Goal: Task Accomplishment & Management: Complete application form

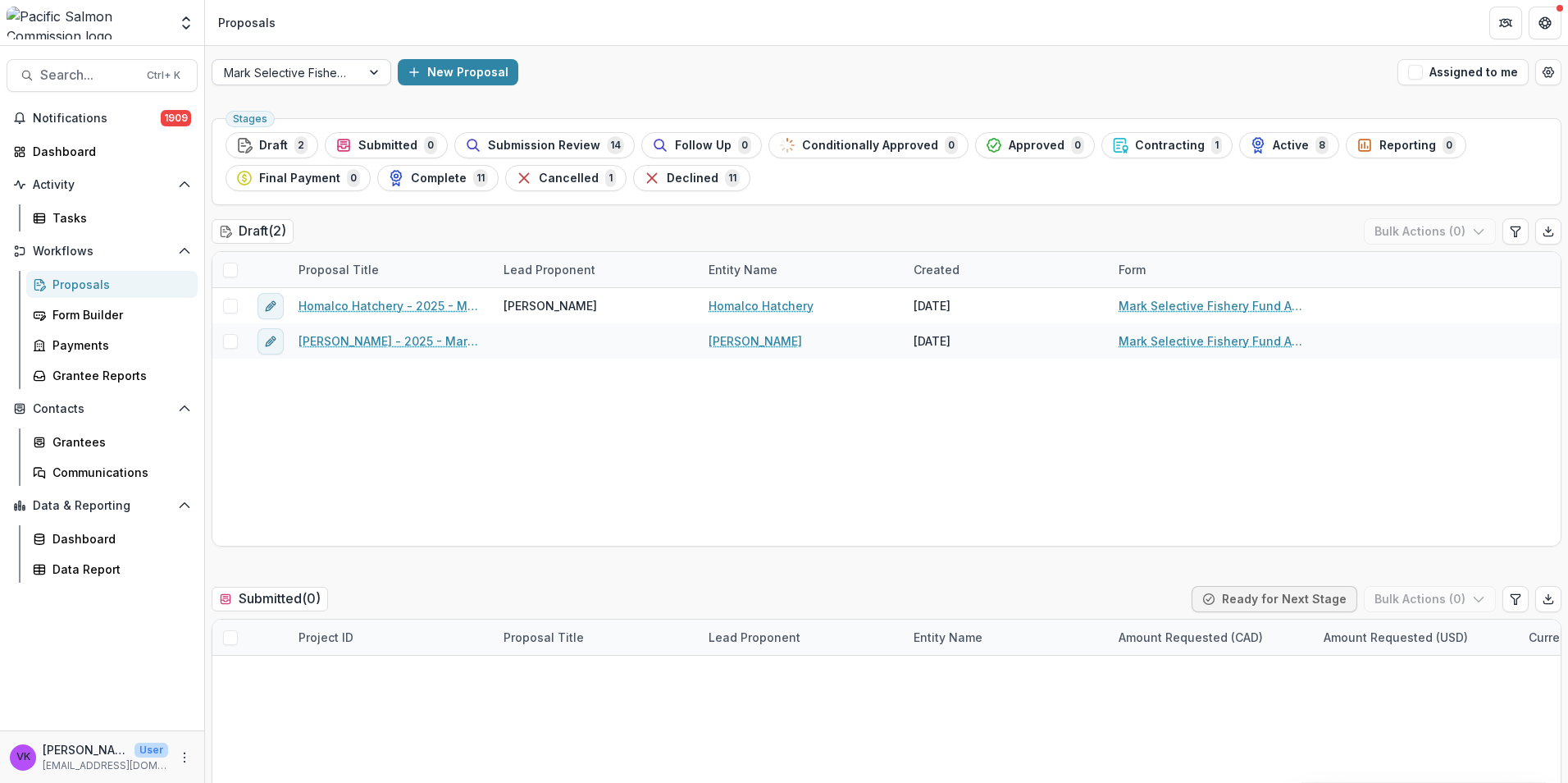
click at [372, 70] on div at bounding box center [376, 72] width 30 height 25
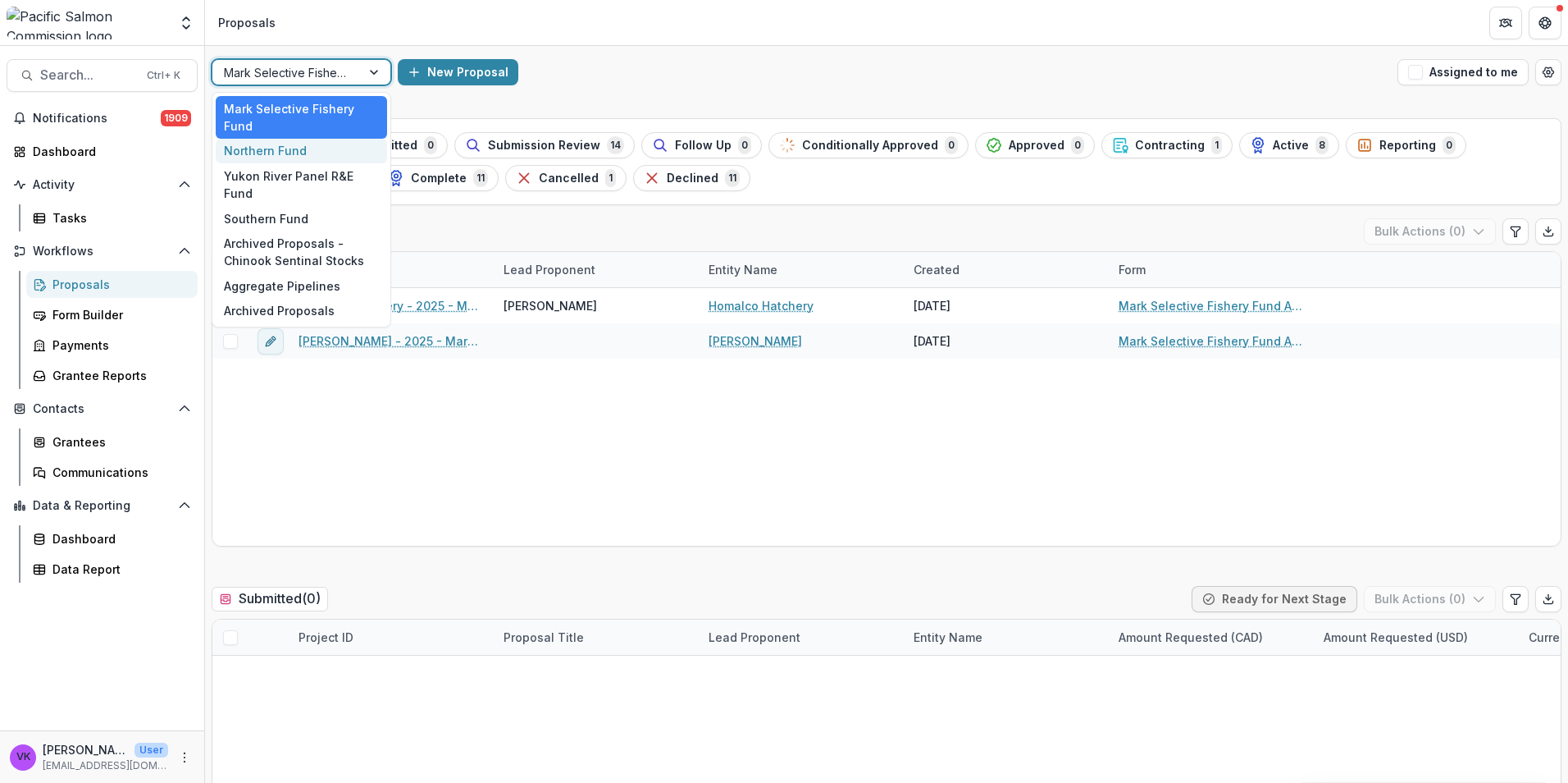
click at [293, 152] on div "Northern Fund" at bounding box center [301, 151] width 171 height 26
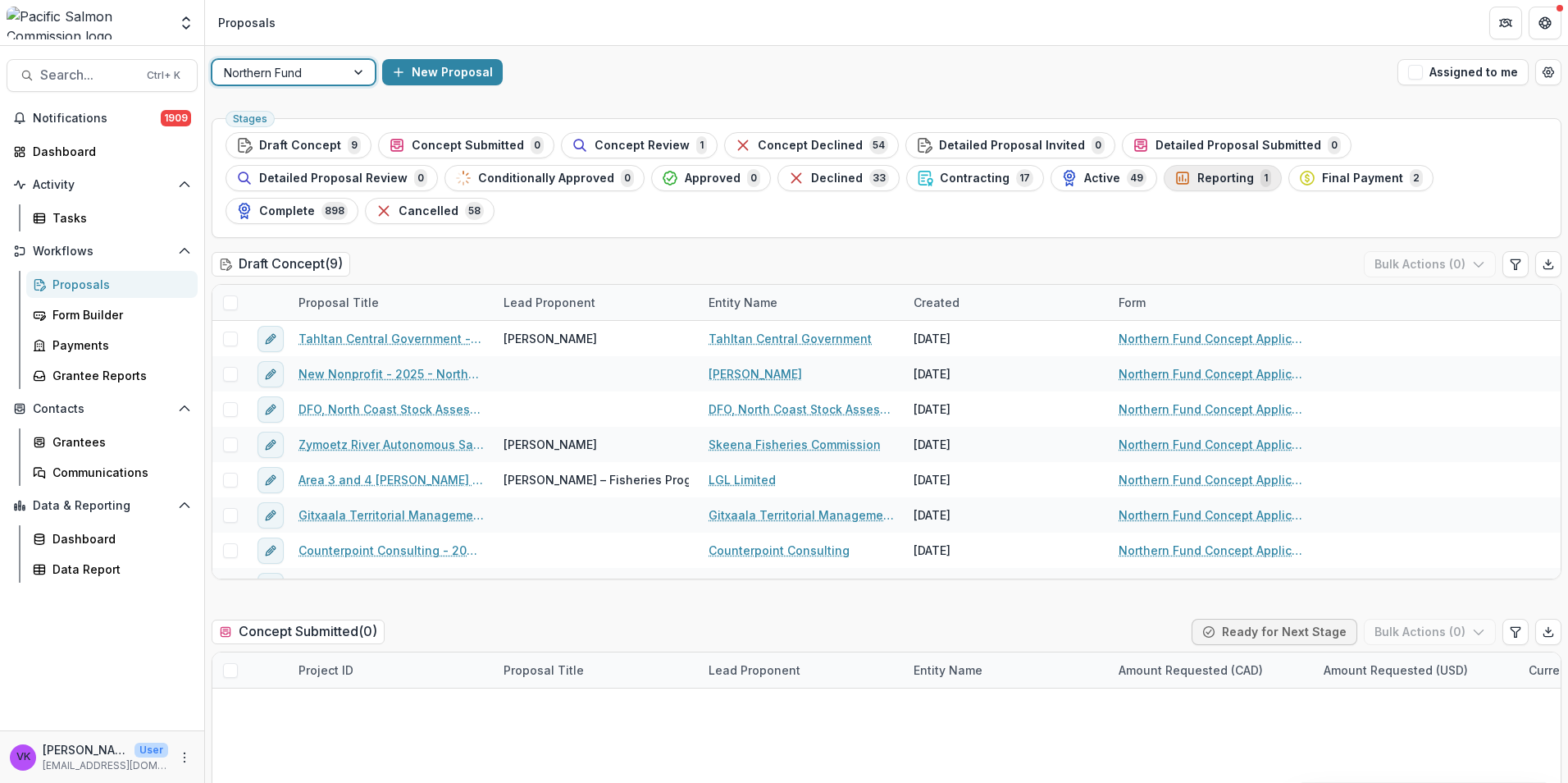
click at [1197, 178] on span "Reporting" at bounding box center [1225, 178] width 56 height 14
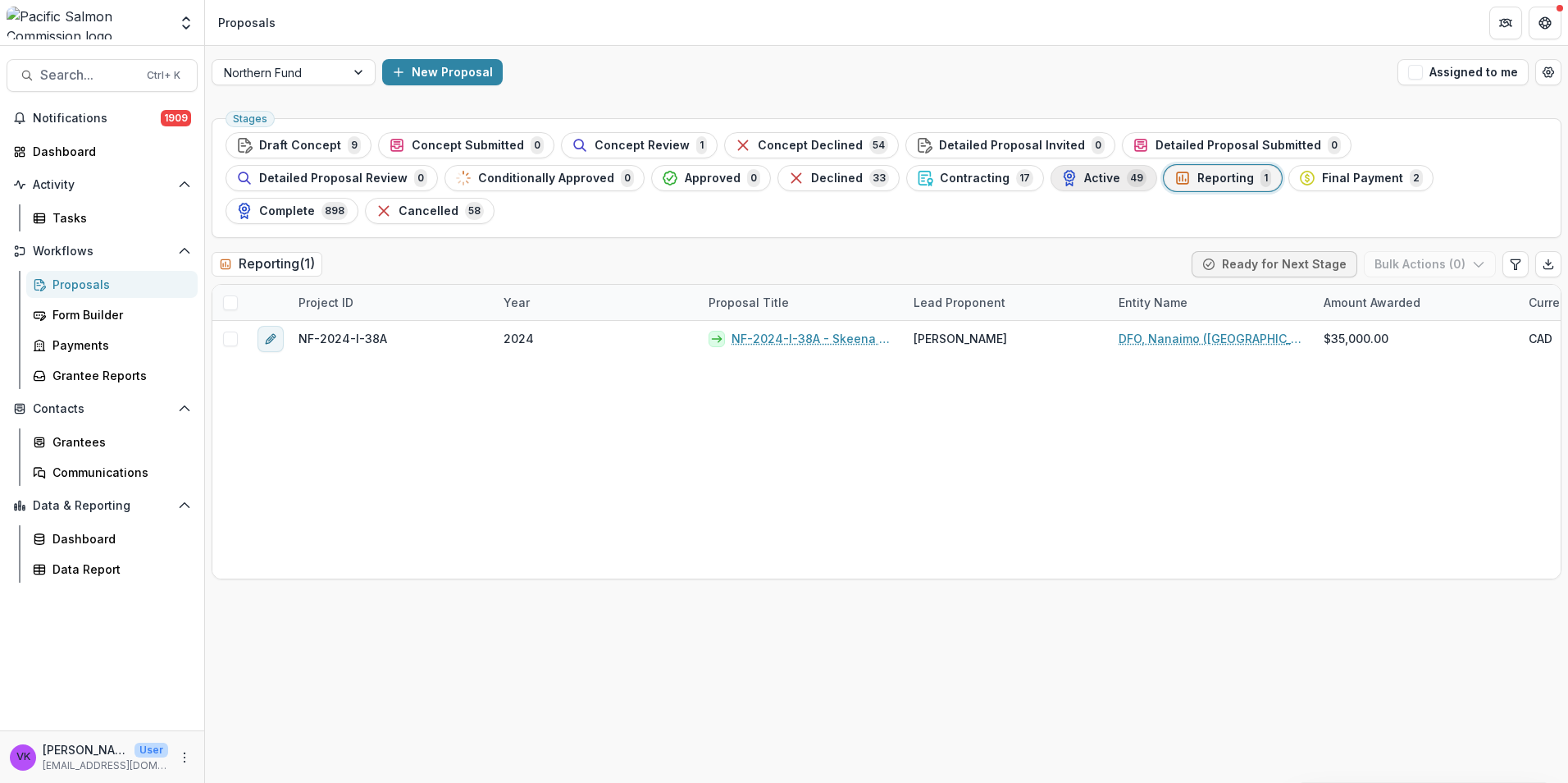
click at [1084, 178] on span "Active" at bounding box center [1102, 178] width 36 height 14
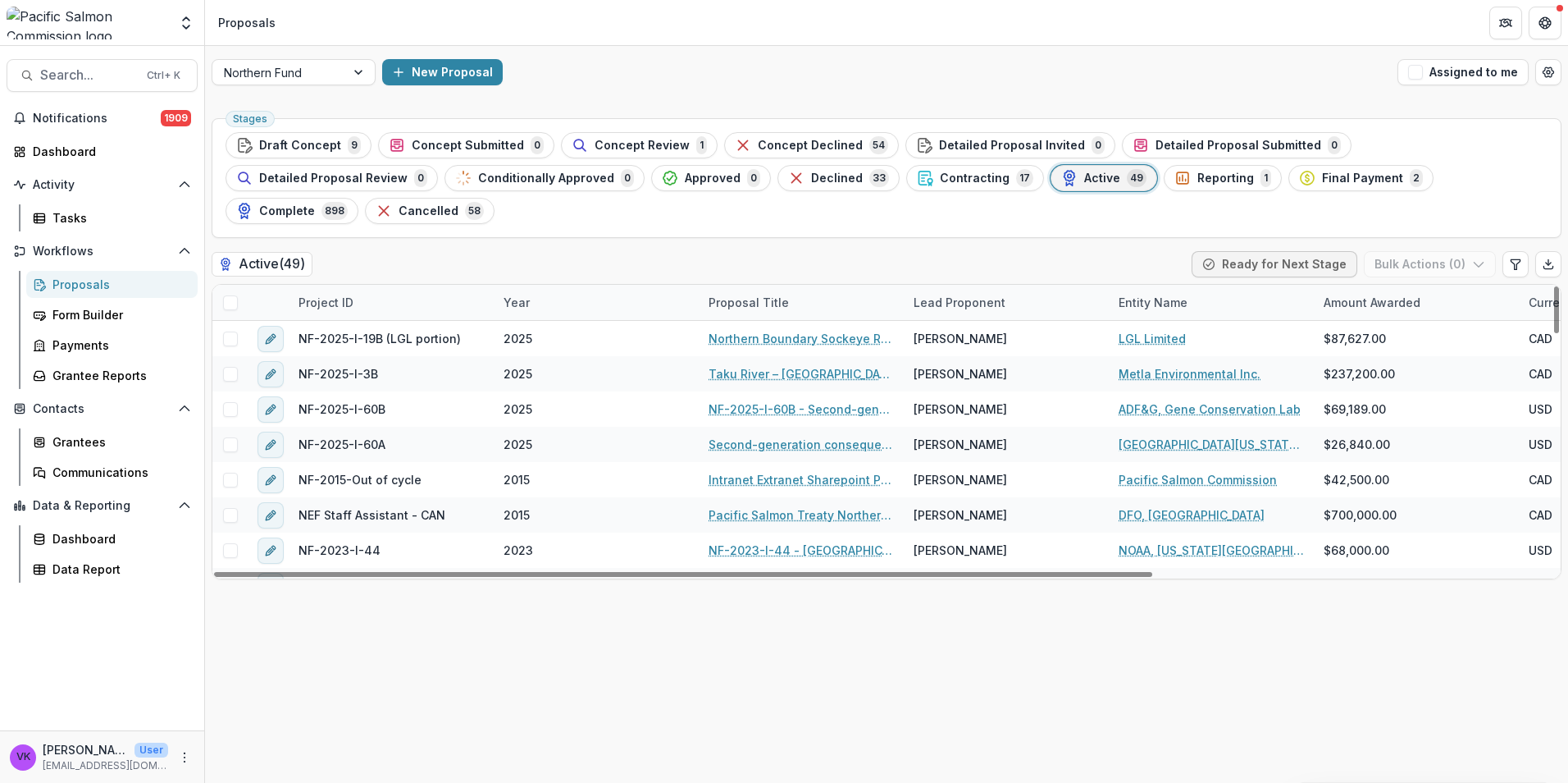
drag, startPoint x: 400, startPoint y: 261, endPoint x: 402, endPoint y: 270, distance: 9.2
click at [400, 285] on div "Project ID" at bounding box center [391, 302] width 205 height 36
click at [381, 299] on input at bounding box center [391, 307] width 197 height 26
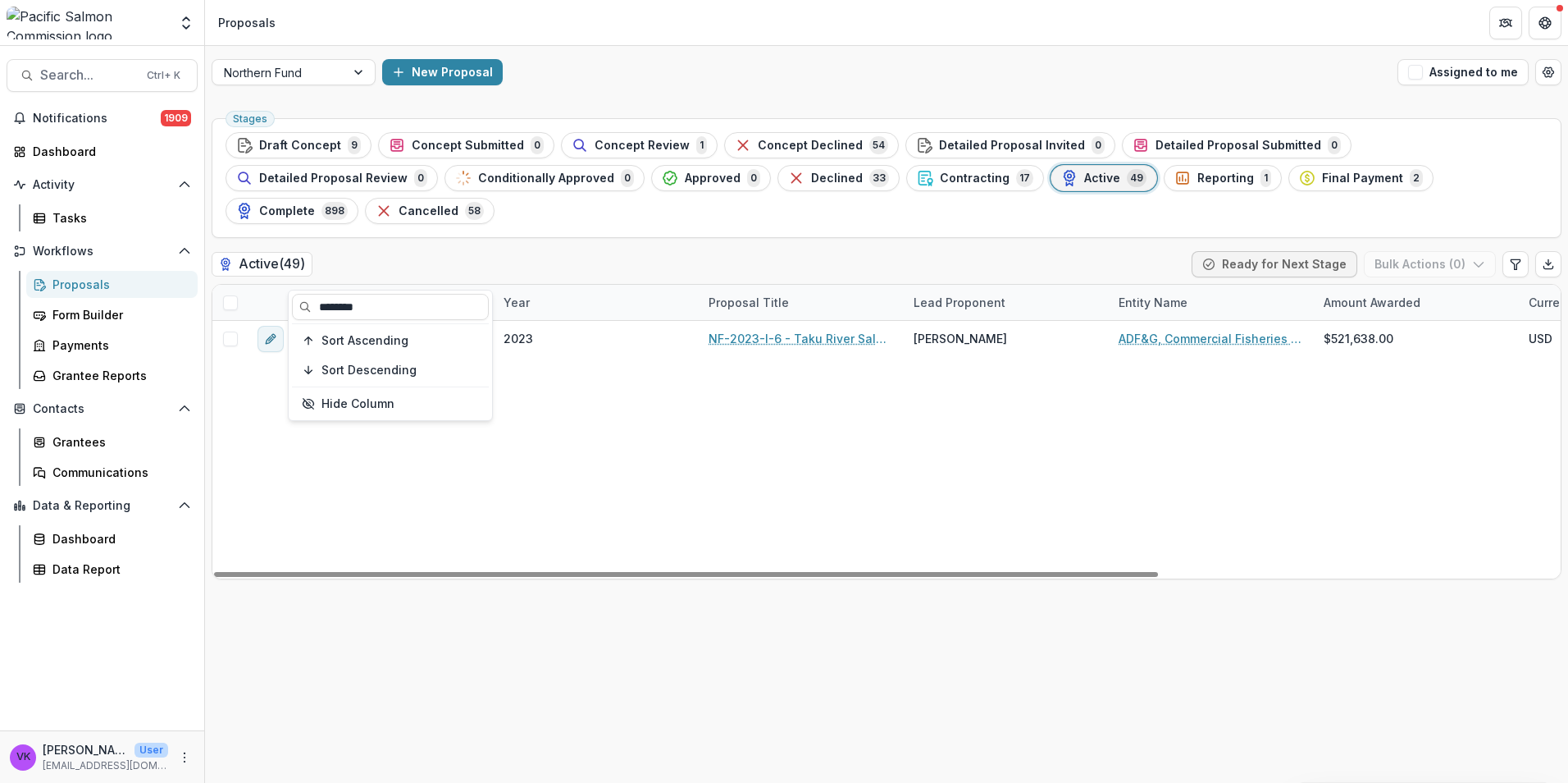
type input "********"
click at [939, 462] on div "NF-2023-I-6 2023 NF-2023-I-6 - Taku River Salmon Stock Assessment Jeff Williams…" at bounding box center [1173, 449] width 1921 height 257
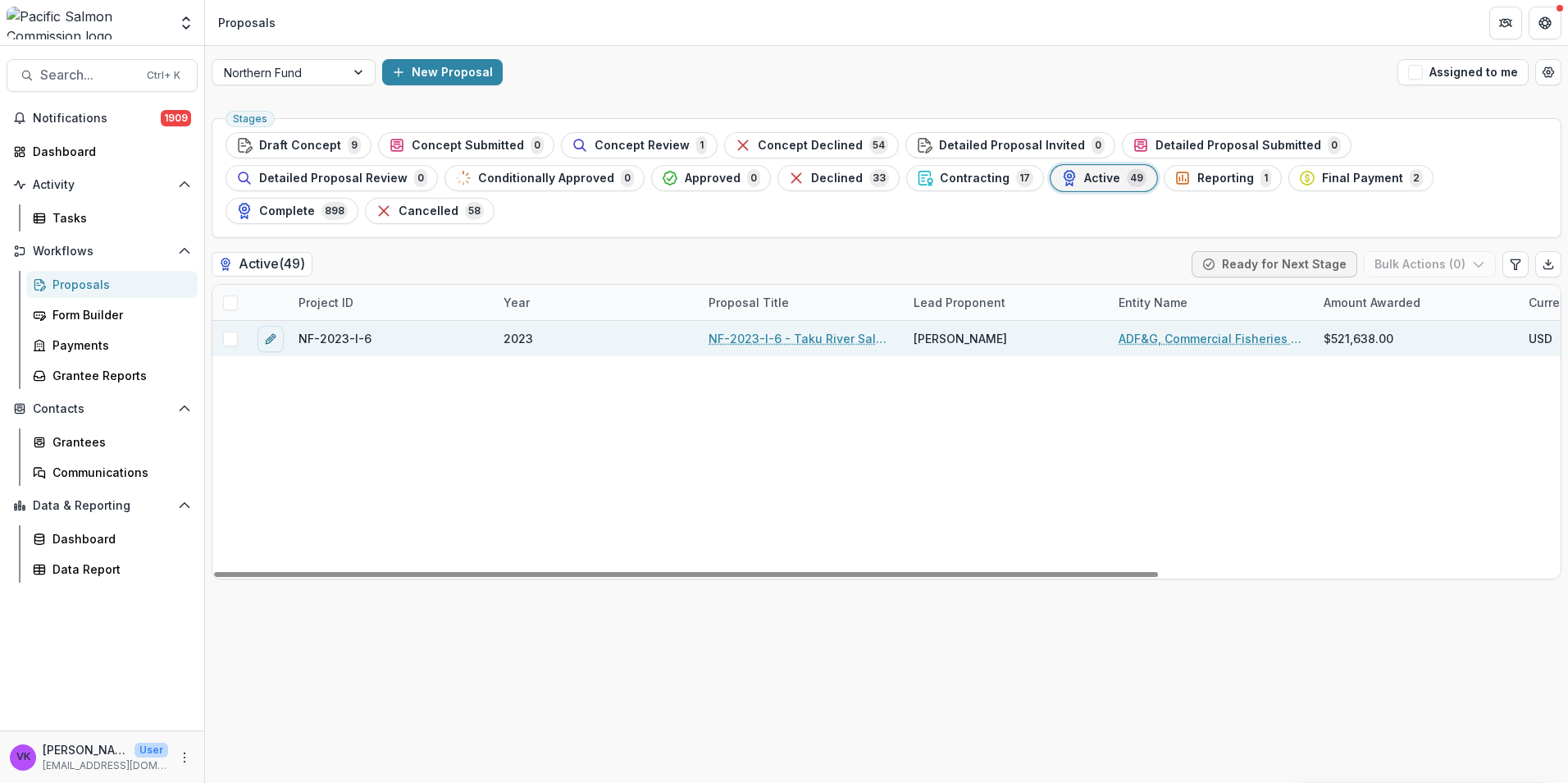
drag, startPoint x: 837, startPoint y: 306, endPoint x: 943, endPoint y: 340, distance: 111.3
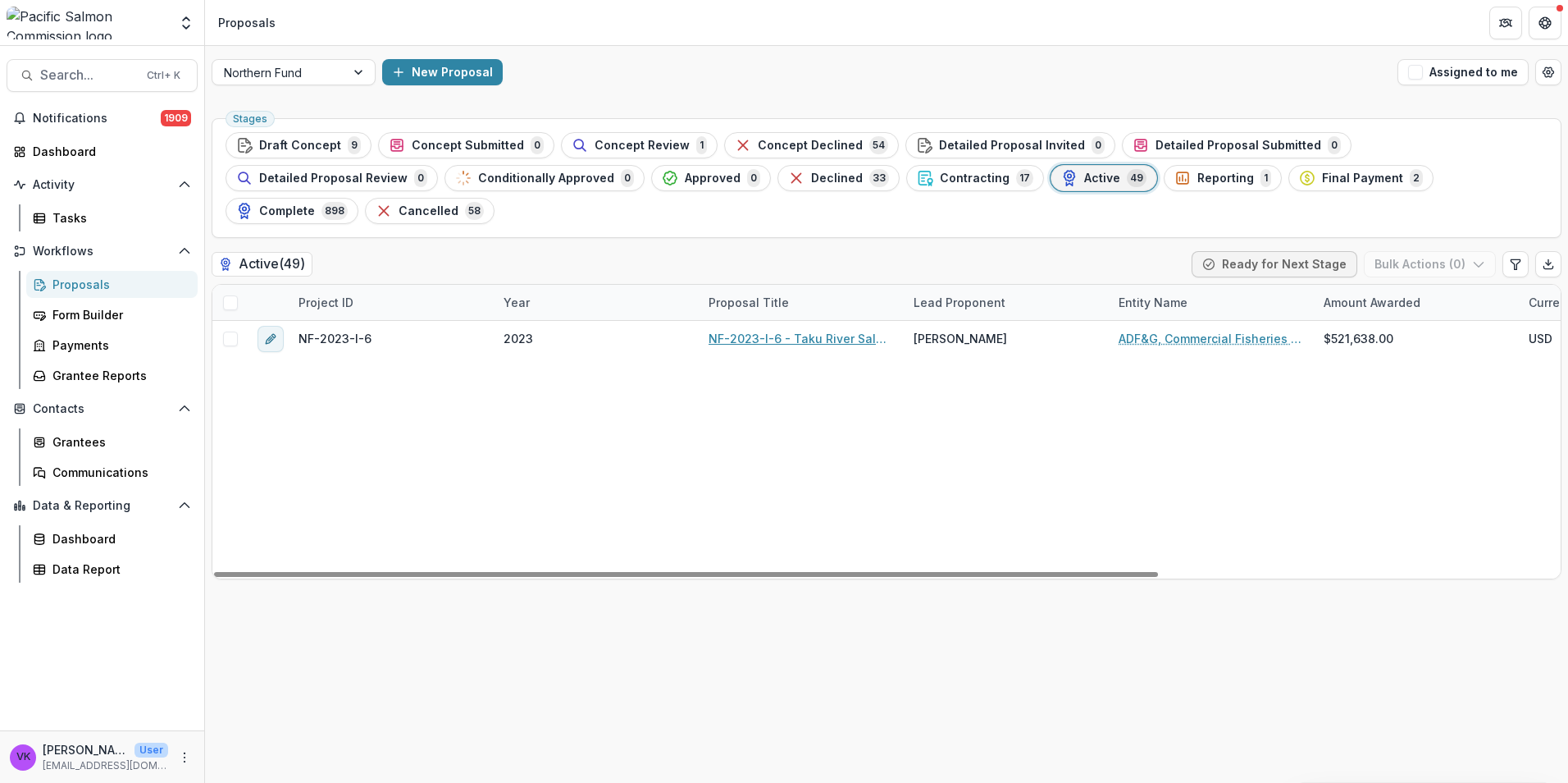
click at [837, 329] on link "NF-2023-I-6 - Taku River Salmon Stock Assessment" at bounding box center [801, 338] width 185 height 17
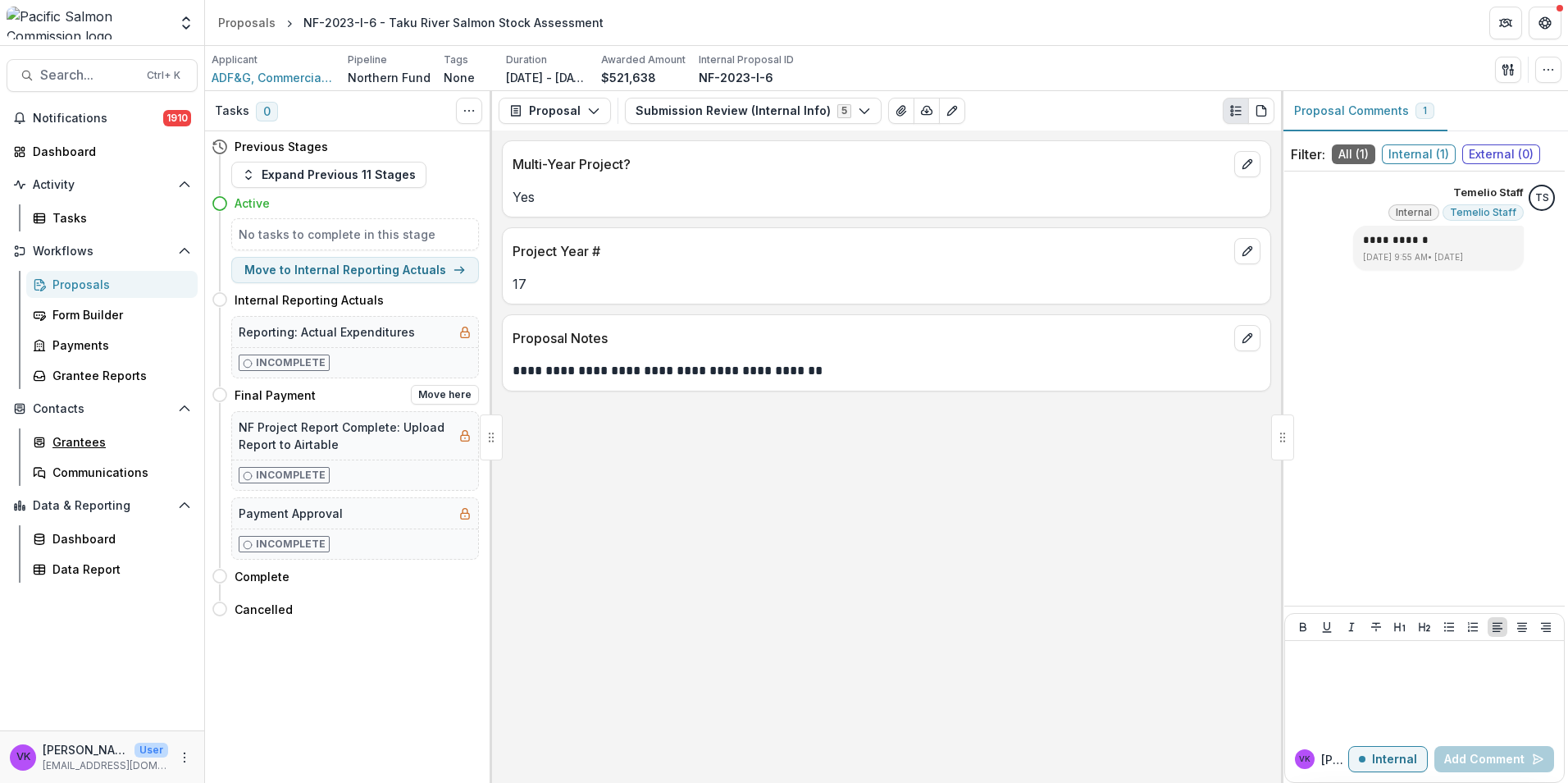
drag, startPoint x: 78, startPoint y: 440, endPoint x: 291, endPoint y: 481, distance: 216.9
click at [80, 440] on div "Grantees" at bounding box center [118, 441] width 132 height 17
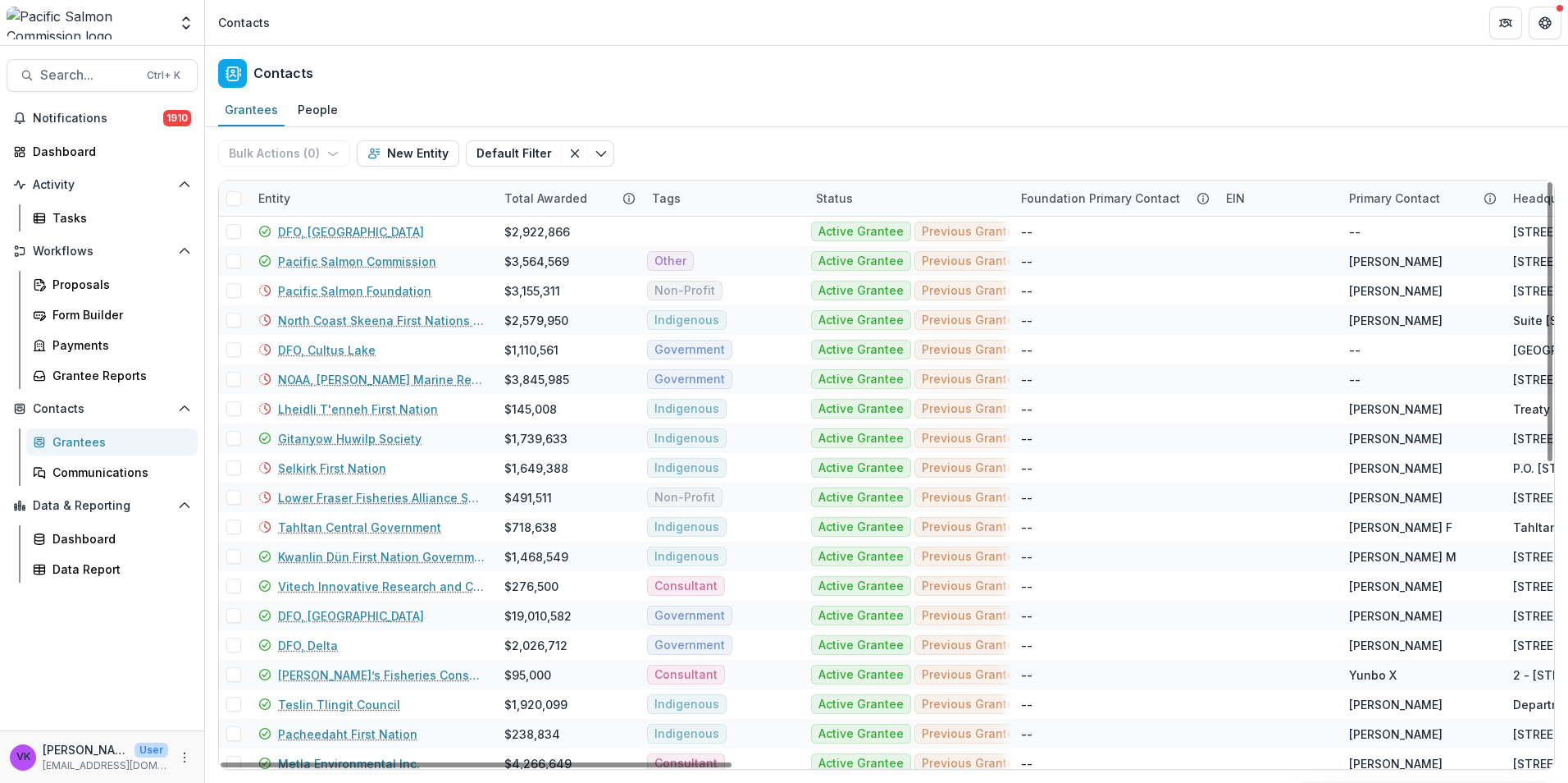
click at [441, 199] on div "Entity" at bounding box center [371, 198] width 246 height 36
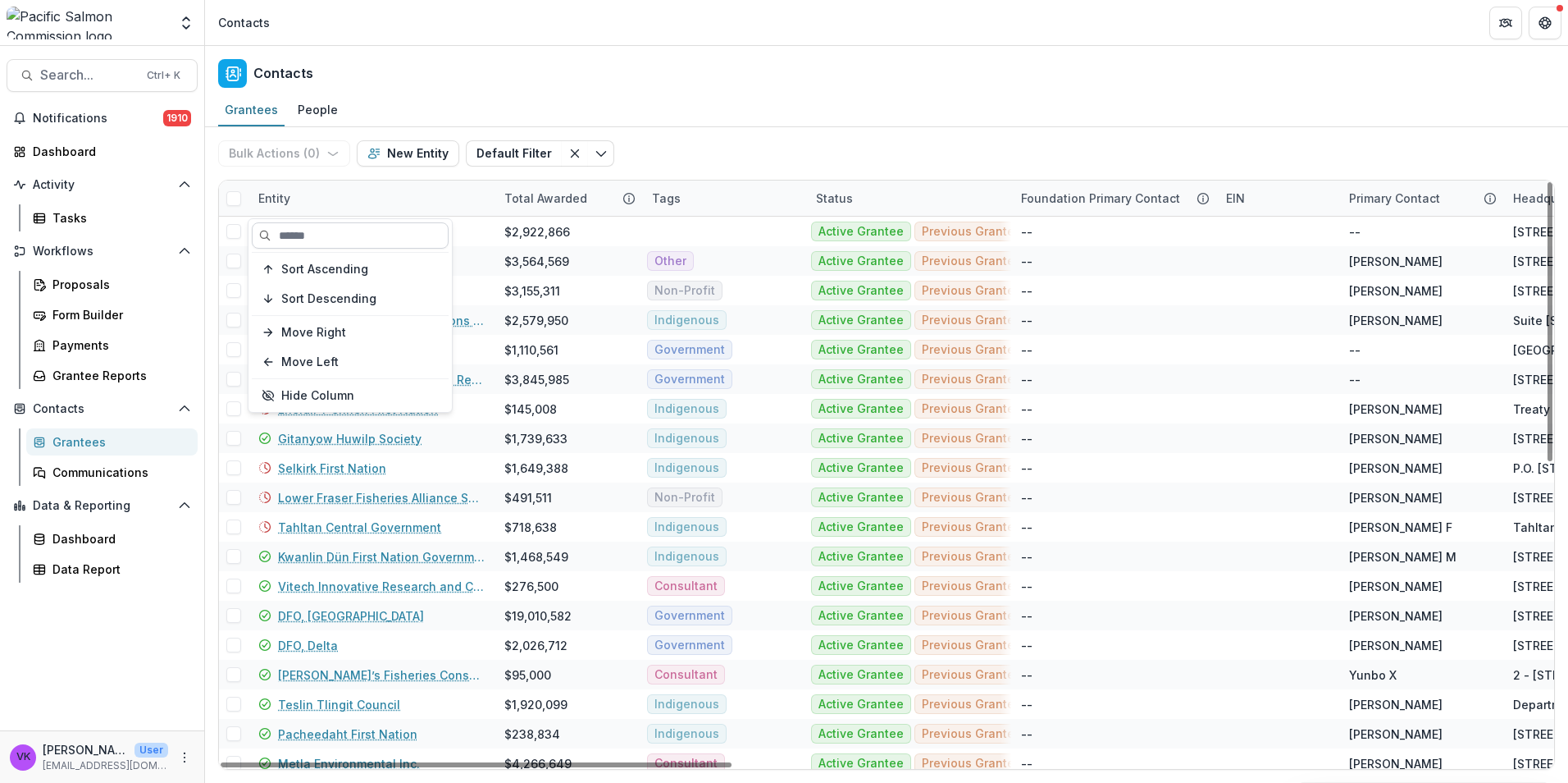
click at [372, 233] on input at bounding box center [350, 236] width 197 height 26
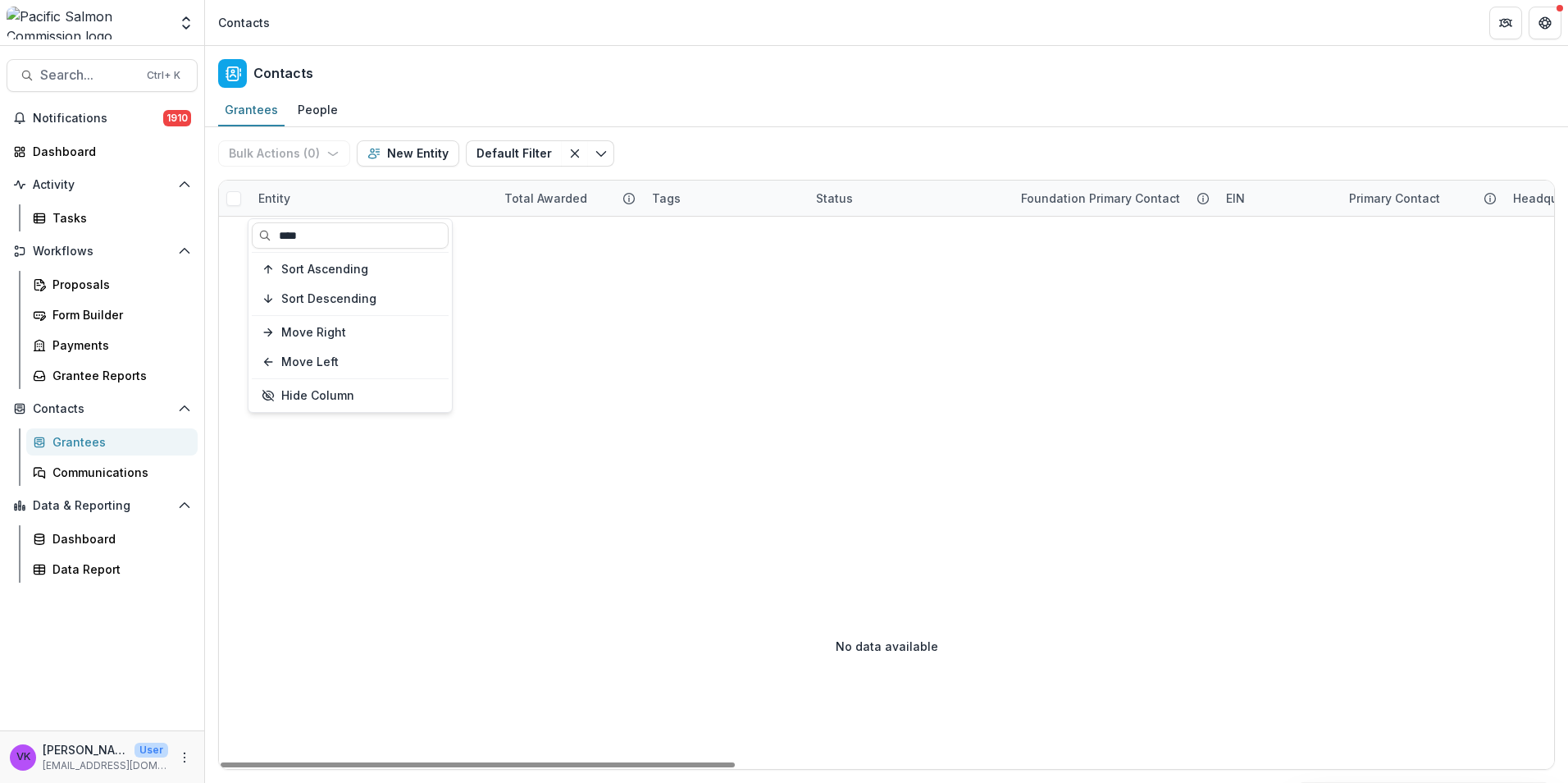
type input "****"
drag, startPoint x: 308, startPoint y: 185, endPoint x: 361, endPoint y: 204, distance: 56.3
click at [308, 184] on div "Entity" at bounding box center [371, 198] width 246 height 36
drag, startPoint x: 341, startPoint y: 233, endPoint x: 314, endPoint y: 233, distance: 27.0
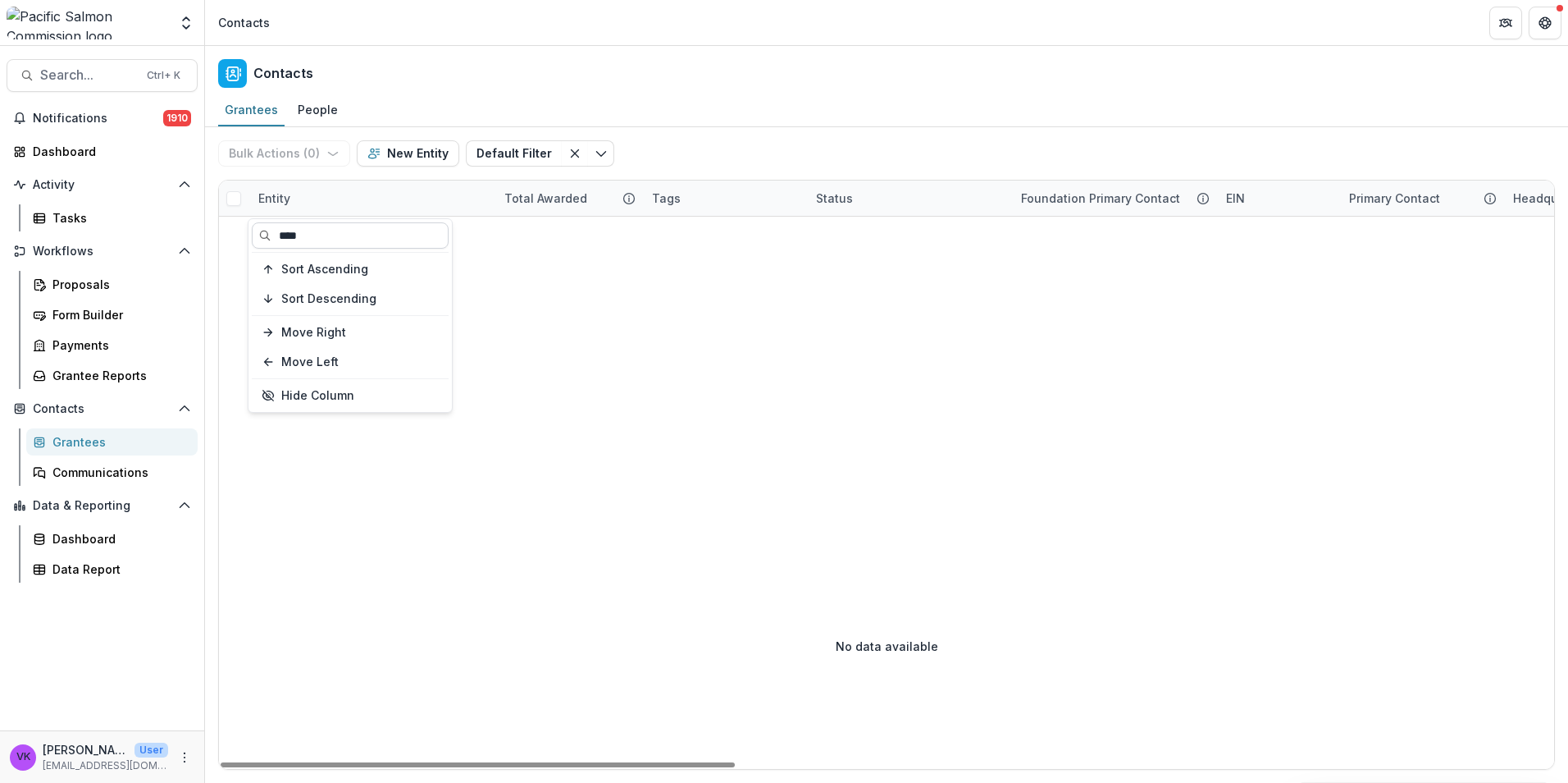
click at [341, 232] on input "****" at bounding box center [350, 236] width 197 height 26
click at [297, 234] on input "****" at bounding box center [350, 236] width 197 height 26
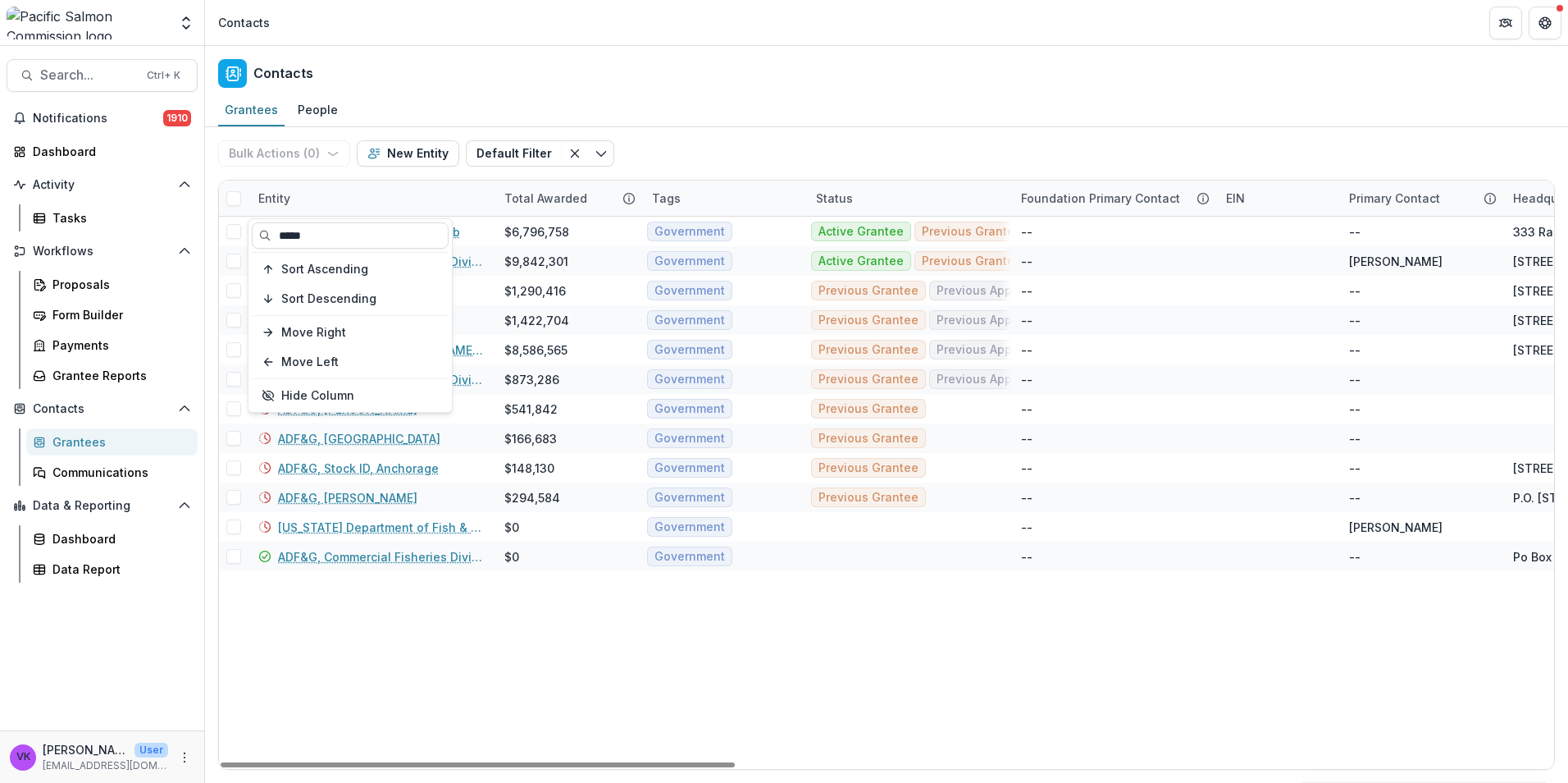
type input "*****"
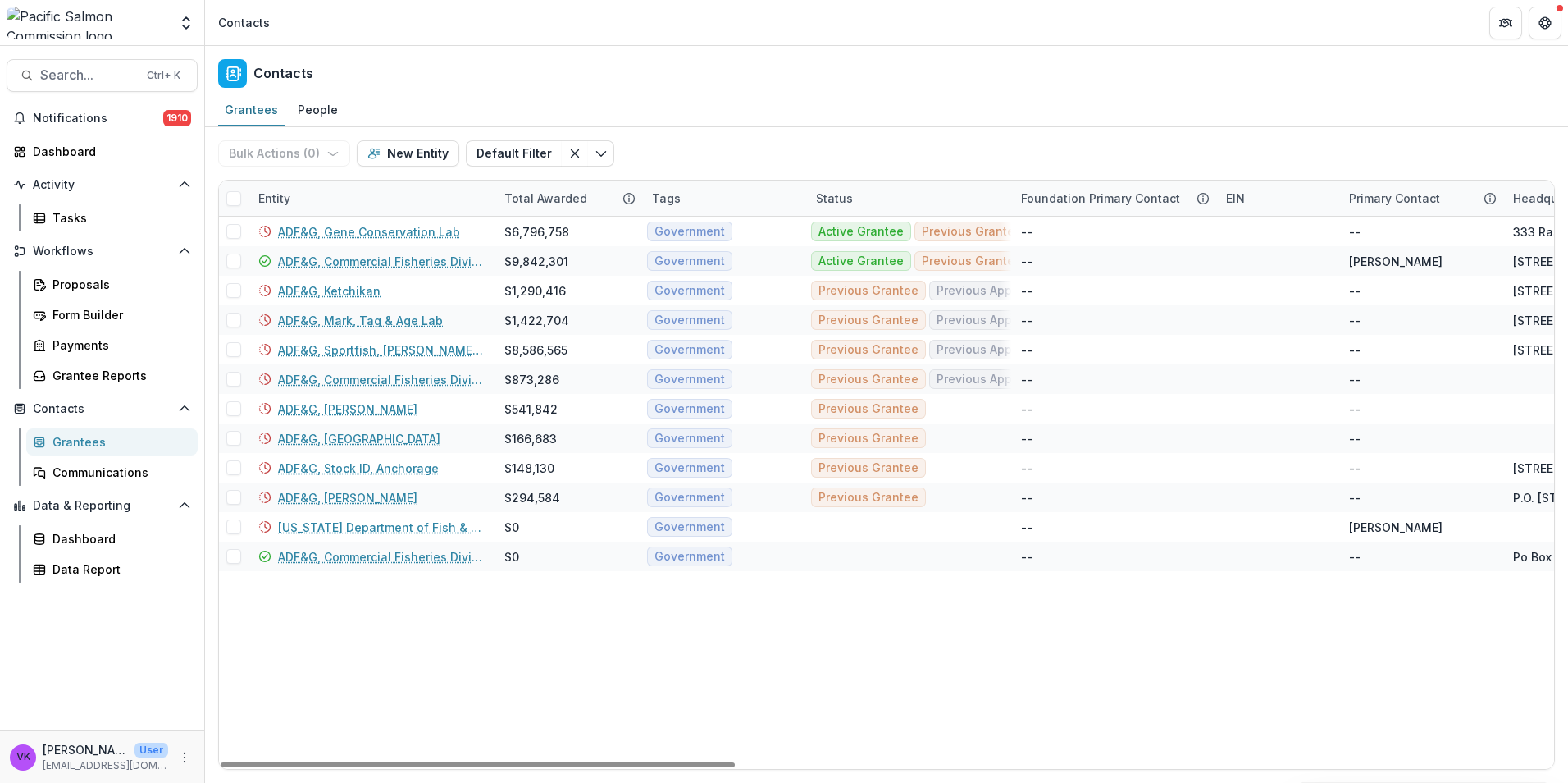
click at [429, 259] on link "ADF&G, Commercial Fisheries Division ([GEOGRAPHIC_DATA])" at bounding box center [381, 261] width 207 height 17
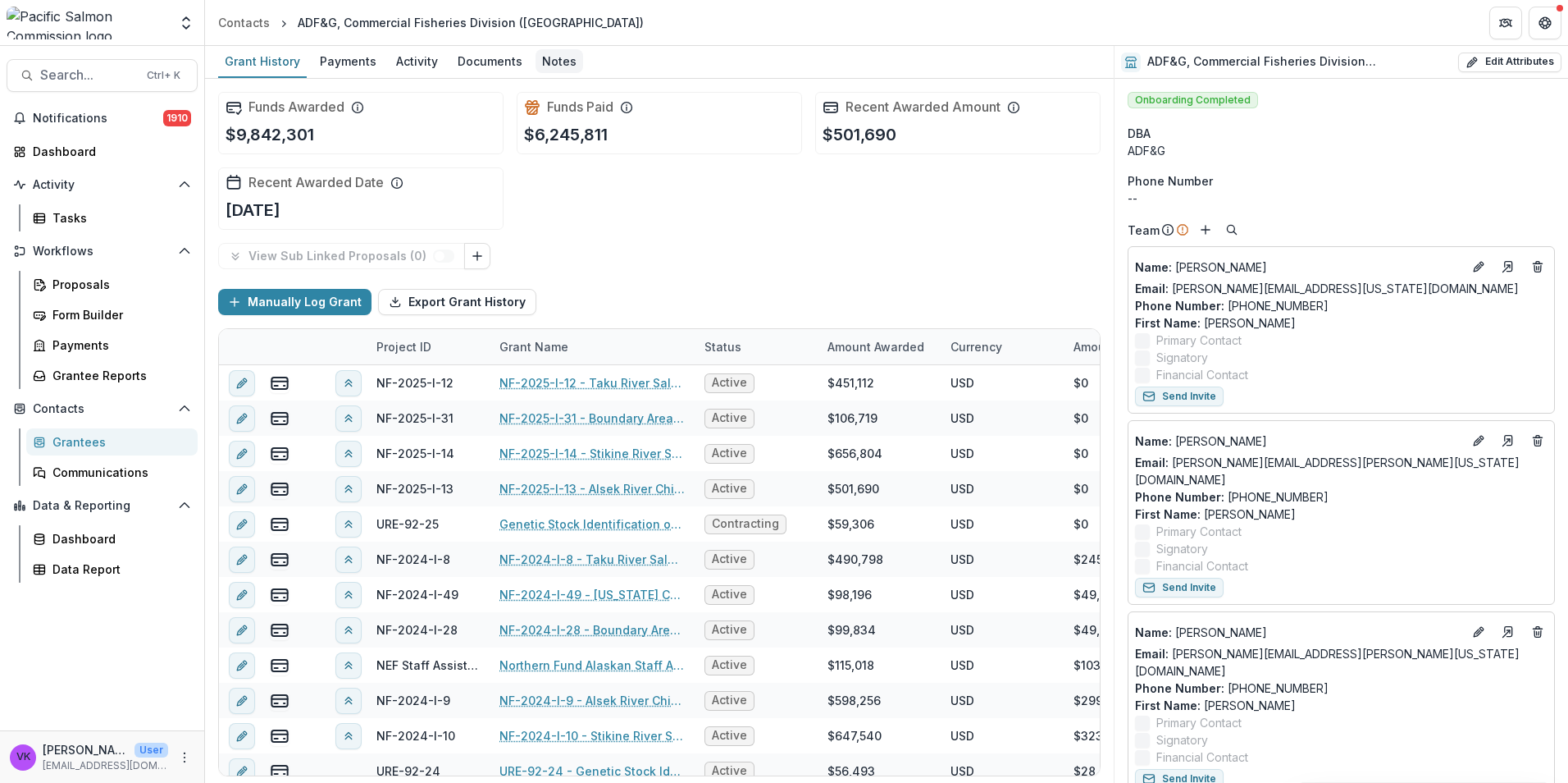
click at [552, 60] on div "Notes" at bounding box center [559, 60] width 47 height 24
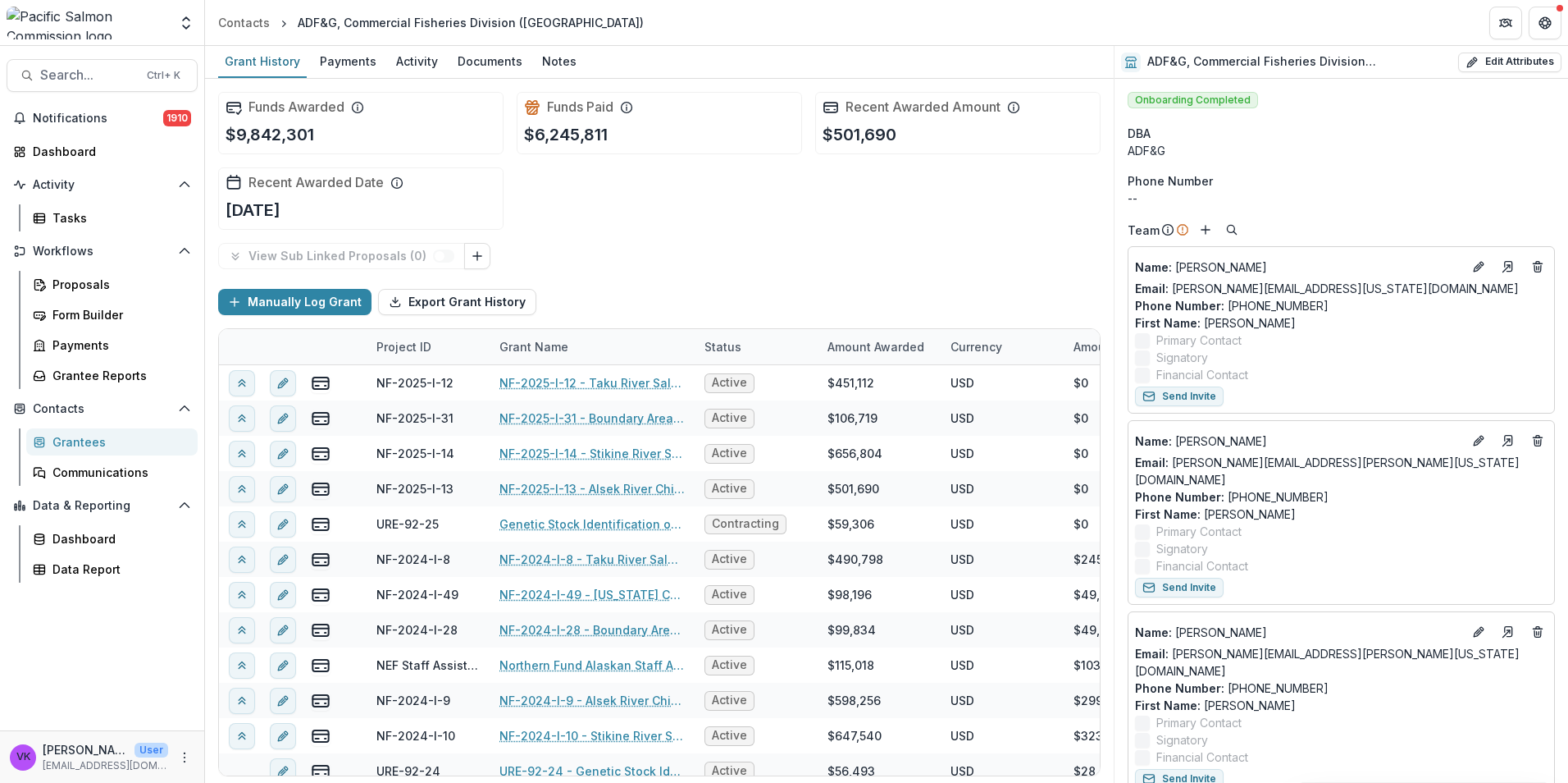
click at [85, 438] on div "Grantees" at bounding box center [118, 441] width 132 height 17
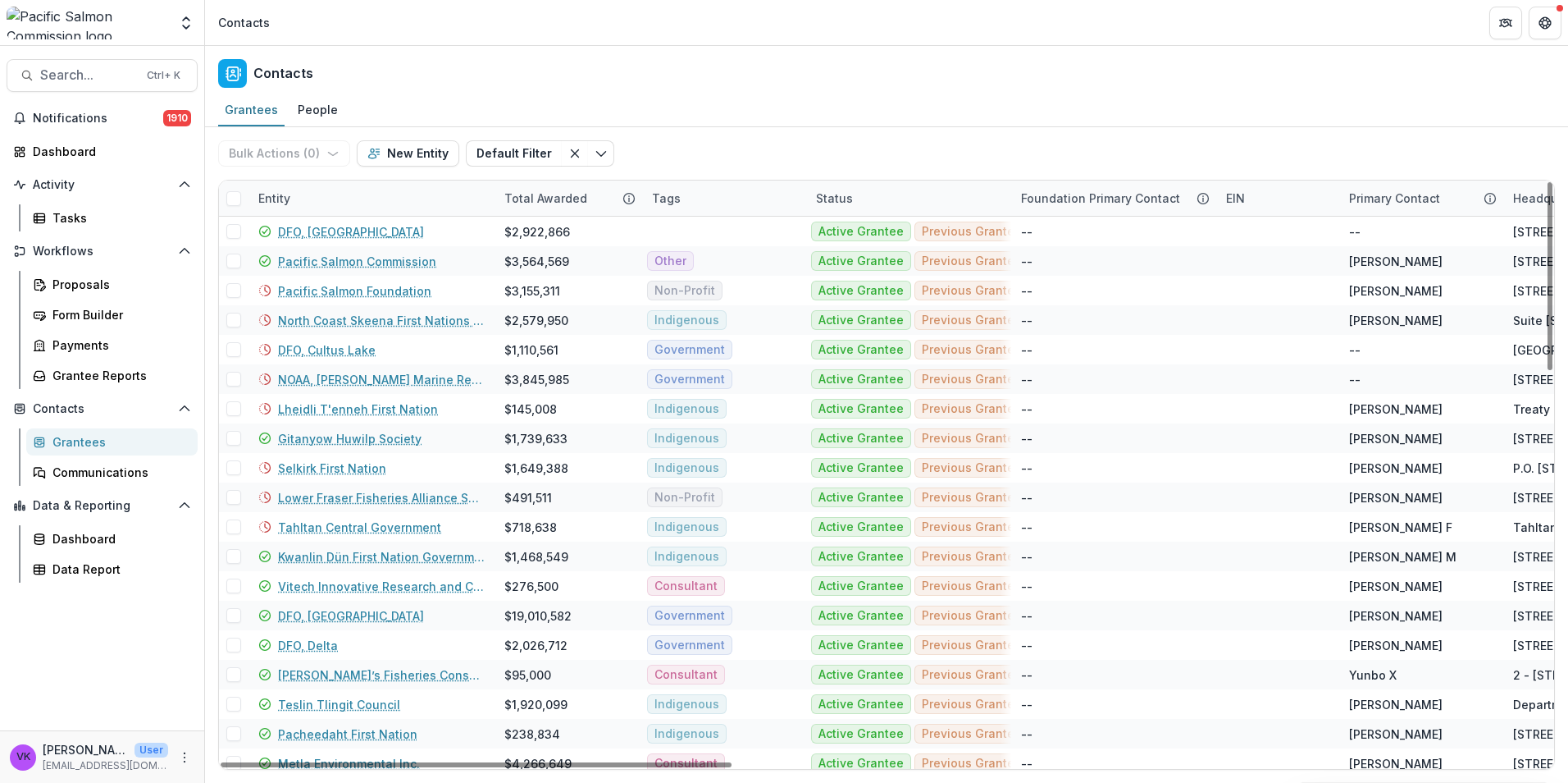
click at [354, 191] on div "Entity" at bounding box center [371, 198] width 246 height 36
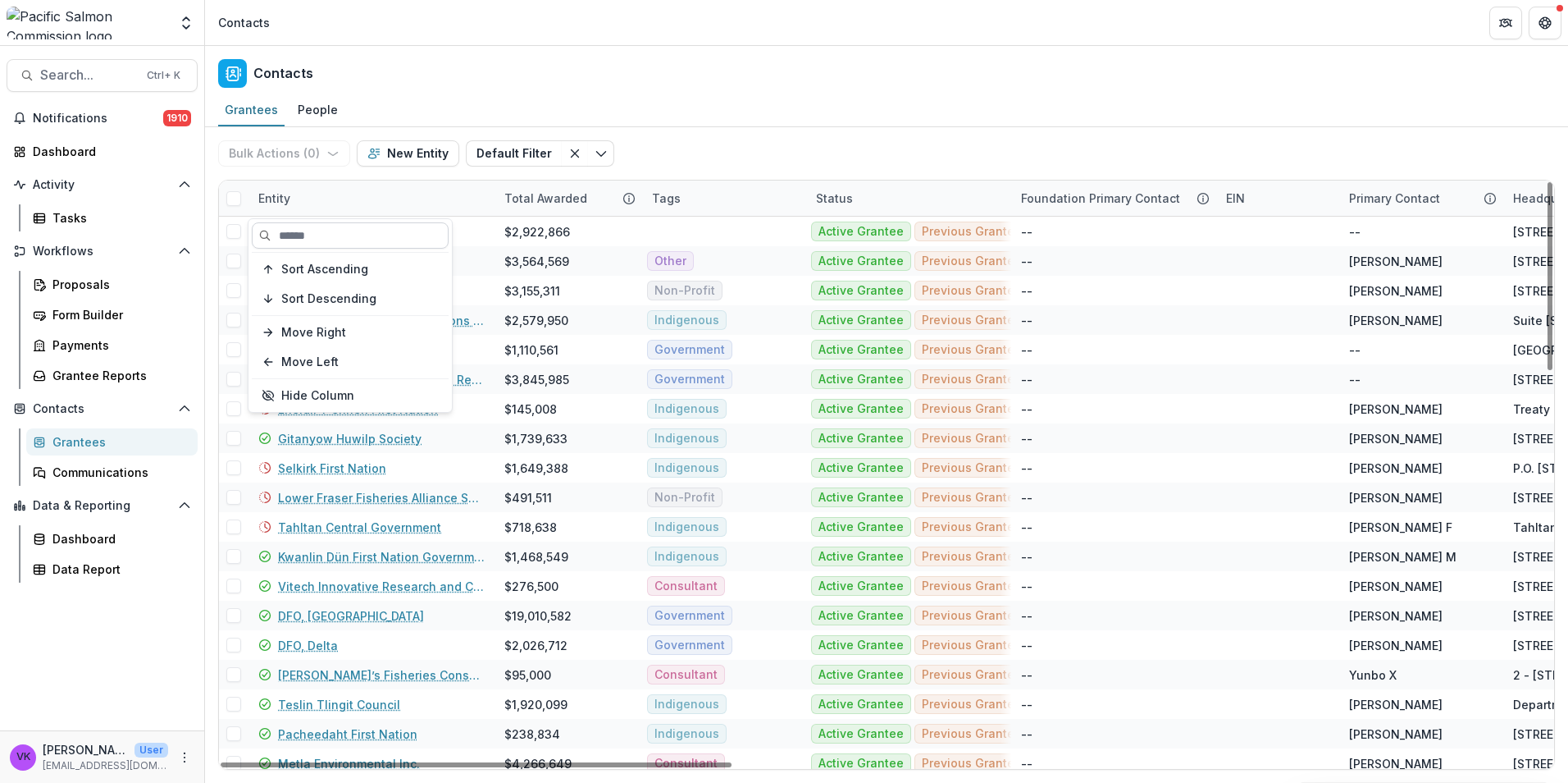
click at [349, 223] on input at bounding box center [350, 236] width 197 height 26
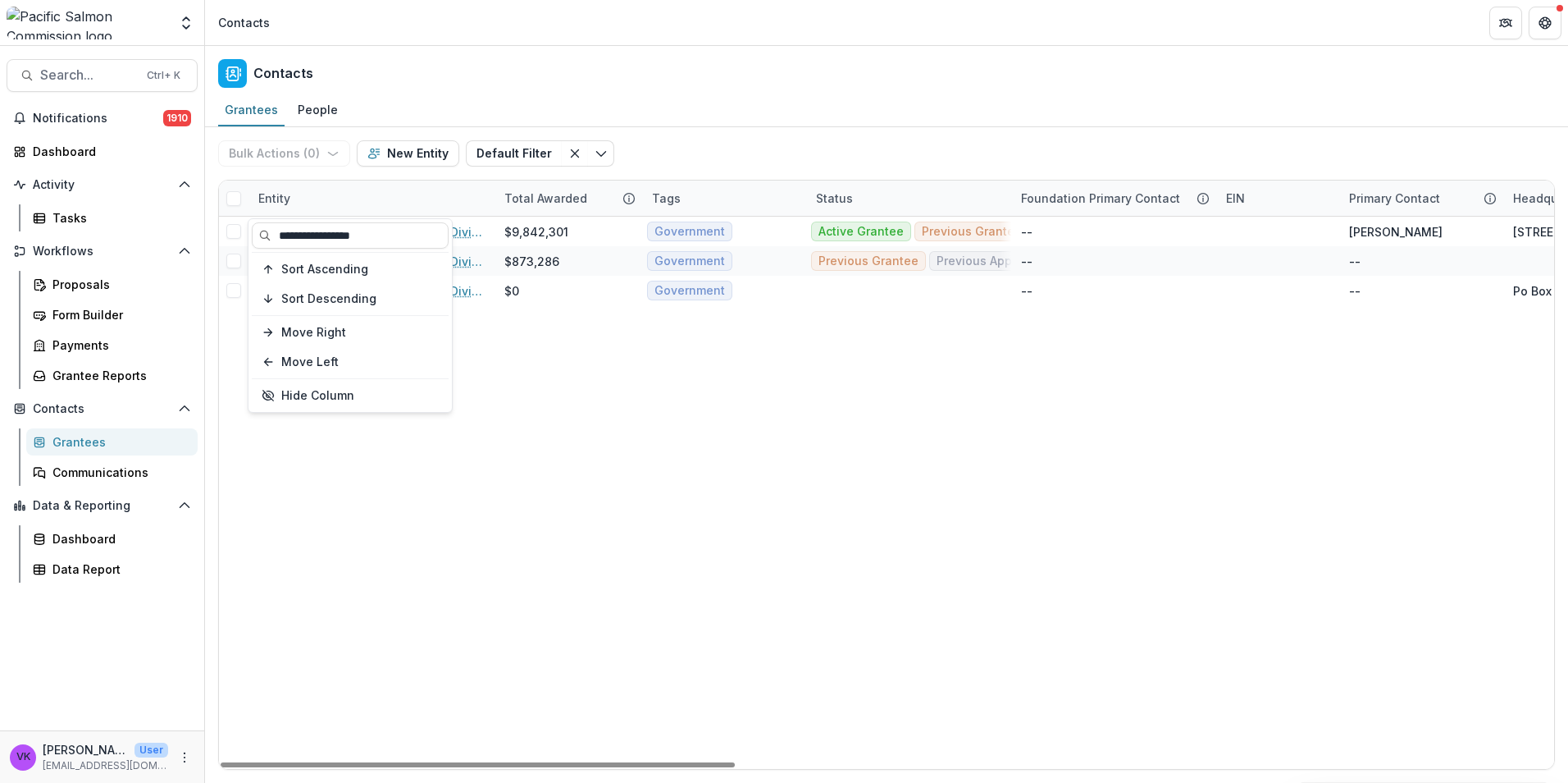
type input "**********"
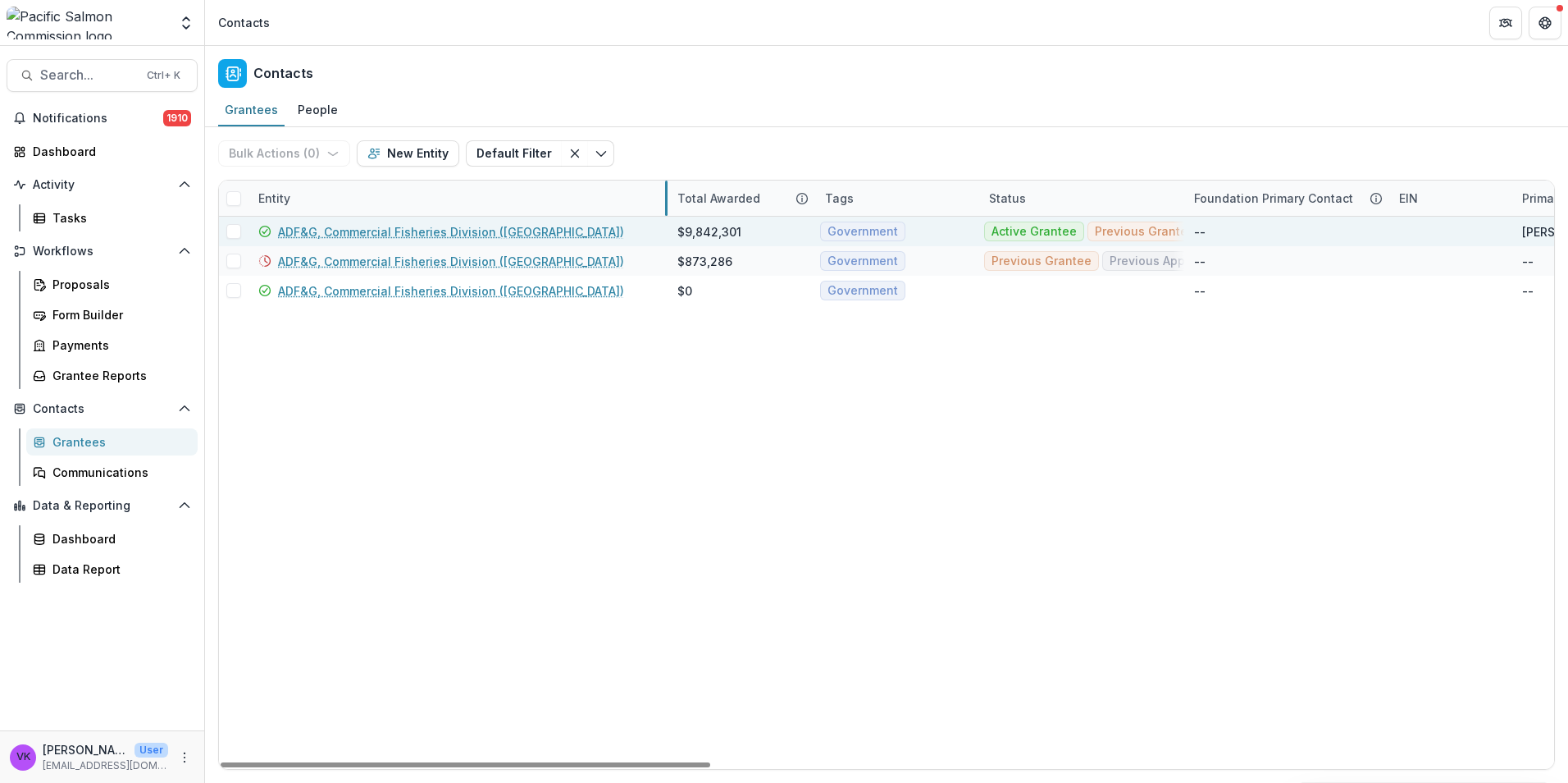
drag, startPoint x: 493, startPoint y: 202, endPoint x: 666, endPoint y: 239, distance: 176.9
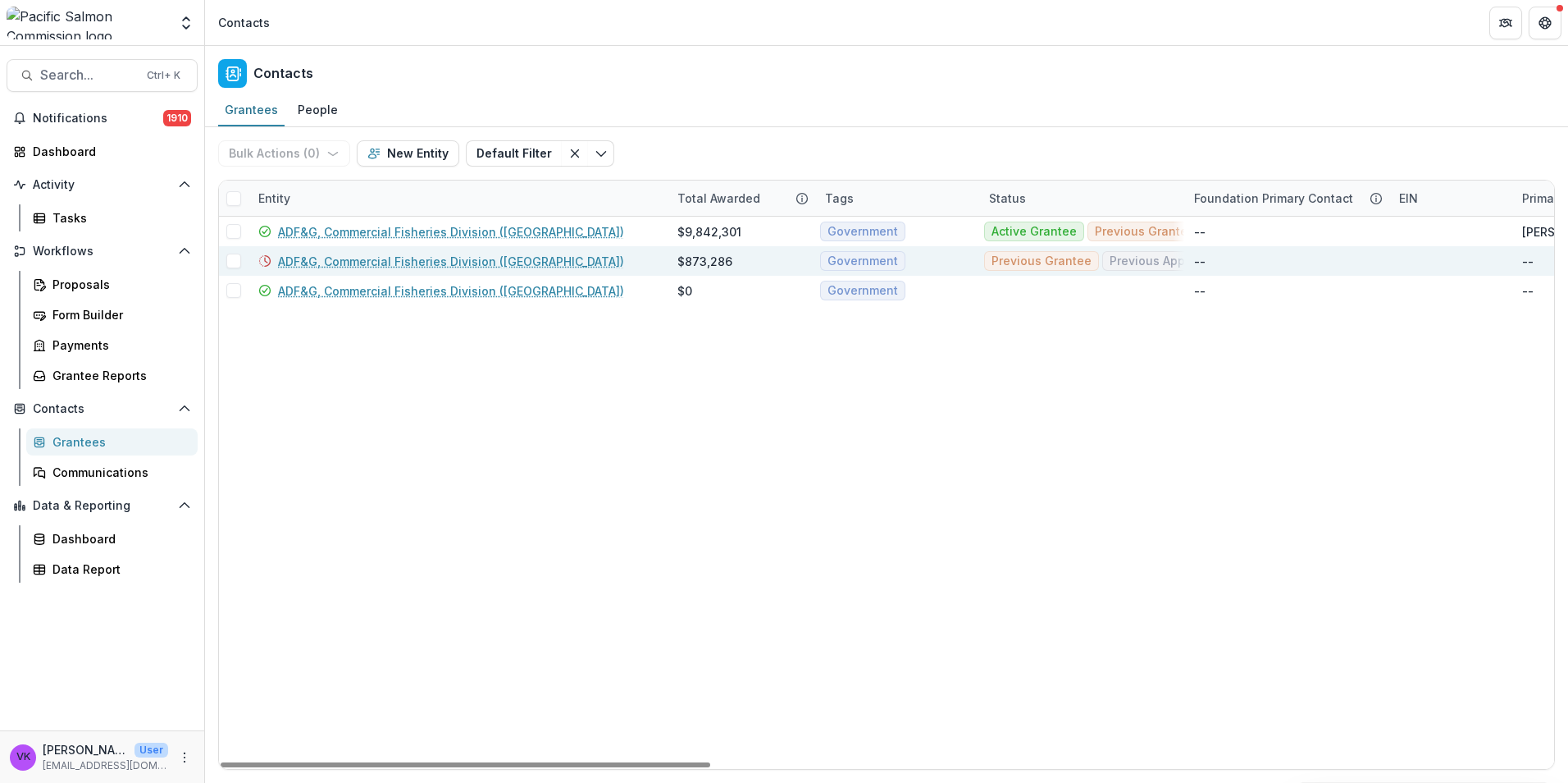
click at [426, 257] on link "ADF&G, Commercial Fisheries Division (Fairbanks)" at bounding box center [451, 261] width 346 height 17
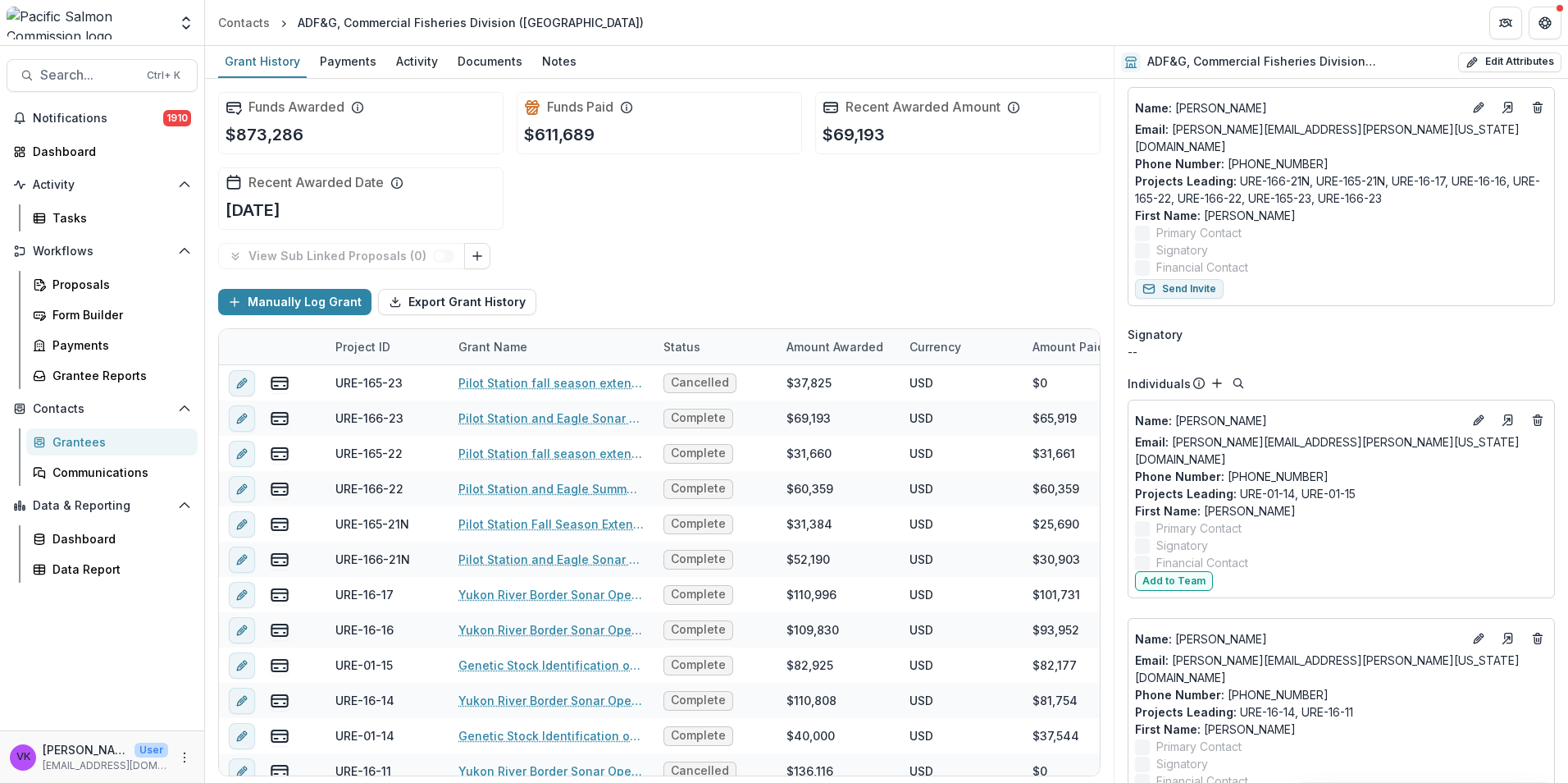
scroll to position [116, 0]
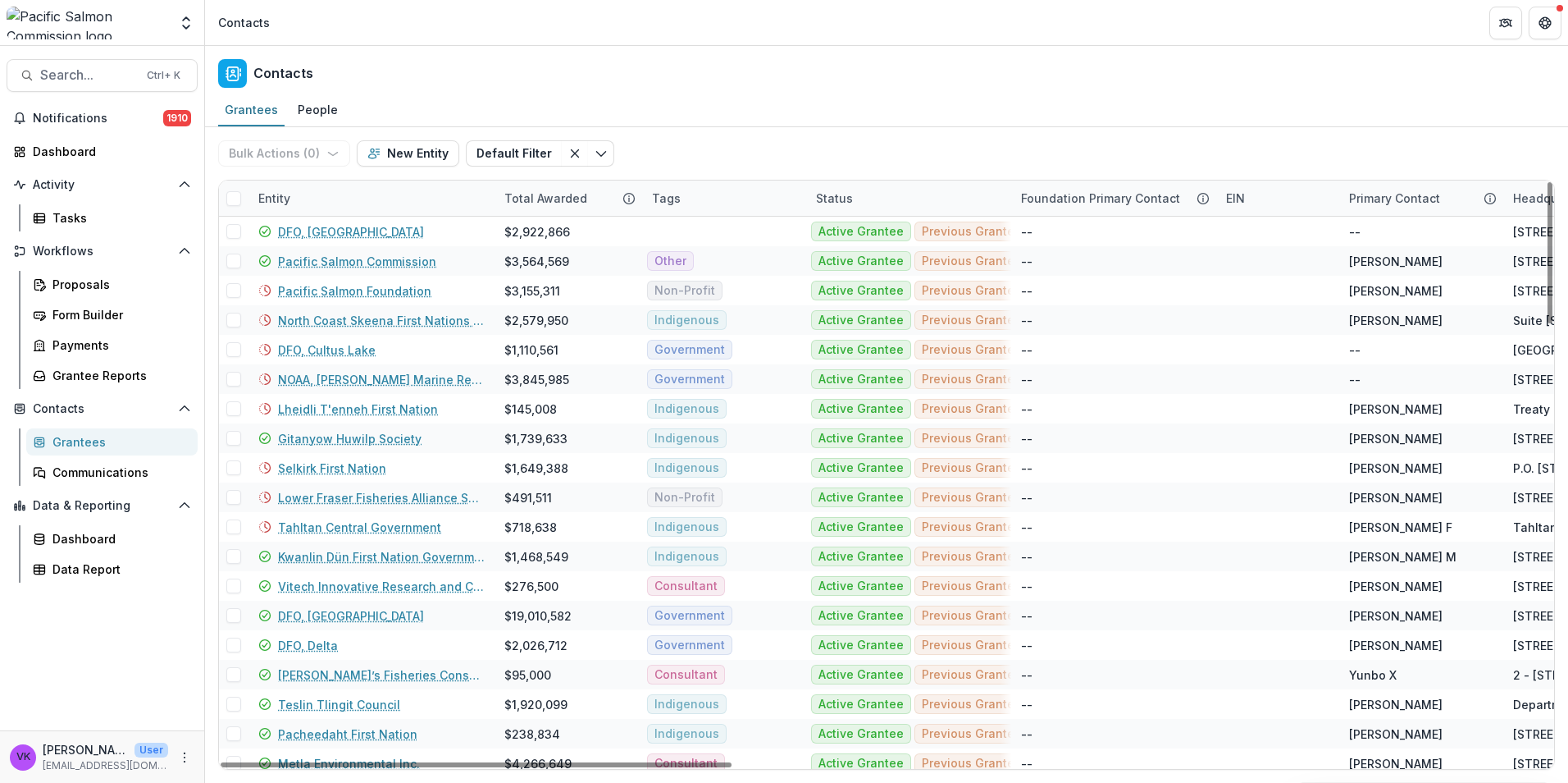
click at [362, 195] on div "Entity" at bounding box center [371, 198] width 246 height 36
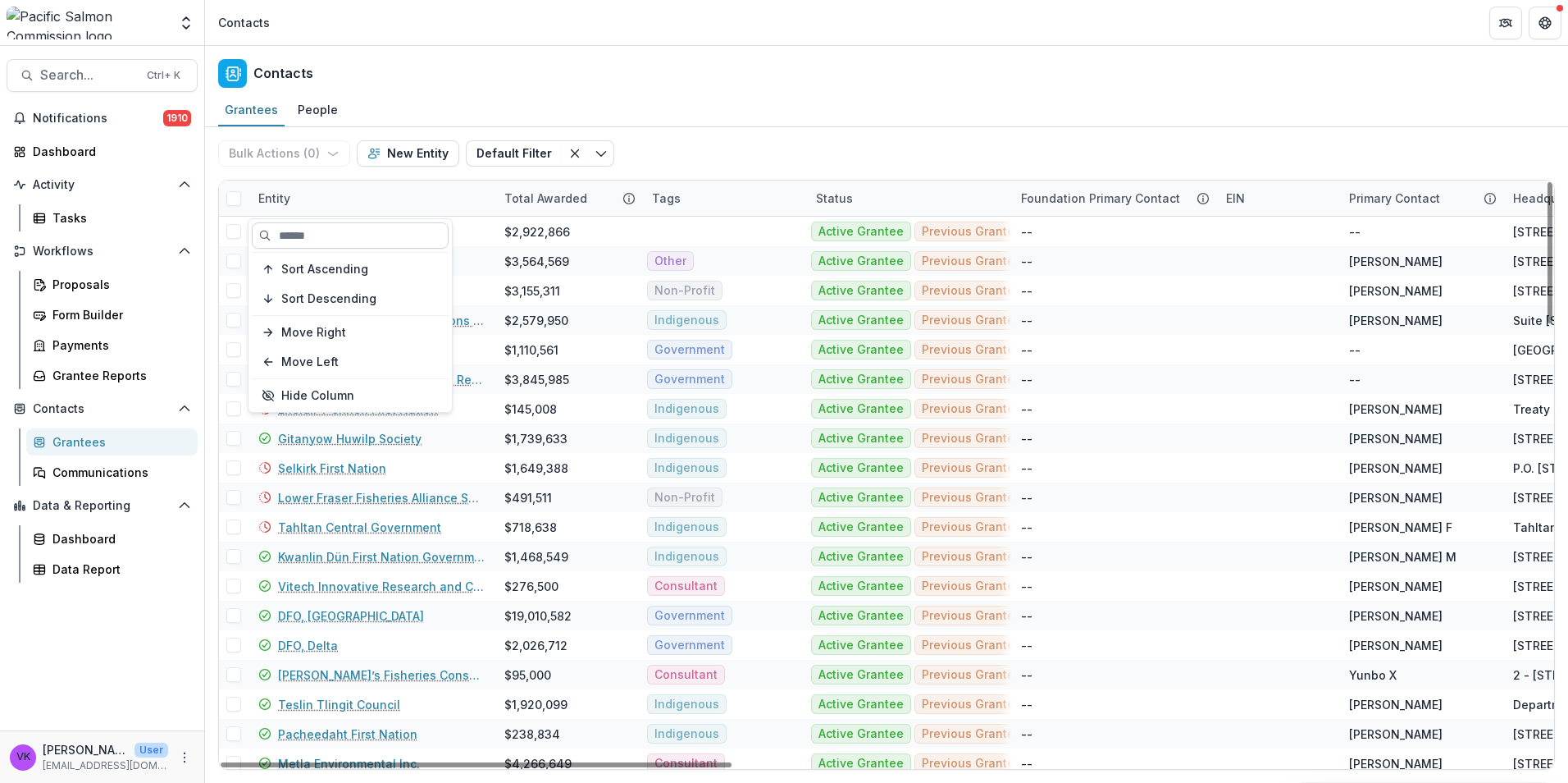
click at [362, 235] on input at bounding box center [350, 236] width 197 height 26
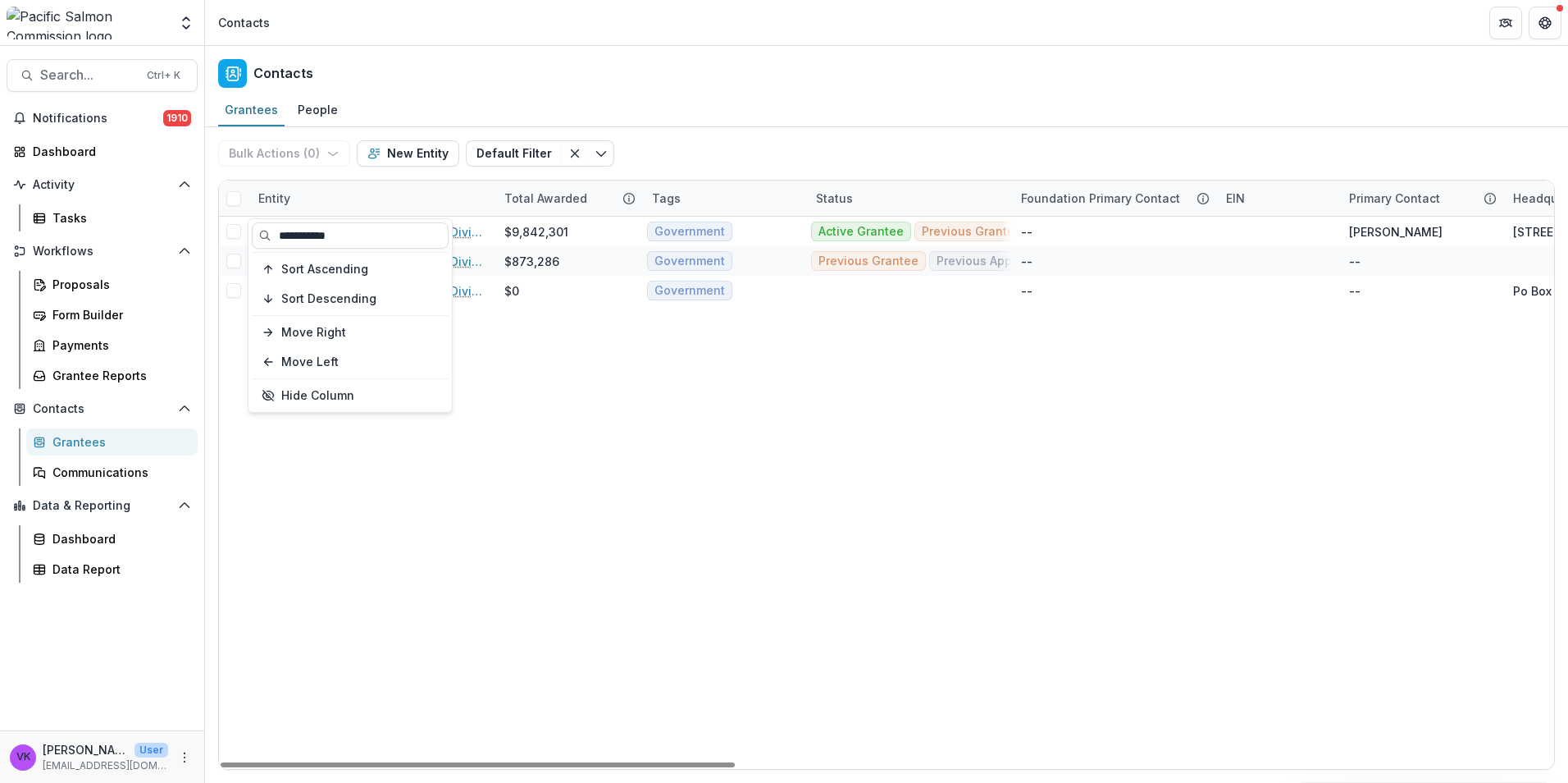
type input "**********"
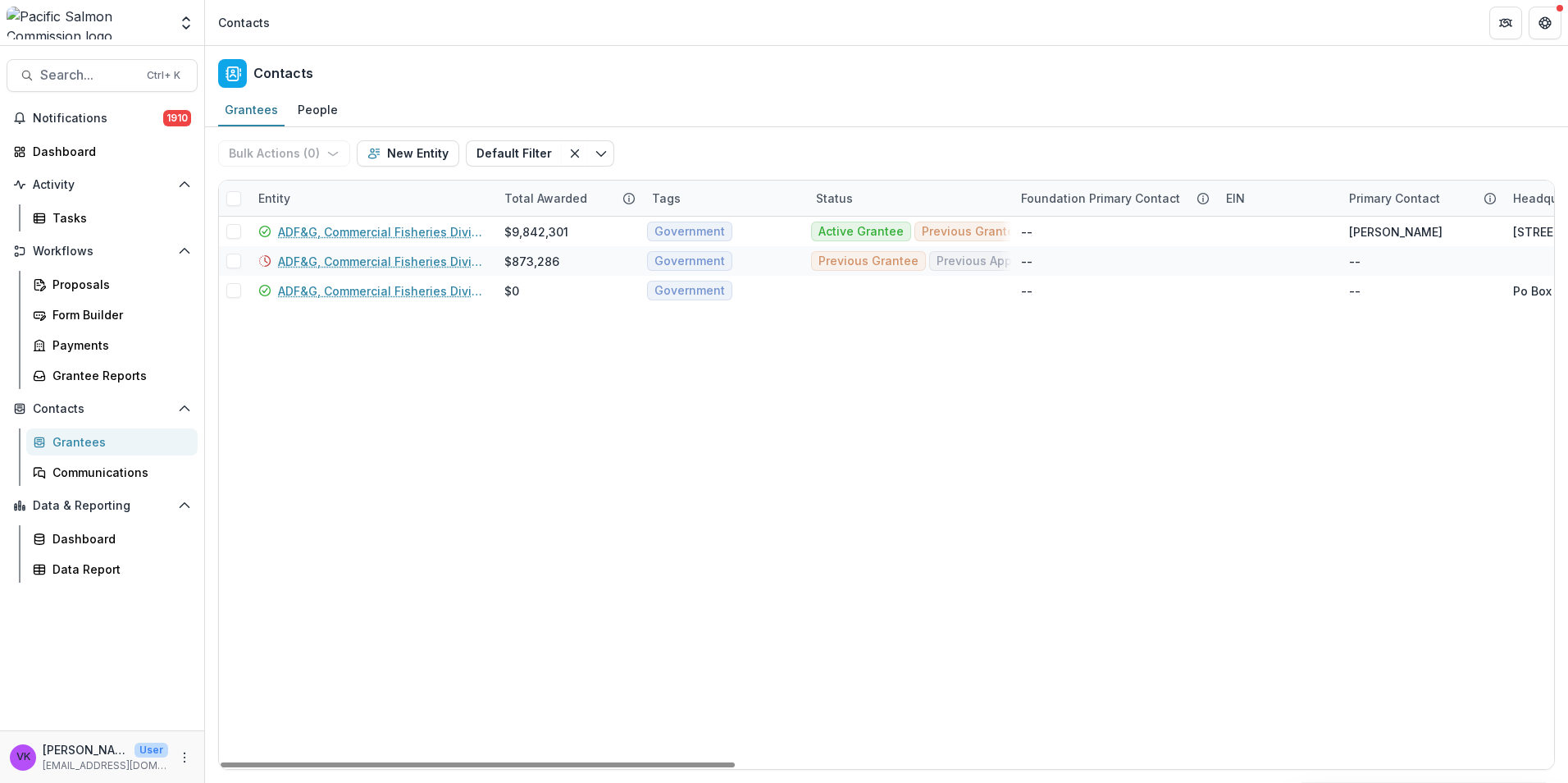
drag, startPoint x: 957, startPoint y: 516, endPoint x: 926, endPoint y: 491, distance: 39.8
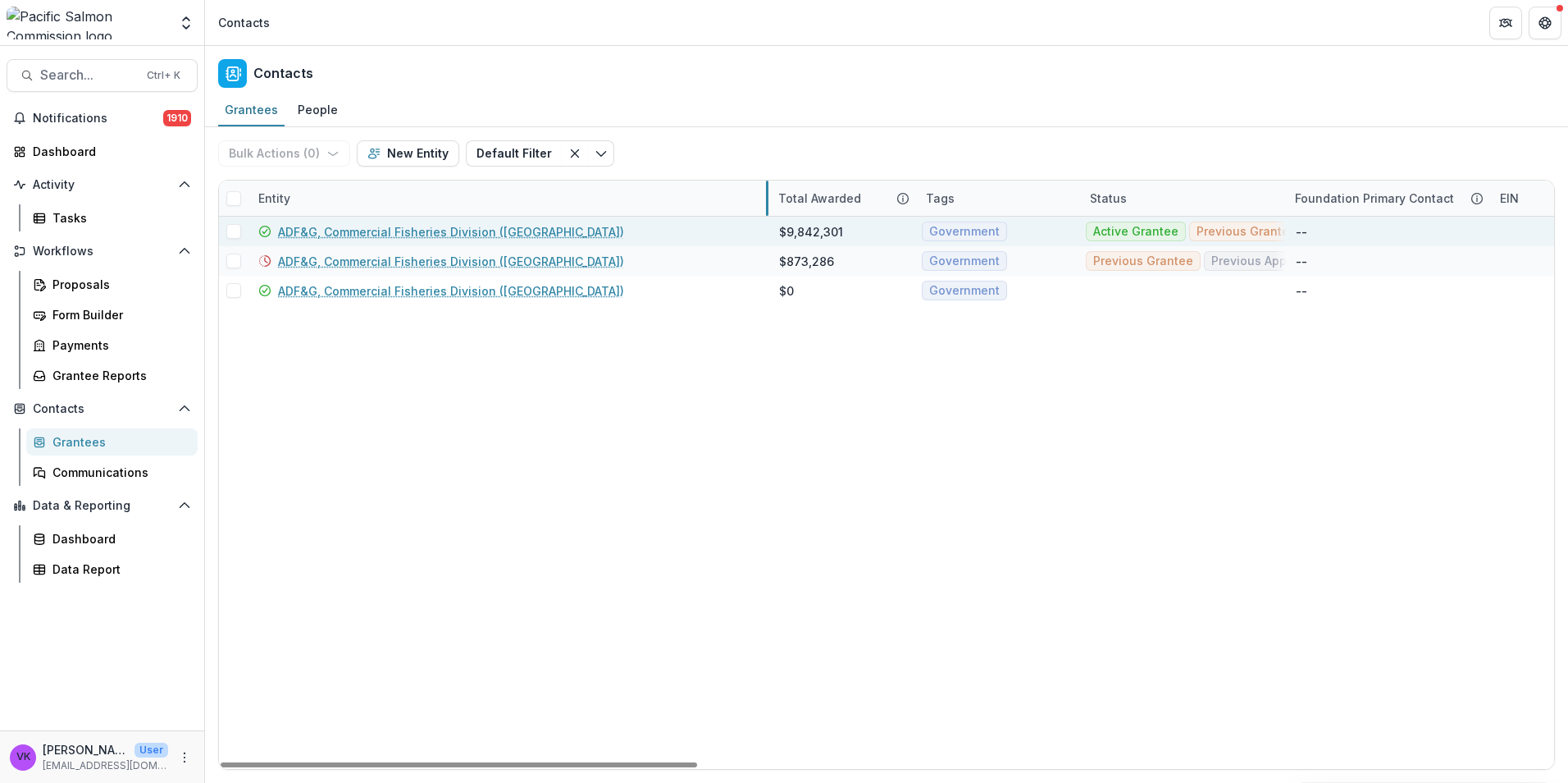
drag, startPoint x: 492, startPoint y: 198, endPoint x: 742, endPoint y: 244, distance: 254.2
drag, startPoint x: 471, startPoint y: 224, endPoint x: 493, endPoint y: 233, distance: 23.8
click at [472, 224] on link "ADF&G, Commercial Fisheries Division ([GEOGRAPHIC_DATA])" at bounding box center [451, 232] width 346 height 17
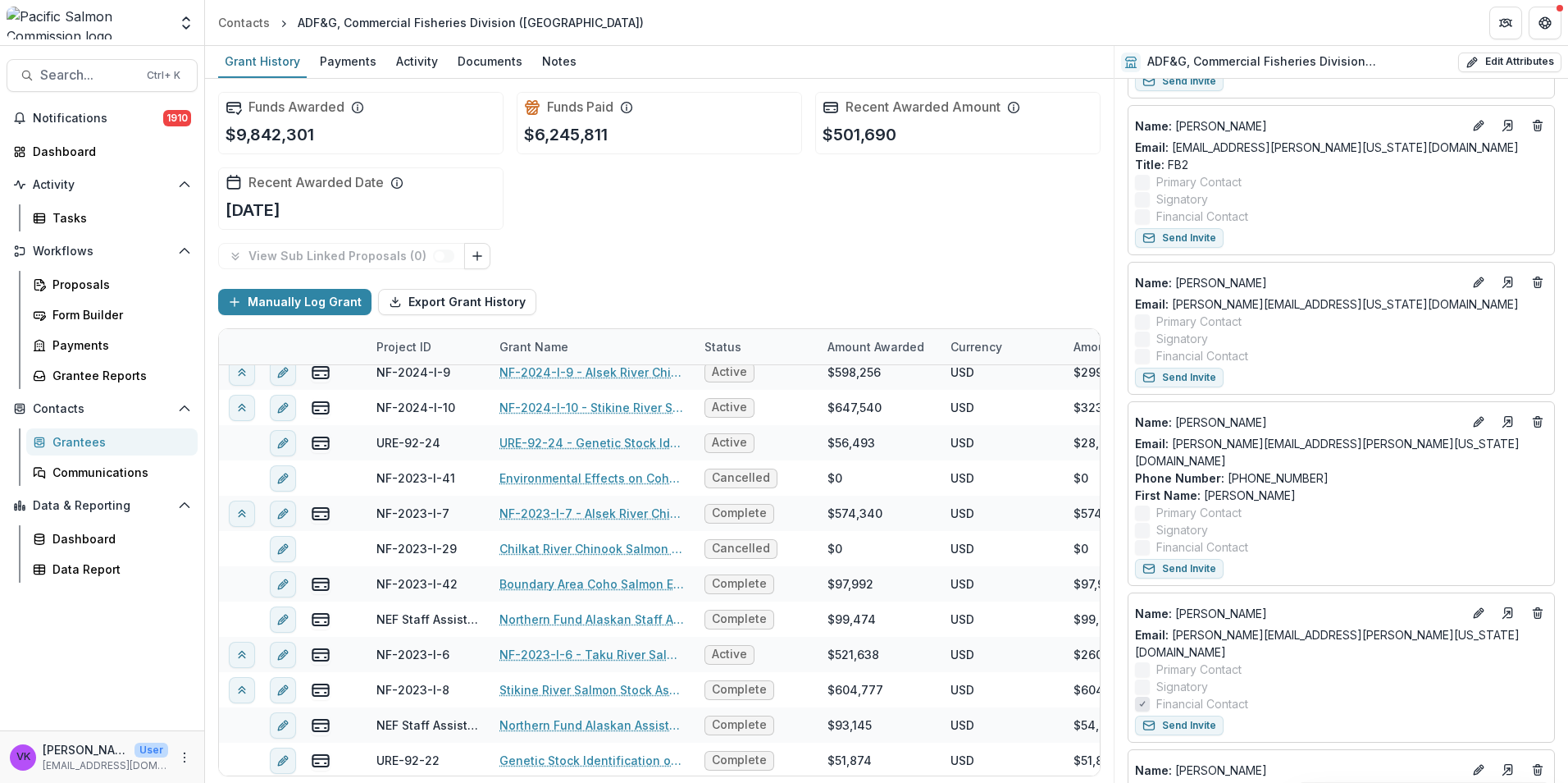
scroll to position [1067, 0]
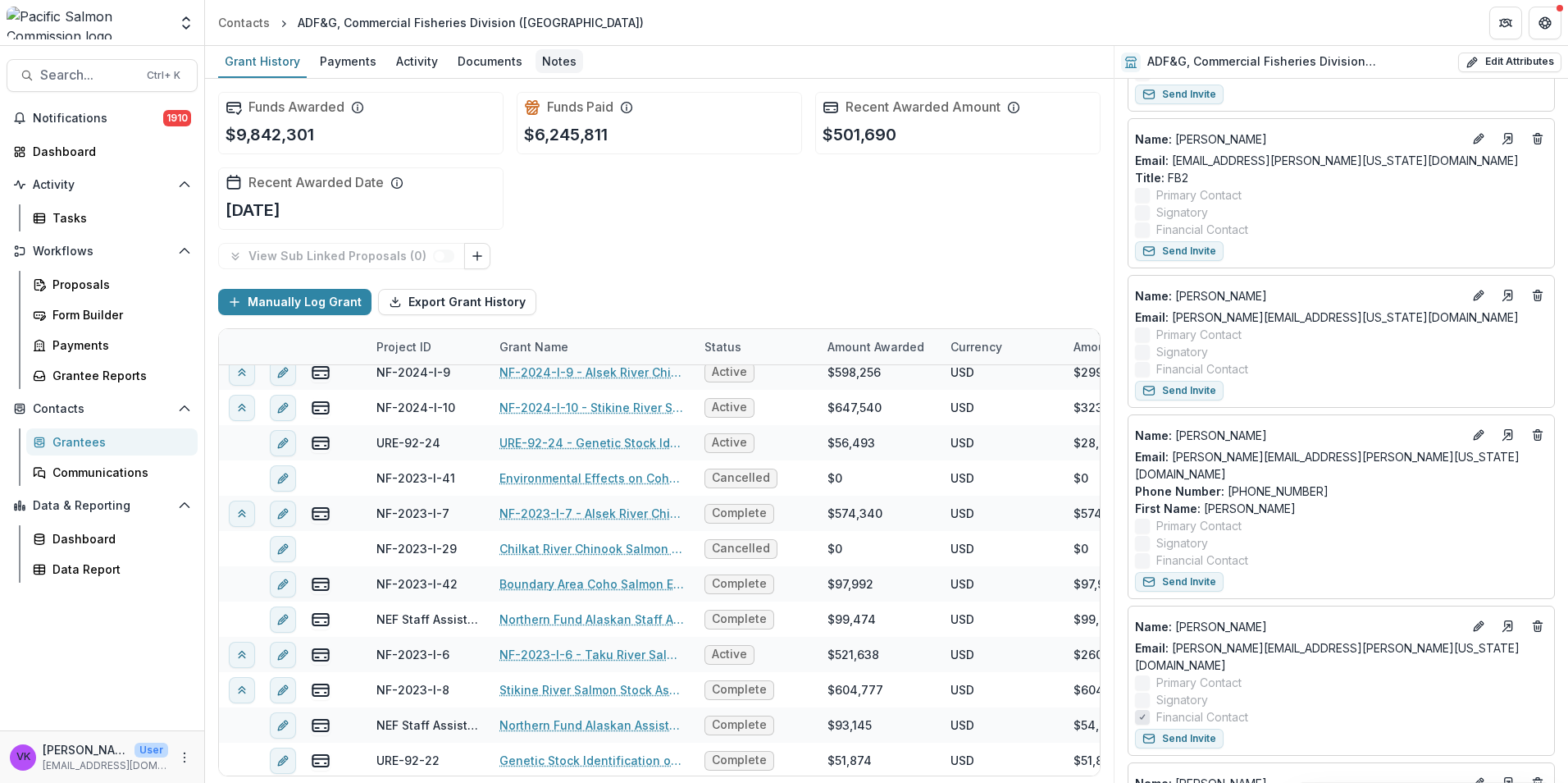
click at [560, 60] on div "Notes" at bounding box center [559, 60] width 47 height 24
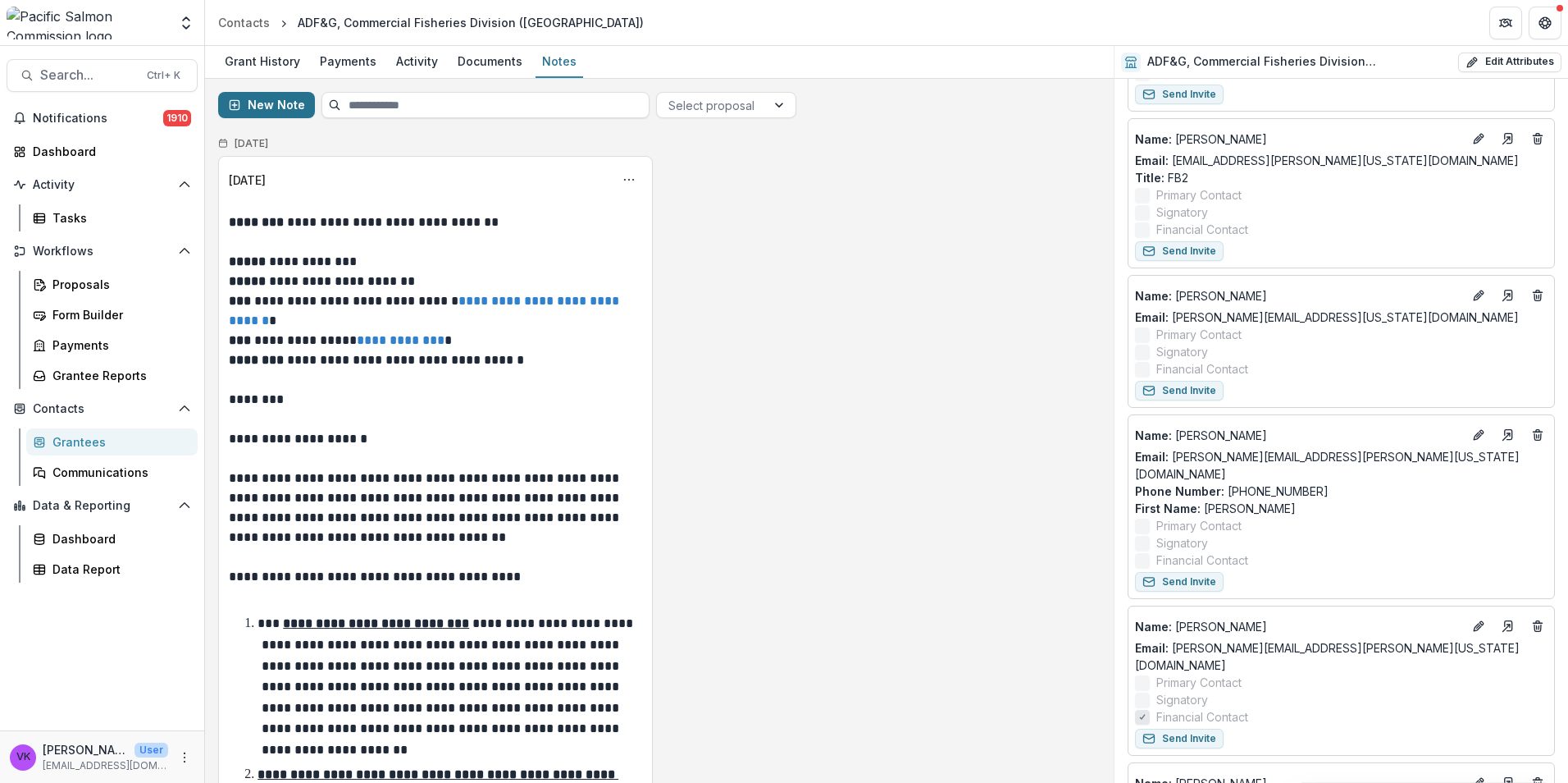
click at [281, 103] on button "New Note" at bounding box center [266, 105] width 97 height 26
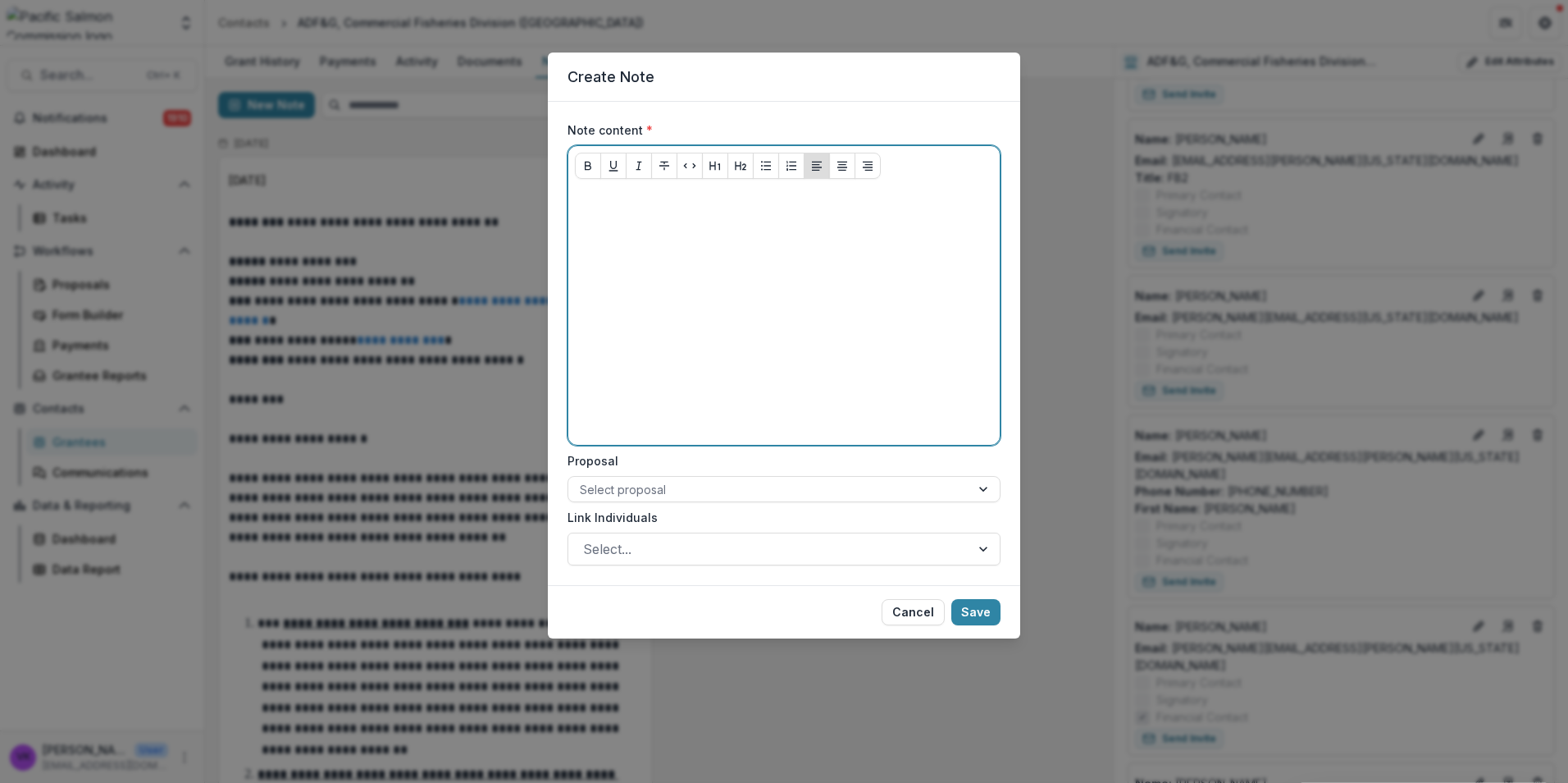
click at [654, 228] on div at bounding box center [784, 315] width 419 height 246
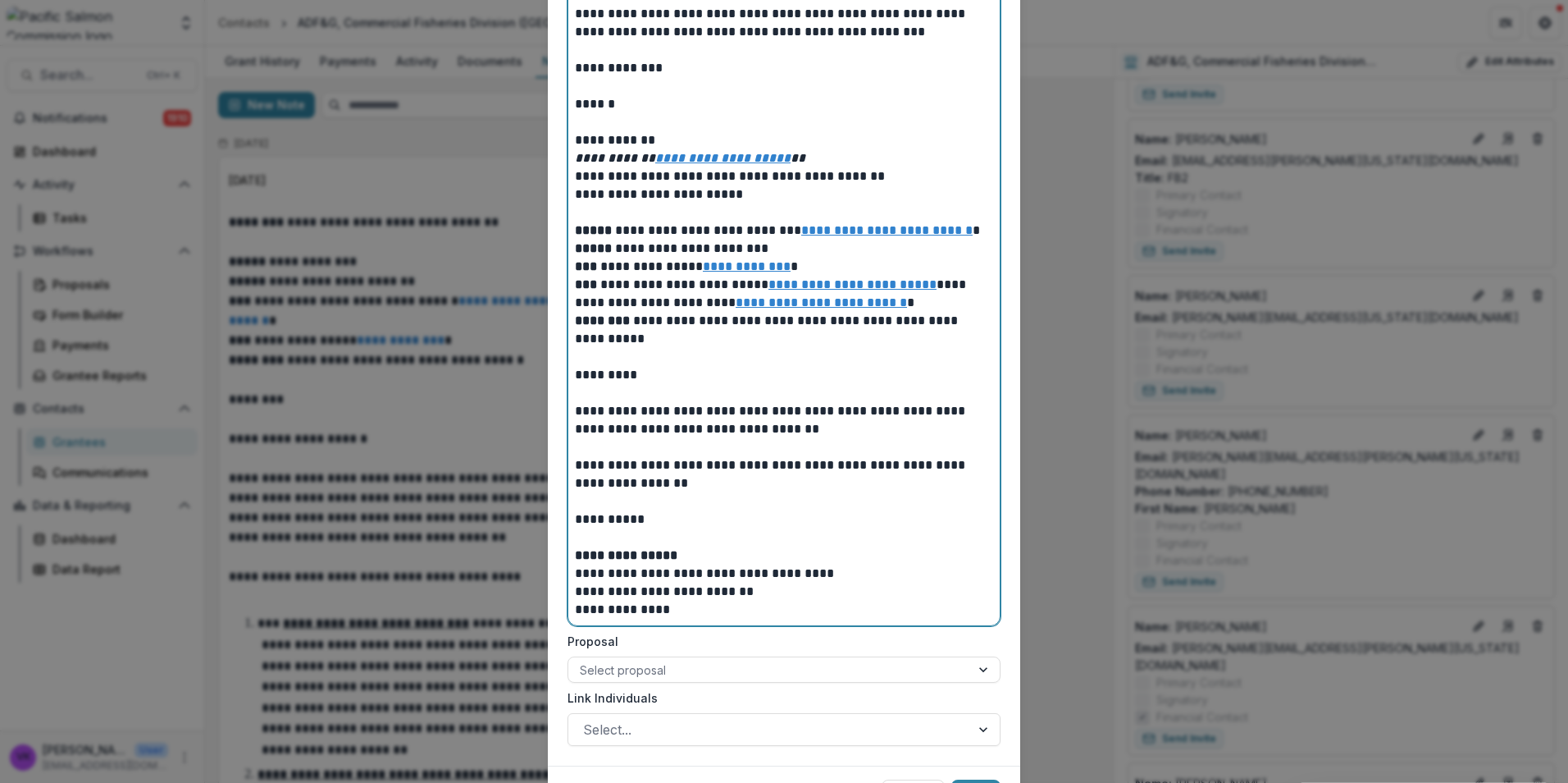
scroll to position [655, 0]
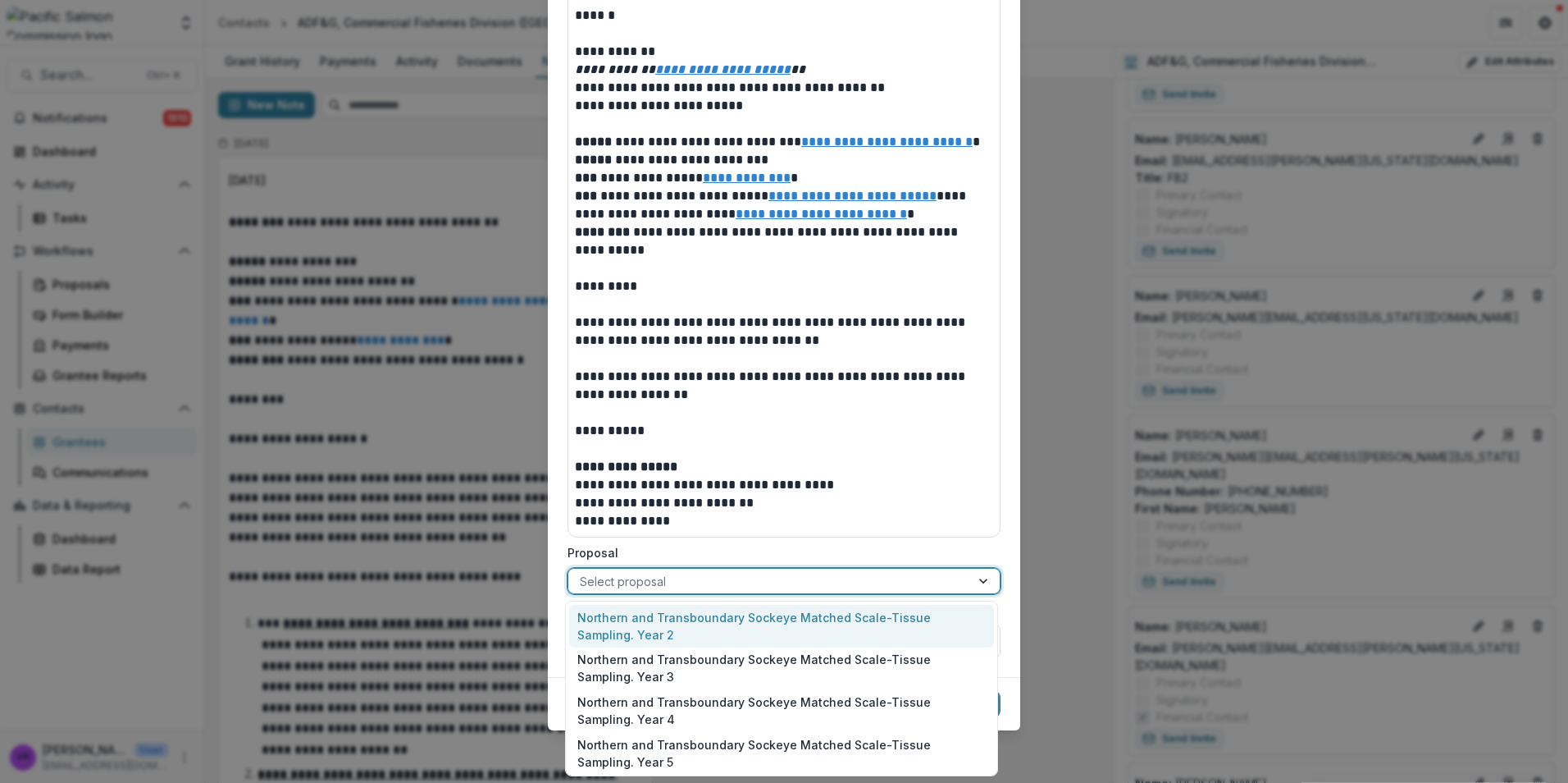
click at [928, 578] on div at bounding box center [770, 581] width 379 height 21
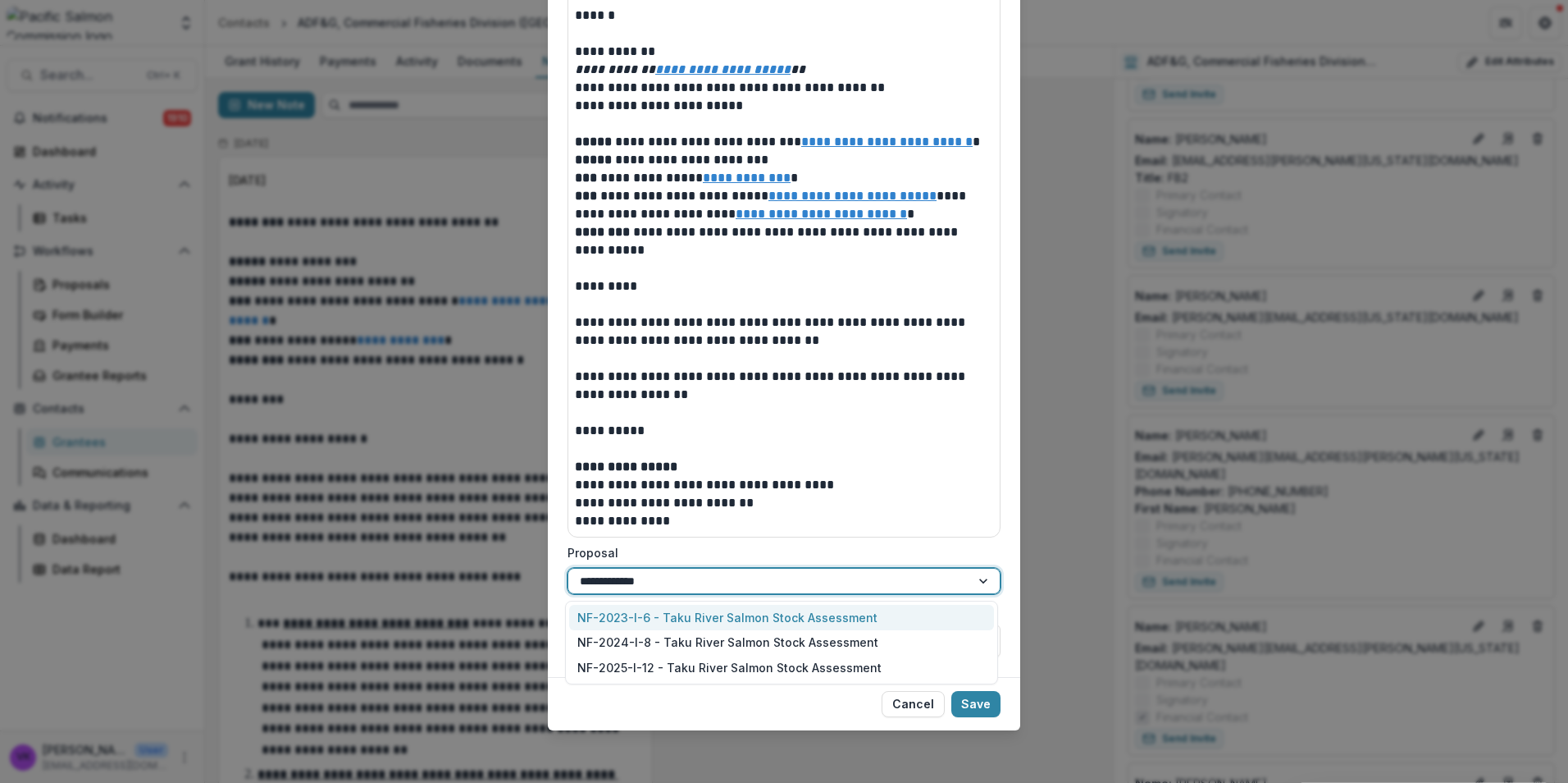
scroll to position [0, 0]
type input "**********"
click at [741, 612] on div "NF-2023-I-6 - Taku River Salmon Stock Assessment" at bounding box center [781, 617] width 424 height 26
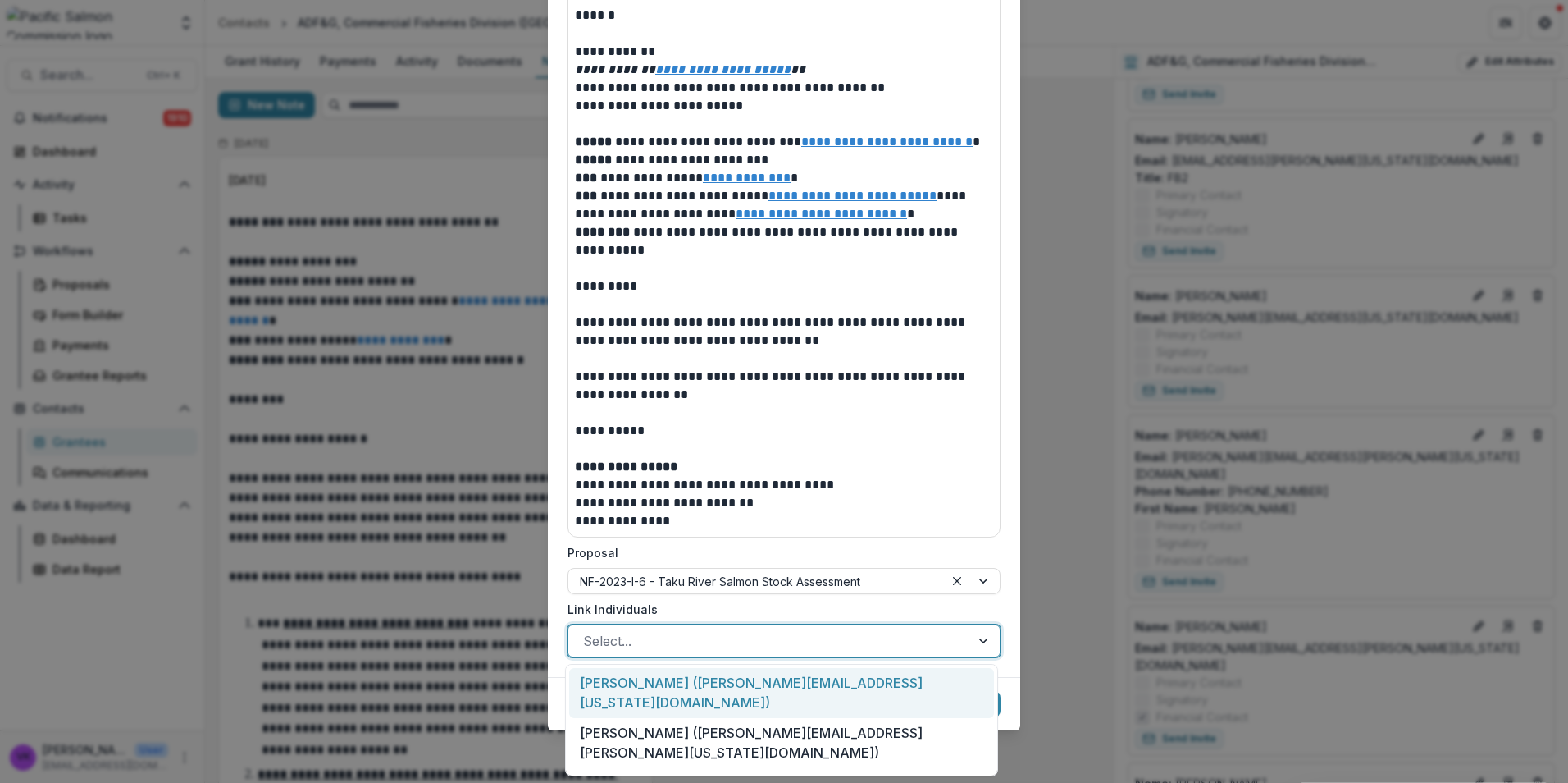
click at [976, 641] on div at bounding box center [985, 641] width 30 height 31
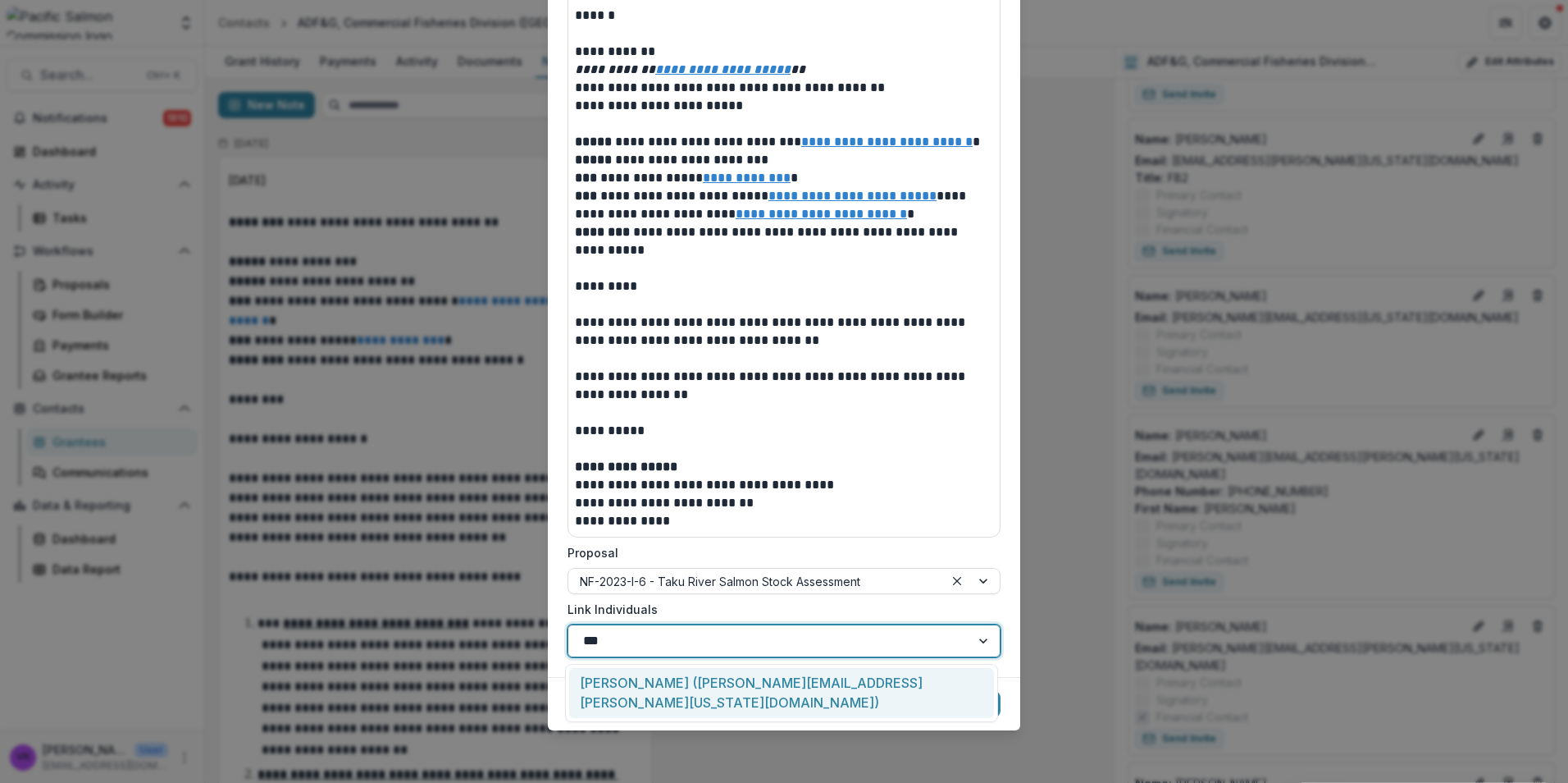
type input "****"
click at [760, 680] on div "Jeff Williams (jeffrey.williams@alaska.gov)" at bounding box center [781, 693] width 424 height 50
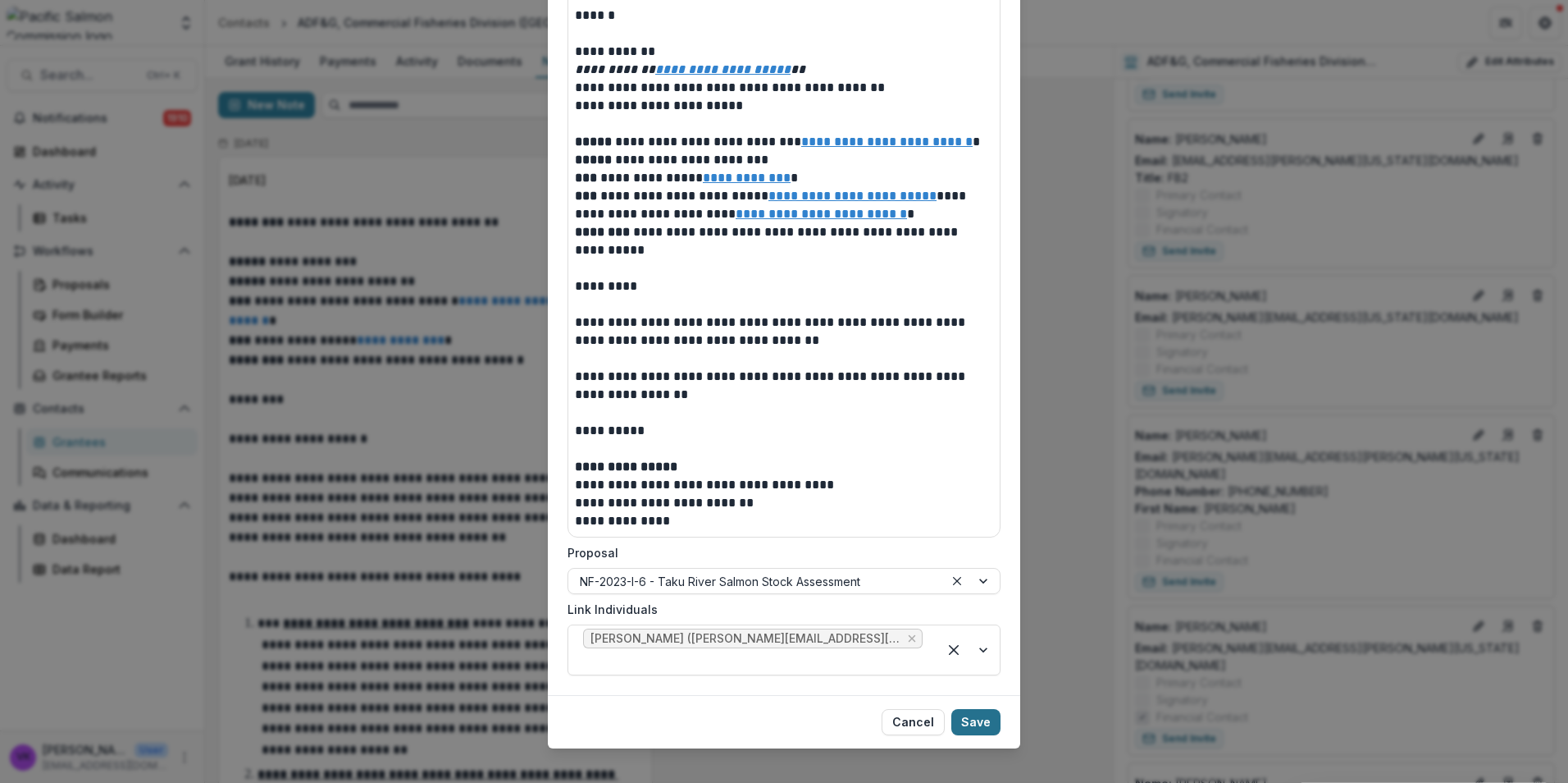
click at [987, 711] on button "Save" at bounding box center [976, 722] width 49 height 26
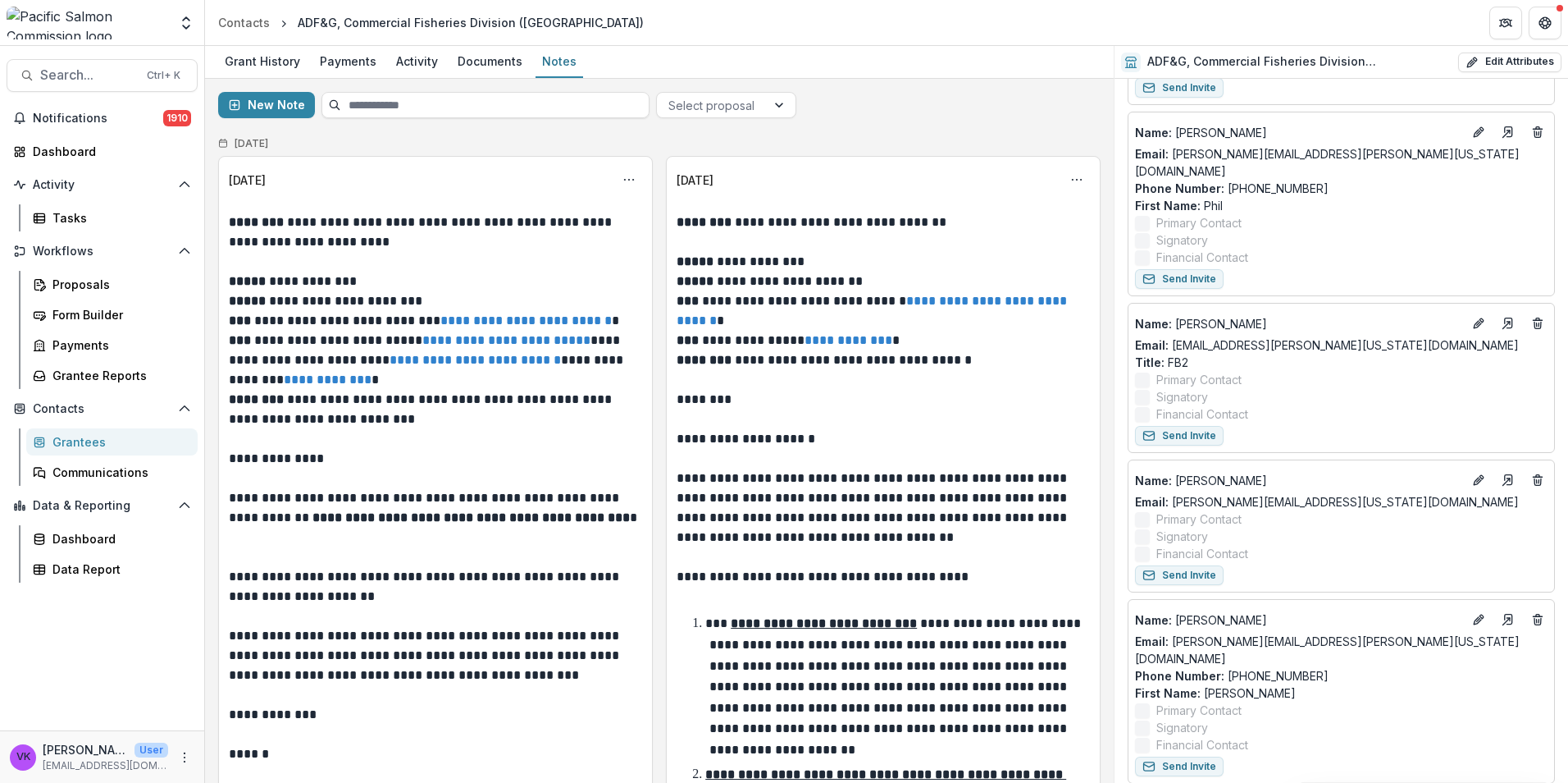
scroll to position [984, 0]
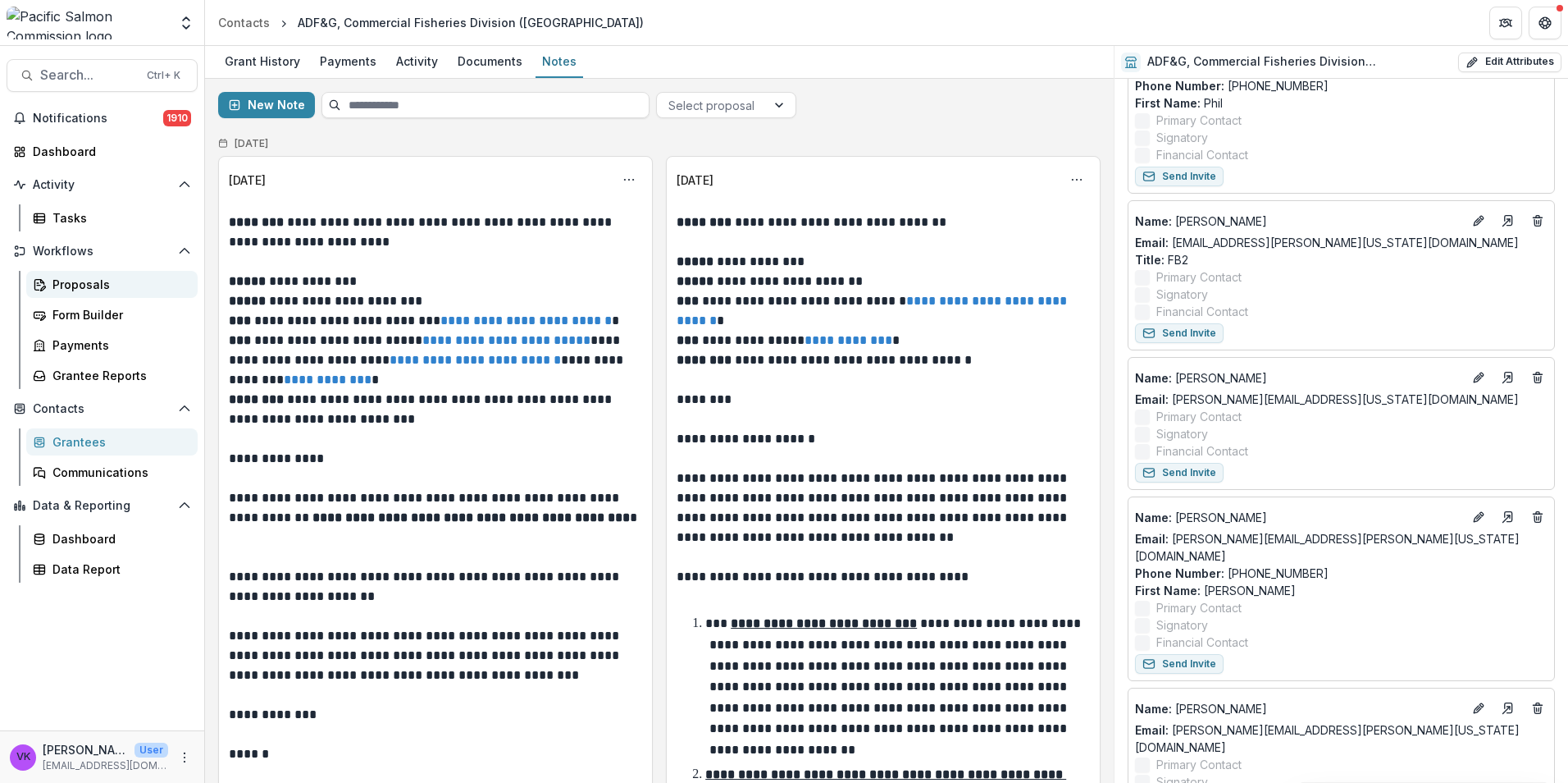
drag, startPoint x: 80, startPoint y: 288, endPoint x: 194, endPoint y: 294, distance: 114.2
click at [79, 286] on div "Proposals" at bounding box center [118, 284] width 132 height 17
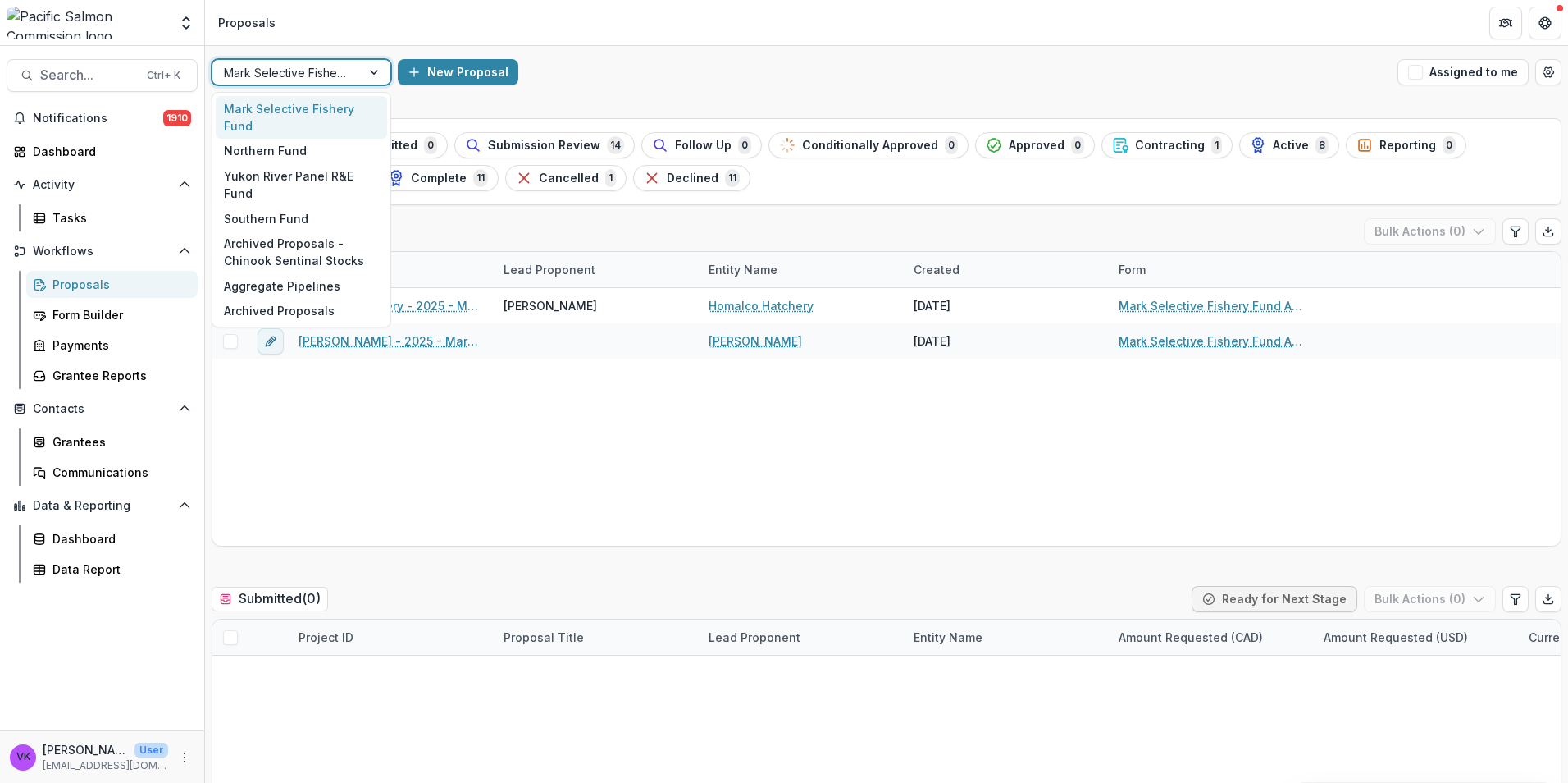
click at [337, 68] on div at bounding box center [287, 72] width 126 height 21
click at [305, 146] on div "Northern Fund" at bounding box center [301, 151] width 171 height 26
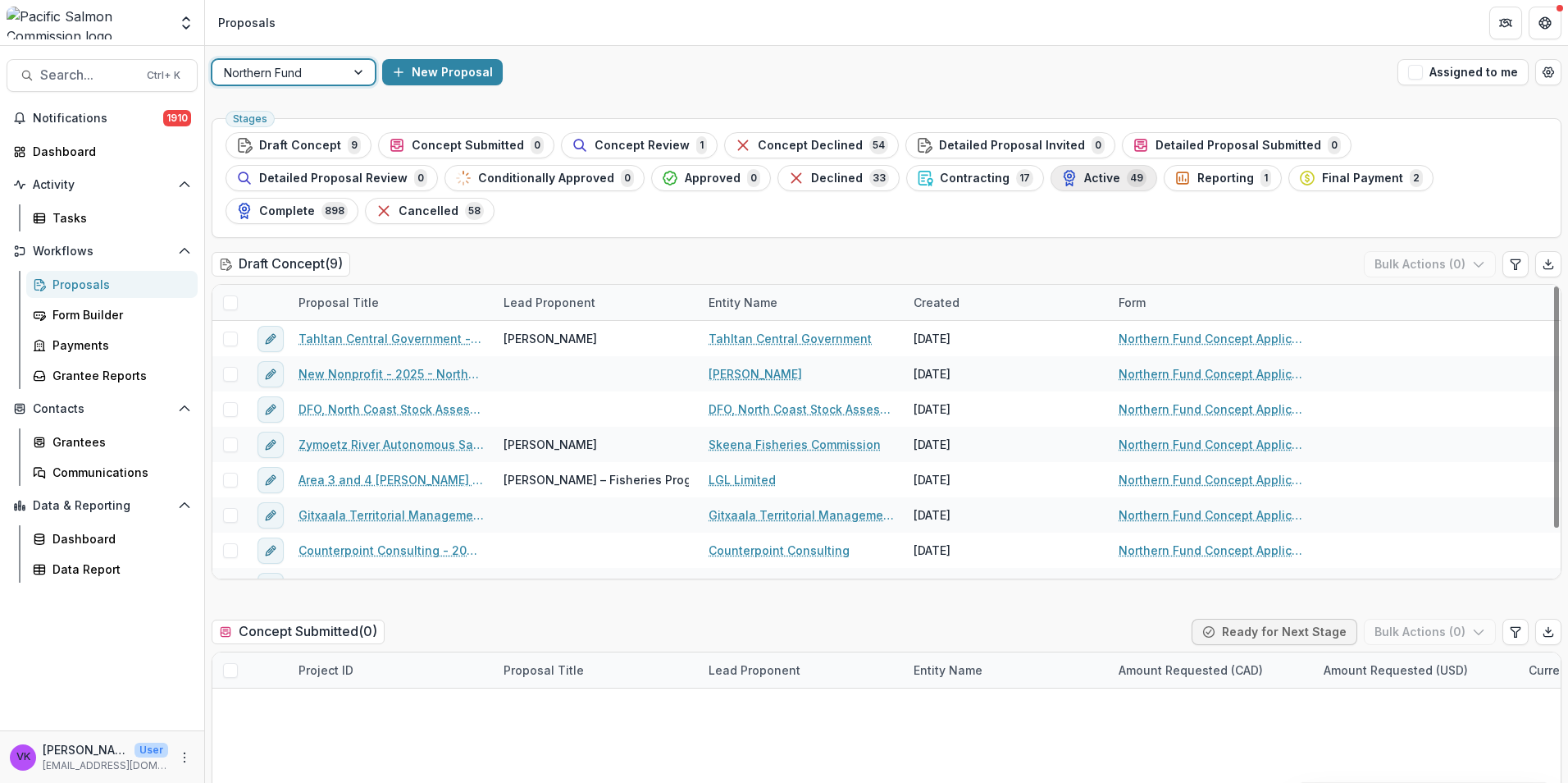
click at [1084, 175] on span "Active" at bounding box center [1102, 178] width 36 height 14
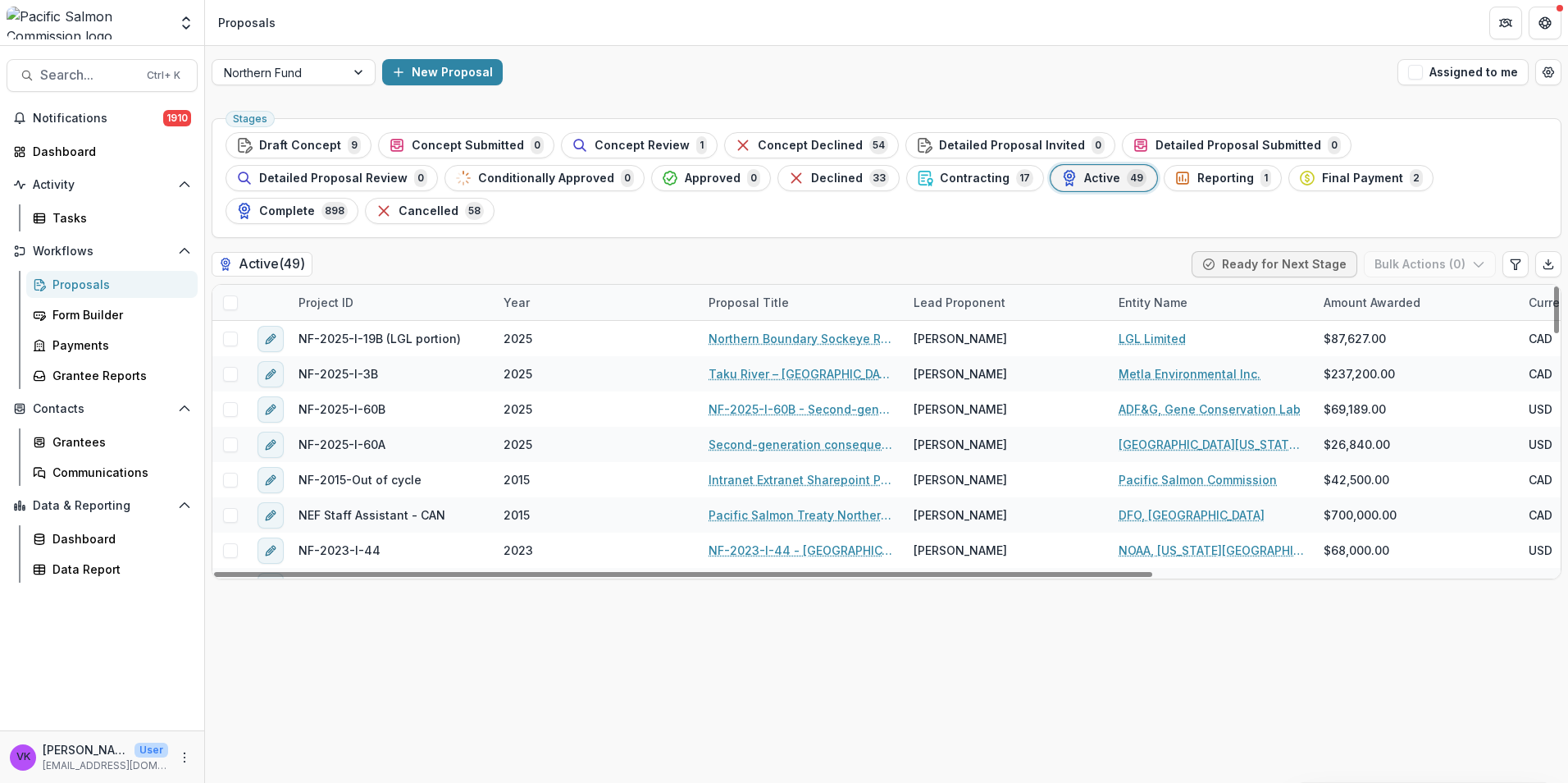
click at [365, 285] on div "Project ID" at bounding box center [391, 302] width 205 height 36
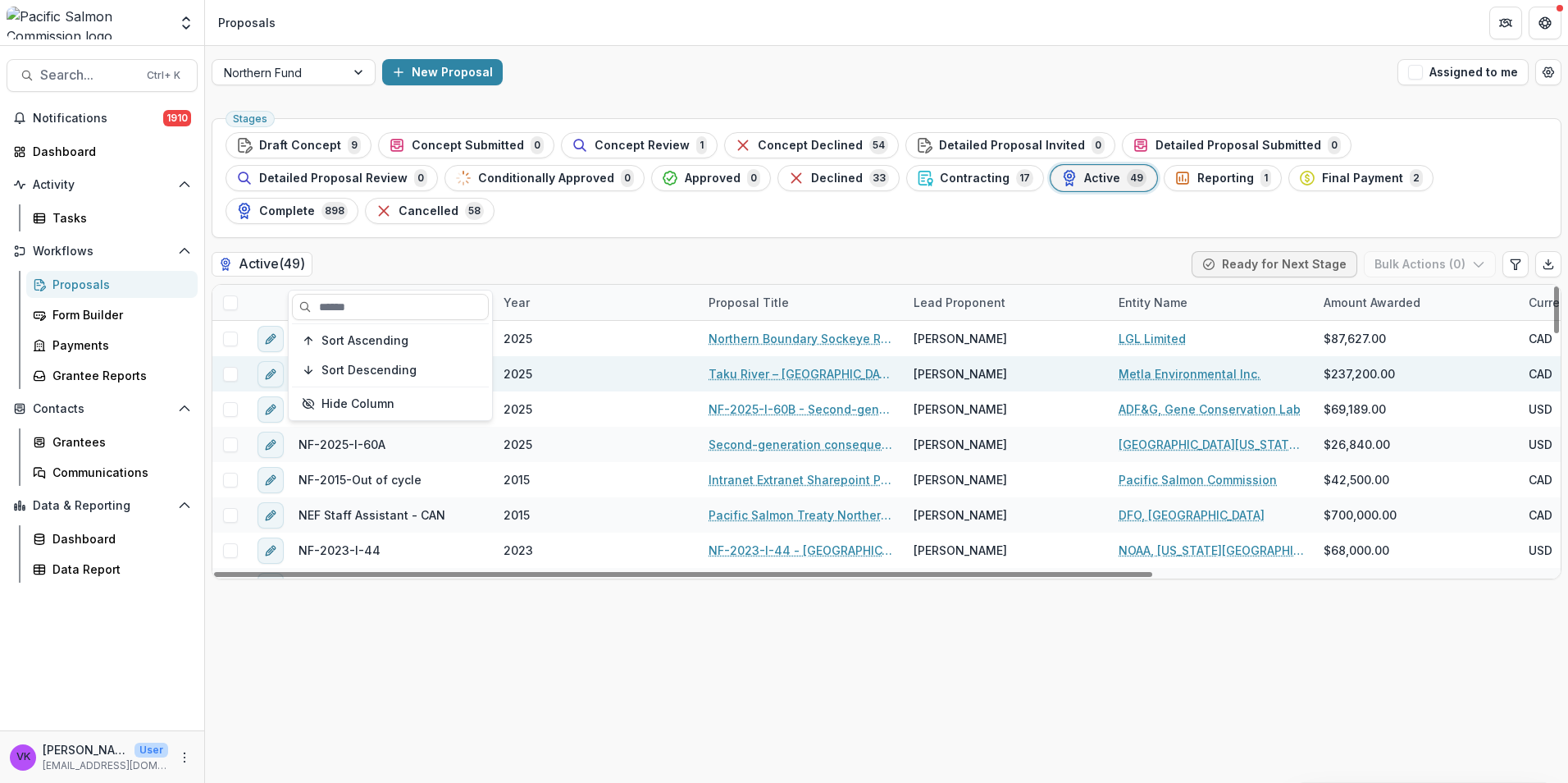
click at [401, 308] on input at bounding box center [391, 307] width 197 height 26
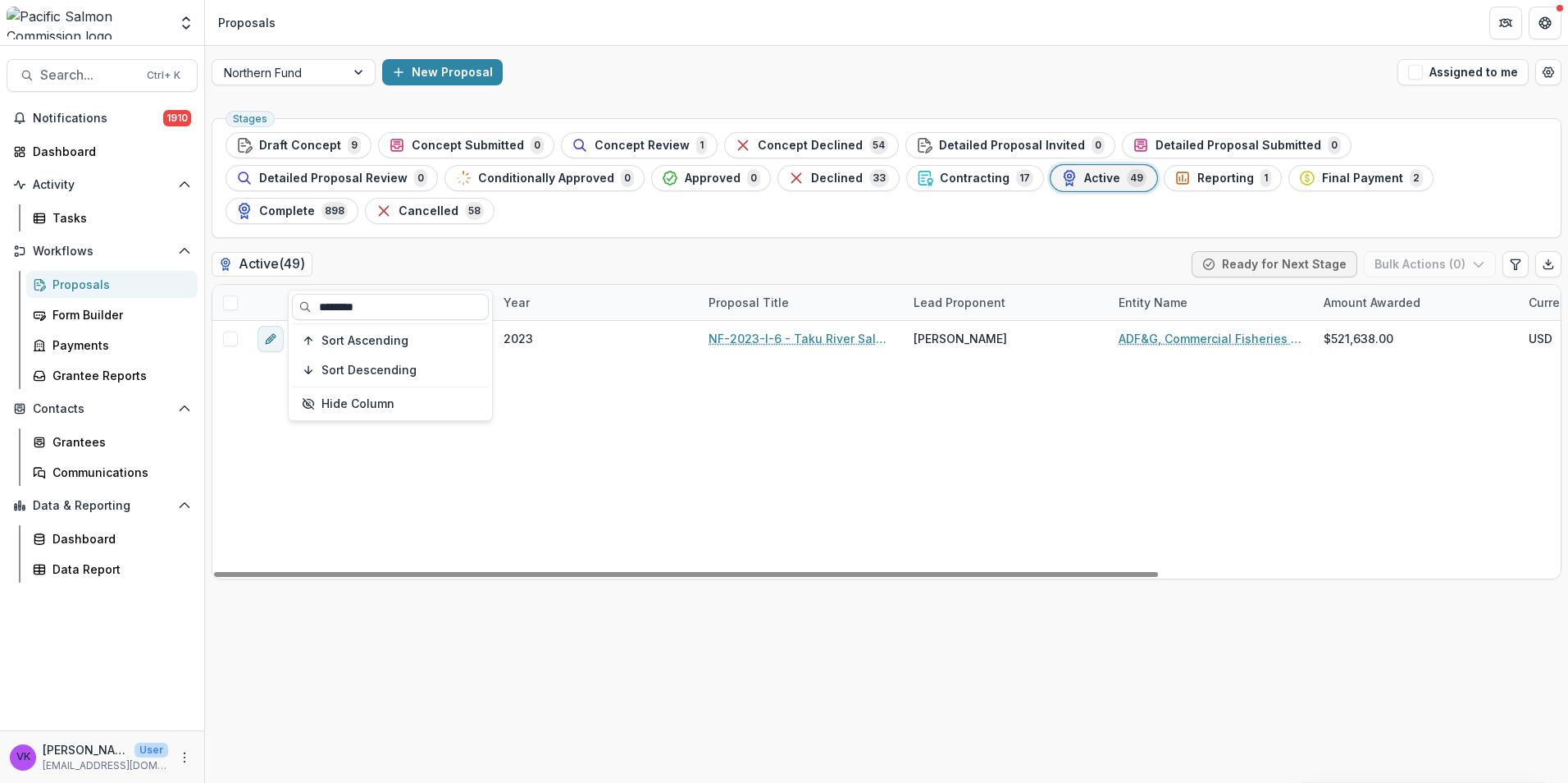
type input "********"
click at [939, 420] on div "NF-2023-I-6 2023 NF-2023-I-6 - Taku River Salmon Stock Assessment Jeff Williams…" at bounding box center [1173, 449] width 1921 height 257
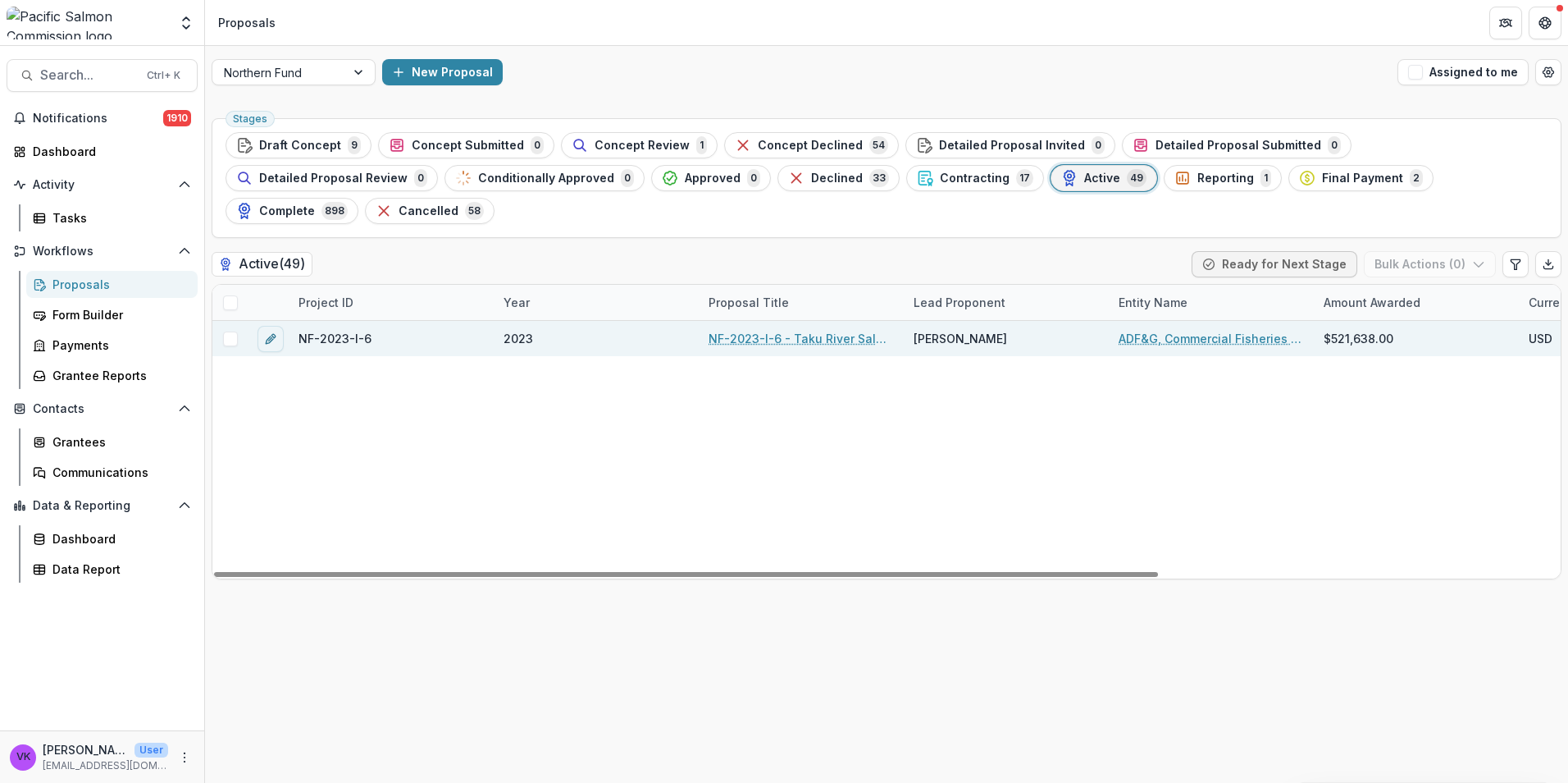
click at [823, 329] on link "NF-2023-I-6 - Taku River Salmon Stock Assessment" at bounding box center [801, 338] width 185 height 17
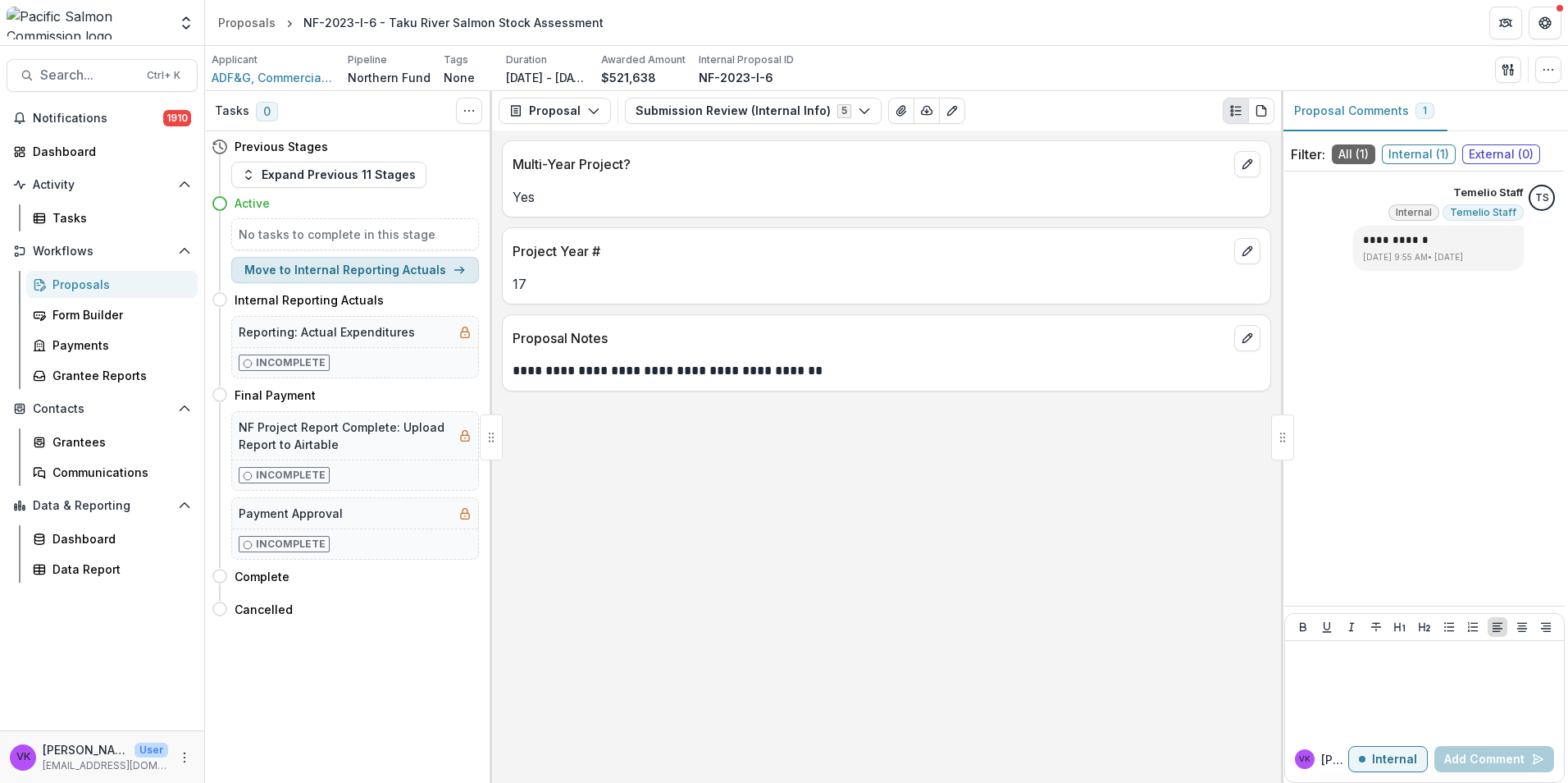
click at [398, 266] on button "Move to Internal Reporting Actuals" at bounding box center [355, 270] width 247 height 26
select select "*********"
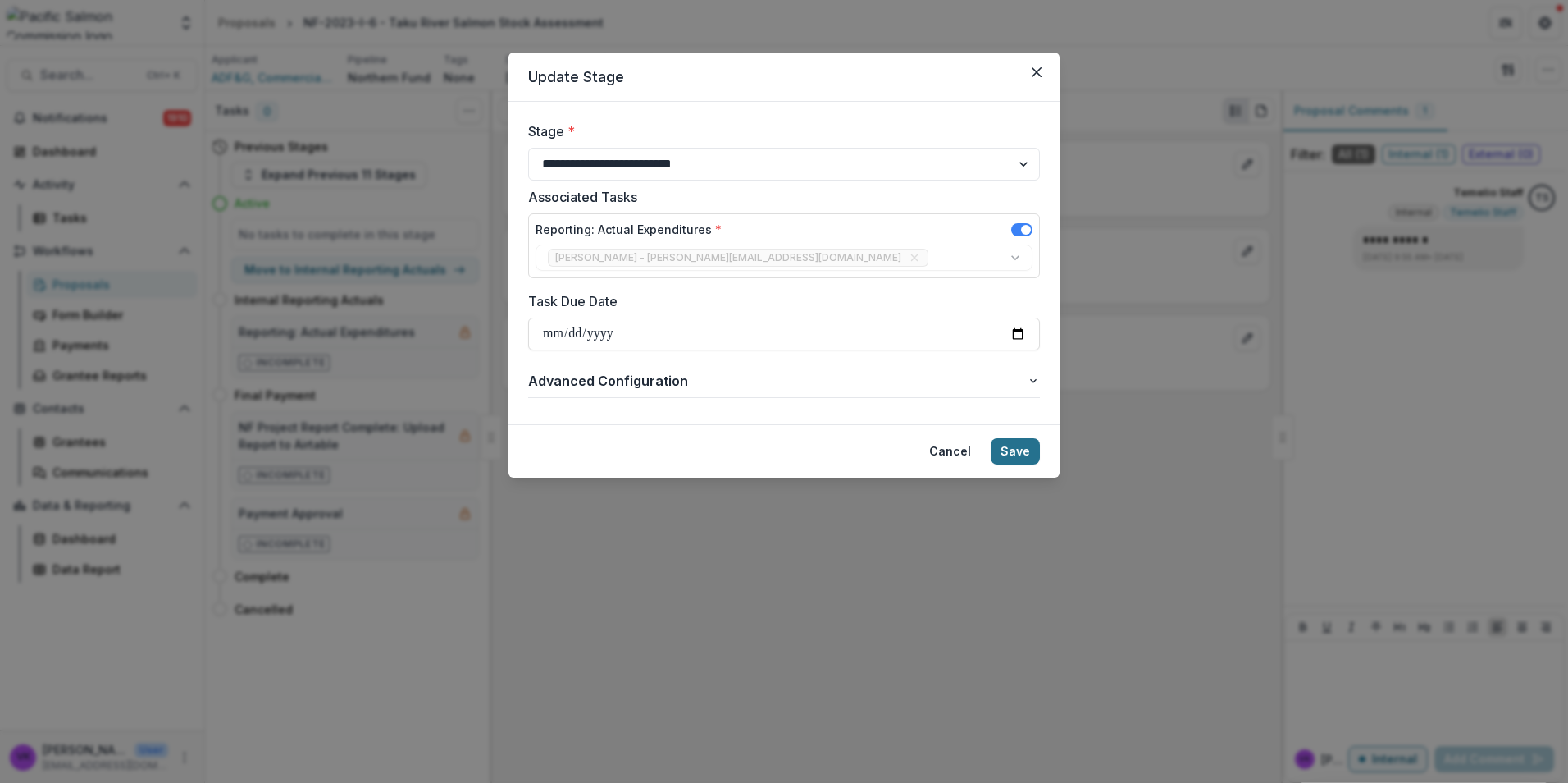
click at [1013, 448] on button "Save" at bounding box center [1014, 451] width 49 height 26
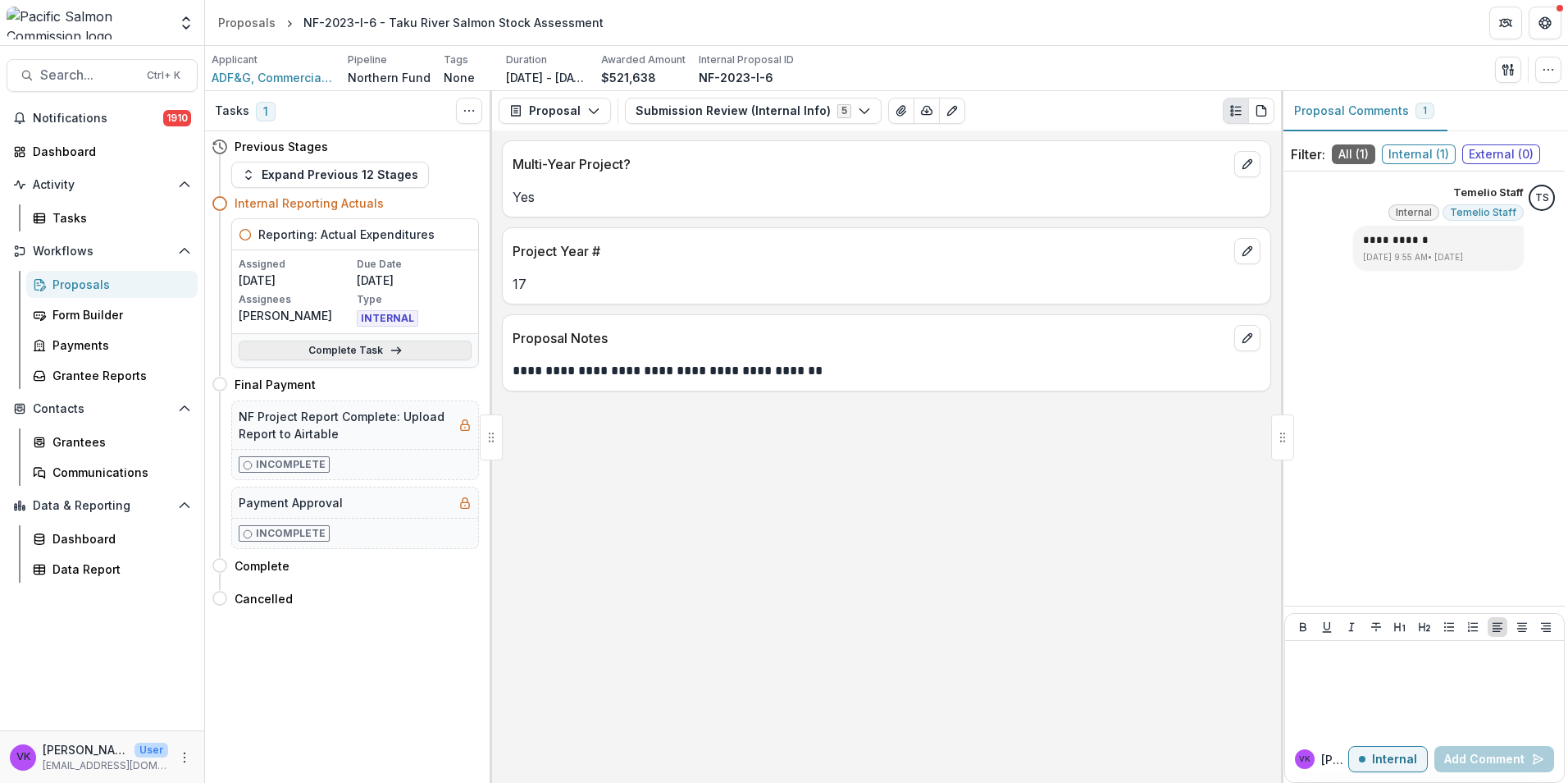
click at [343, 345] on link "Complete Task" at bounding box center [354, 350] width 233 height 20
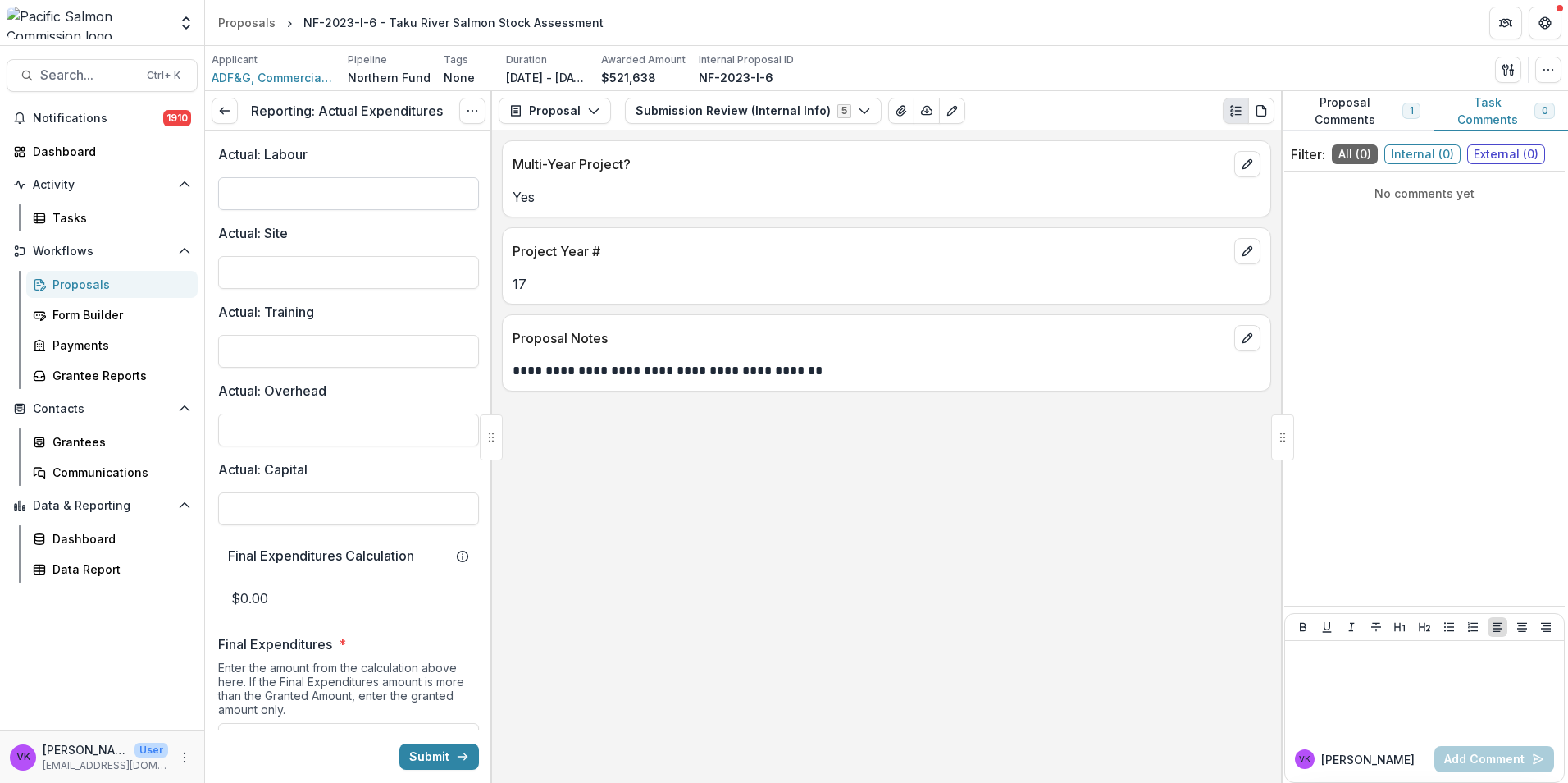
click at [333, 191] on input "Actual: Labour" at bounding box center [348, 194] width 261 height 33
paste input "**********"
type input "********"
click at [368, 272] on input "Actual: Site" at bounding box center [348, 272] width 261 height 33
paste input "**********"
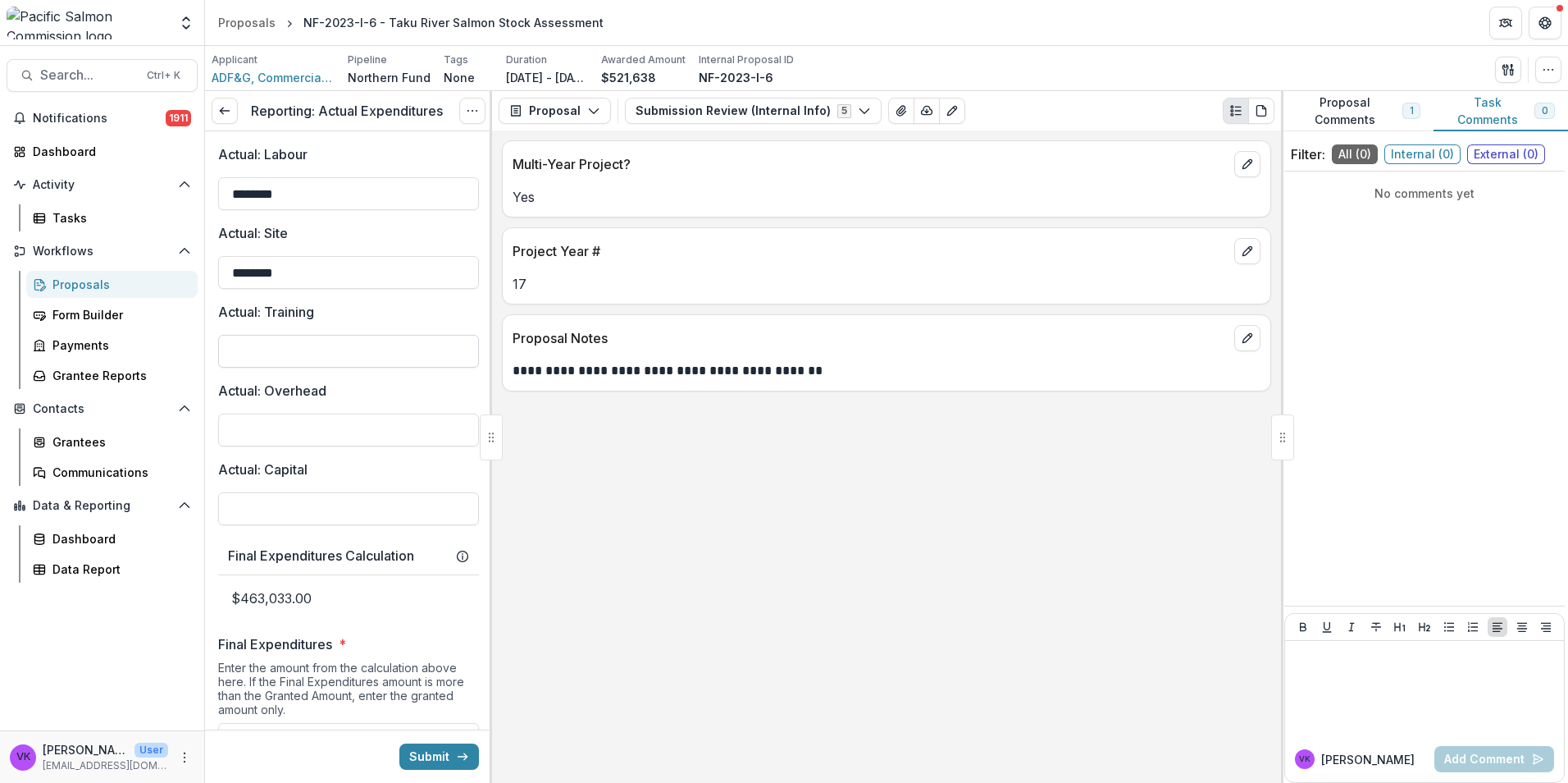
type input "********"
drag, startPoint x: 331, startPoint y: 349, endPoint x: 311, endPoint y: 332, distance: 26.2
click at [331, 349] on input "Actual: Training" at bounding box center [348, 351] width 261 height 33
type input "**"
click at [391, 418] on input "Actual: Overhead" at bounding box center [348, 430] width 261 height 33
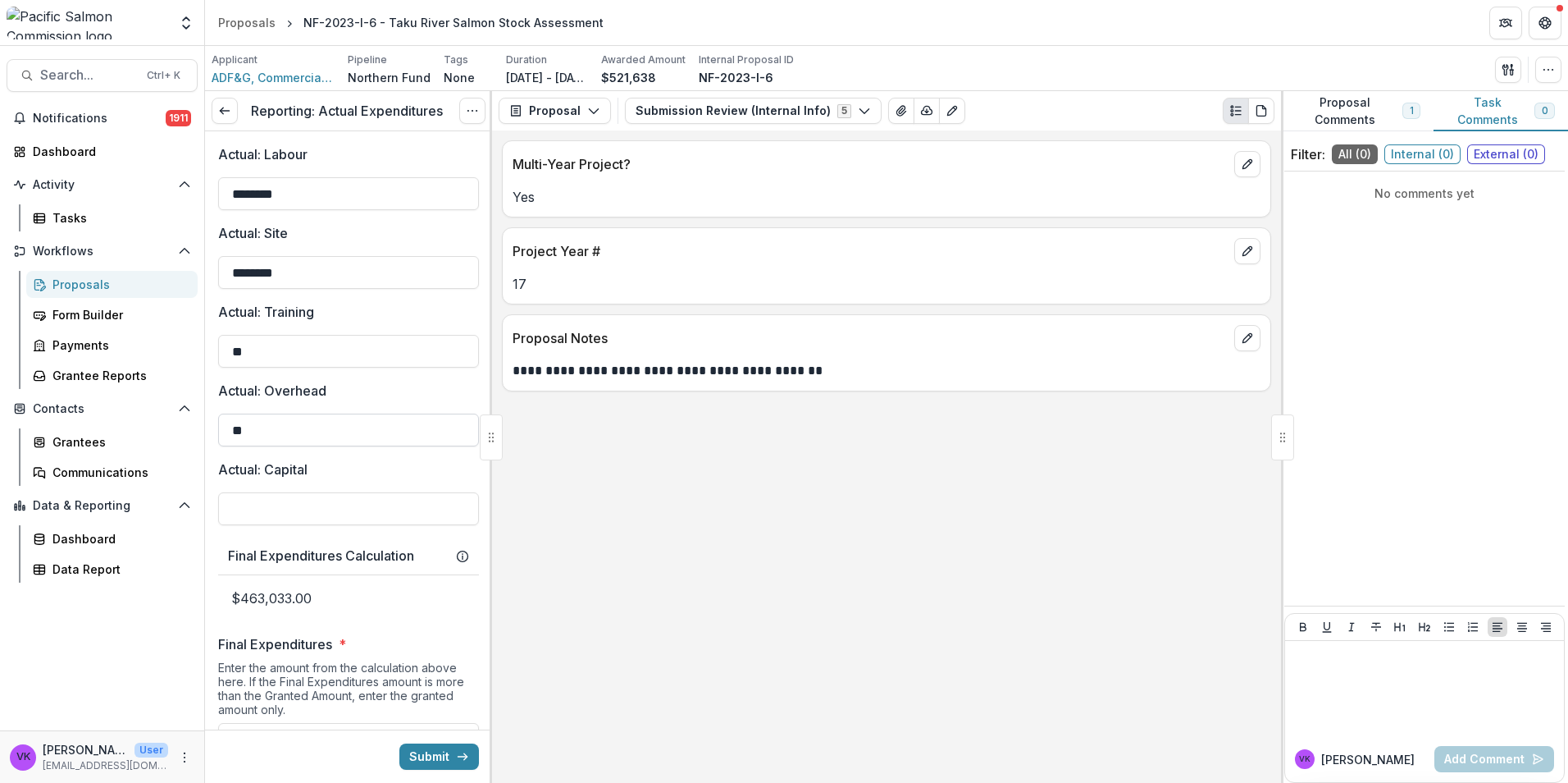
paste input "*********"
type input "*******"
click at [326, 512] on input "Actual: Capital" at bounding box center [348, 509] width 261 height 33
type input "**"
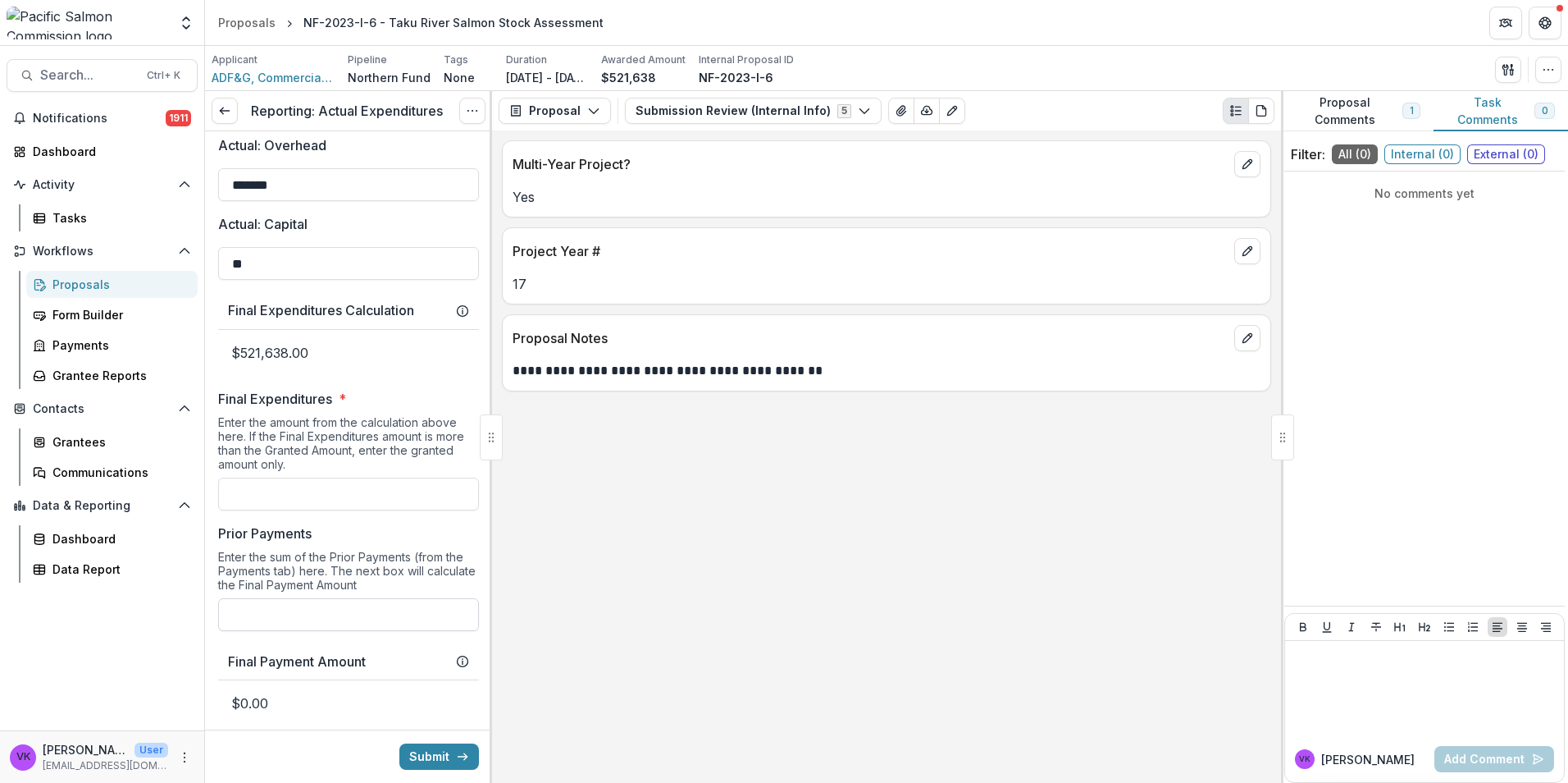
scroll to position [246, 0]
drag, startPoint x: 366, startPoint y: 485, endPoint x: 387, endPoint y: 503, distance: 27.7
click at [367, 485] on input "Final Expenditures *" at bounding box center [348, 493] width 261 height 33
paste input "**********"
type input "********"
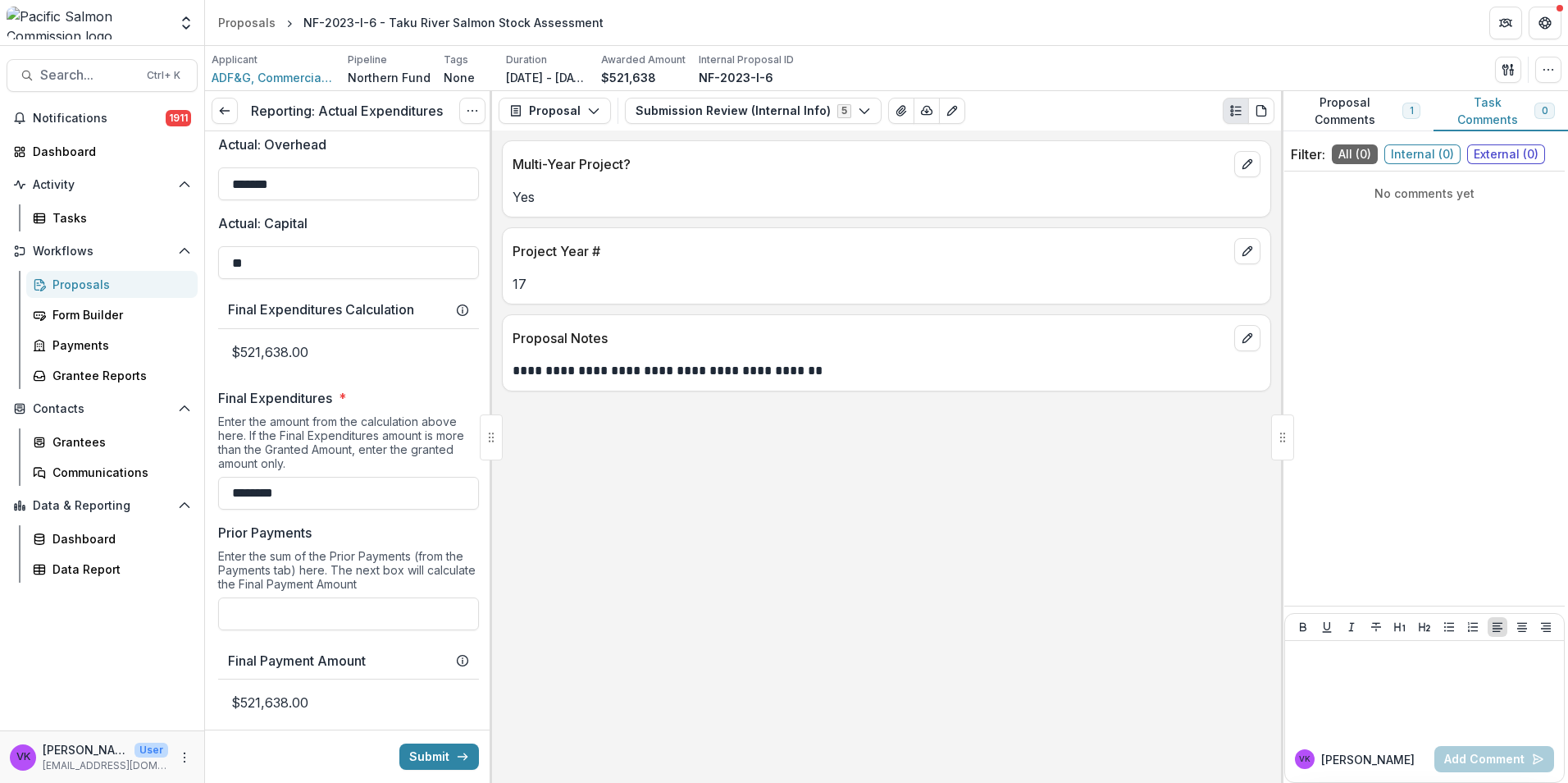
click at [454, 551] on div "Enter the sum of the Prior Payments (from the Payments tab) here. The next box …" at bounding box center [348, 573] width 261 height 48
click at [444, 618] on input "Prior Payments" at bounding box center [348, 614] width 261 height 33
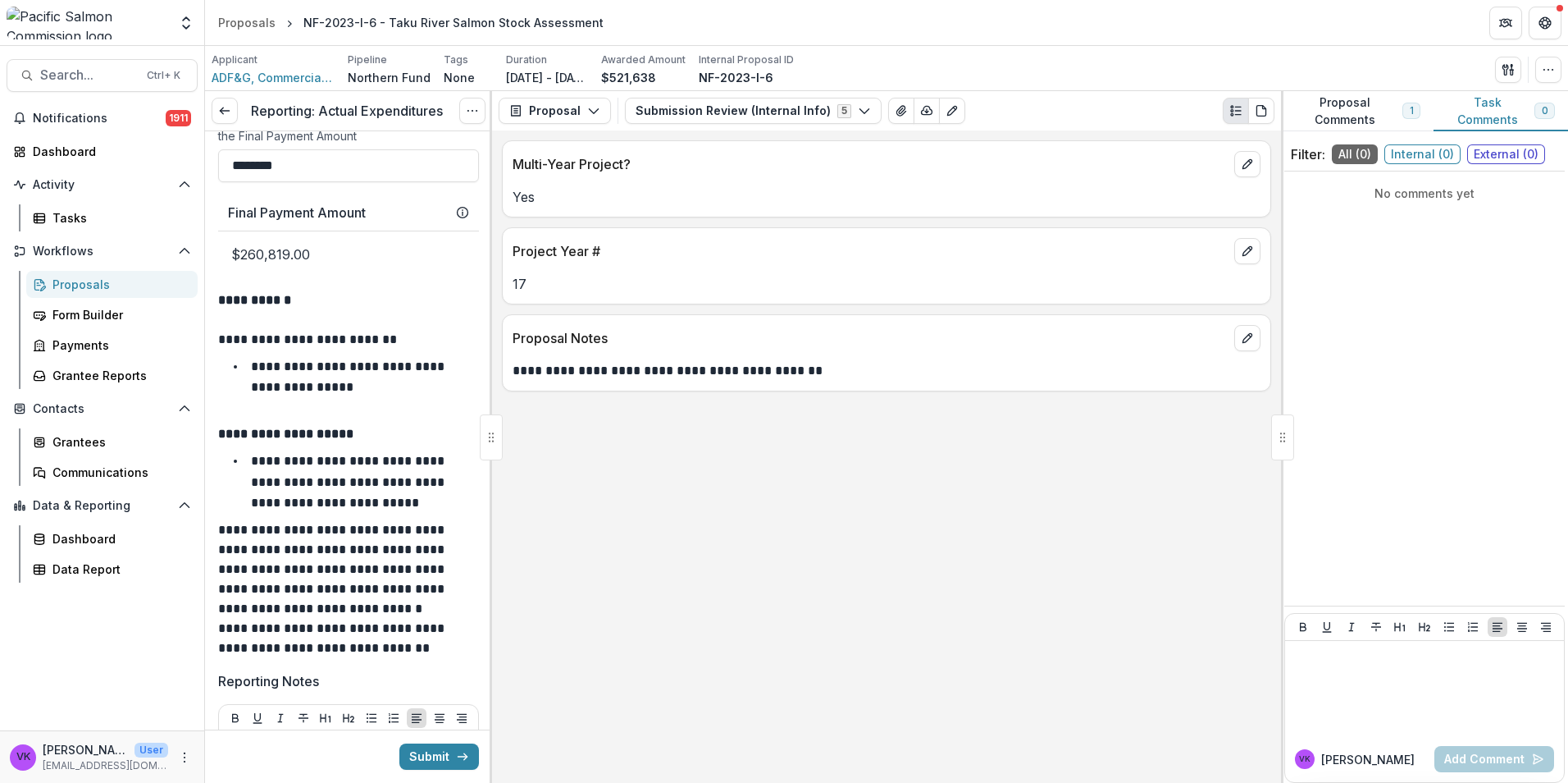
scroll to position [820, 0]
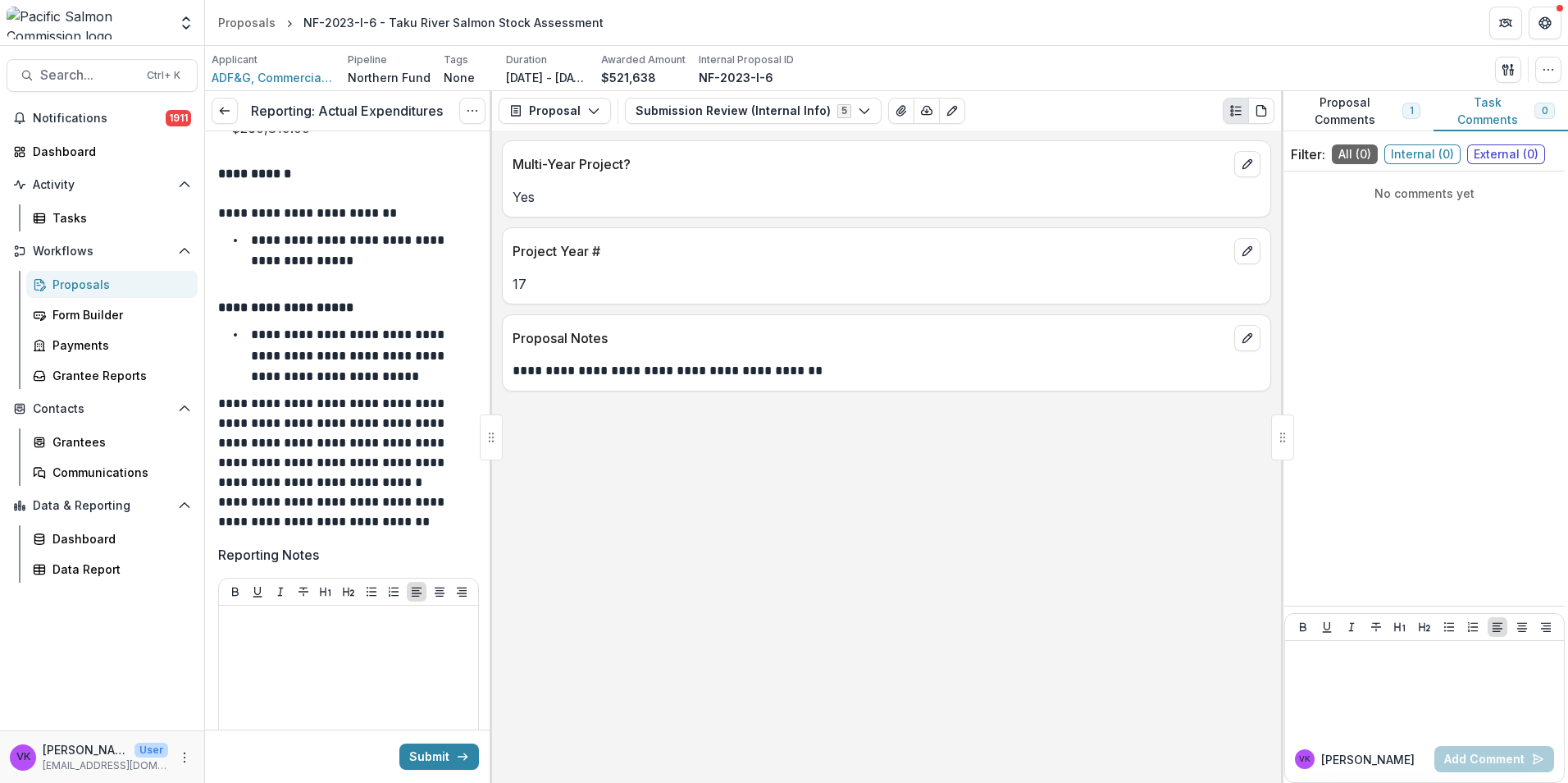
type input "********"
click at [336, 648] on div at bounding box center [348, 734] width 246 height 246
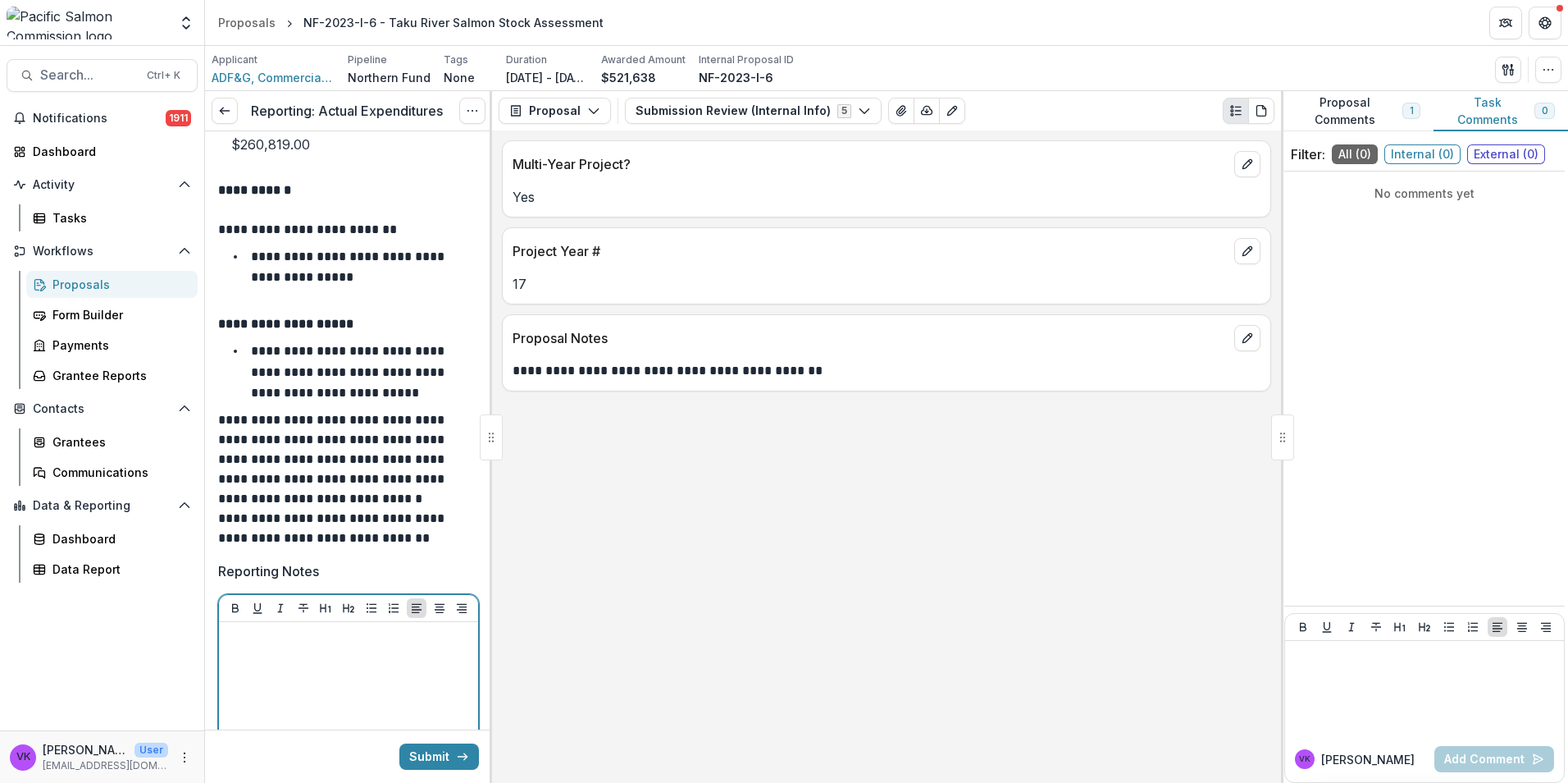
scroll to position [984, 0]
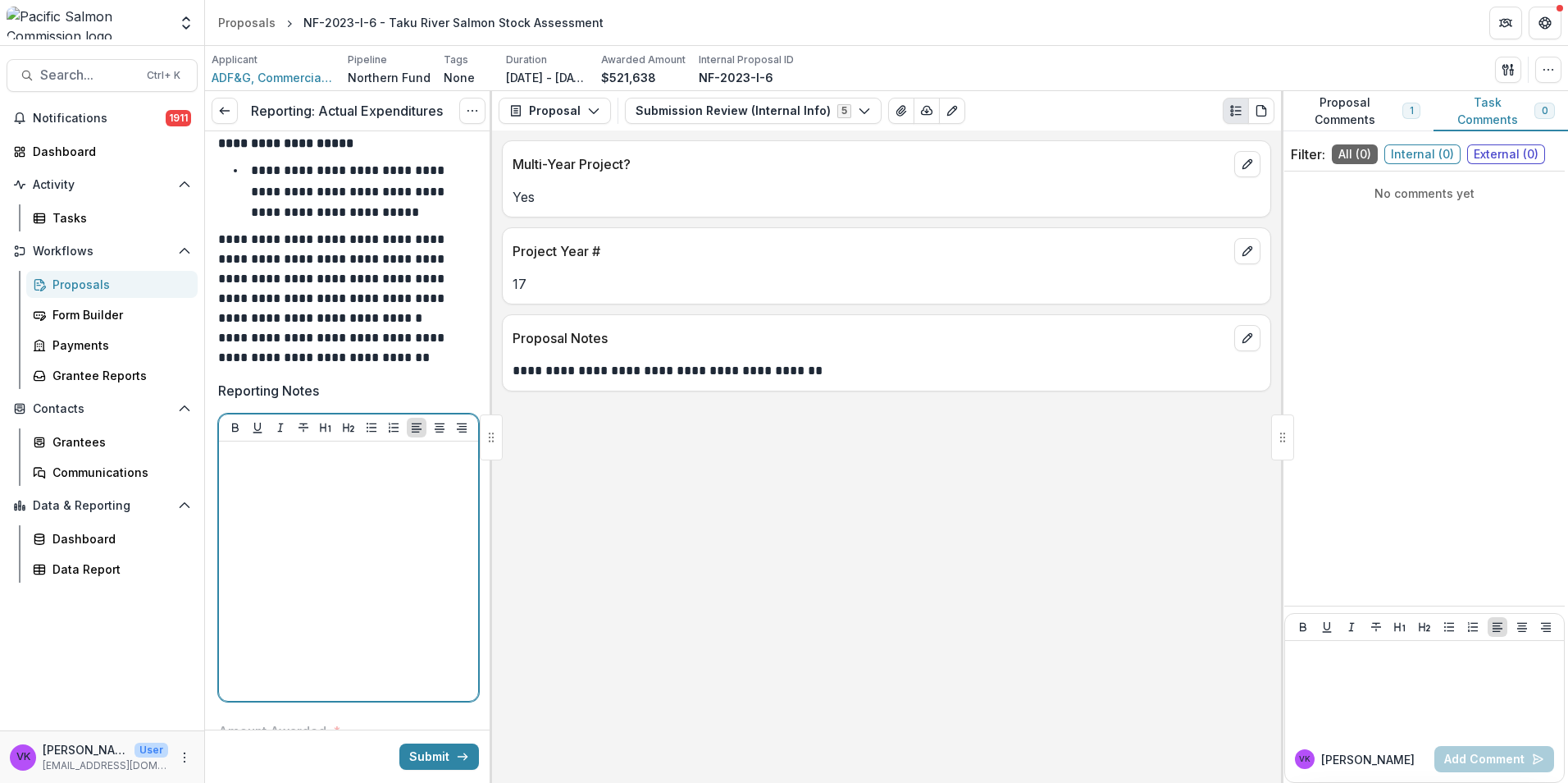
click at [261, 469] on div at bounding box center [348, 570] width 246 height 246
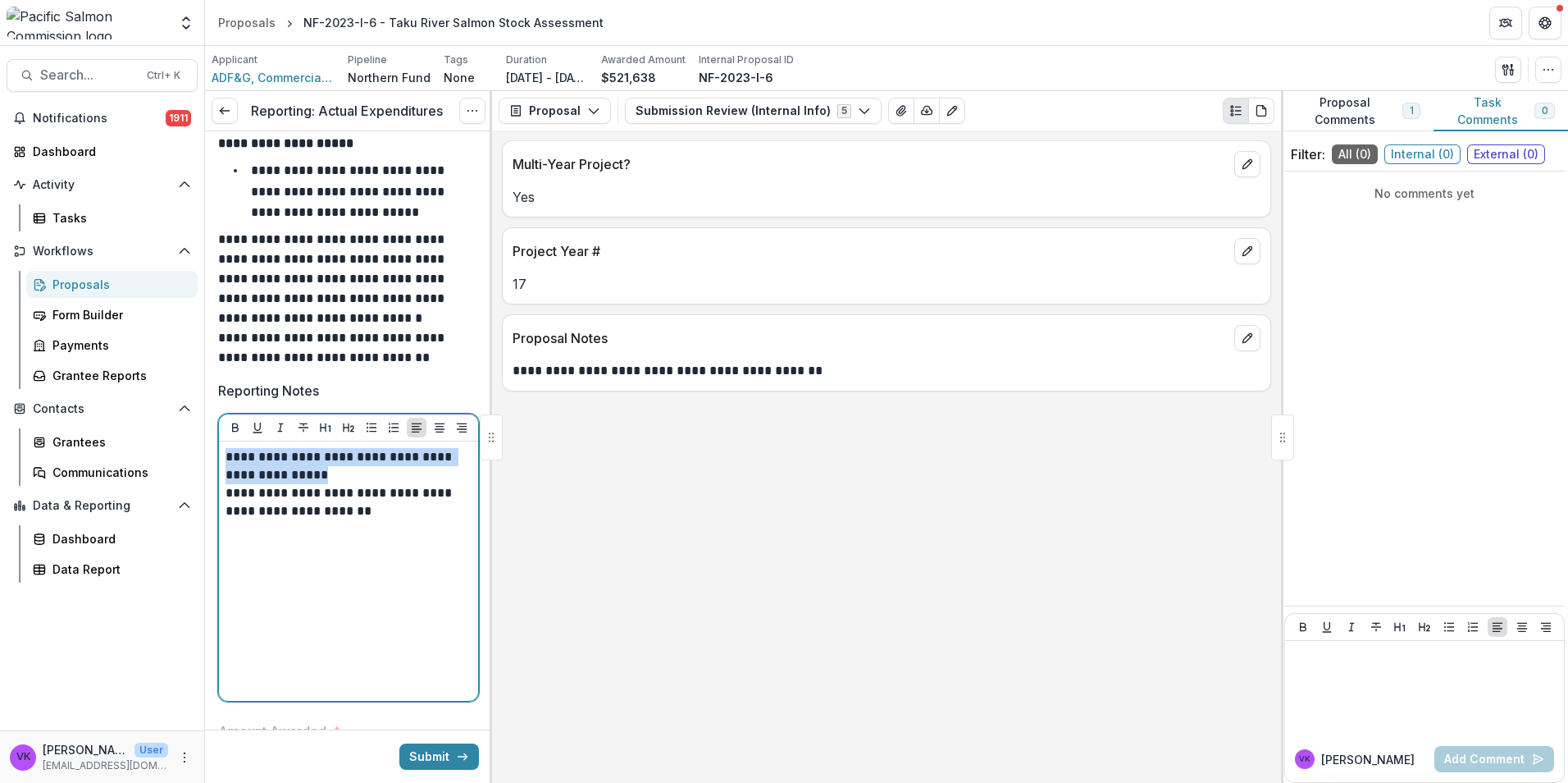
drag, startPoint x: 229, startPoint y: 457, endPoint x: 377, endPoint y: 468, distance: 148.4
click at [377, 468] on p "**********" at bounding box center [346, 483] width 241 height 72
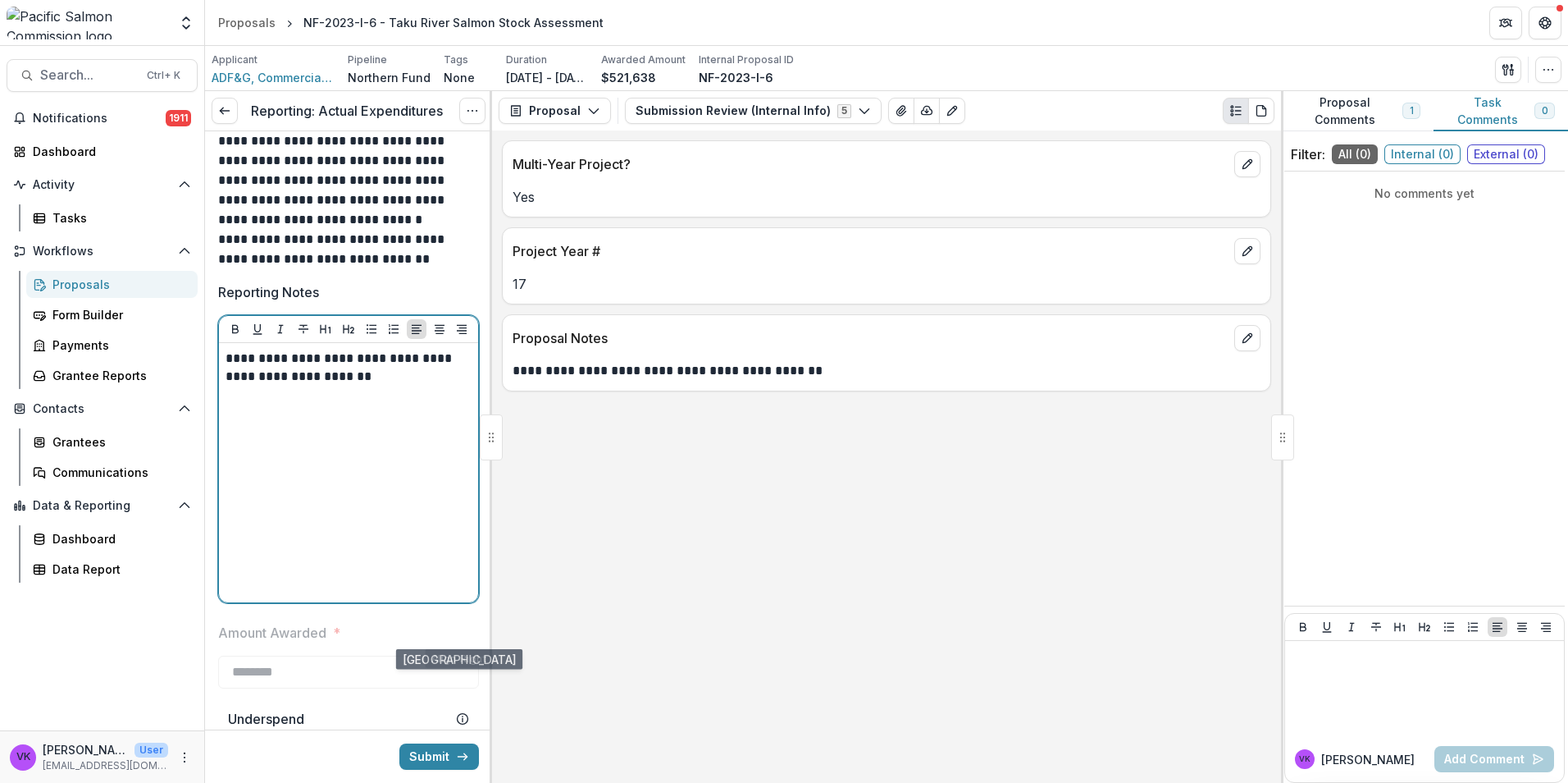
scroll to position [1189, 0]
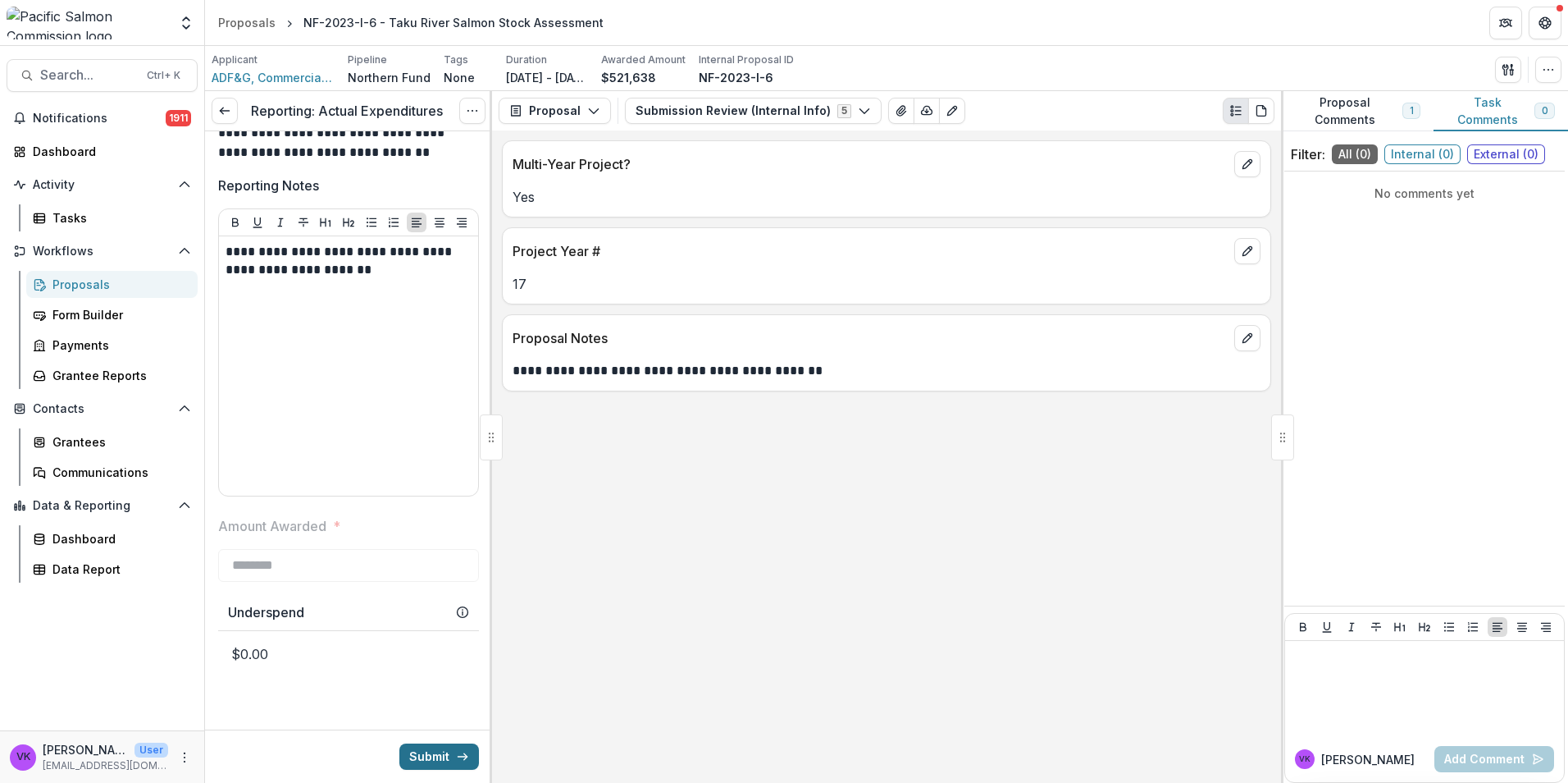
click at [429, 752] on button "Submit" at bounding box center [439, 757] width 79 height 26
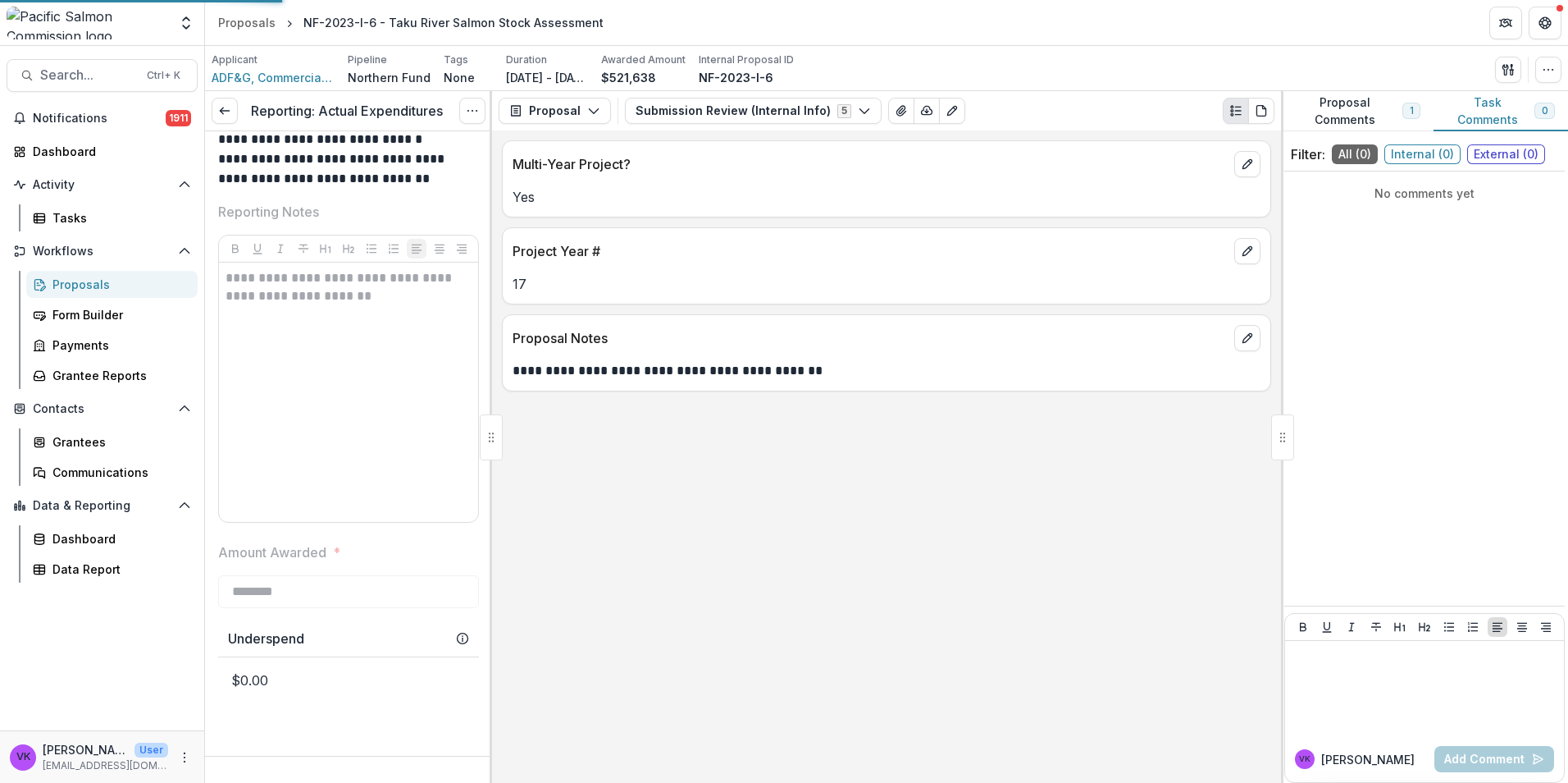
scroll to position [1164, 0]
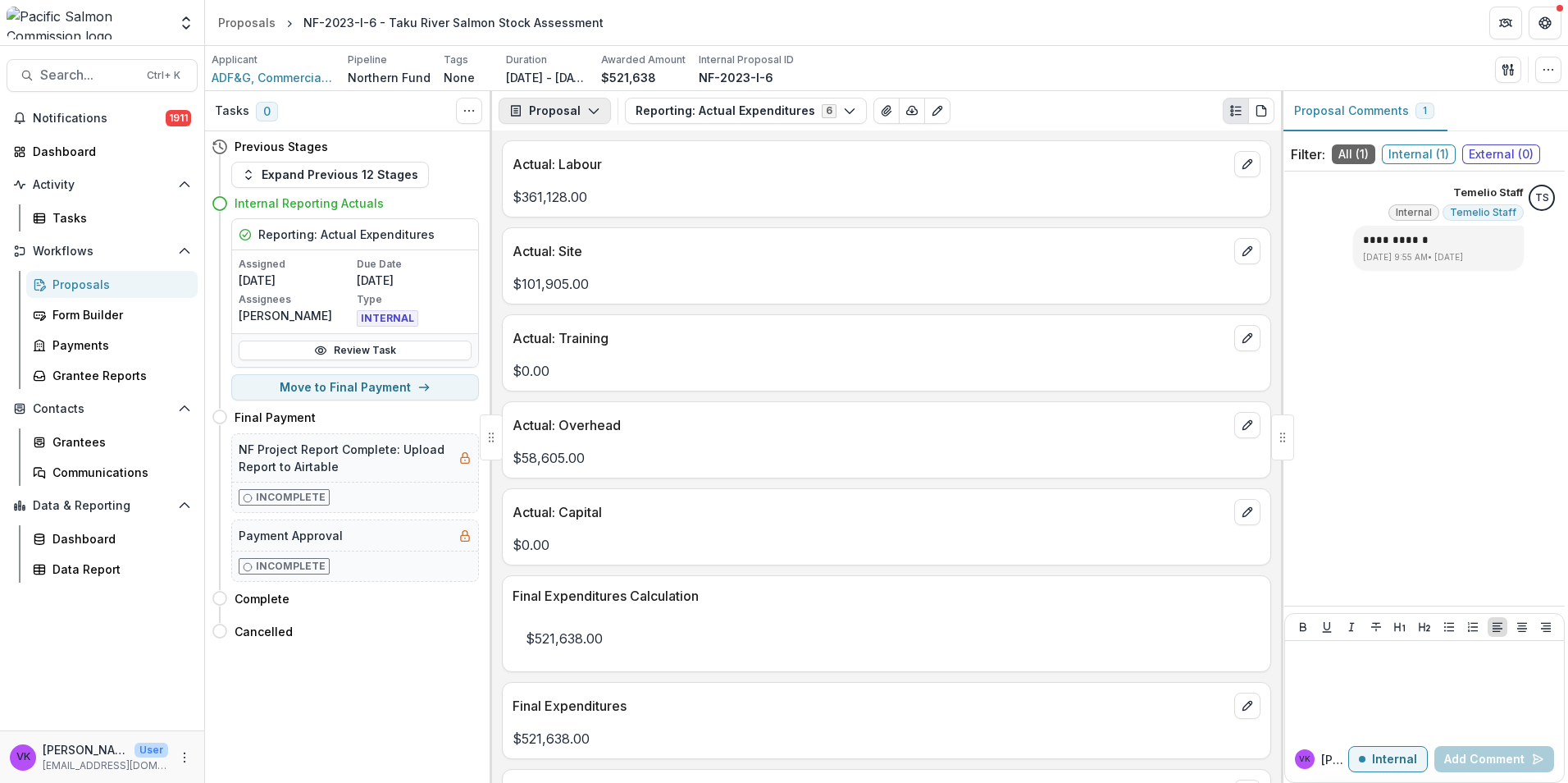
click at [590, 112] on icon "button" at bounding box center [594, 111] width 13 height 13
click at [582, 201] on div "Reports" at bounding box center [606, 202] width 150 height 17
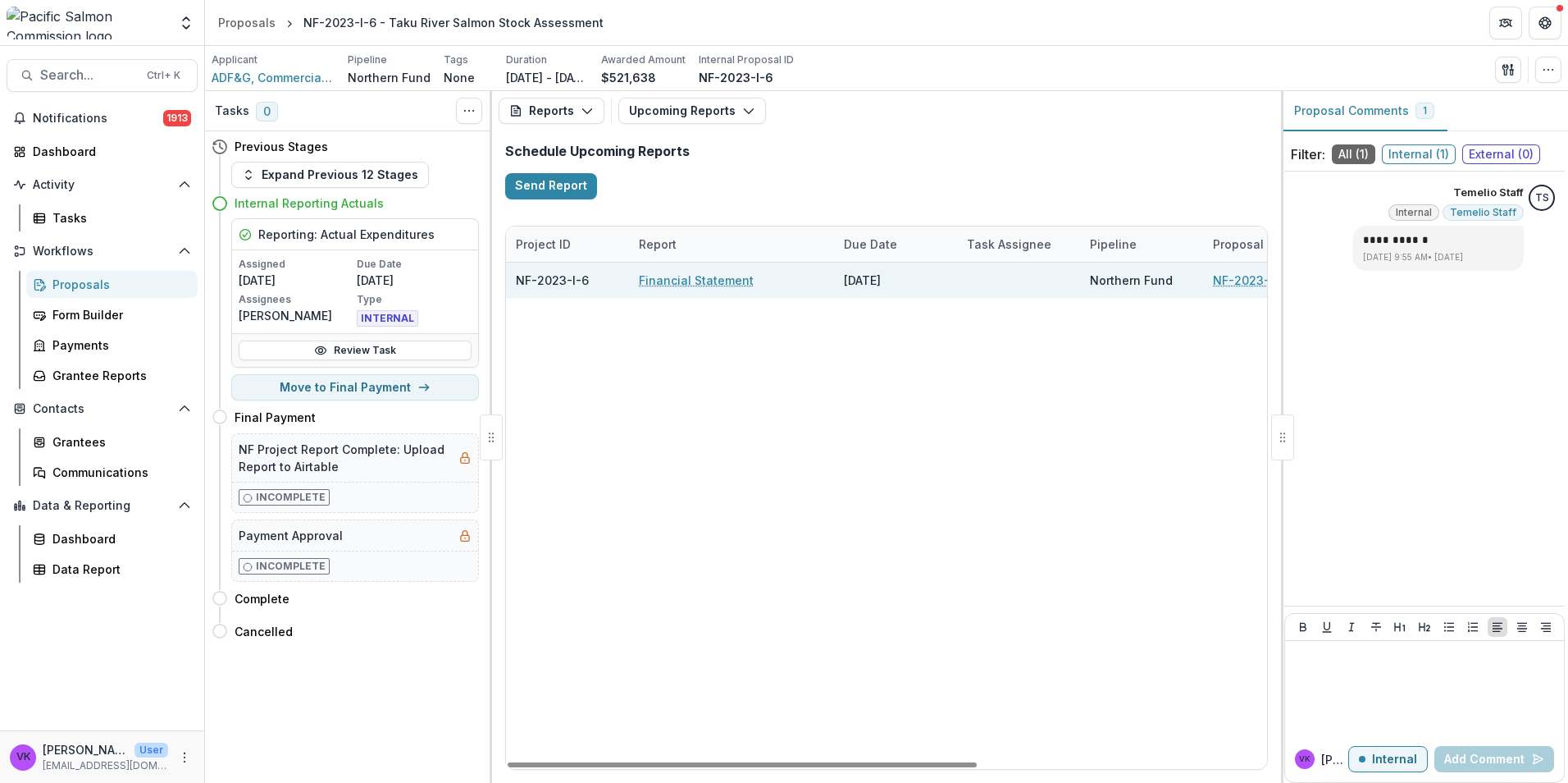
click at [692, 277] on link "Financial Statement" at bounding box center [696, 280] width 115 height 17
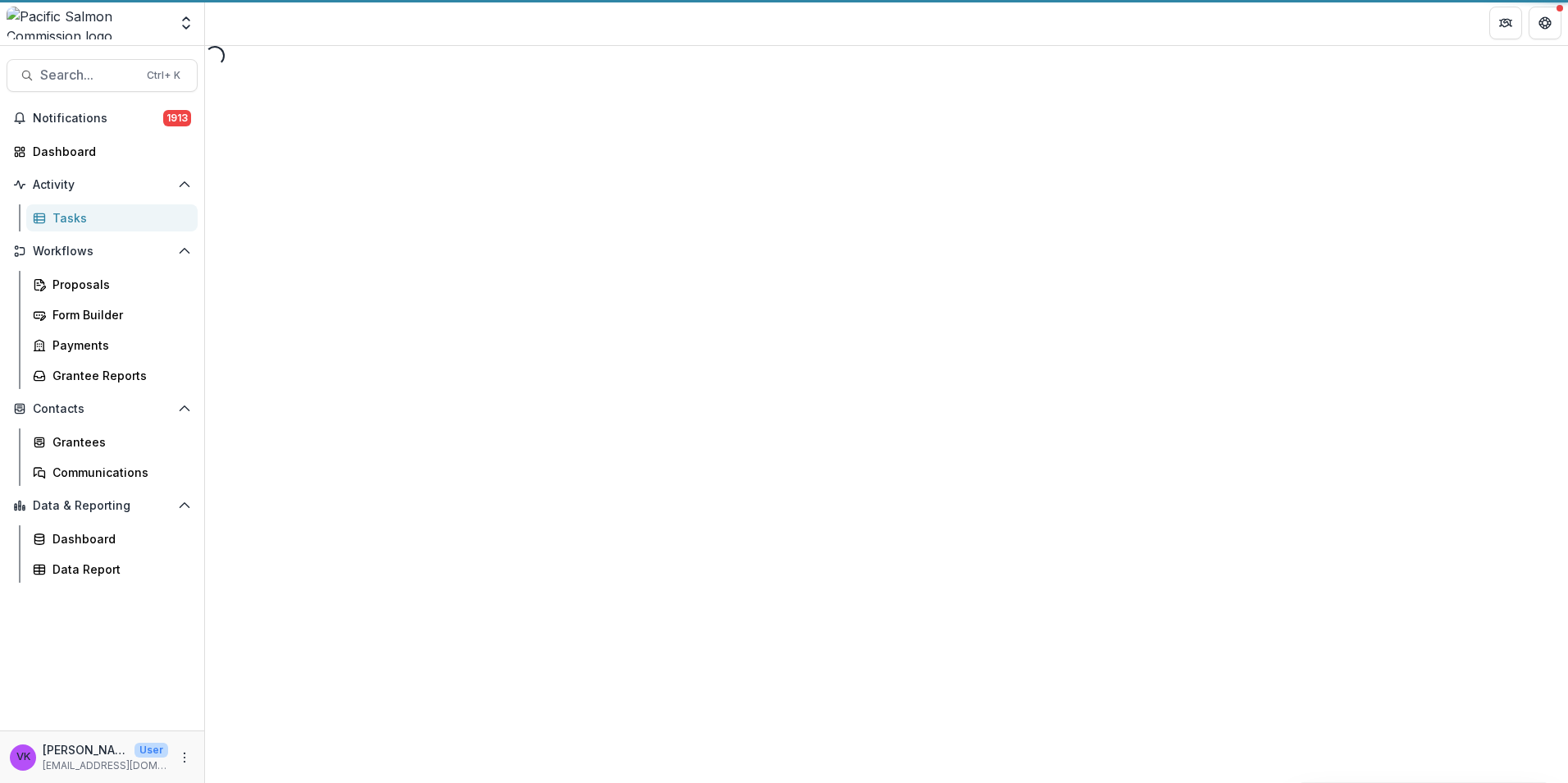
select select "********"
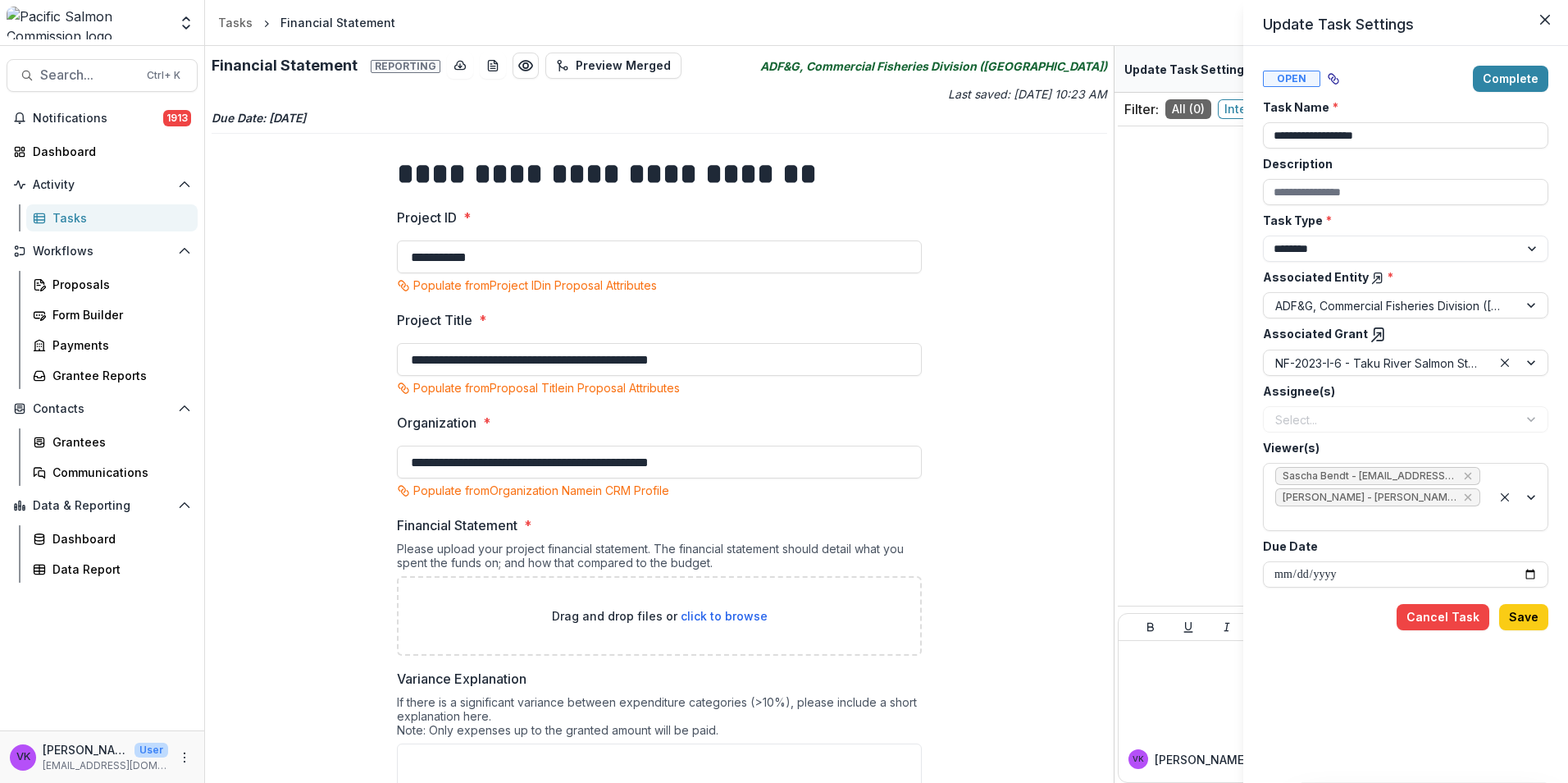
click at [714, 614] on div "**********" at bounding box center [784, 392] width 1568 height 783
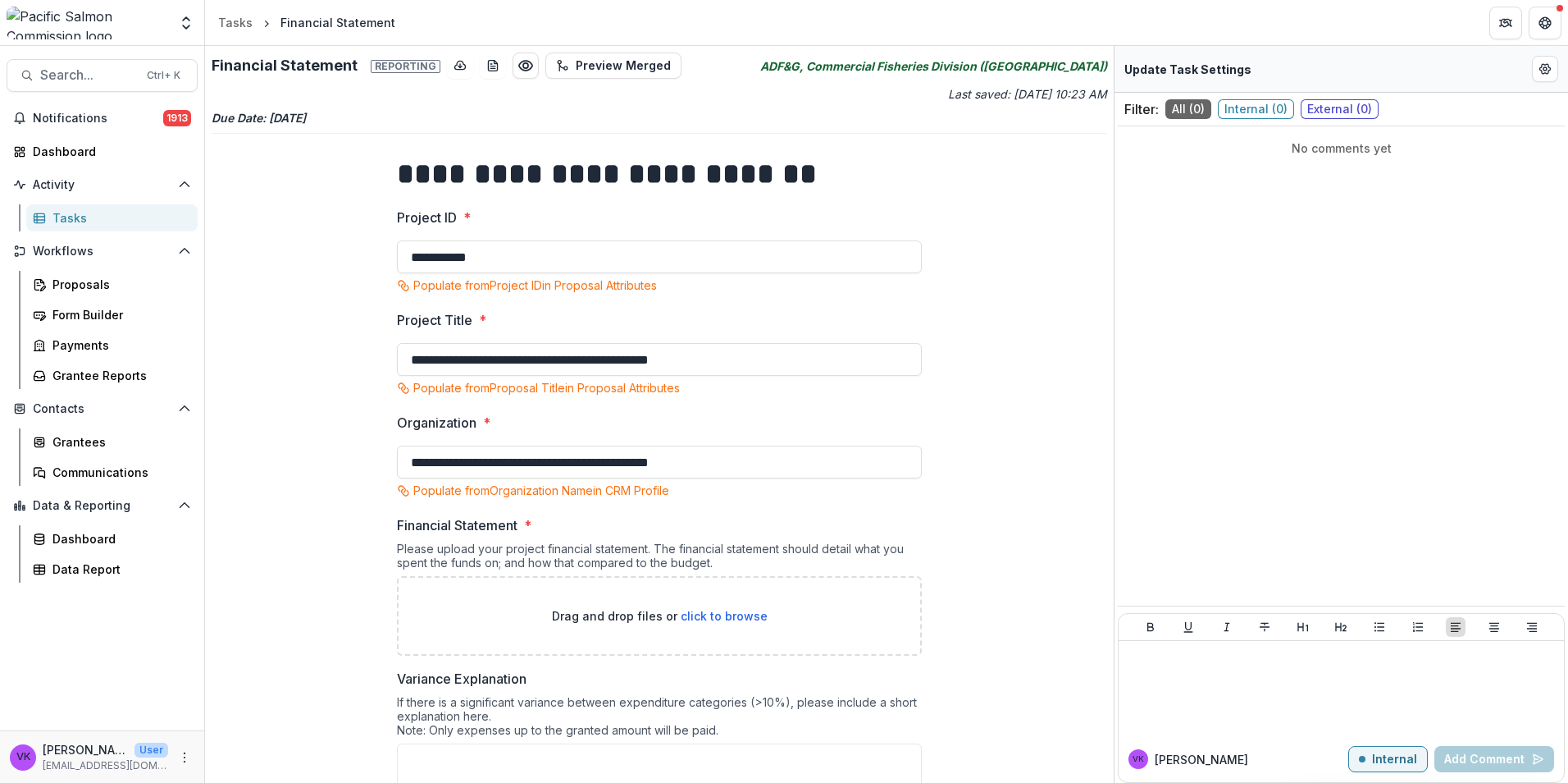
click at [726, 618] on span "click to browse" at bounding box center [724, 615] width 87 height 14
type input "**********"
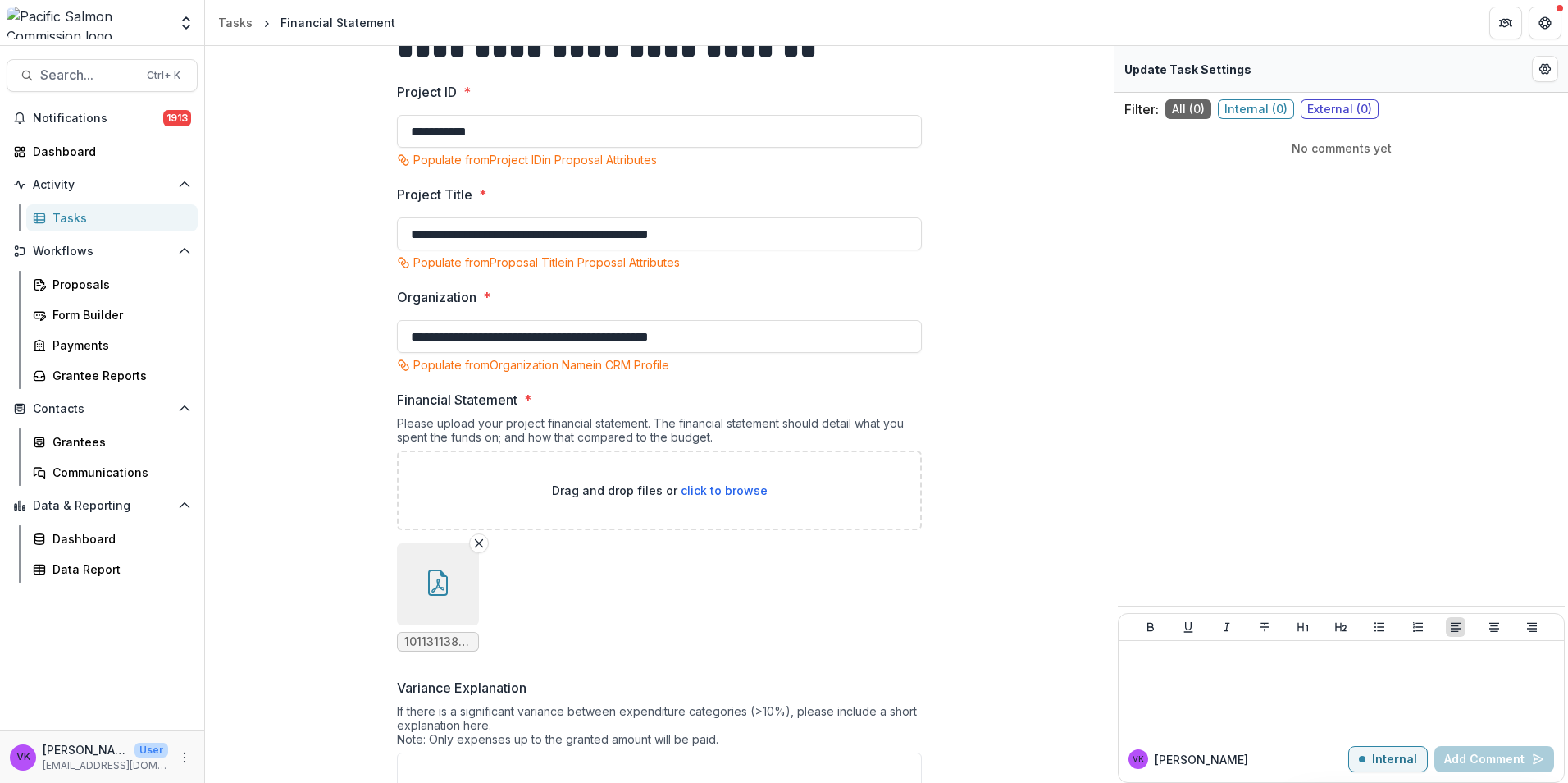
scroll to position [200, 0]
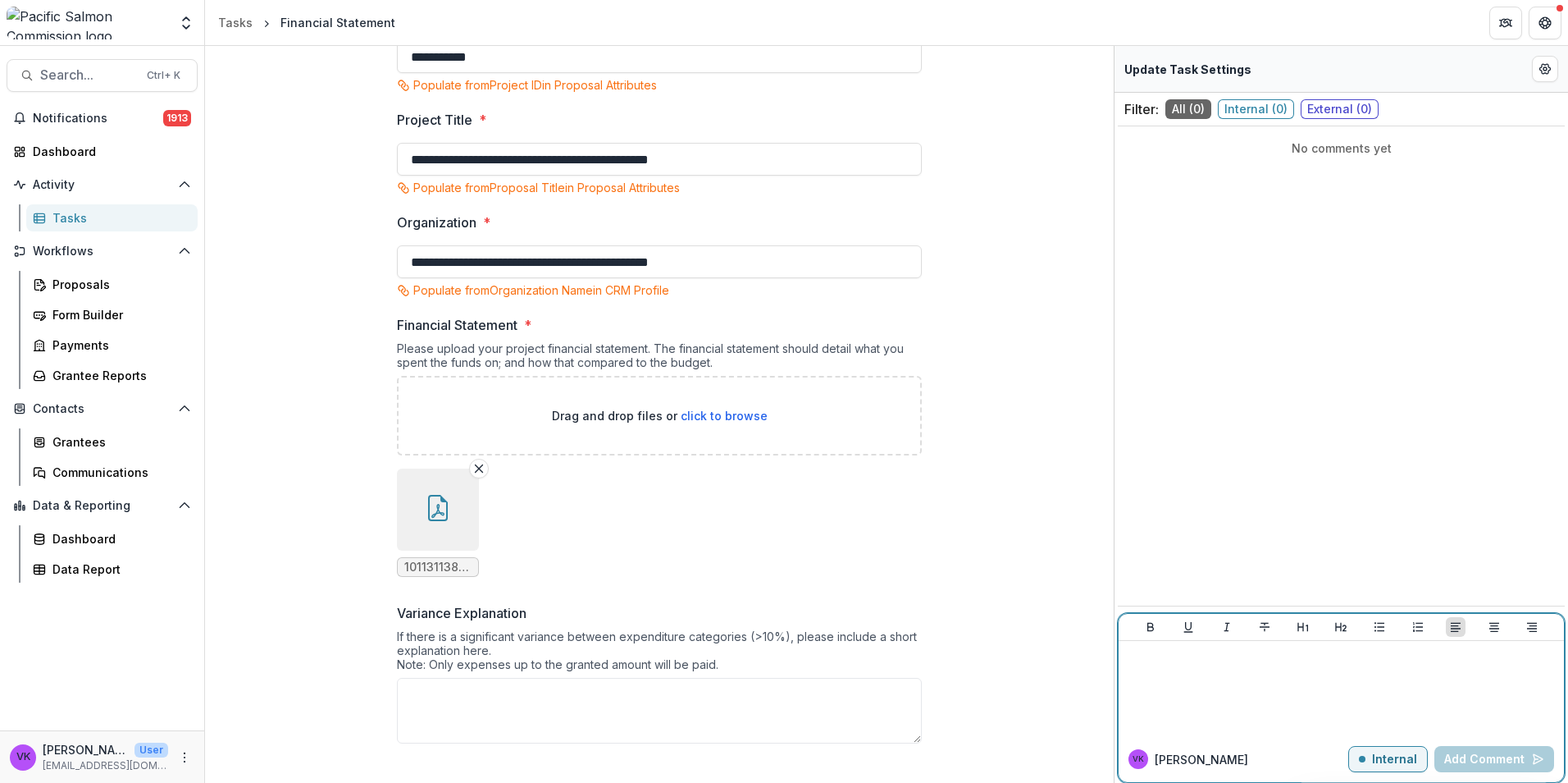
click at [1229, 685] on div at bounding box center [1341, 688] width 432 height 82
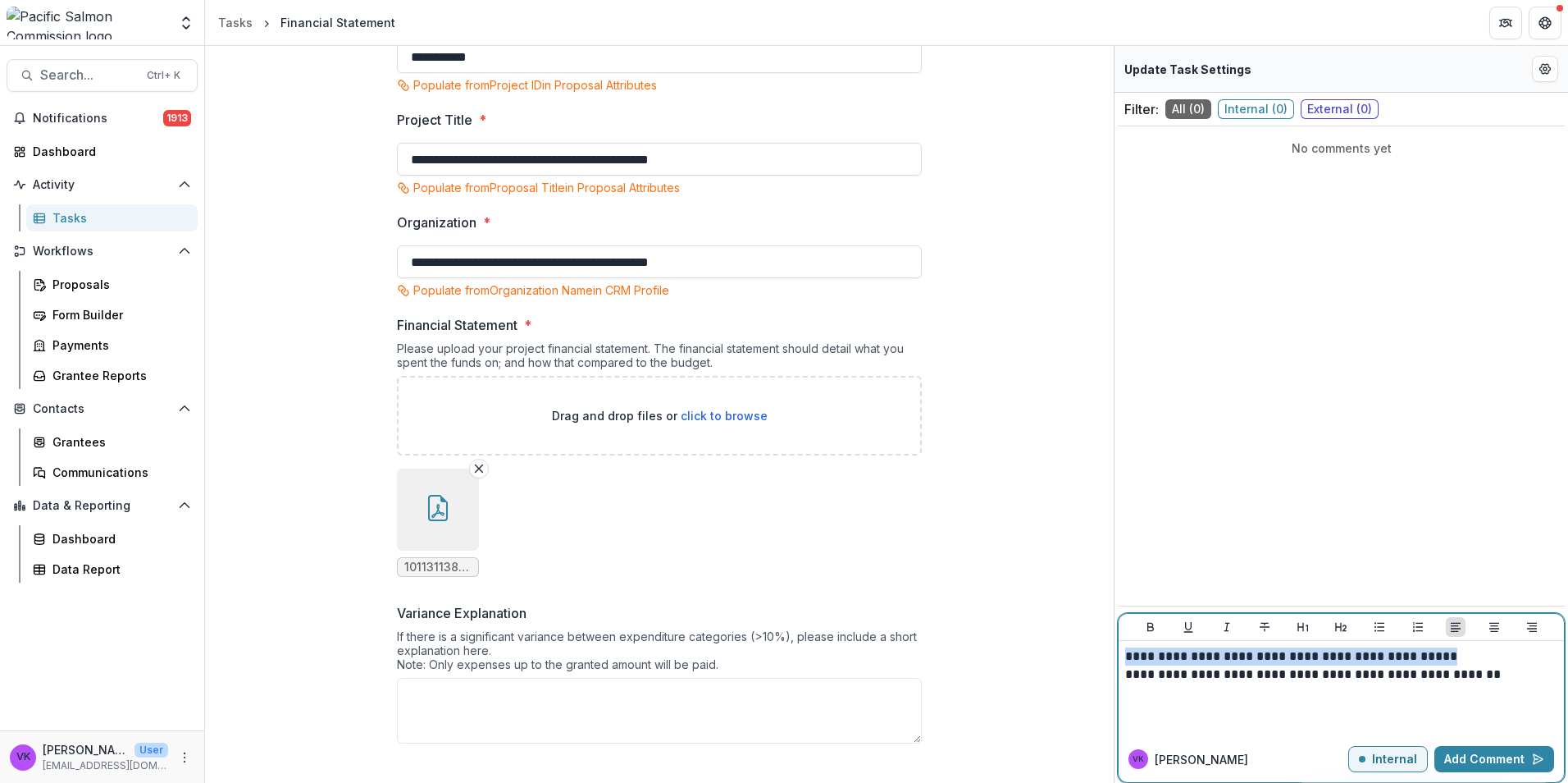
drag, startPoint x: 1127, startPoint y: 657, endPoint x: 1474, endPoint y: 662, distance: 347.0
click at [1474, 662] on p "**********" at bounding box center [1341, 665] width 432 height 36
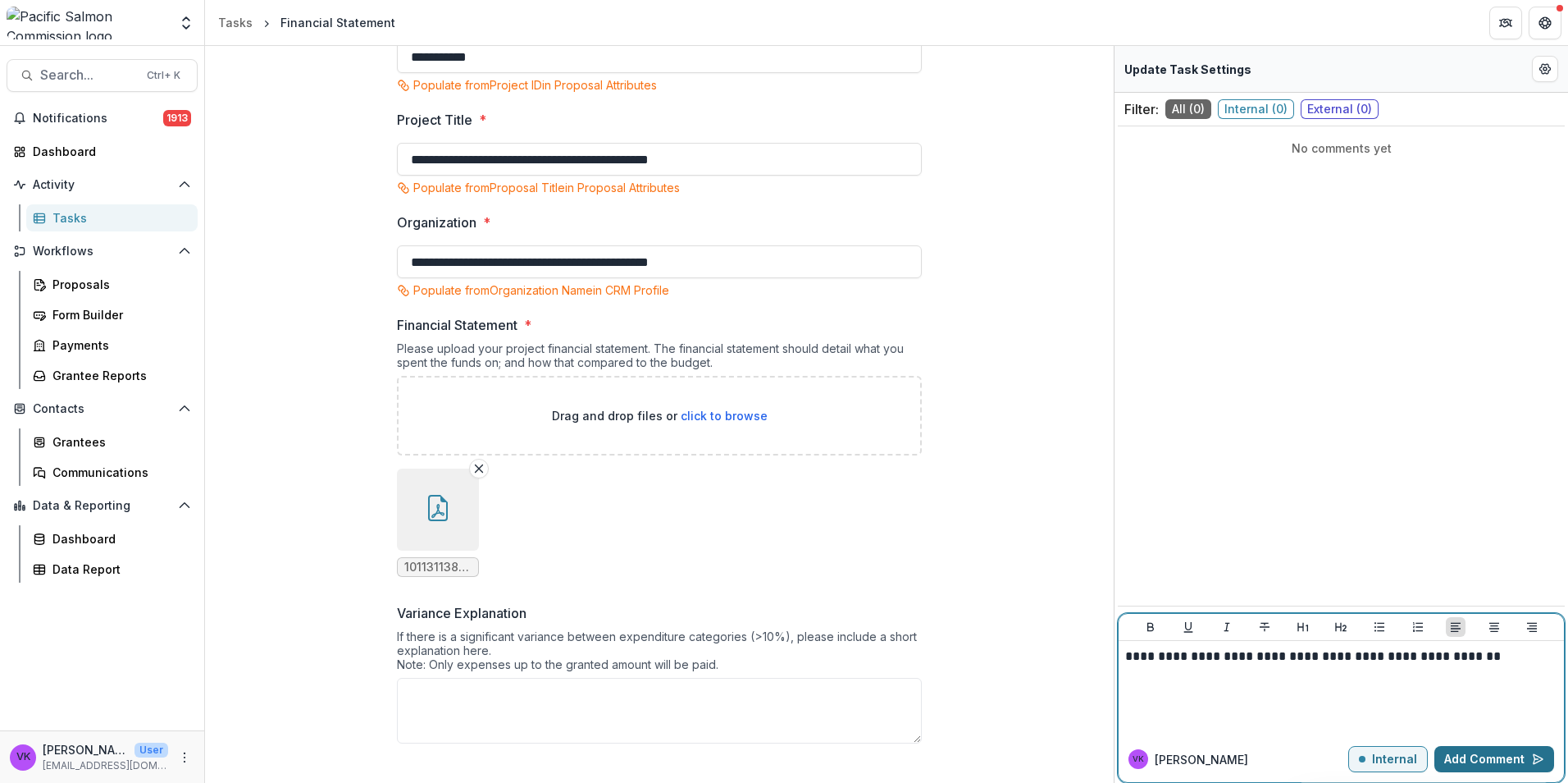
click at [1513, 752] on button "Add Comment" at bounding box center [1494, 759] width 120 height 26
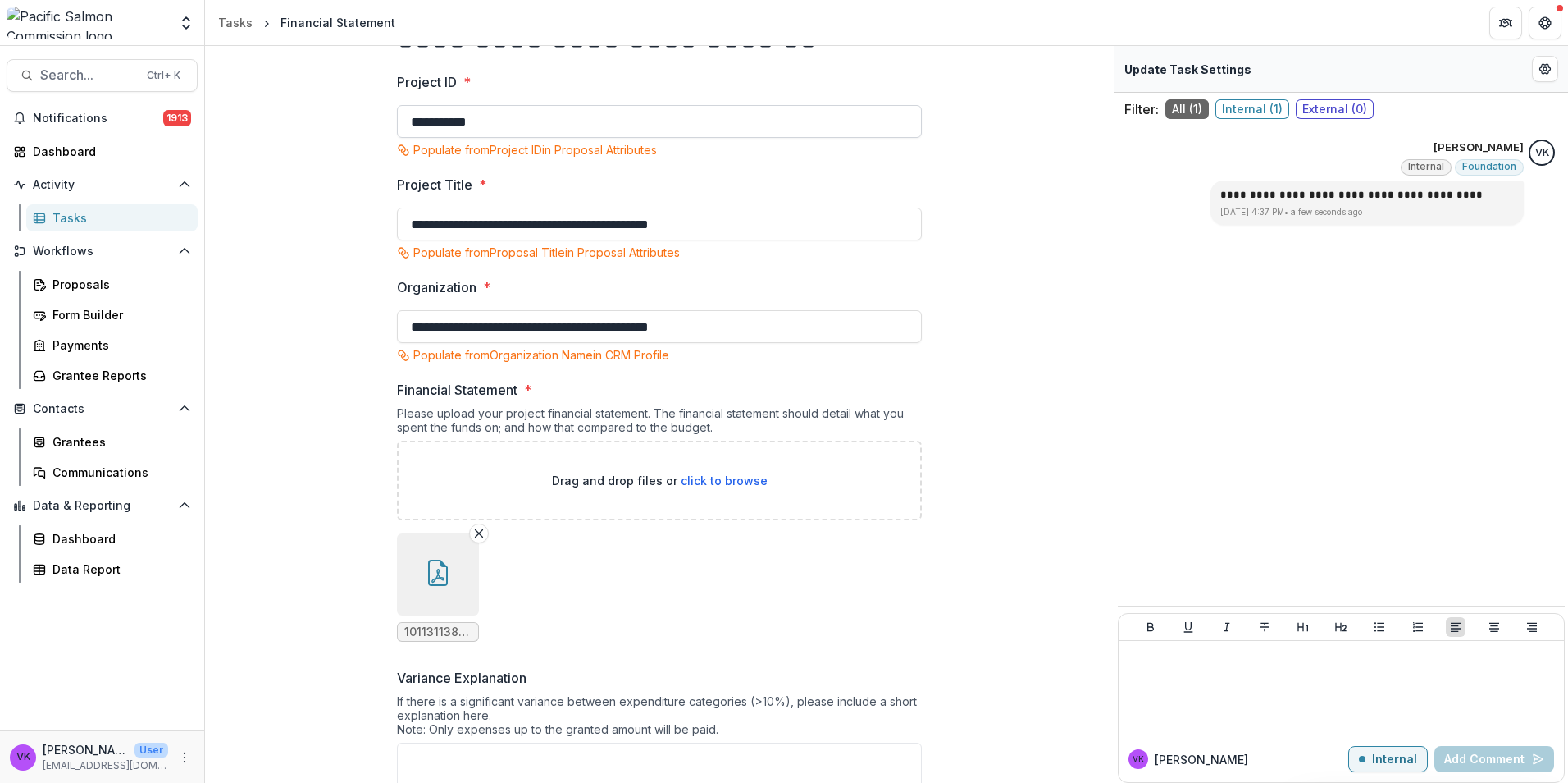
scroll to position [0, 0]
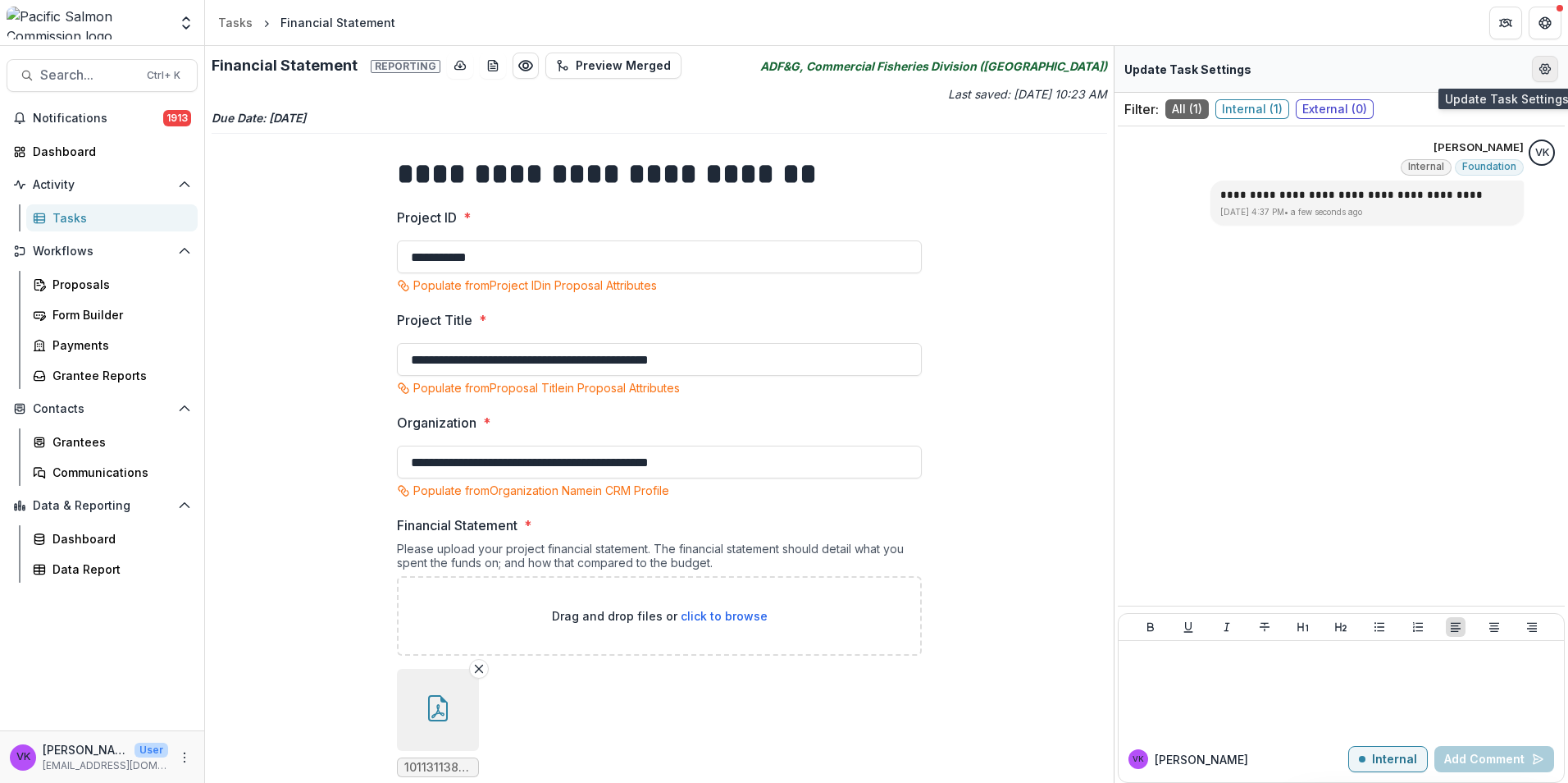
click at [1540, 69] on icon "Edit Form Settings" at bounding box center [1545, 69] width 11 height 10
select select "********"
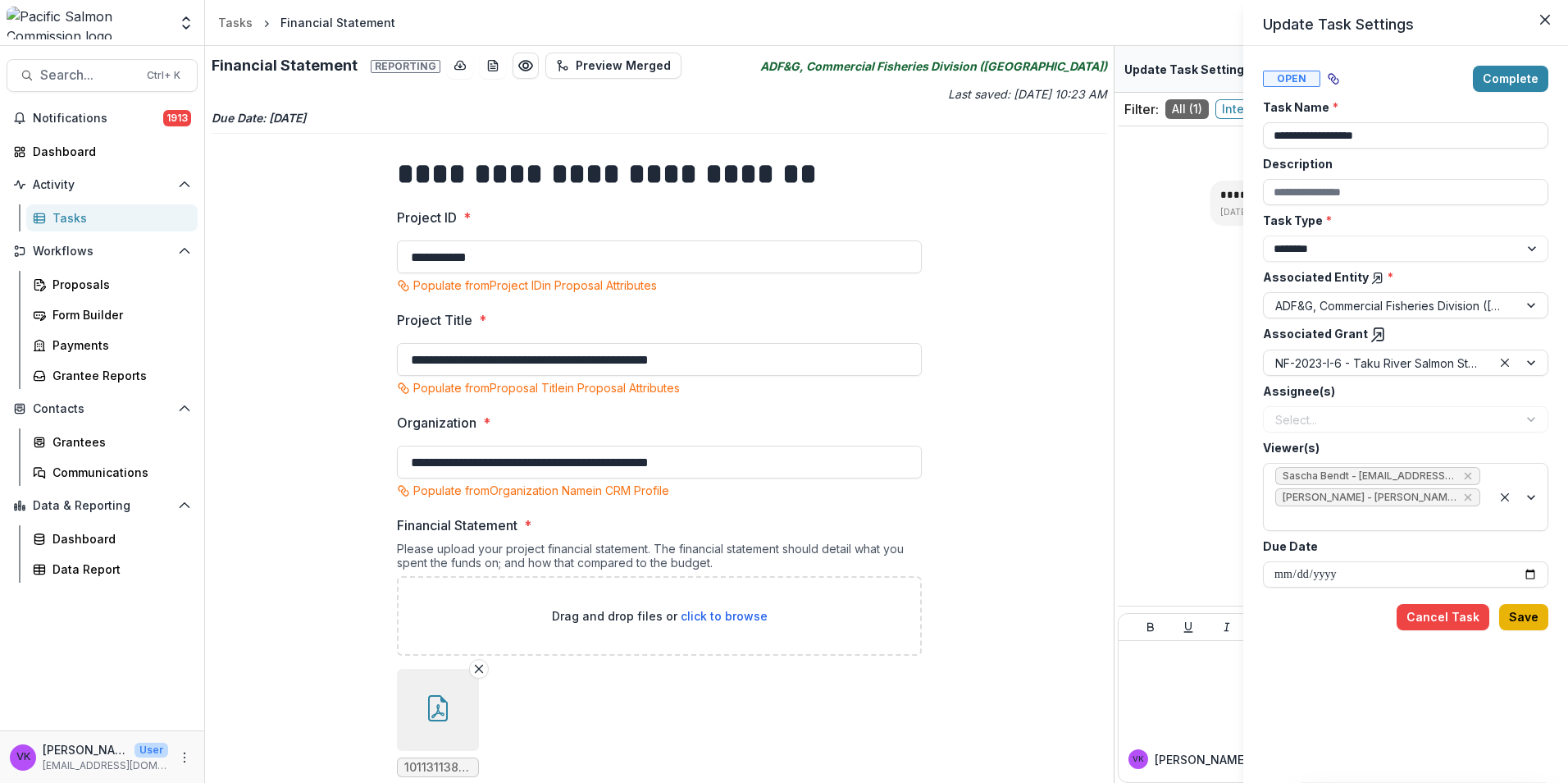
click at [1525, 604] on button "Save" at bounding box center [1523, 617] width 49 height 26
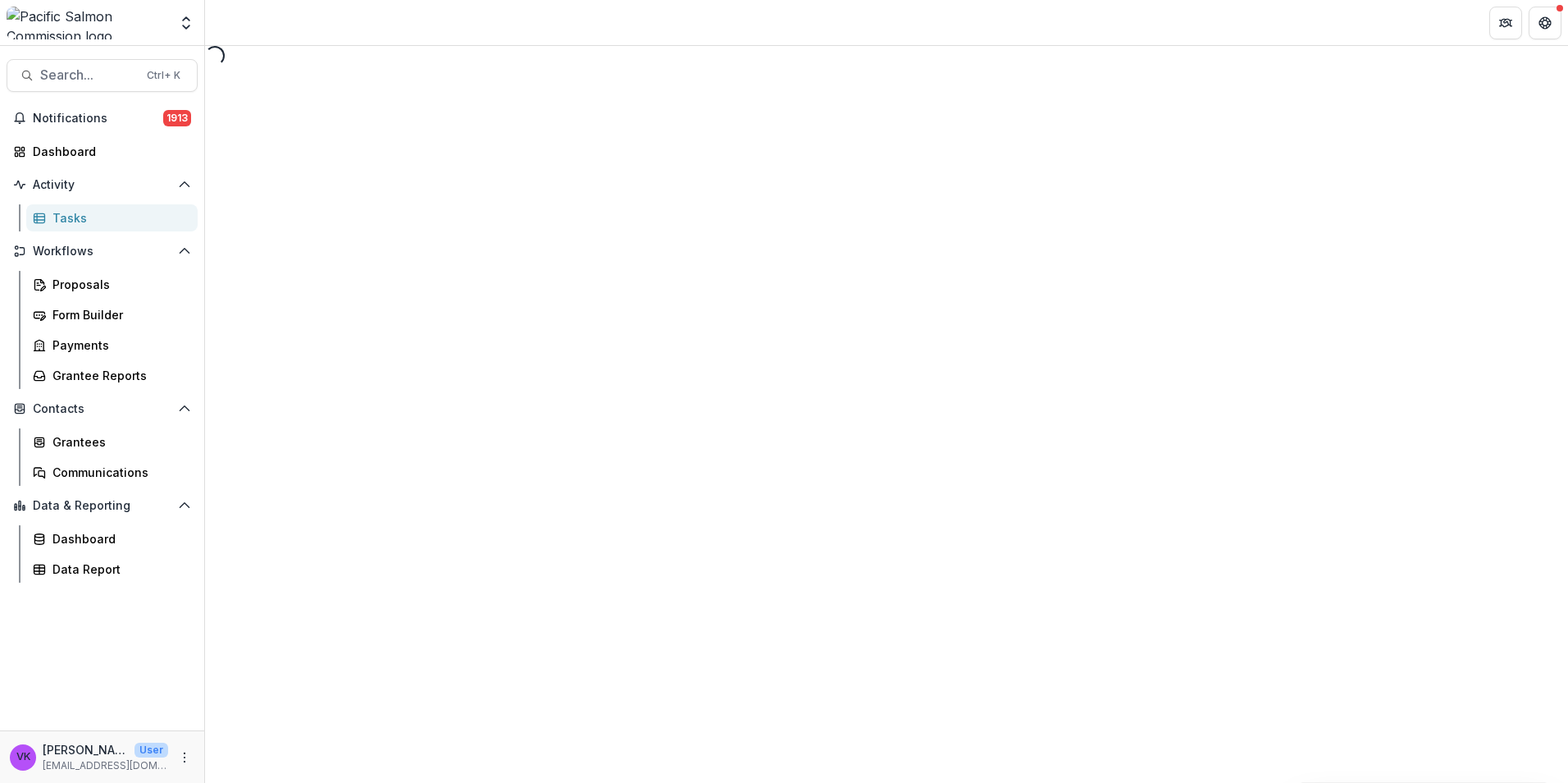
select select "********"
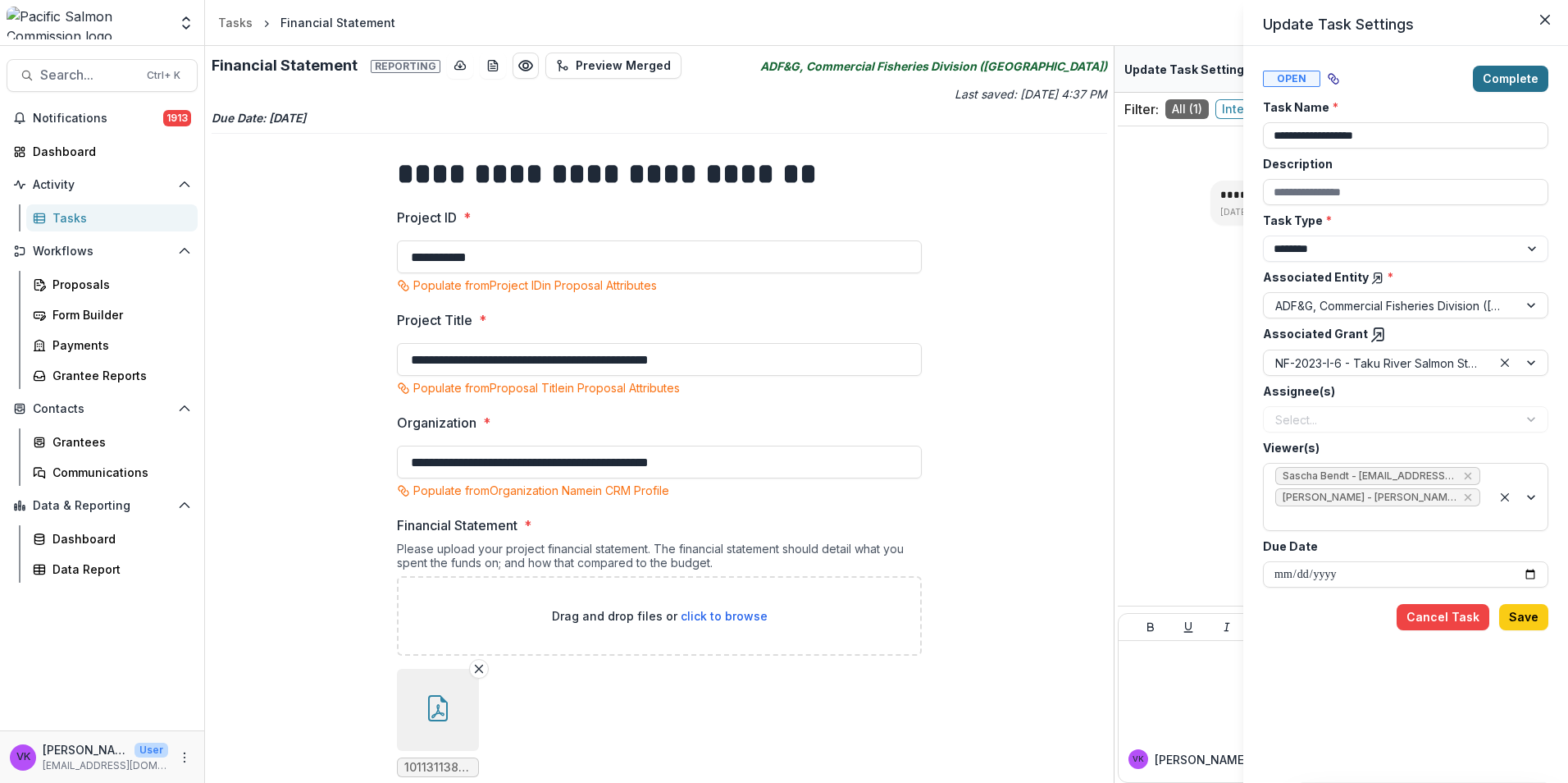
click at [1520, 81] on button "Complete" at bounding box center [1510, 79] width 75 height 26
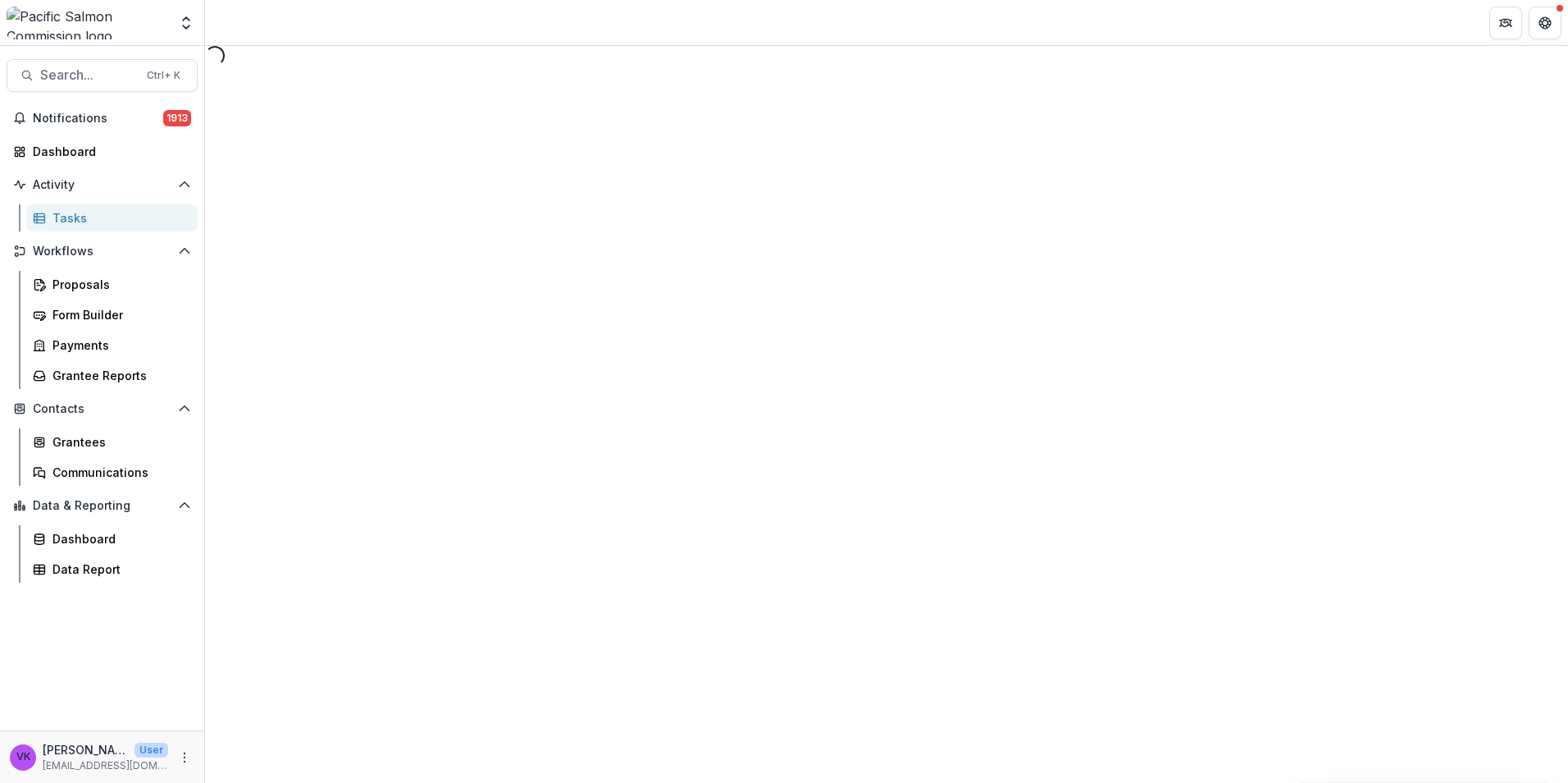
select select "********"
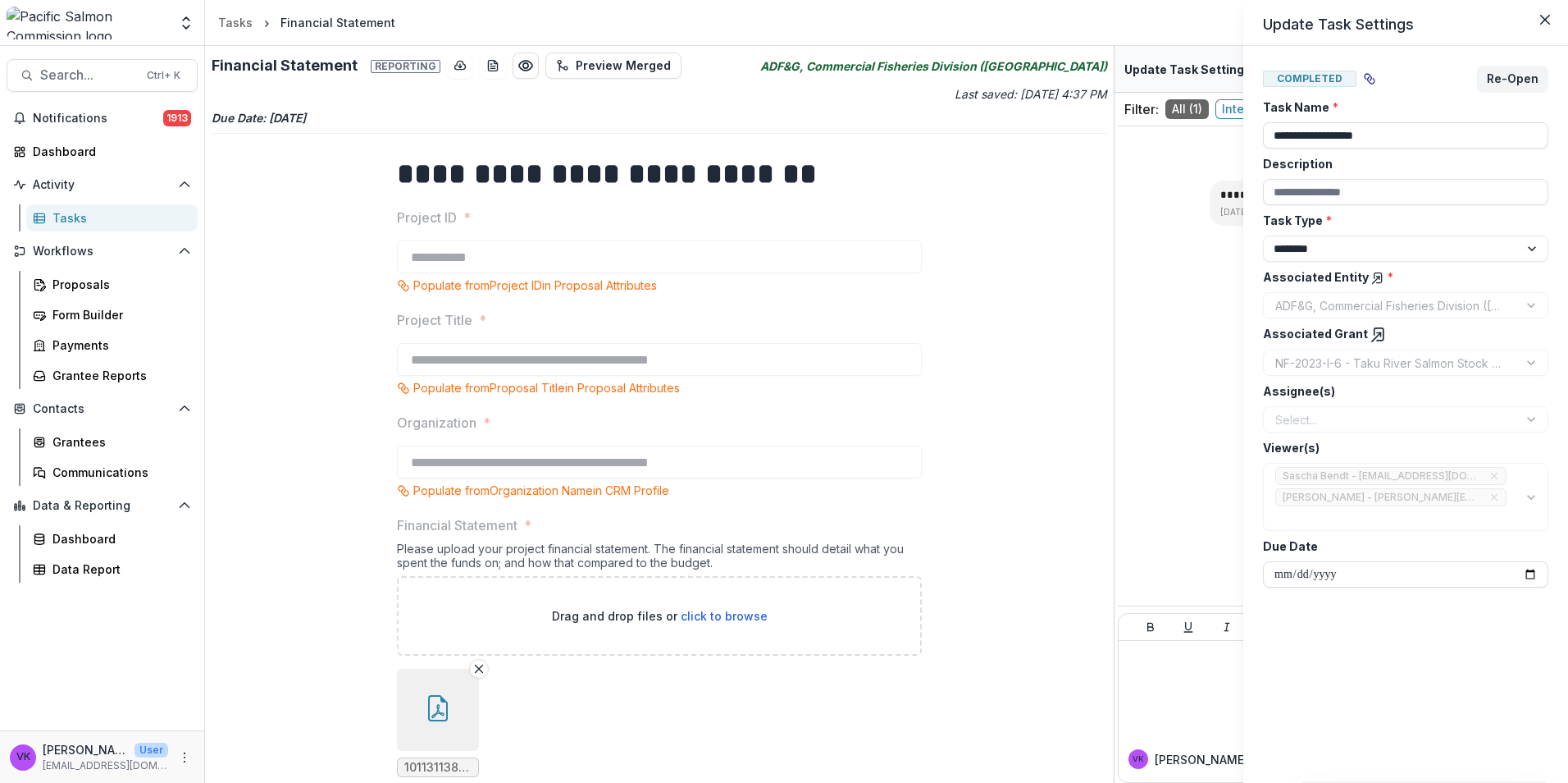
click at [1546, 23] on icon "Close" at bounding box center [1545, 20] width 10 height 10
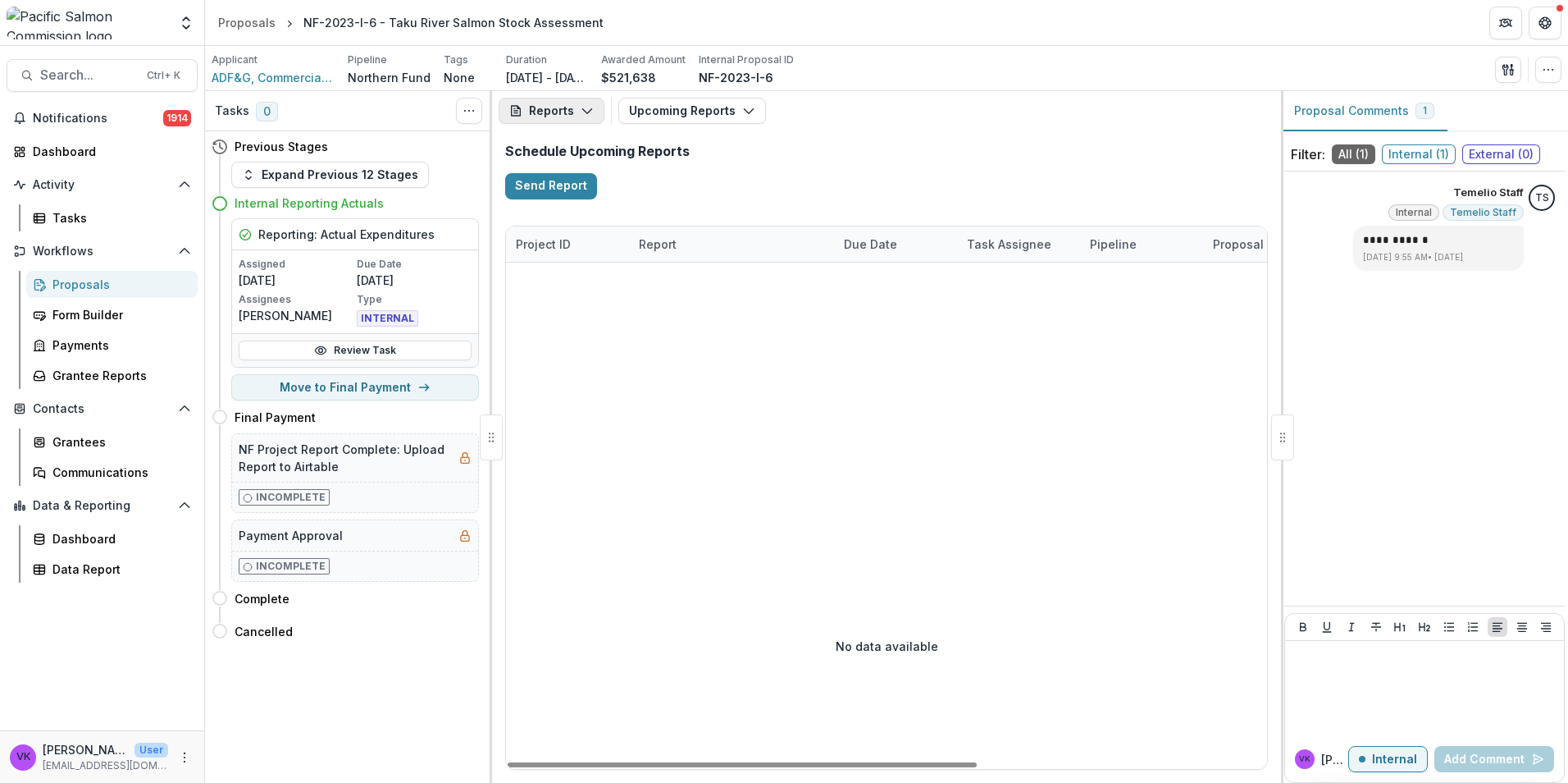
click at [588, 113] on icon "button" at bounding box center [587, 111] width 13 height 13
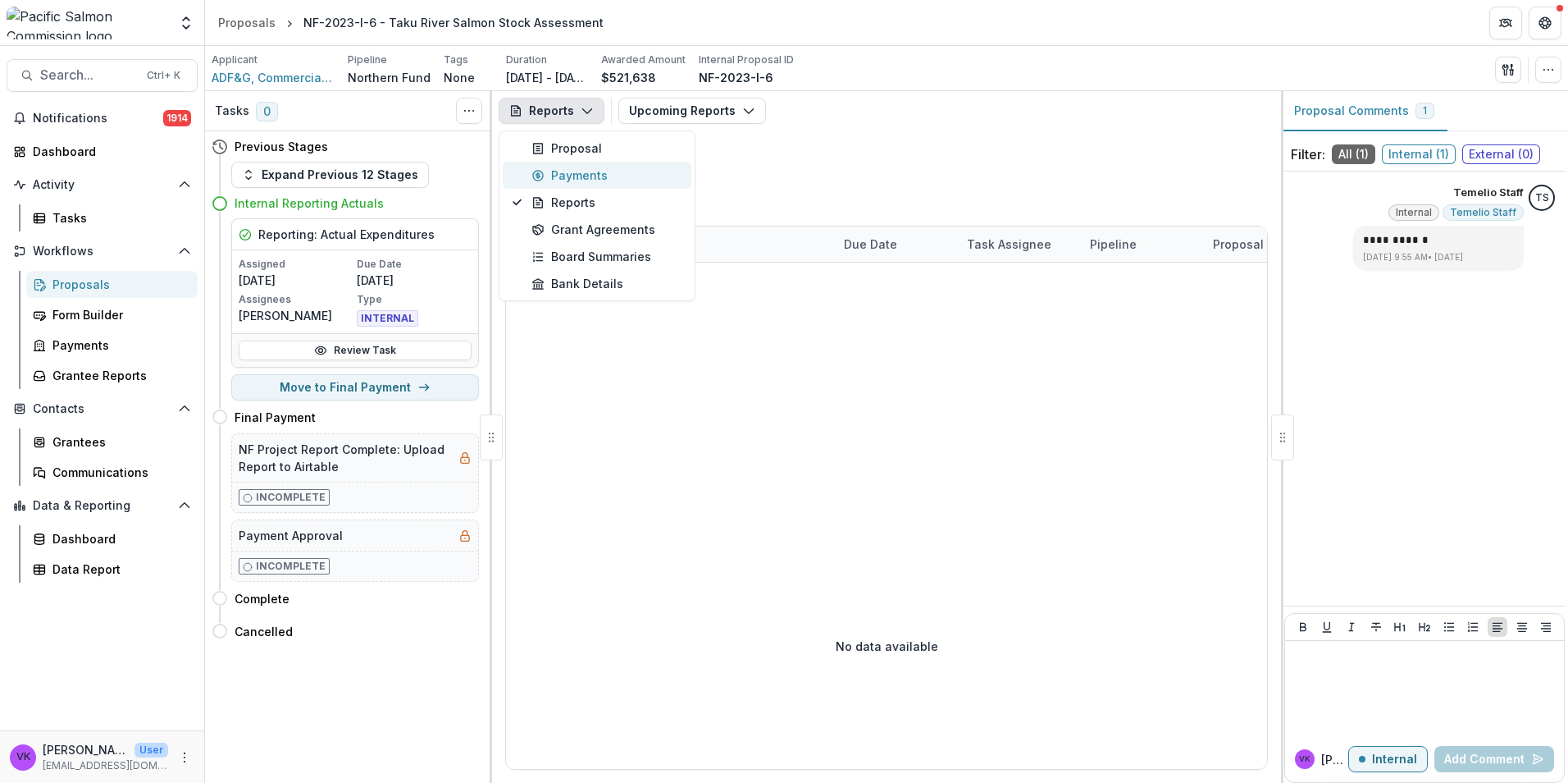
click at [585, 180] on div "Payments" at bounding box center [606, 175] width 150 height 17
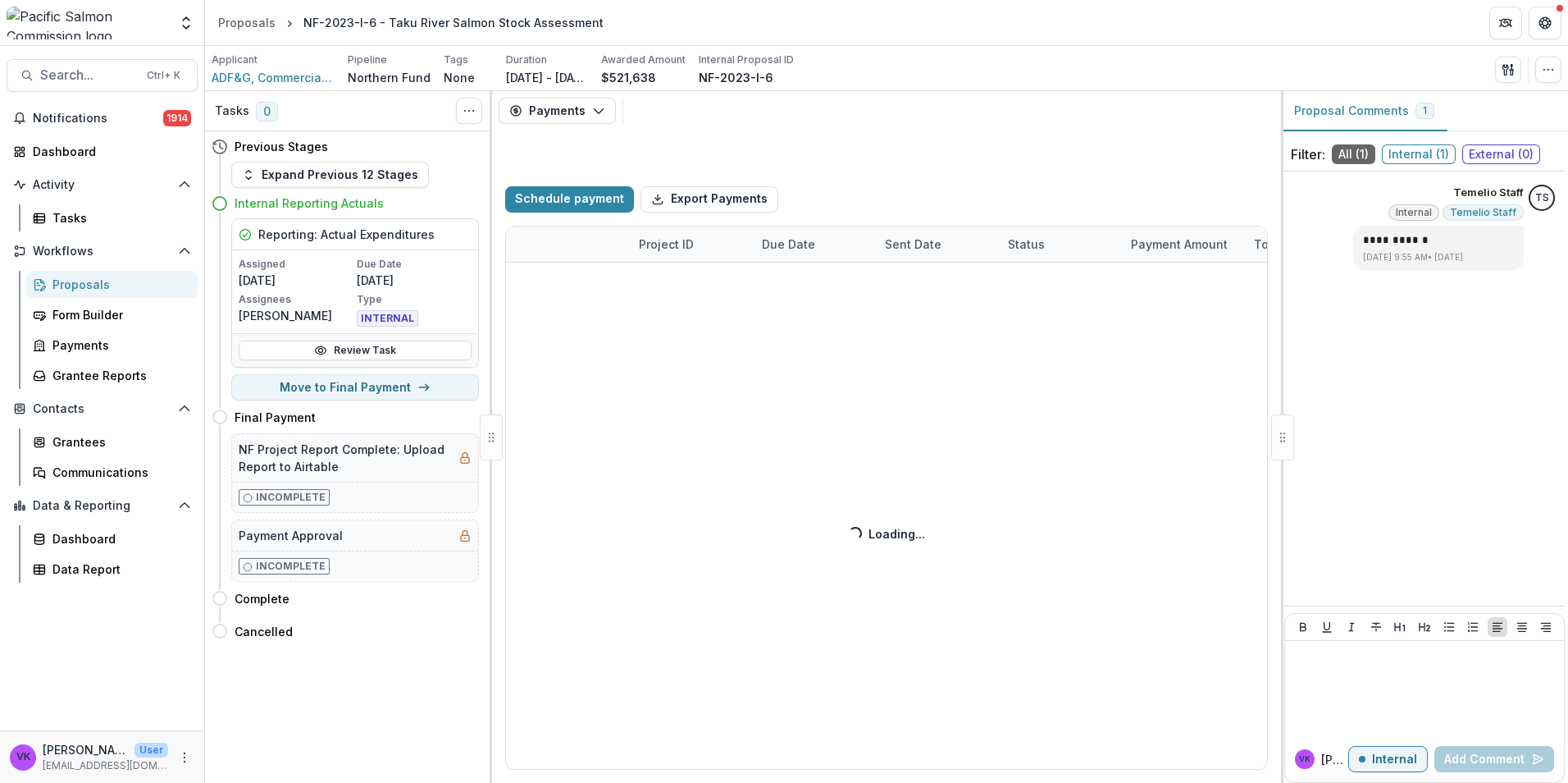
select select "****"
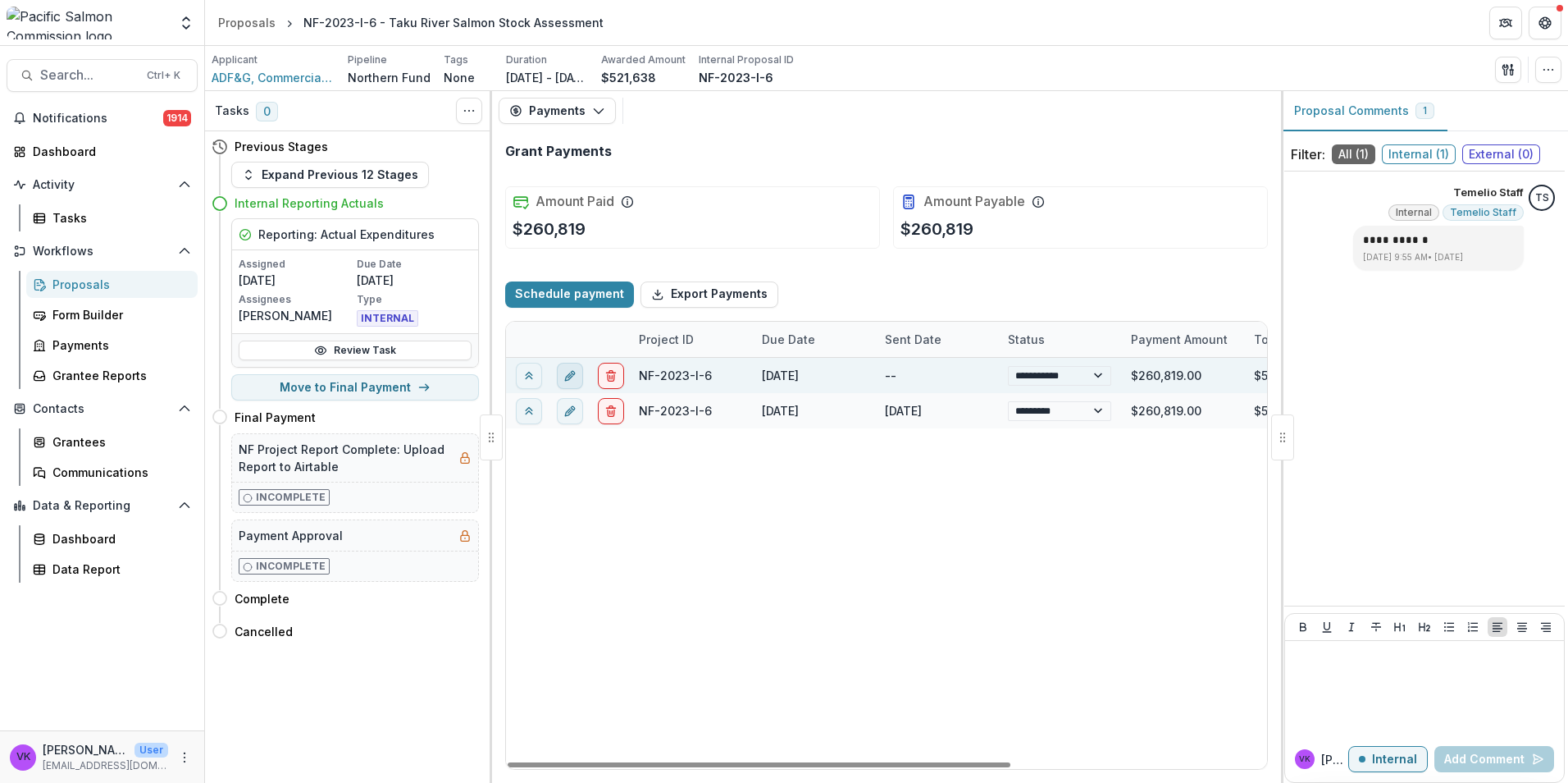
click at [570, 376] on line "edit" at bounding box center [570, 376] width 3 height 3
select select "**********"
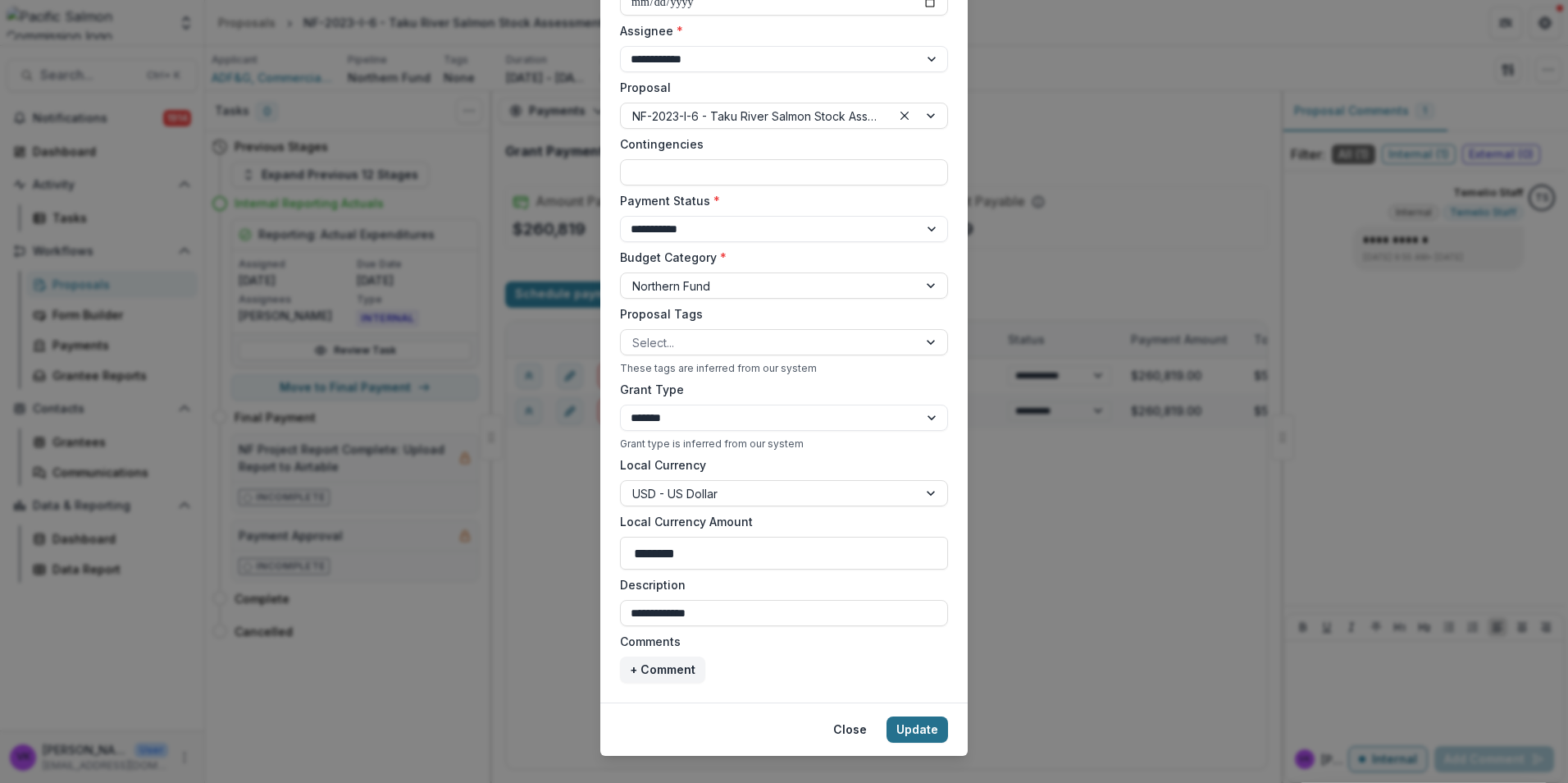
scroll to position [380, 0]
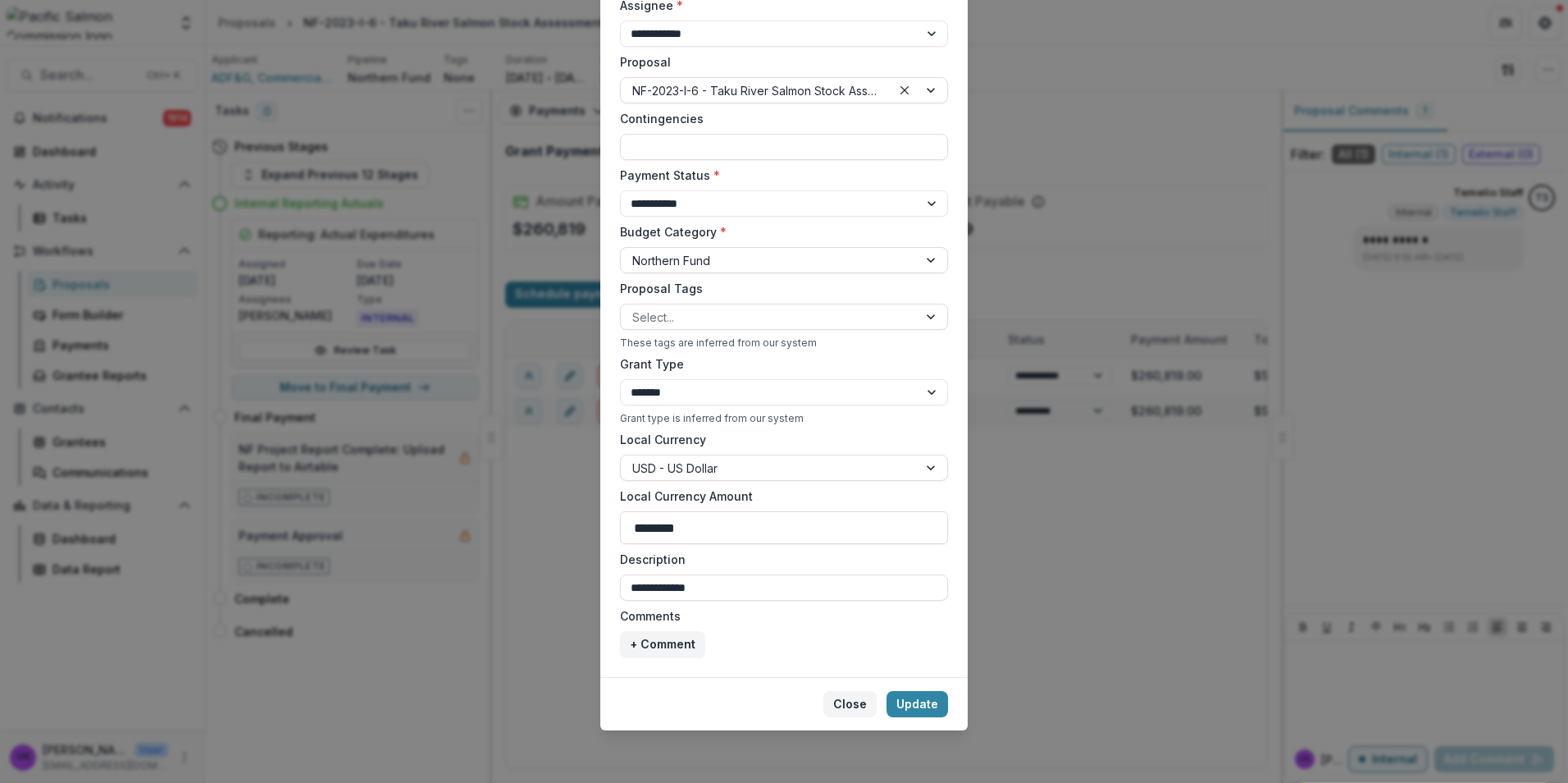
click at [851, 703] on button "Close" at bounding box center [850, 704] width 53 height 26
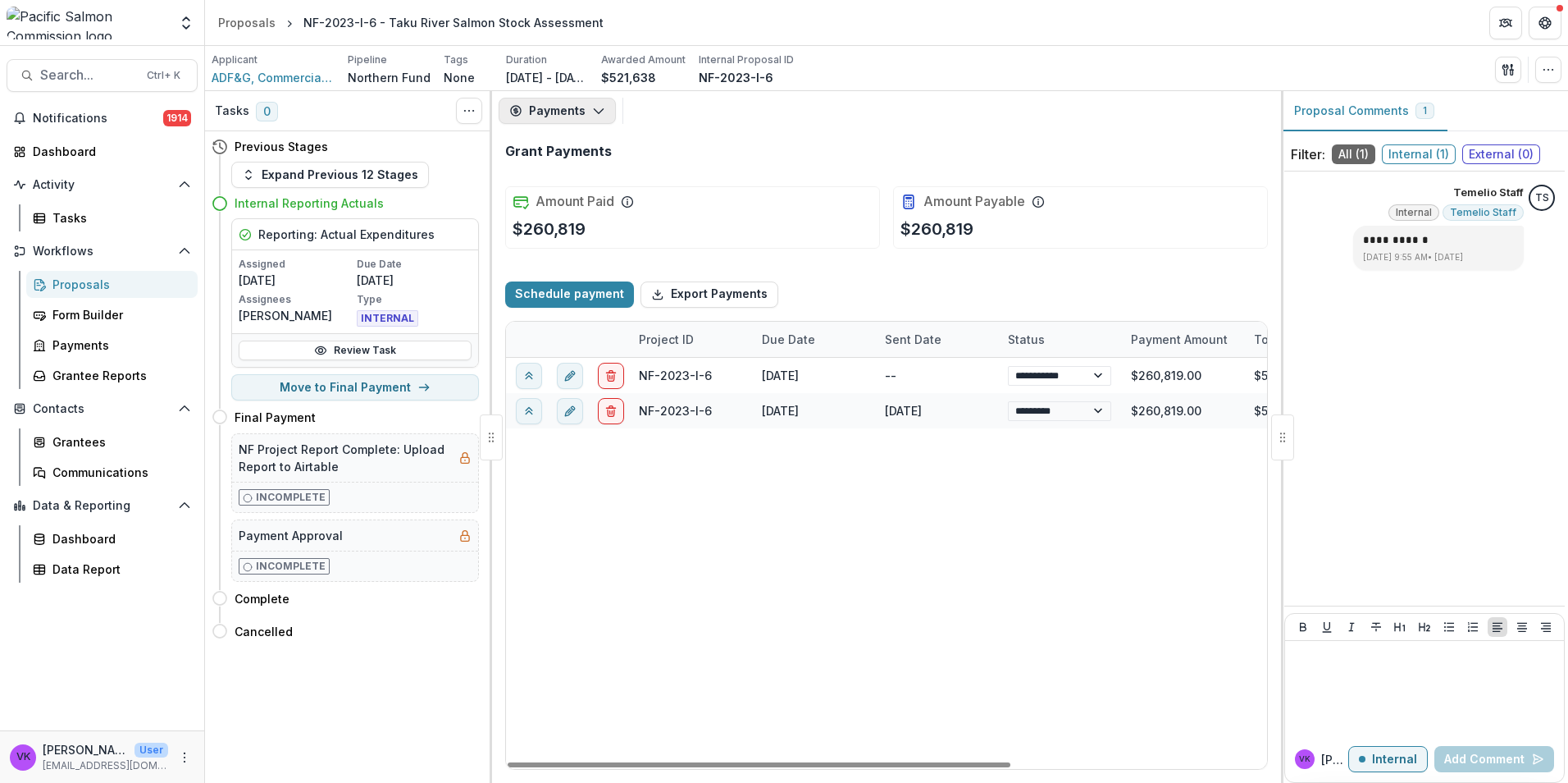
click at [605, 107] on button "Payments" at bounding box center [558, 111] width 117 height 26
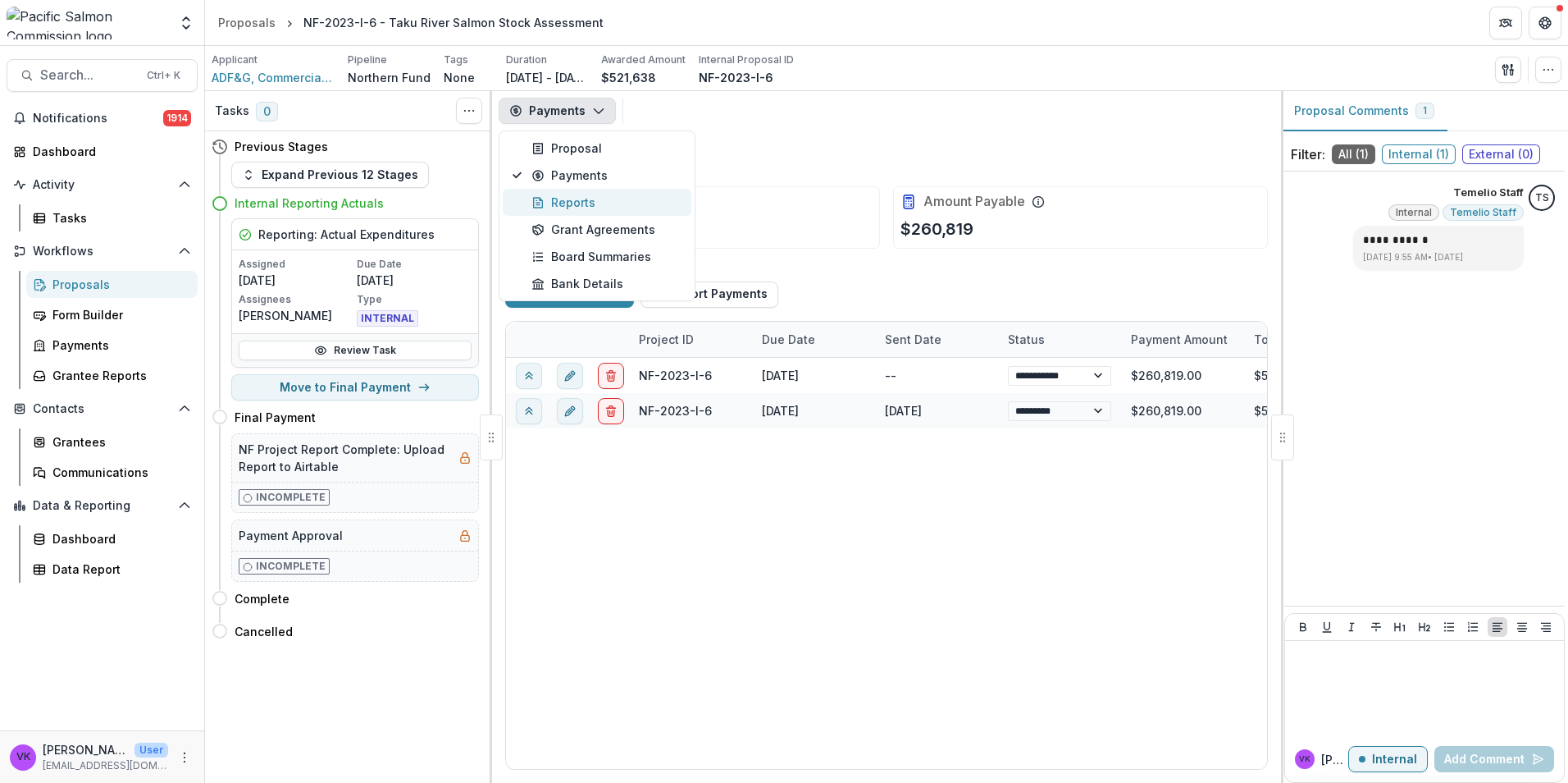
click at [588, 201] on div "Reports" at bounding box center [606, 202] width 150 height 17
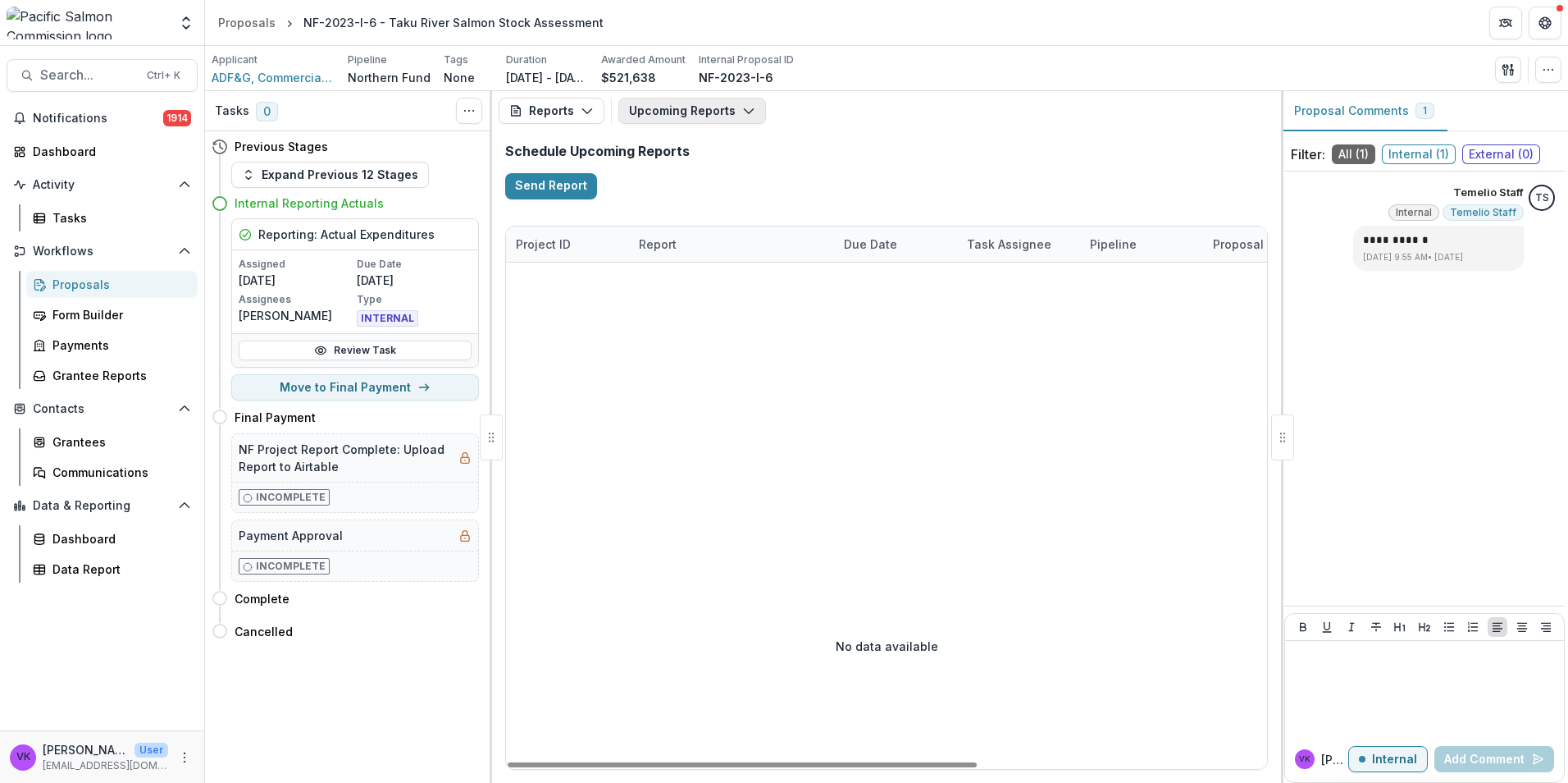
click at [728, 105] on button "Upcoming Reports" at bounding box center [692, 111] width 147 height 26
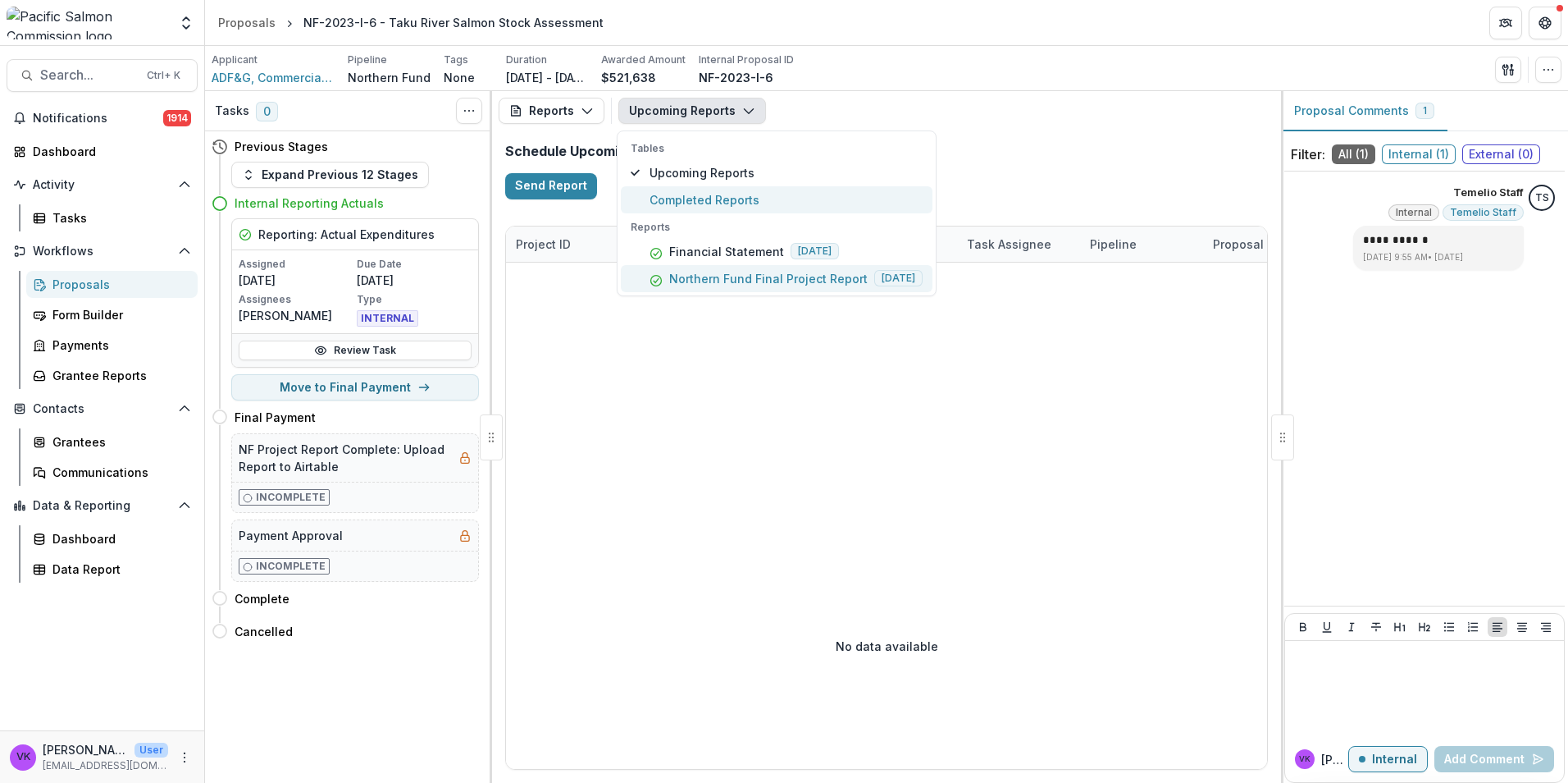
drag, startPoint x: 697, startPoint y: 198, endPoint x: 782, endPoint y: 266, distance: 108.9
click at [697, 197] on span "Completed Reports" at bounding box center [786, 199] width 273 height 17
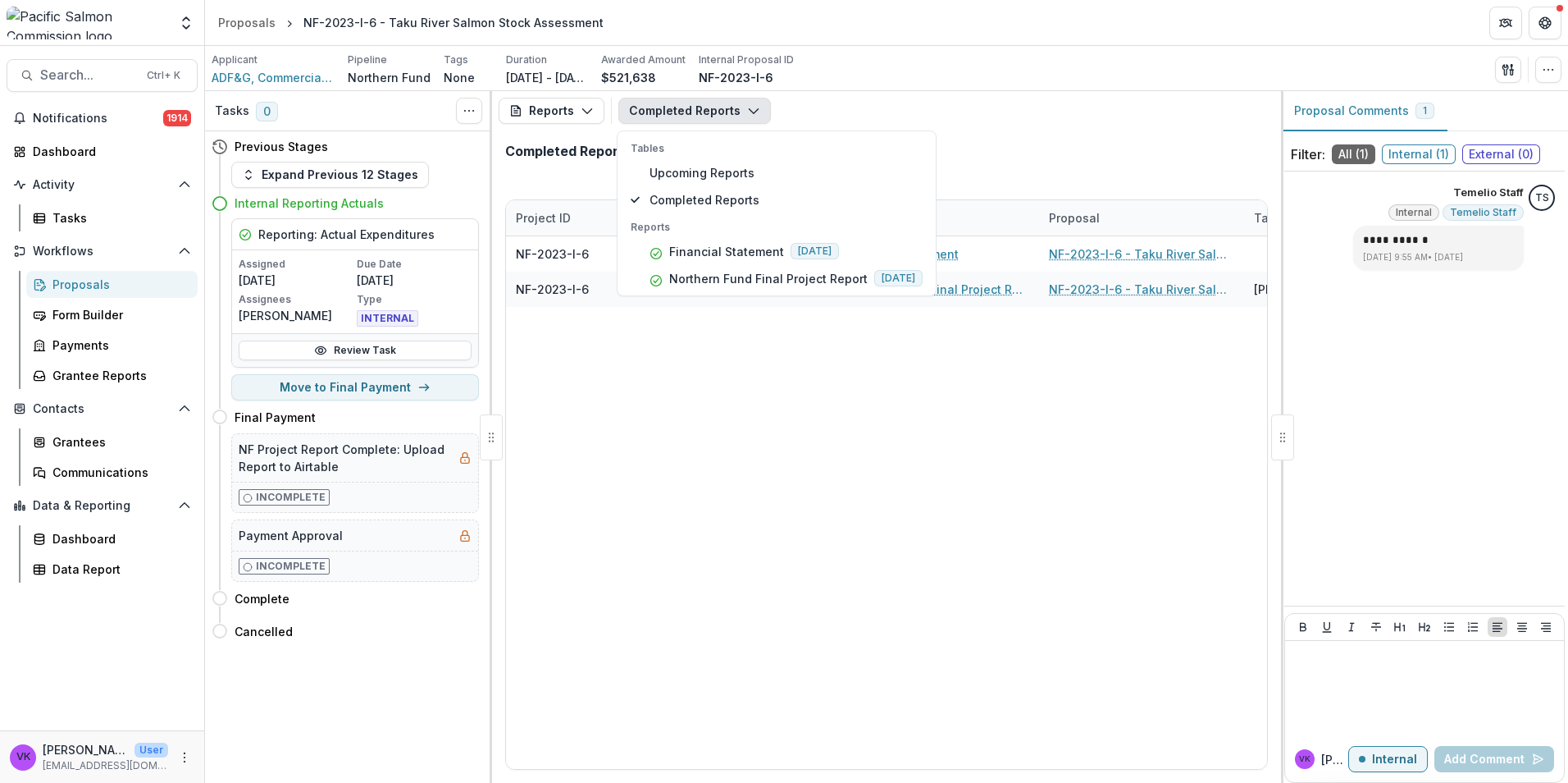
drag, startPoint x: 1070, startPoint y: 640, endPoint x: 1081, endPoint y: 645, distance: 12.1
click at [1070, 639] on div "NF-2023-I-6 ADF&G, Commercial Fisheries Division (Anchorage) Financial Statemen…" at bounding box center [1142, 502] width 1271 height 532
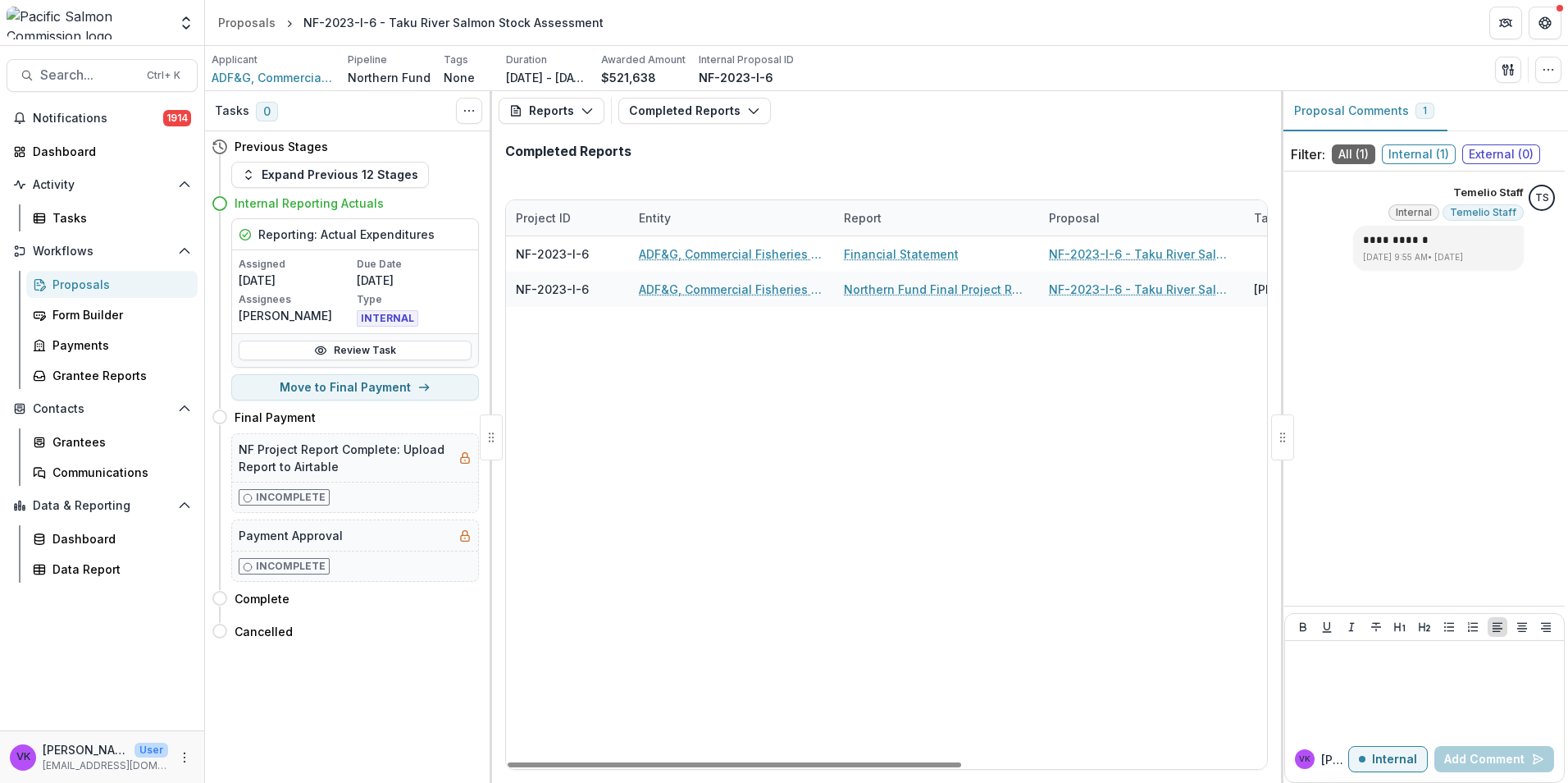
drag, startPoint x: 838, startPoint y: 761, endPoint x: 691, endPoint y: 754, distance: 147.2
click at [696, 762] on div at bounding box center [735, 765] width 453 height 5
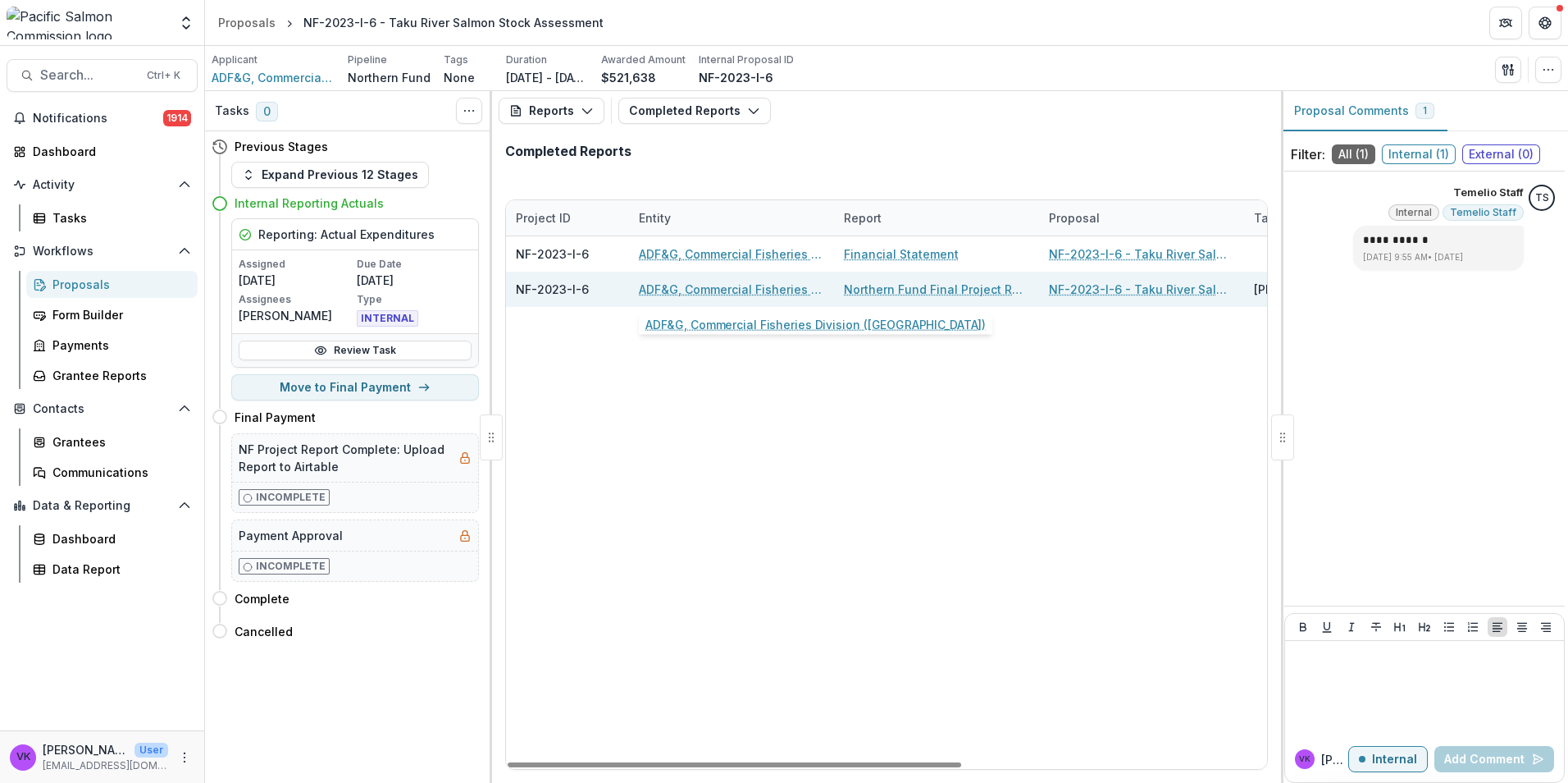
click at [710, 284] on link "ADF&G, Commercial Fisheries Division ([GEOGRAPHIC_DATA])" at bounding box center [731, 289] width 185 height 17
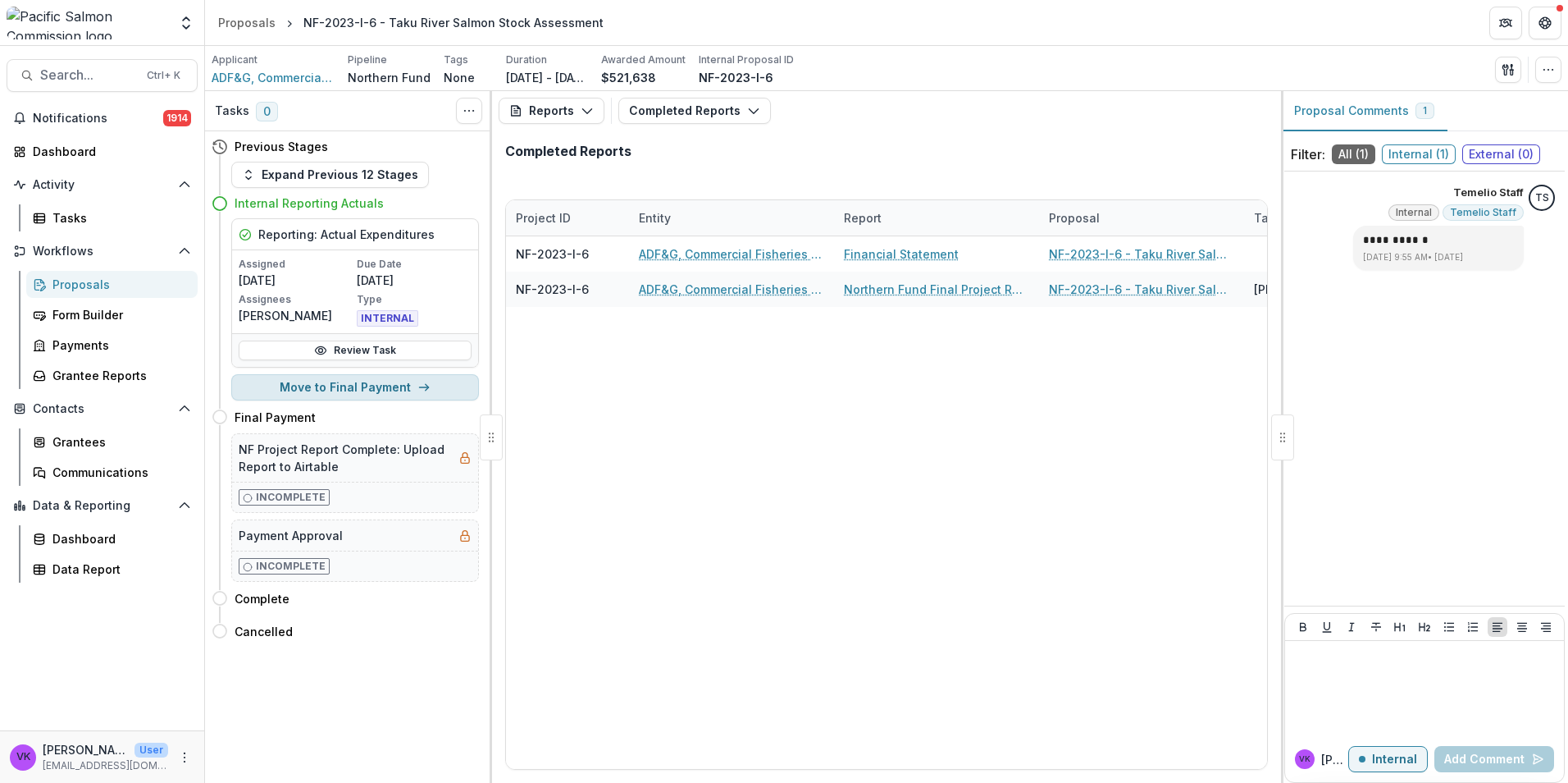
click at [367, 387] on button "Move to Final Payment" at bounding box center [355, 387] width 247 height 26
select select "**********"
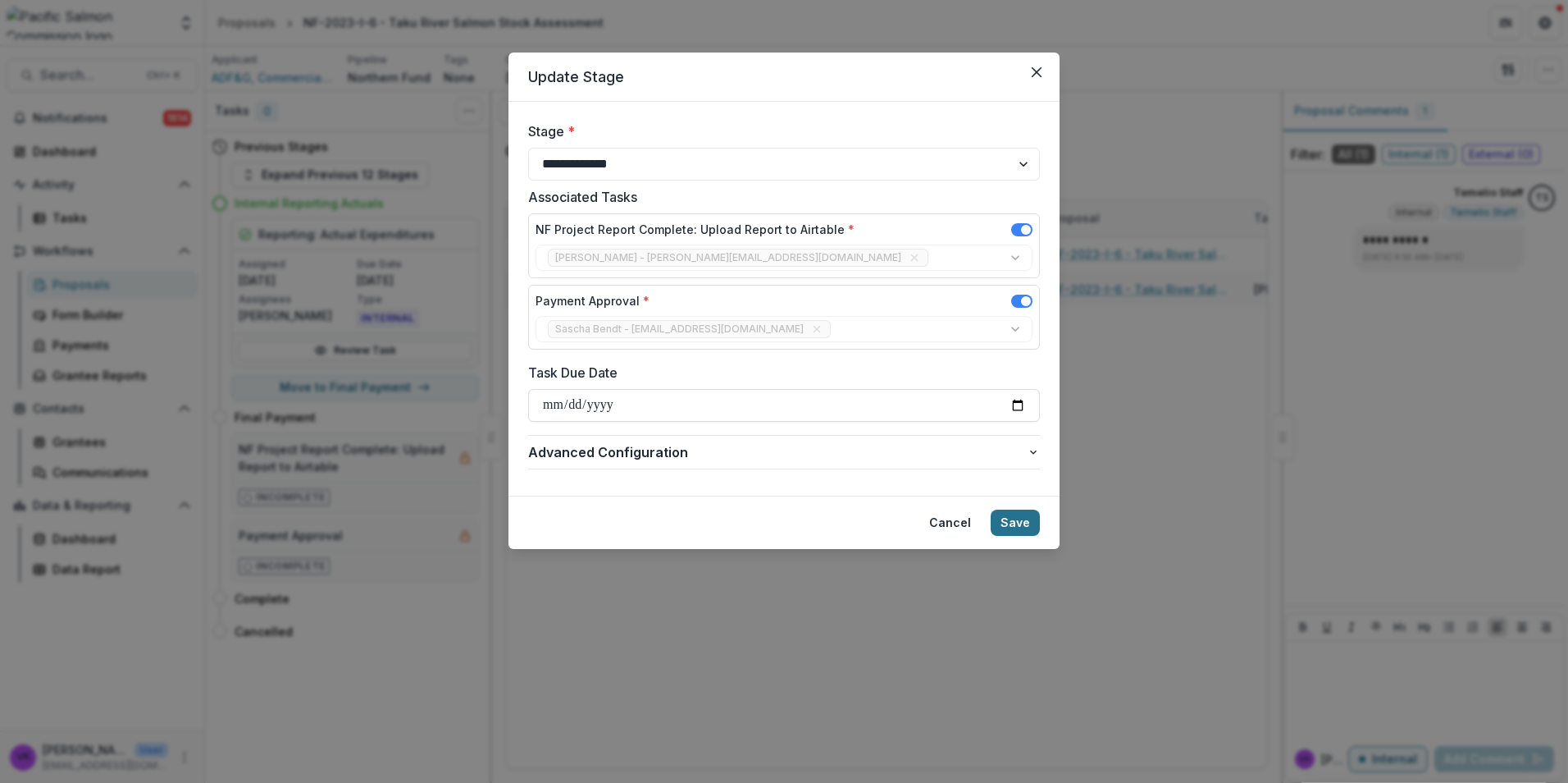
click at [1017, 525] on button "Save" at bounding box center [1014, 523] width 49 height 26
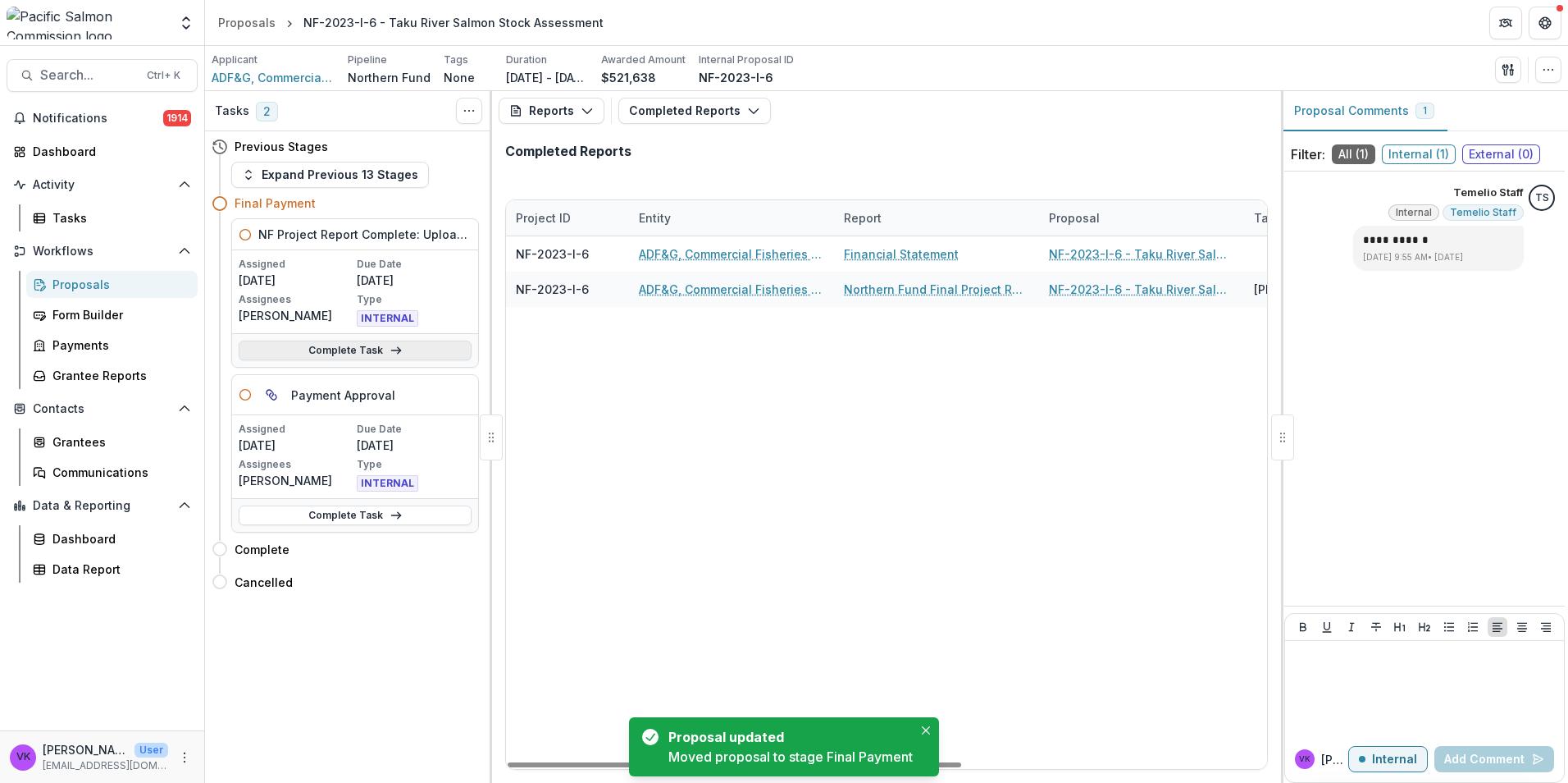
click at [356, 354] on link "Complete Task" at bounding box center [354, 350] width 233 height 20
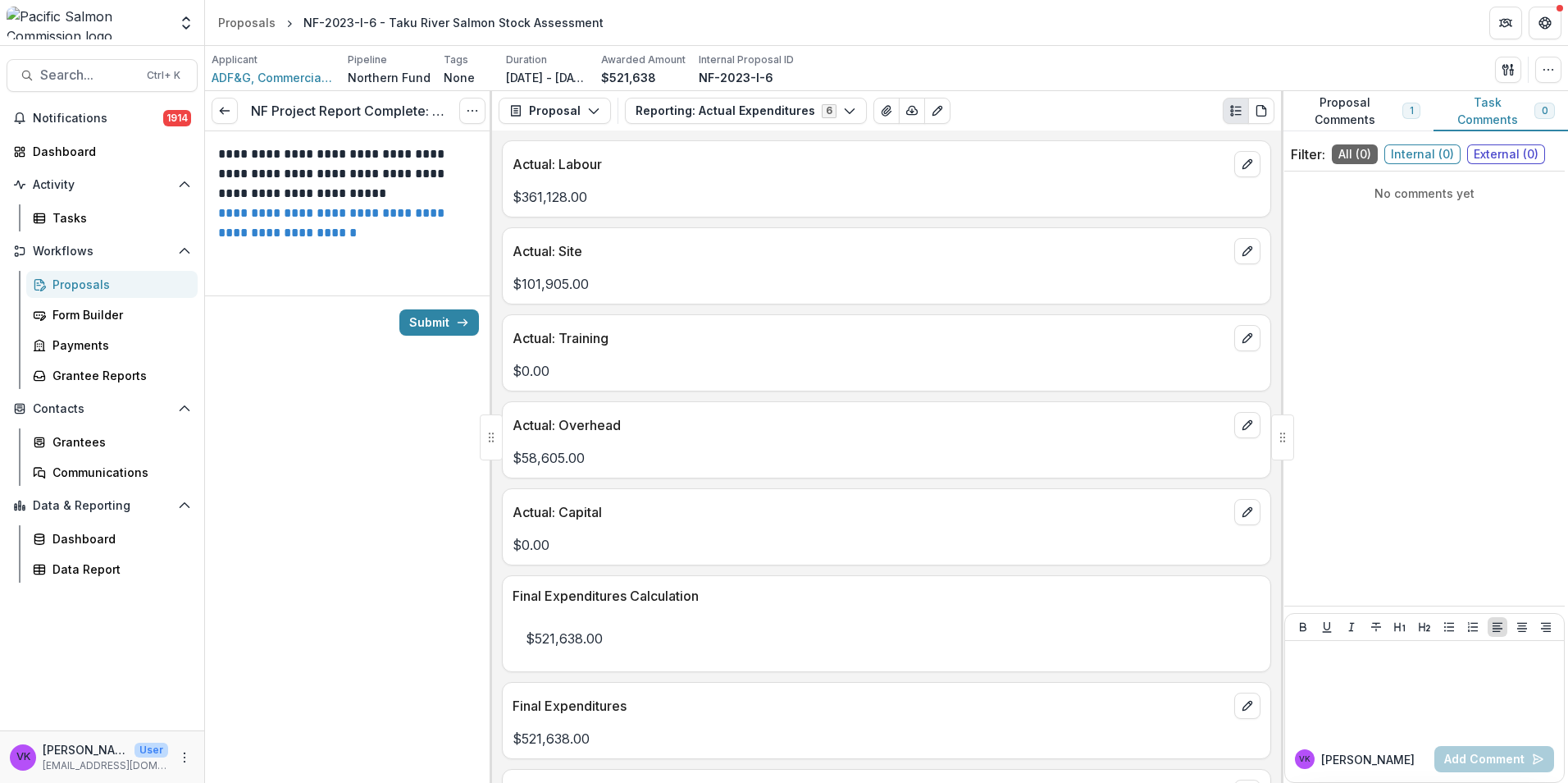
click at [312, 216] on link "**********" at bounding box center [333, 223] width 230 height 32
click at [420, 323] on button "Submit" at bounding box center [439, 323] width 79 height 26
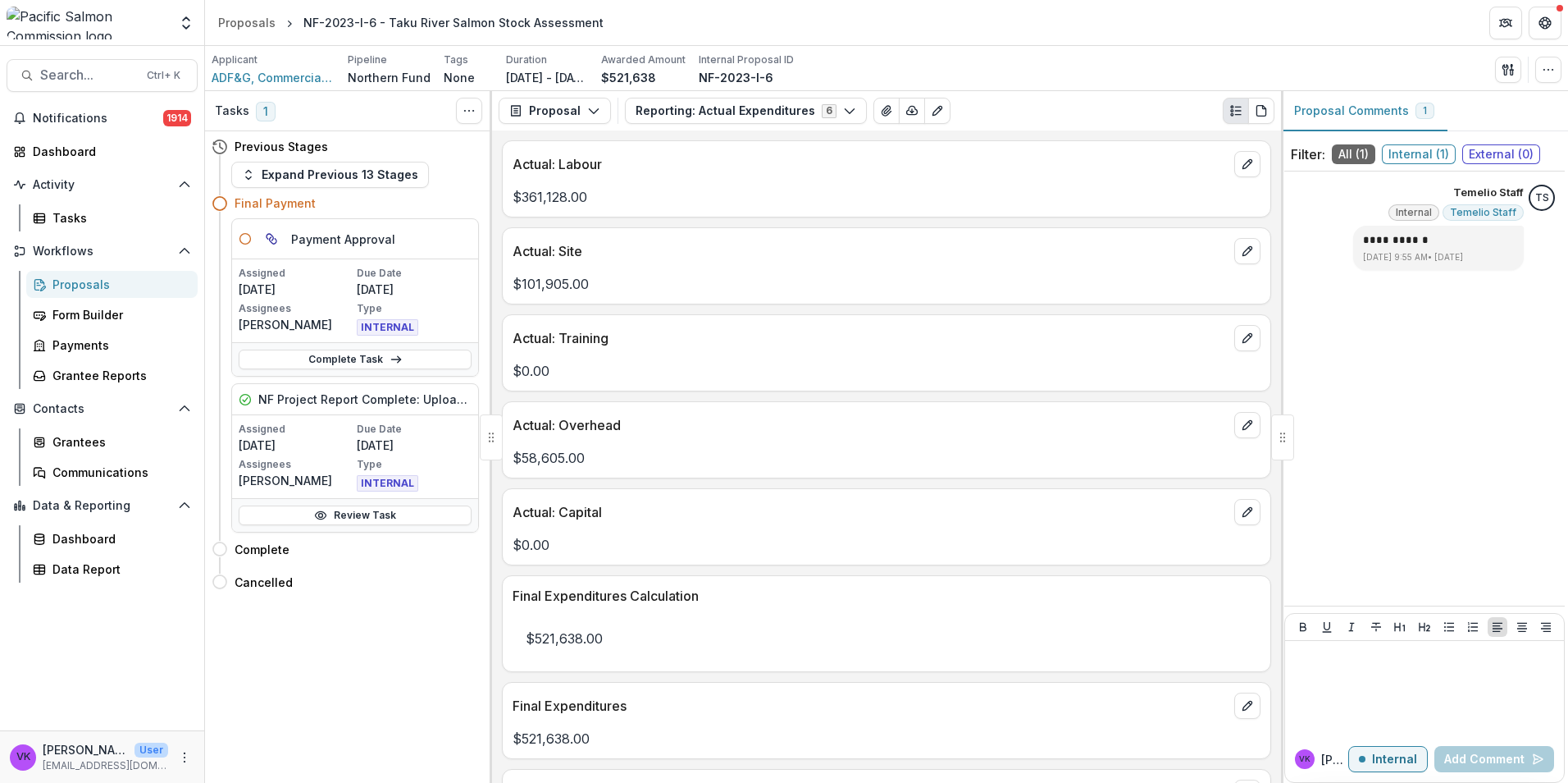
click at [84, 286] on div "Proposals" at bounding box center [118, 284] width 132 height 17
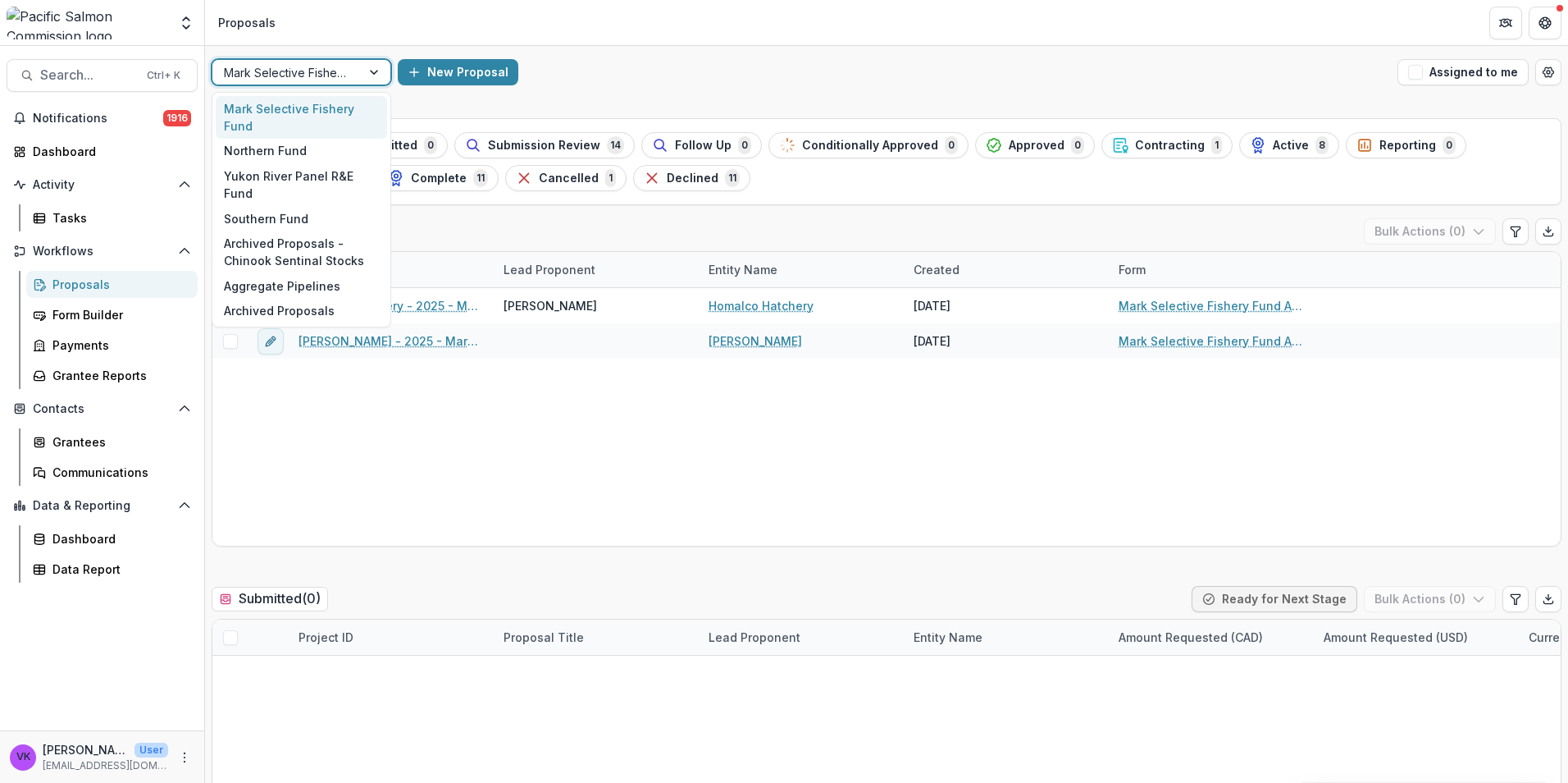
click at [364, 70] on div at bounding box center [376, 72] width 30 height 25
click at [300, 154] on div "Northern Fund" at bounding box center [301, 151] width 171 height 26
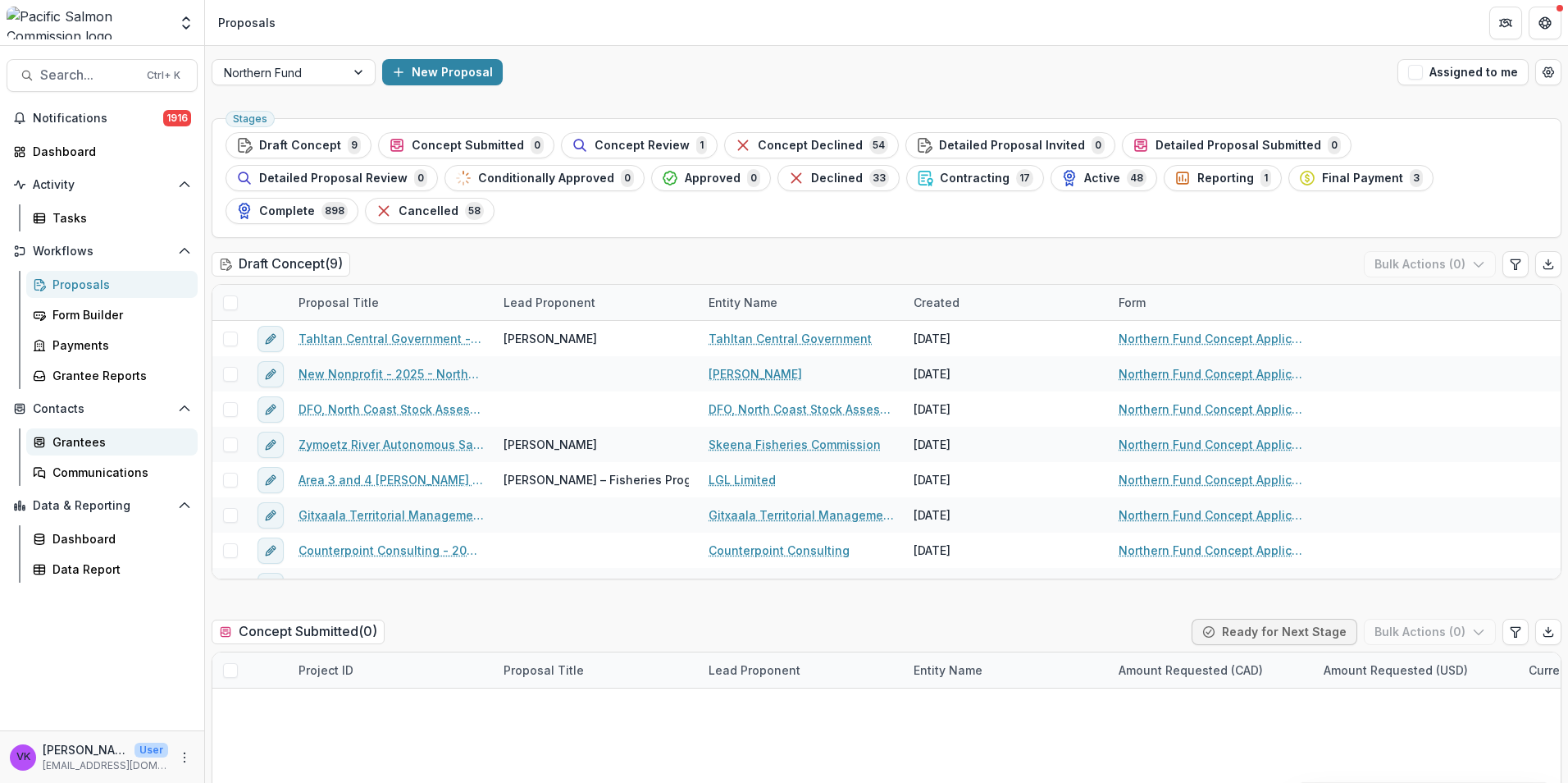
click at [80, 442] on div "Grantees" at bounding box center [118, 441] width 132 height 17
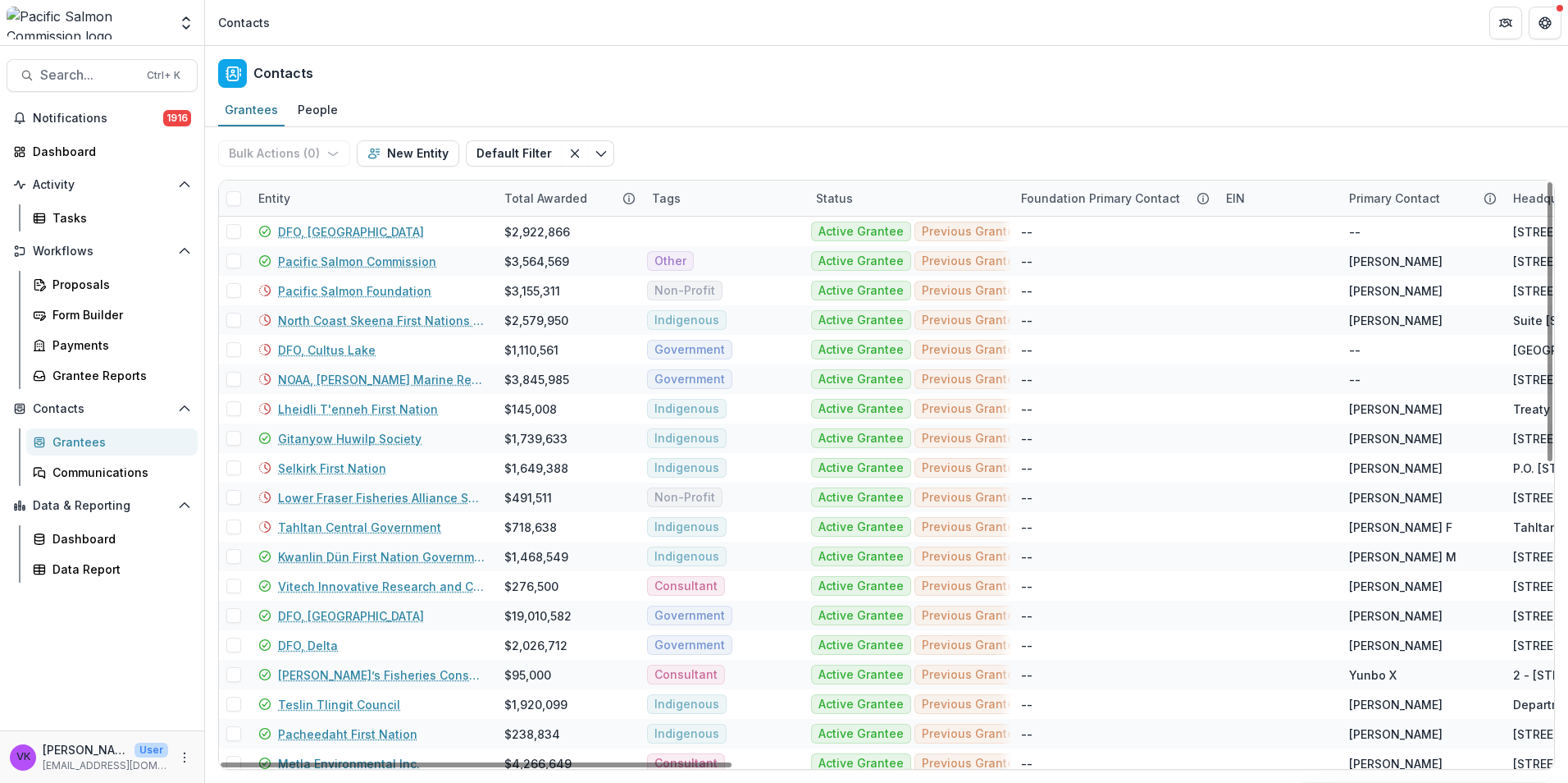
click at [346, 199] on div "Entity" at bounding box center [371, 198] width 246 height 36
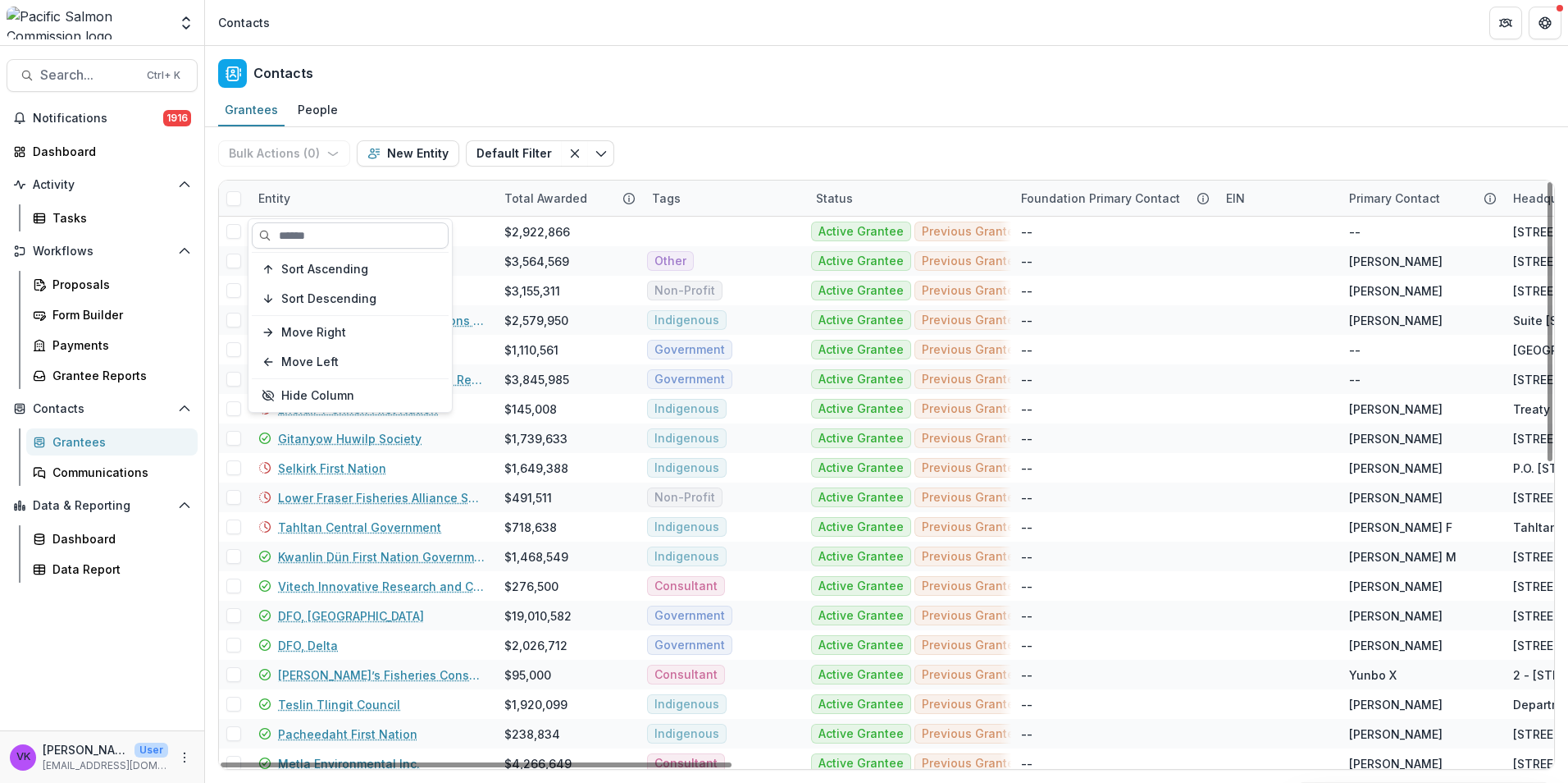
click at [366, 235] on input at bounding box center [350, 236] width 197 height 26
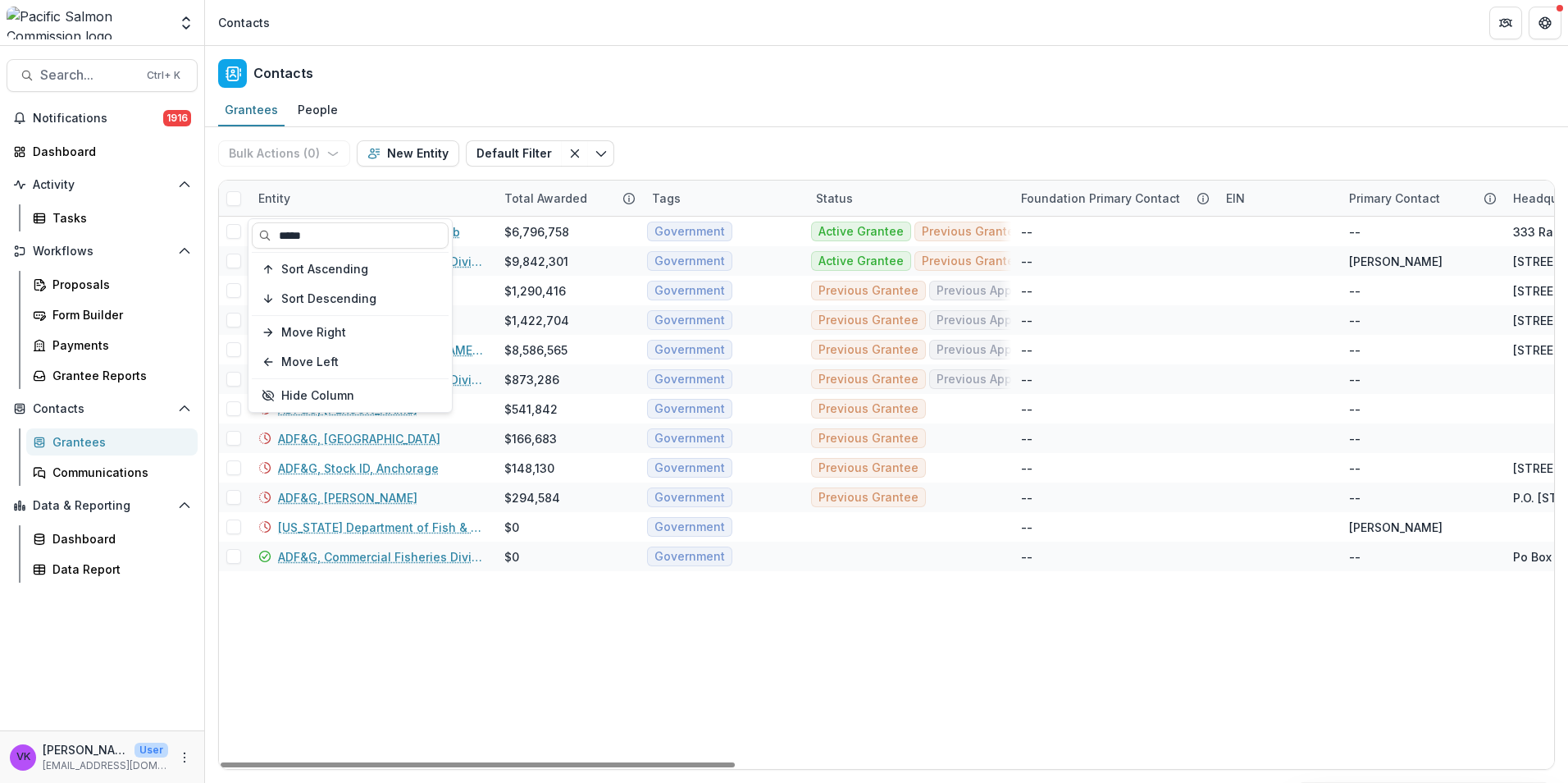
type input "*****"
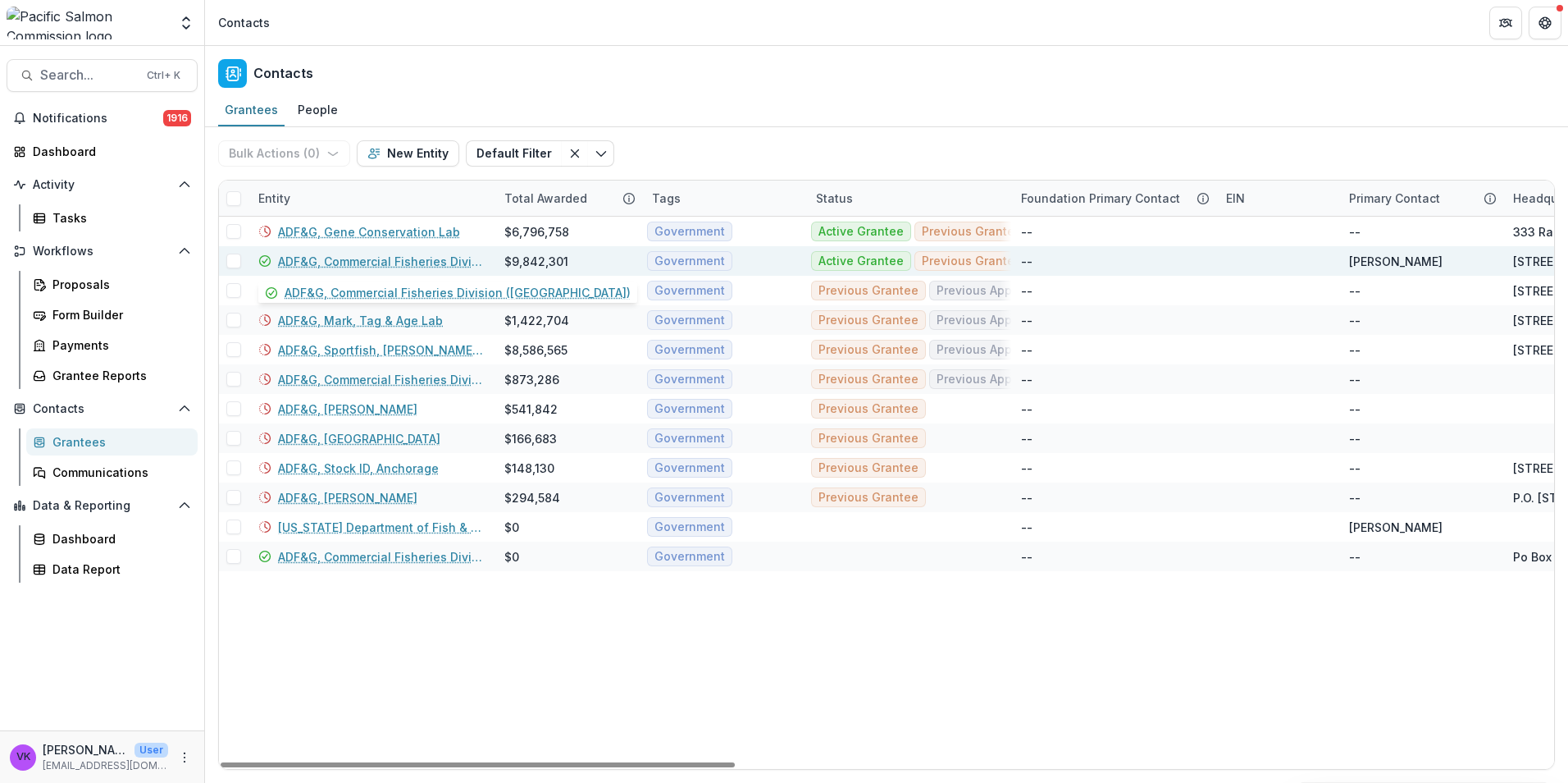
click at [437, 264] on link "ADF&G, Commercial Fisheries Division ([GEOGRAPHIC_DATA])" at bounding box center [381, 261] width 207 height 17
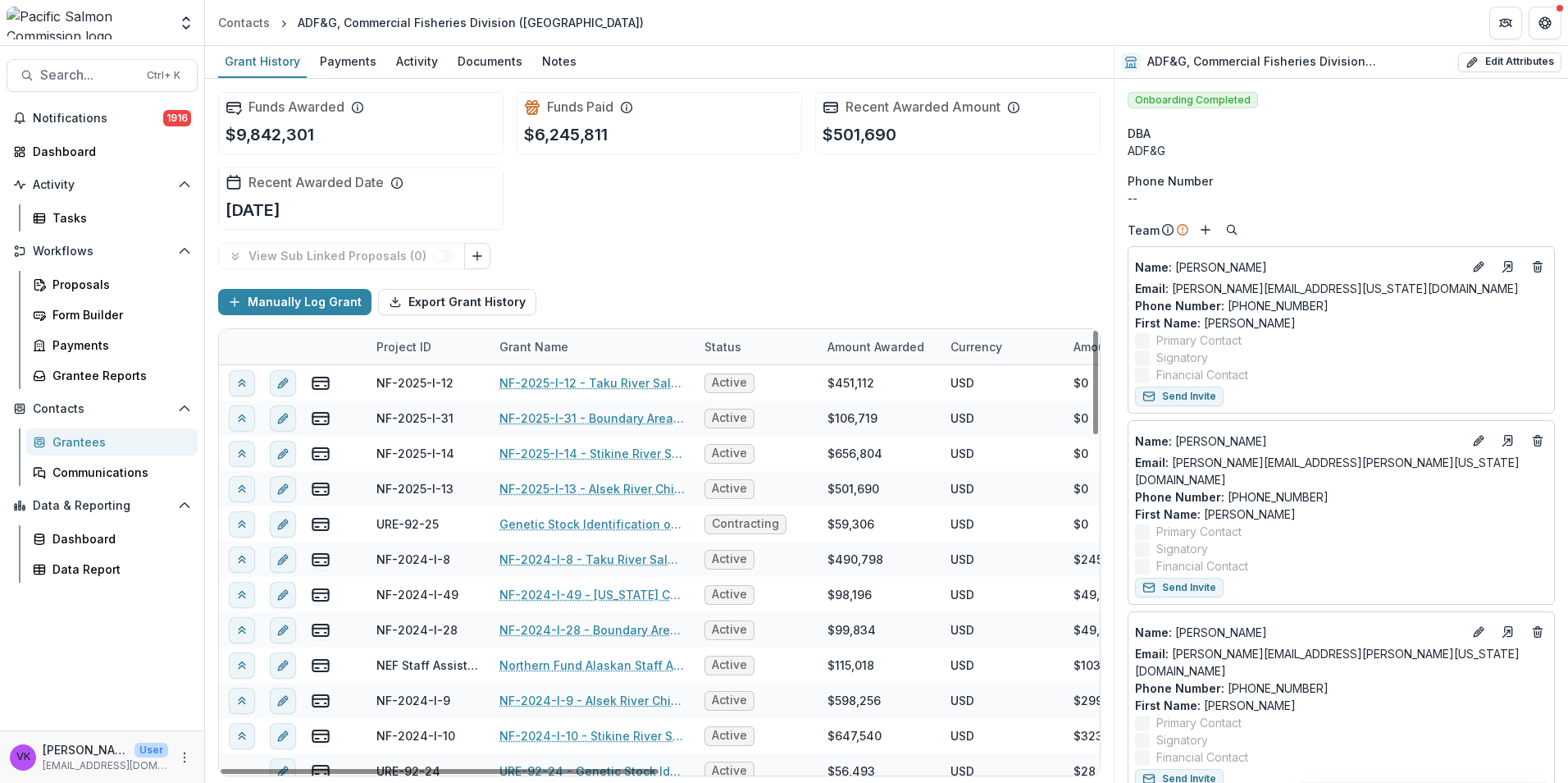
drag, startPoint x: 556, startPoint y: 60, endPoint x: 631, endPoint y: 93, distance: 81.9
click at [556, 61] on div "Notes" at bounding box center [559, 60] width 47 height 24
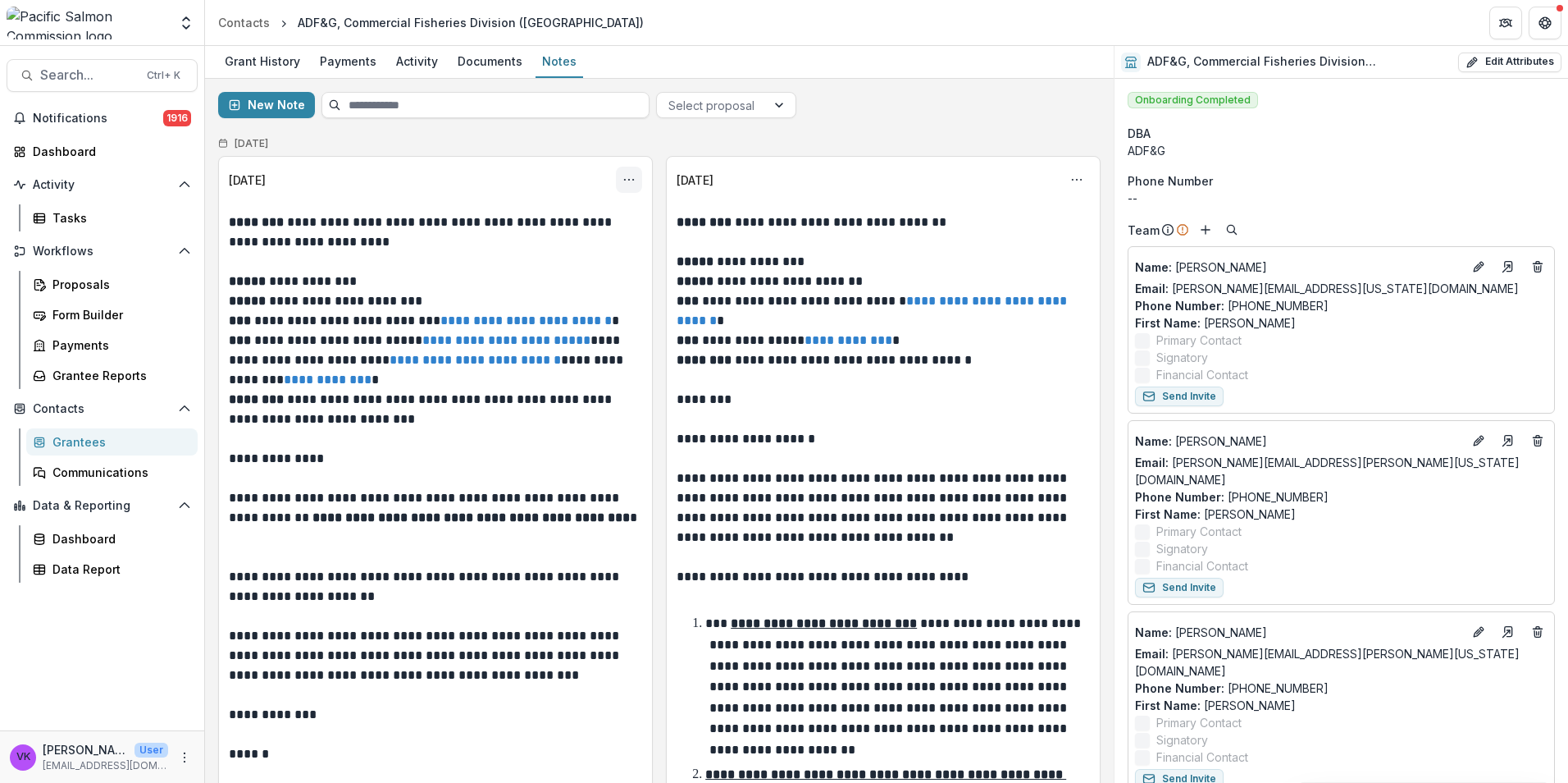
click at [624, 181] on icon "Options" at bounding box center [629, 180] width 13 height 13
click at [510, 244] on button "Edit" at bounding box center [548, 244] width 175 height 27
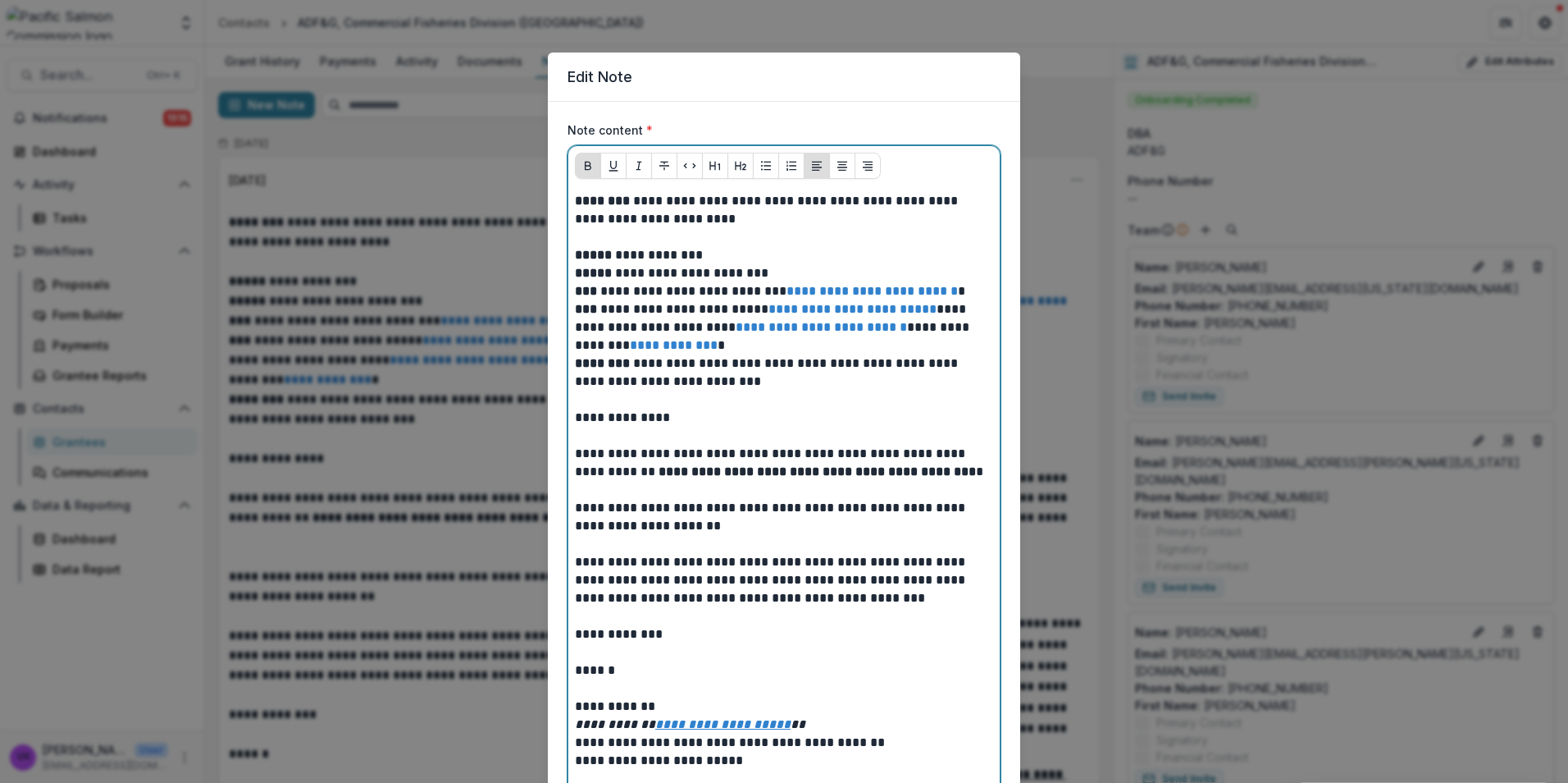
click at [627, 237] on p at bounding box center [784, 238] width 419 height 18
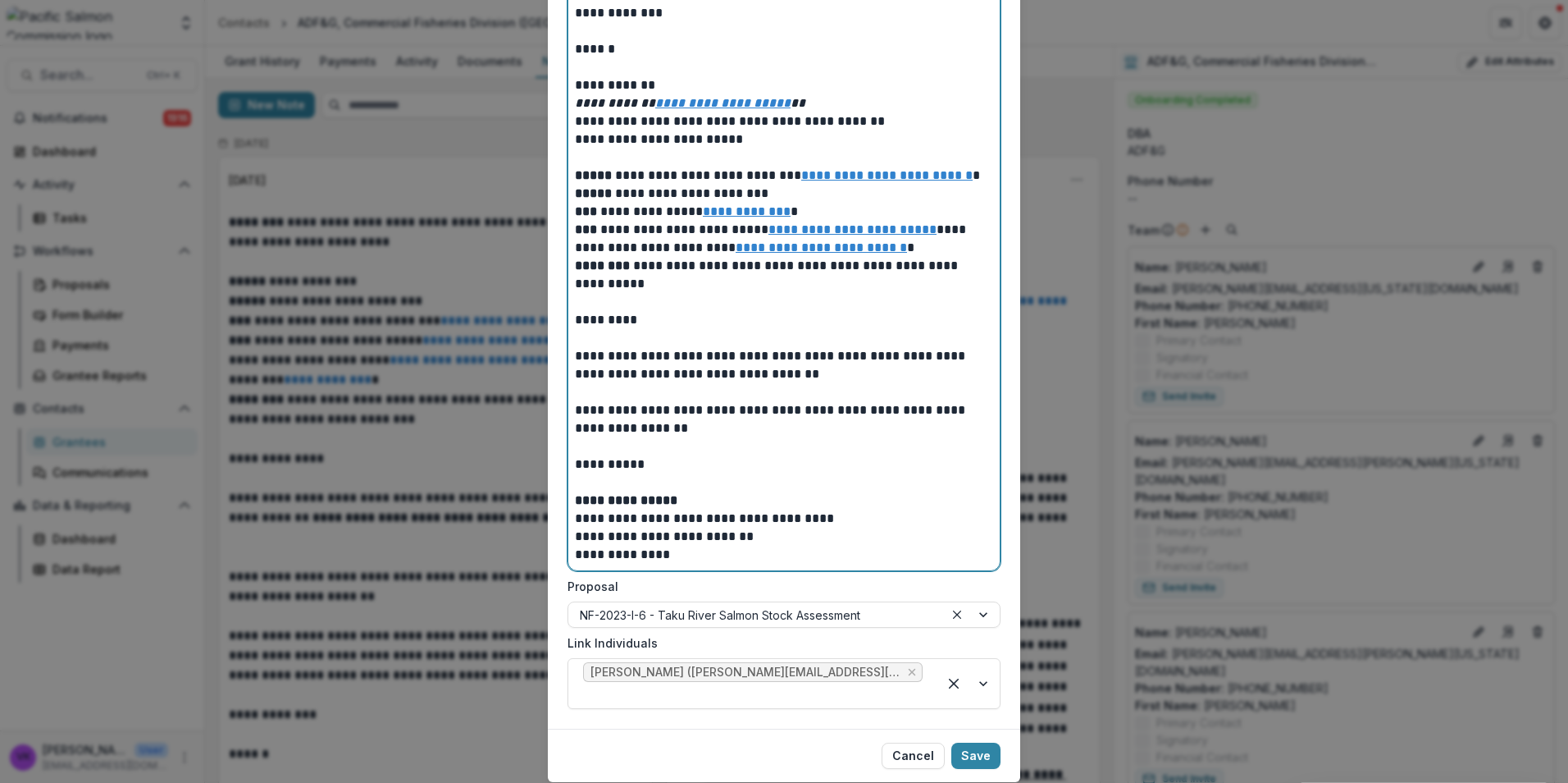
scroll to position [1016, 0]
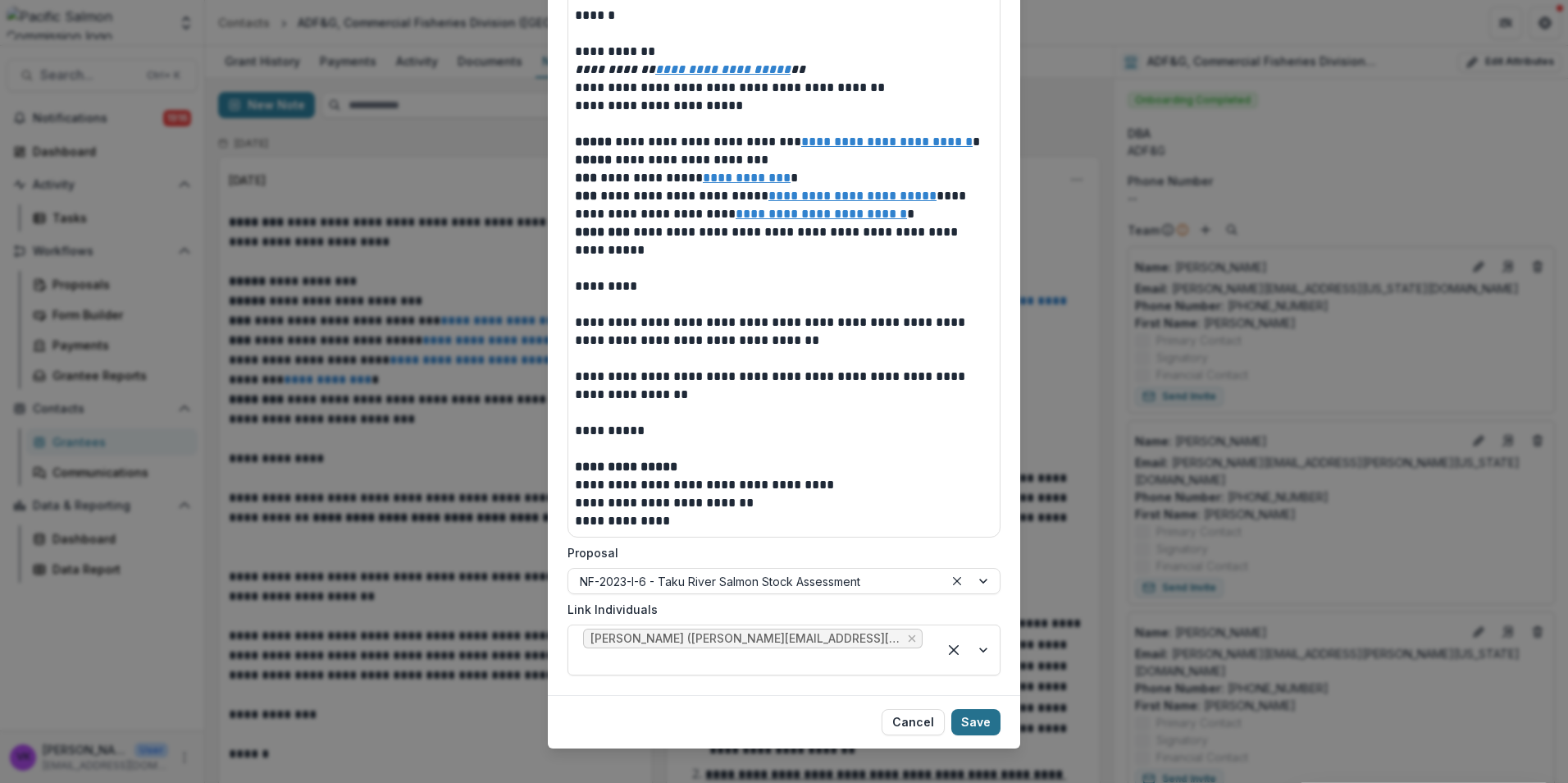
click at [962, 709] on button "Save" at bounding box center [976, 722] width 49 height 26
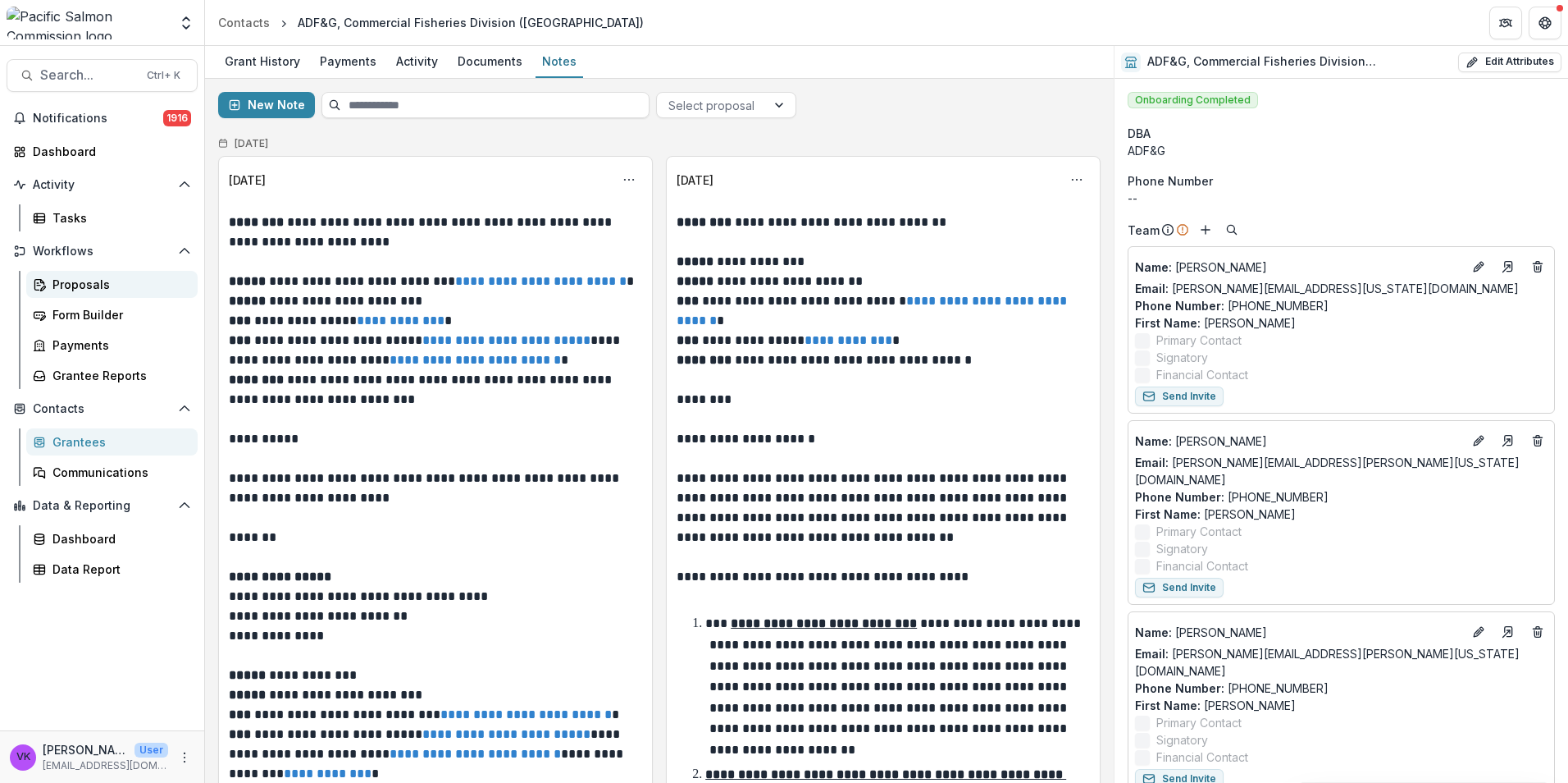
drag, startPoint x: 83, startPoint y: 289, endPoint x: 102, endPoint y: 288, distance: 19.0
click at [83, 288] on div "Proposals" at bounding box center [118, 284] width 132 height 17
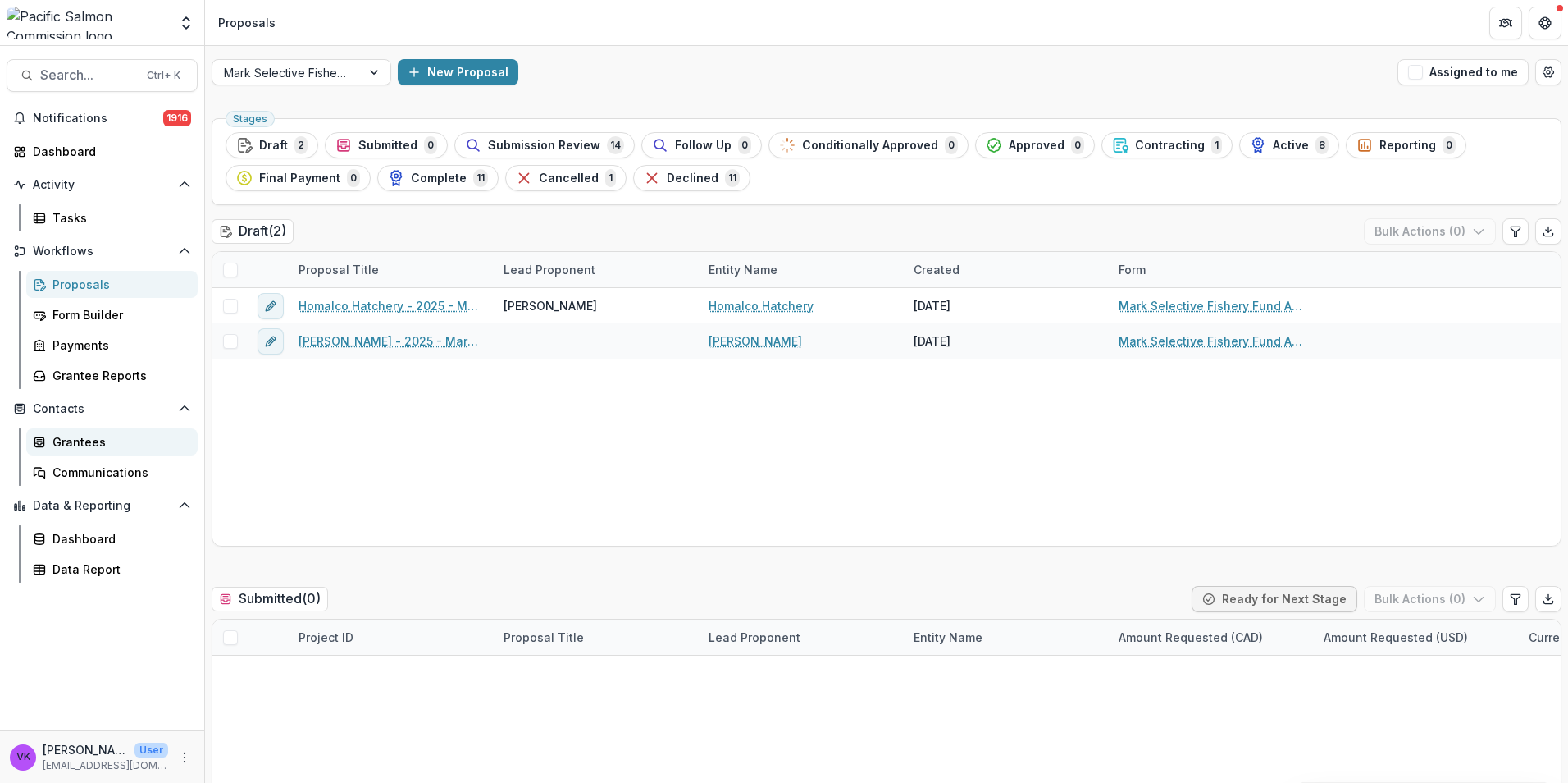
click at [71, 434] on div "Grantees" at bounding box center [118, 441] width 132 height 17
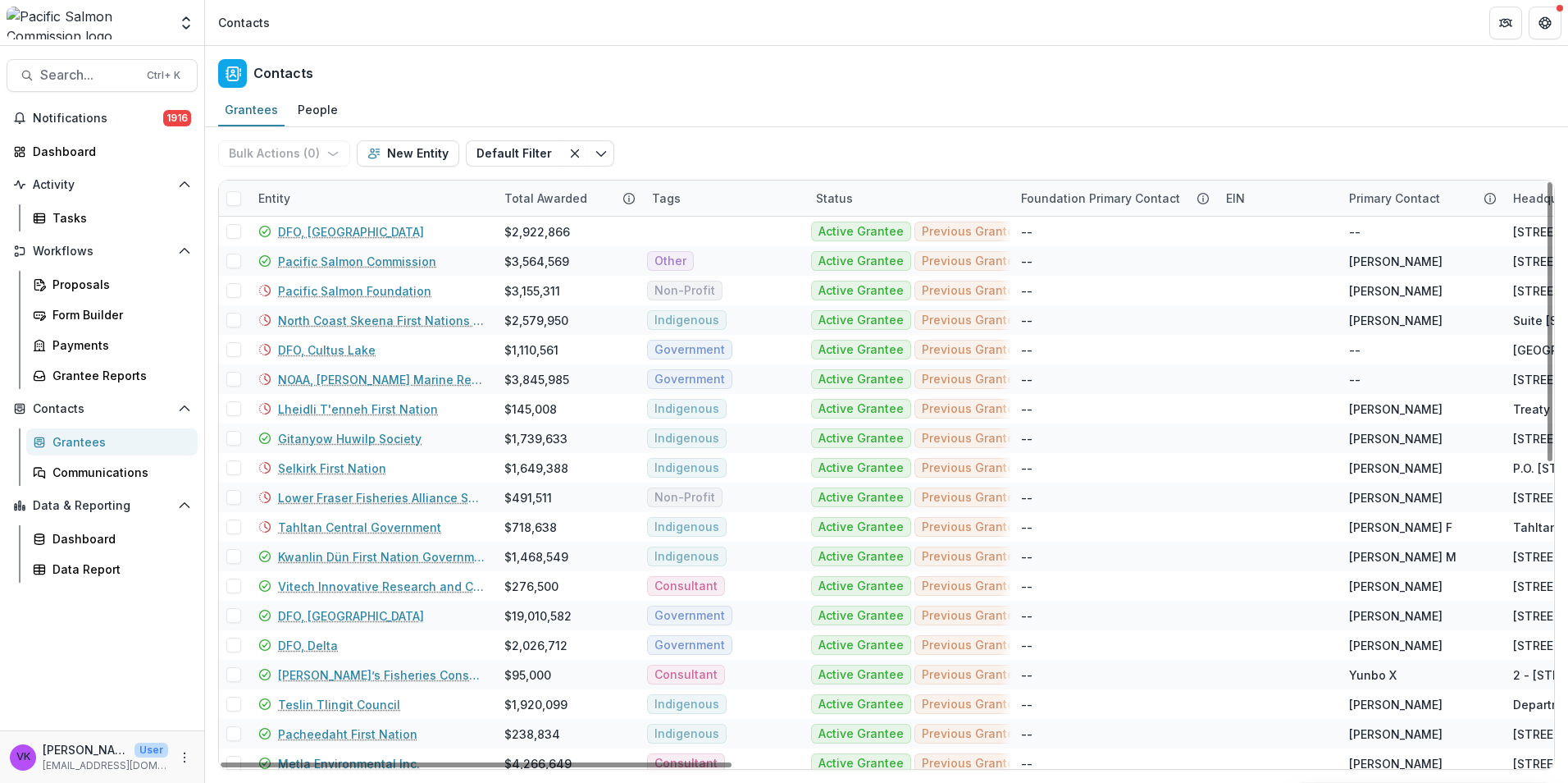
click at [83, 435] on div "Grantees" at bounding box center [118, 441] width 132 height 17
click at [344, 193] on div "Entity" at bounding box center [371, 198] width 246 height 36
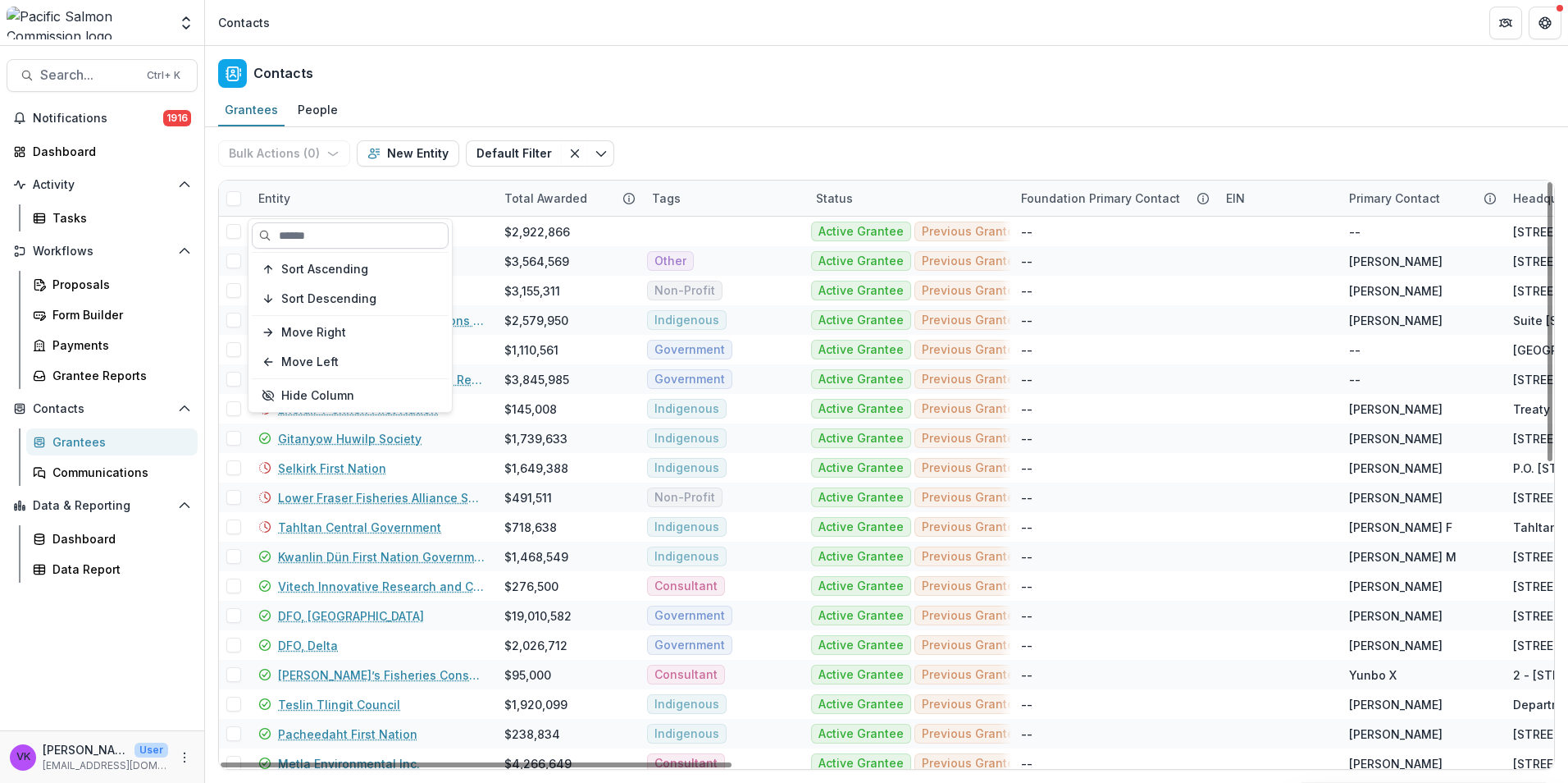
click at [386, 238] on input at bounding box center [350, 236] width 197 height 26
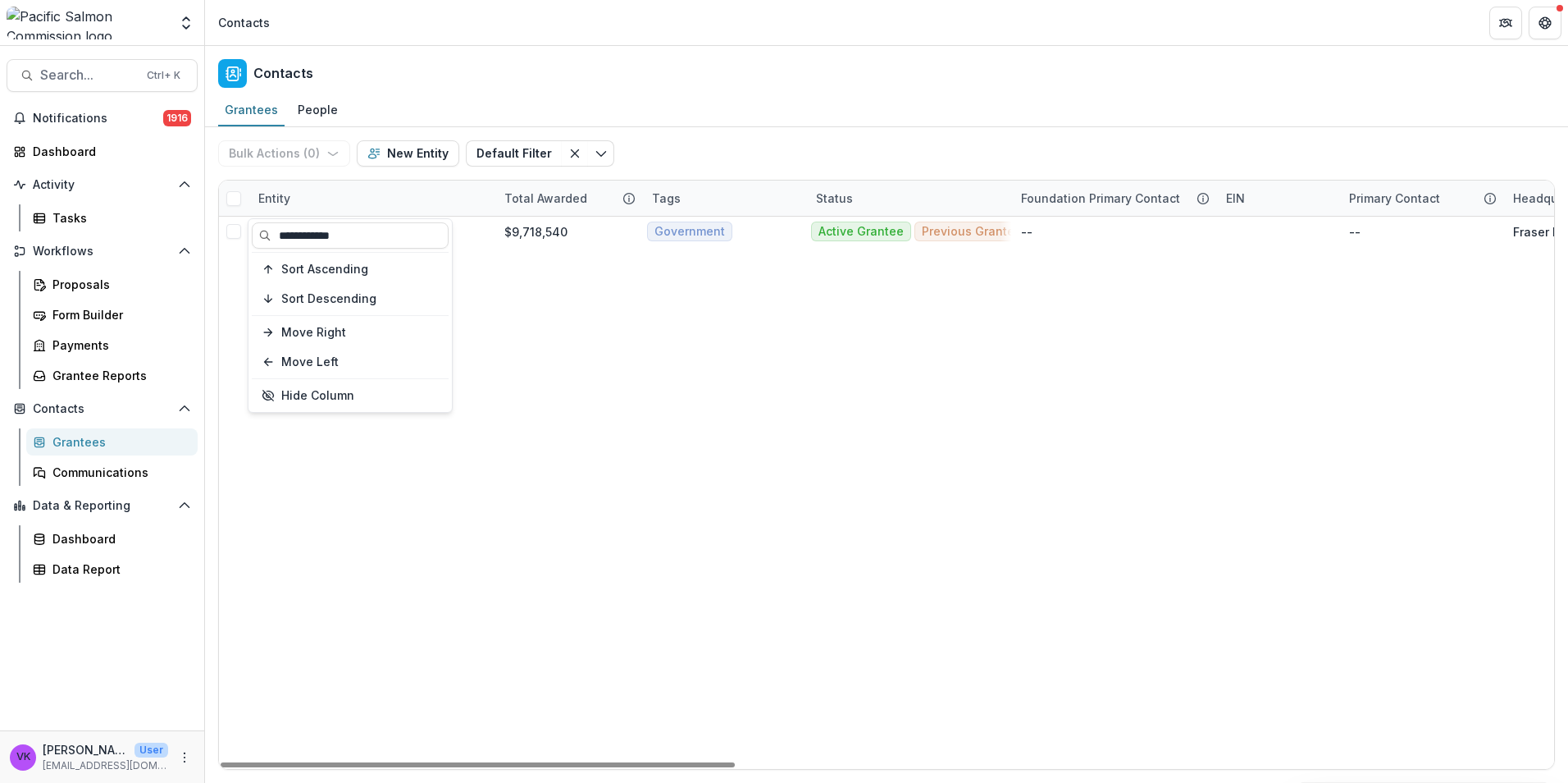
type input "**********"
drag, startPoint x: 777, startPoint y: 517, endPoint x: 683, endPoint y: 434, distance: 125.4
drag, startPoint x: 315, startPoint y: 230, endPoint x: 397, endPoint y: 256, distance: 86.0
click at [316, 229] on link "DFO, Kamloops" at bounding box center [321, 232] width 86 height 17
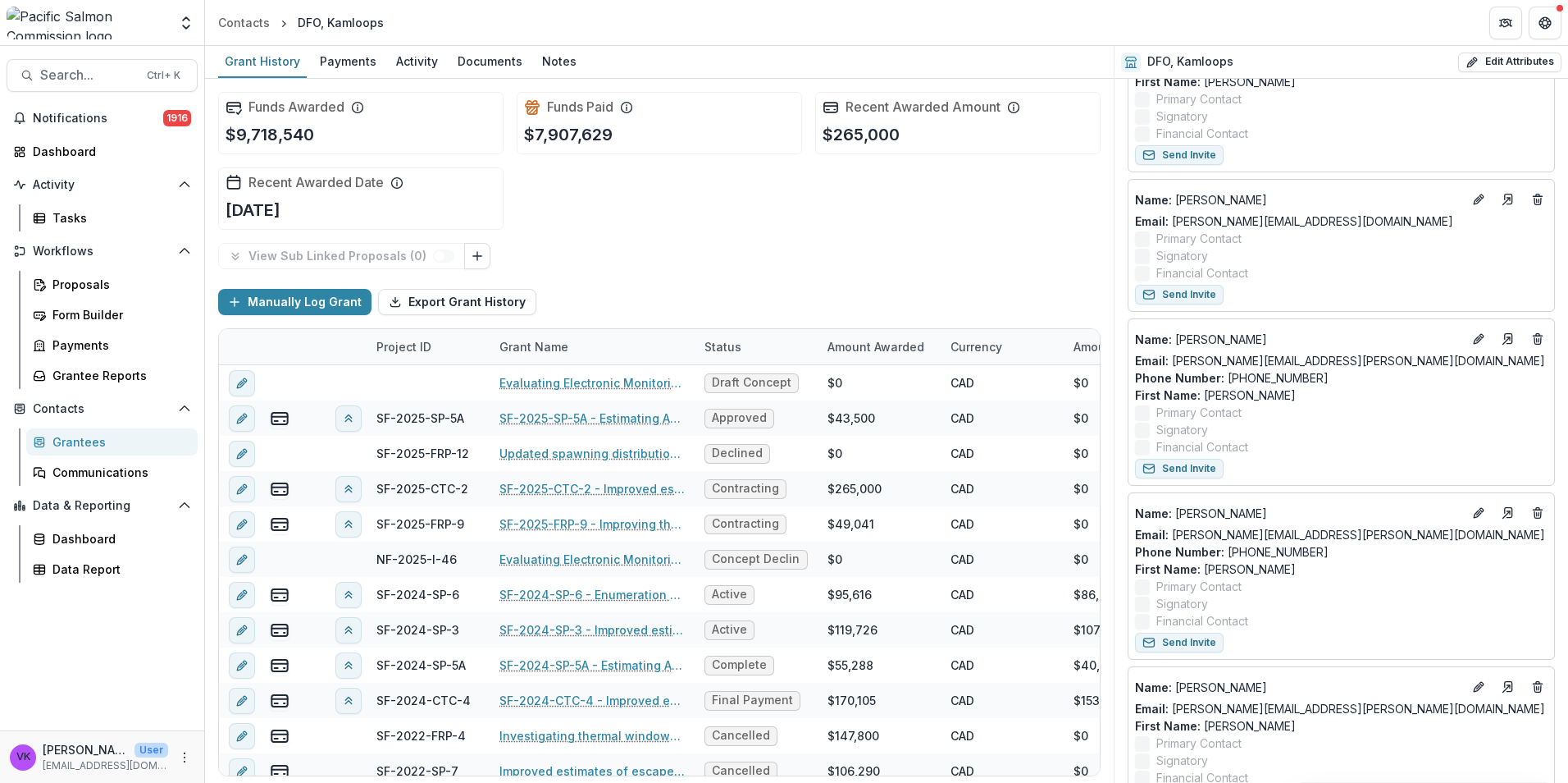
scroll to position [738, 0]
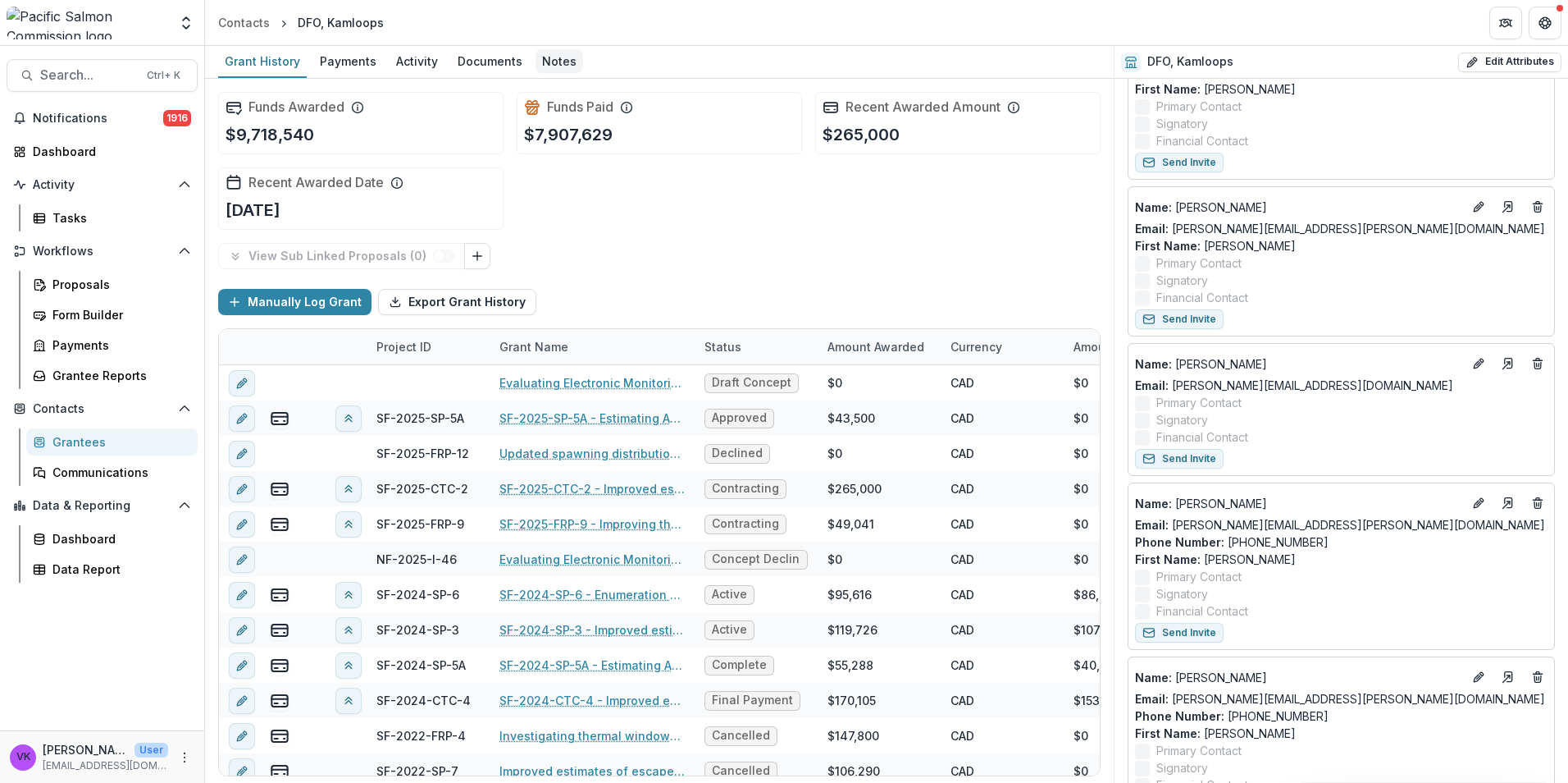
click at [559, 64] on div "Notes" at bounding box center [559, 60] width 47 height 24
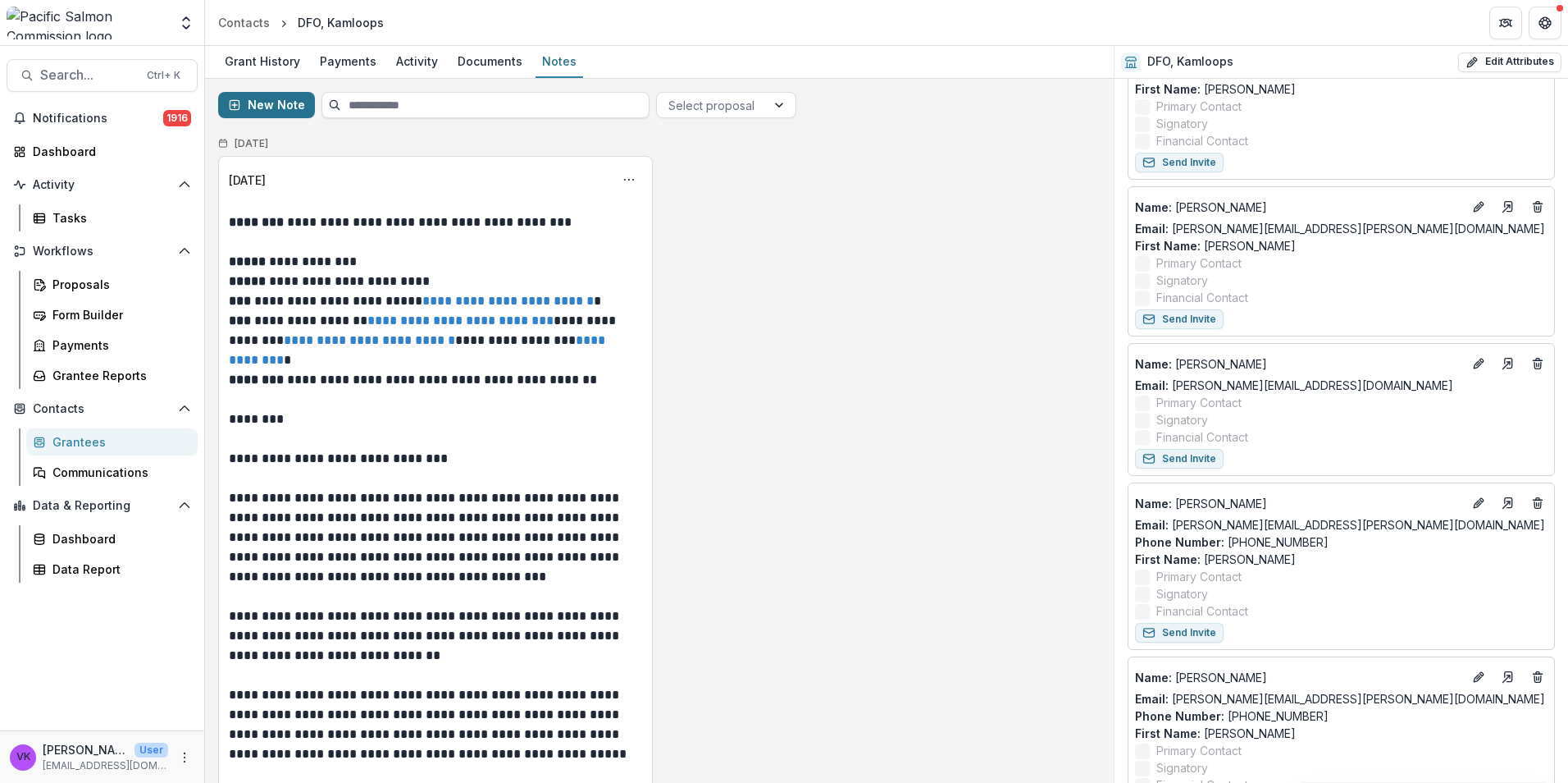
click at [290, 100] on button "New Note" at bounding box center [266, 105] width 97 height 26
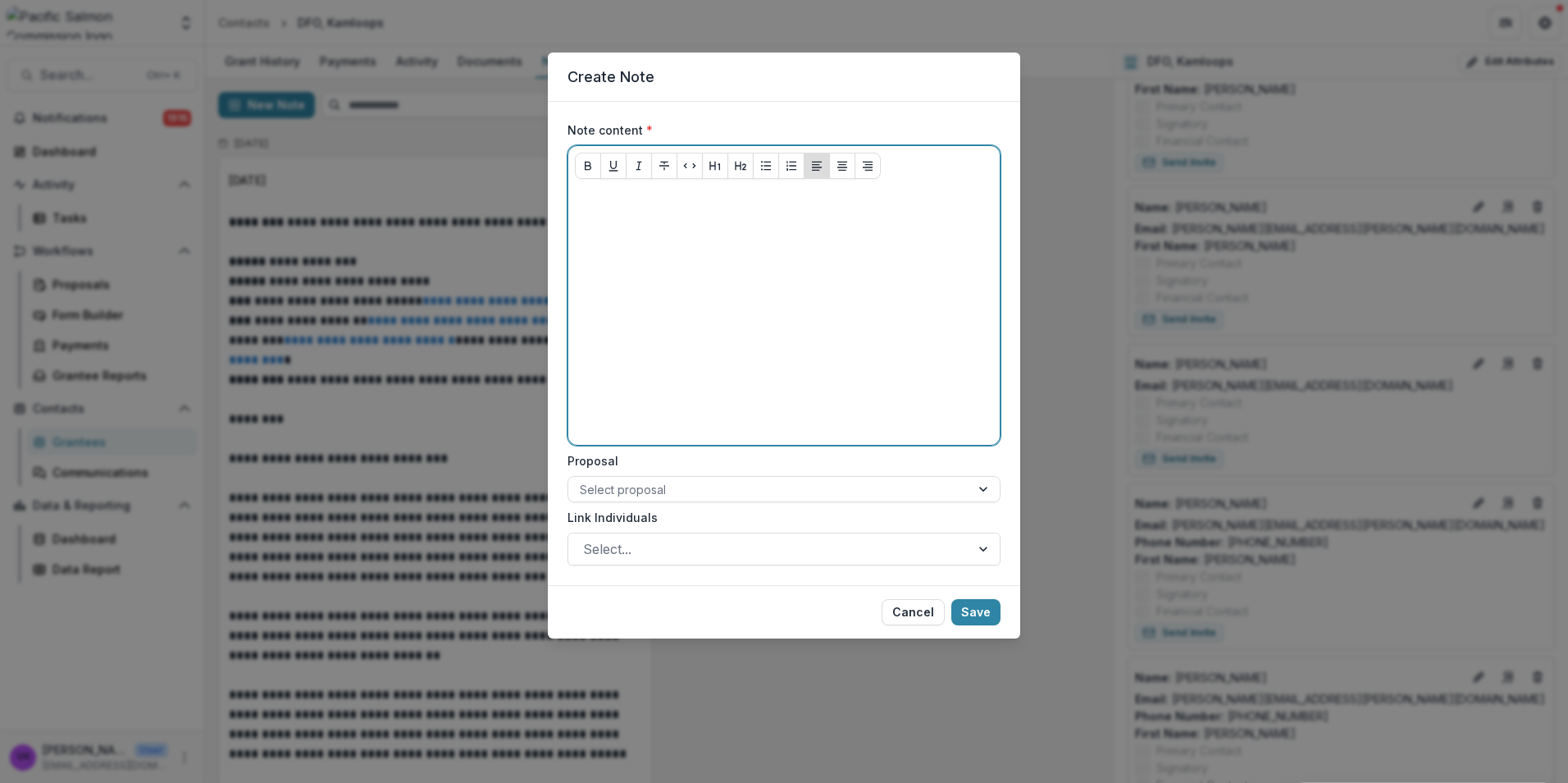
click at [683, 246] on div at bounding box center [784, 315] width 419 height 246
click at [637, 206] on p at bounding box center [784, 201] width 419 height 18
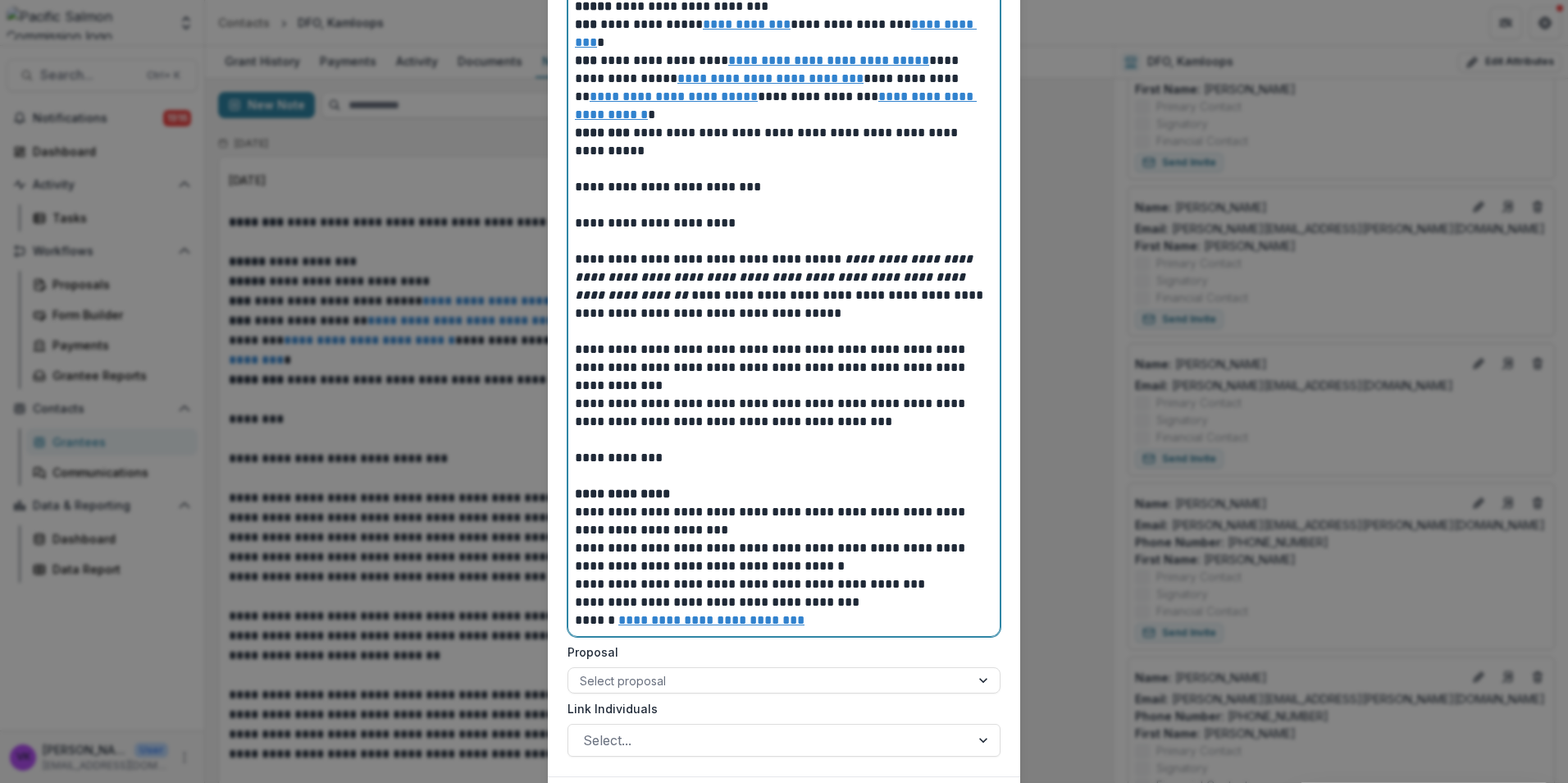
scroll to position [962, 0]
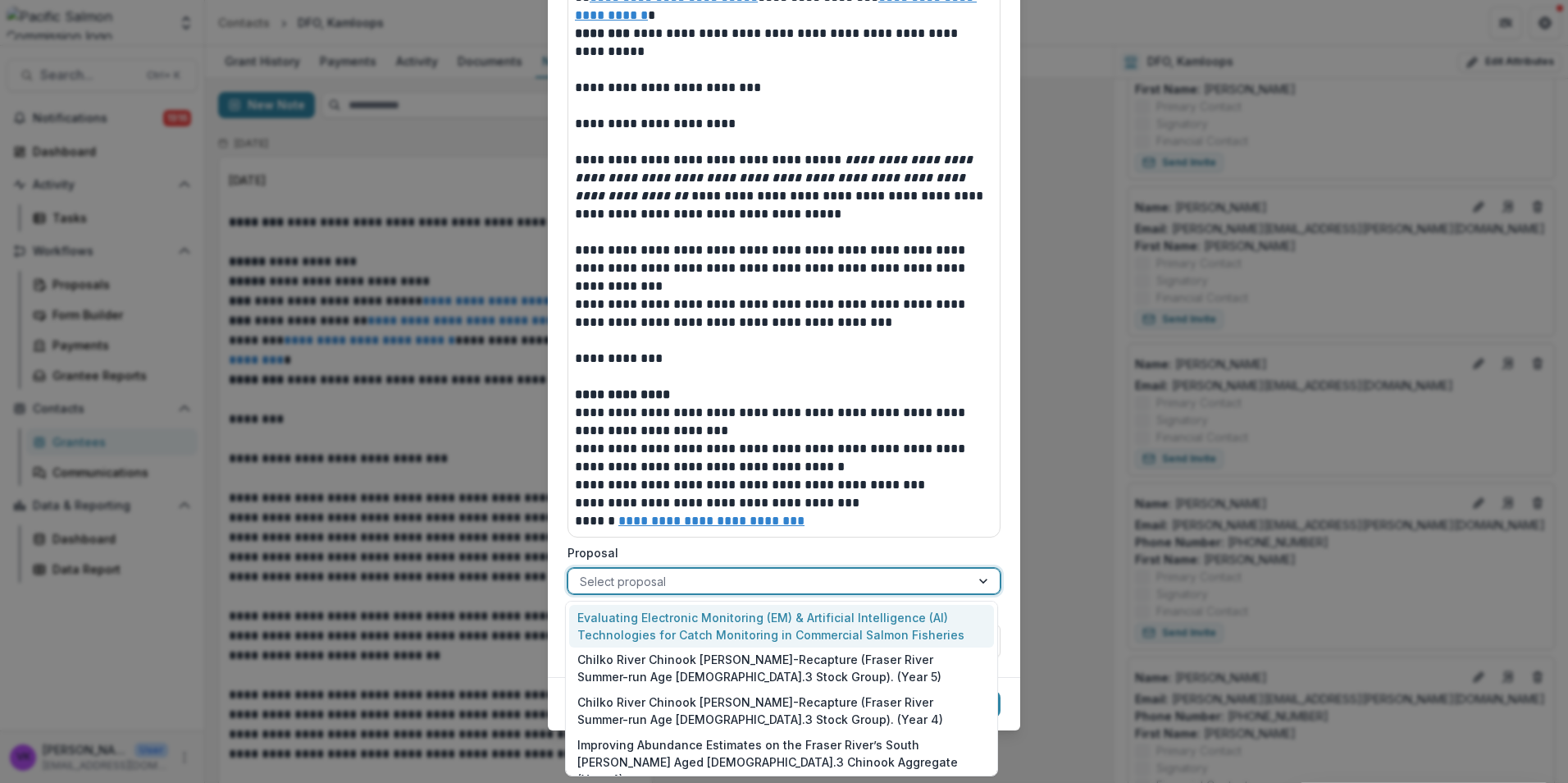
click at [858, 574] on div at bounding box center [770, 581] width 379 height 21
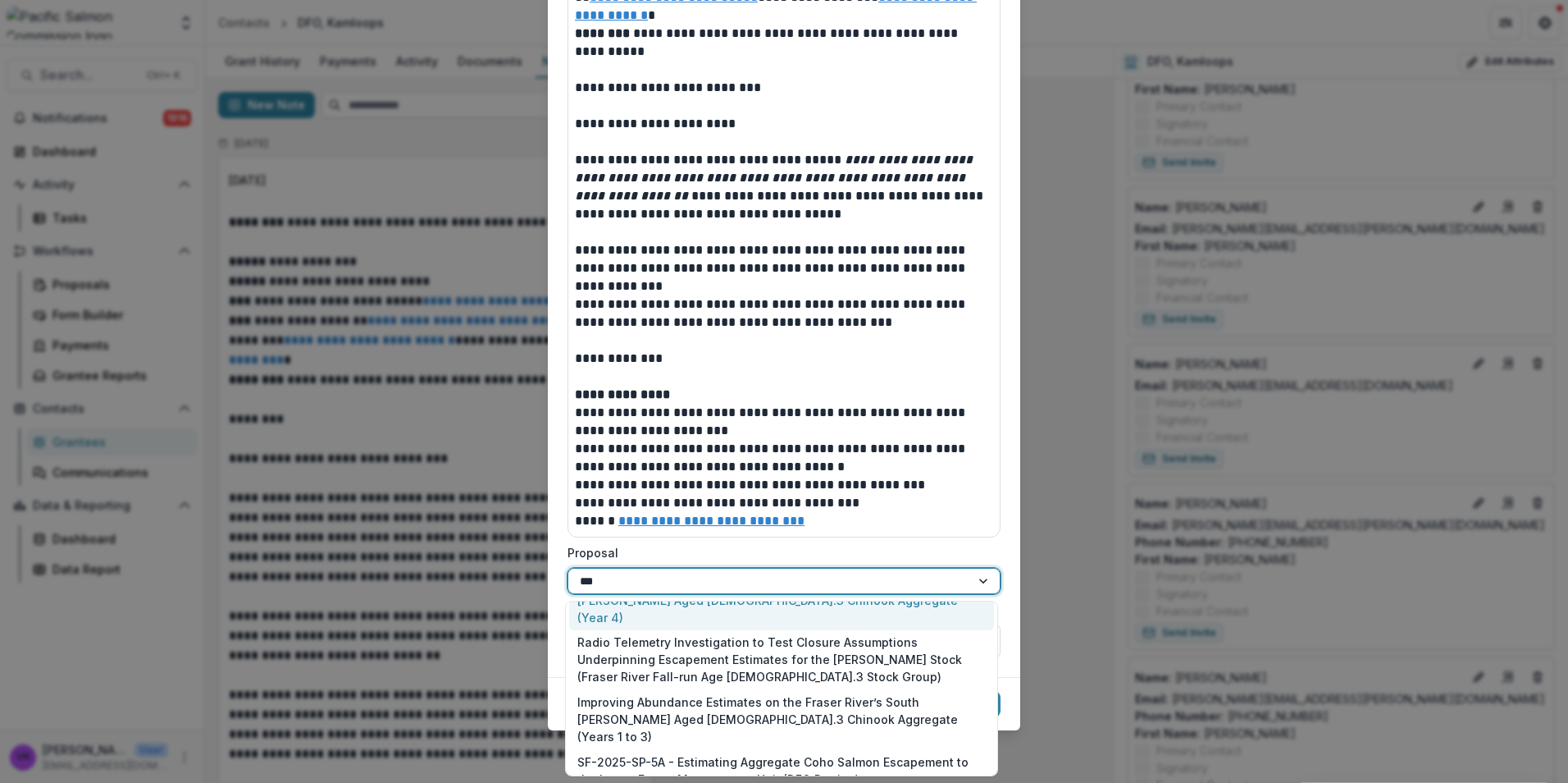
scroll to position [0, 0]
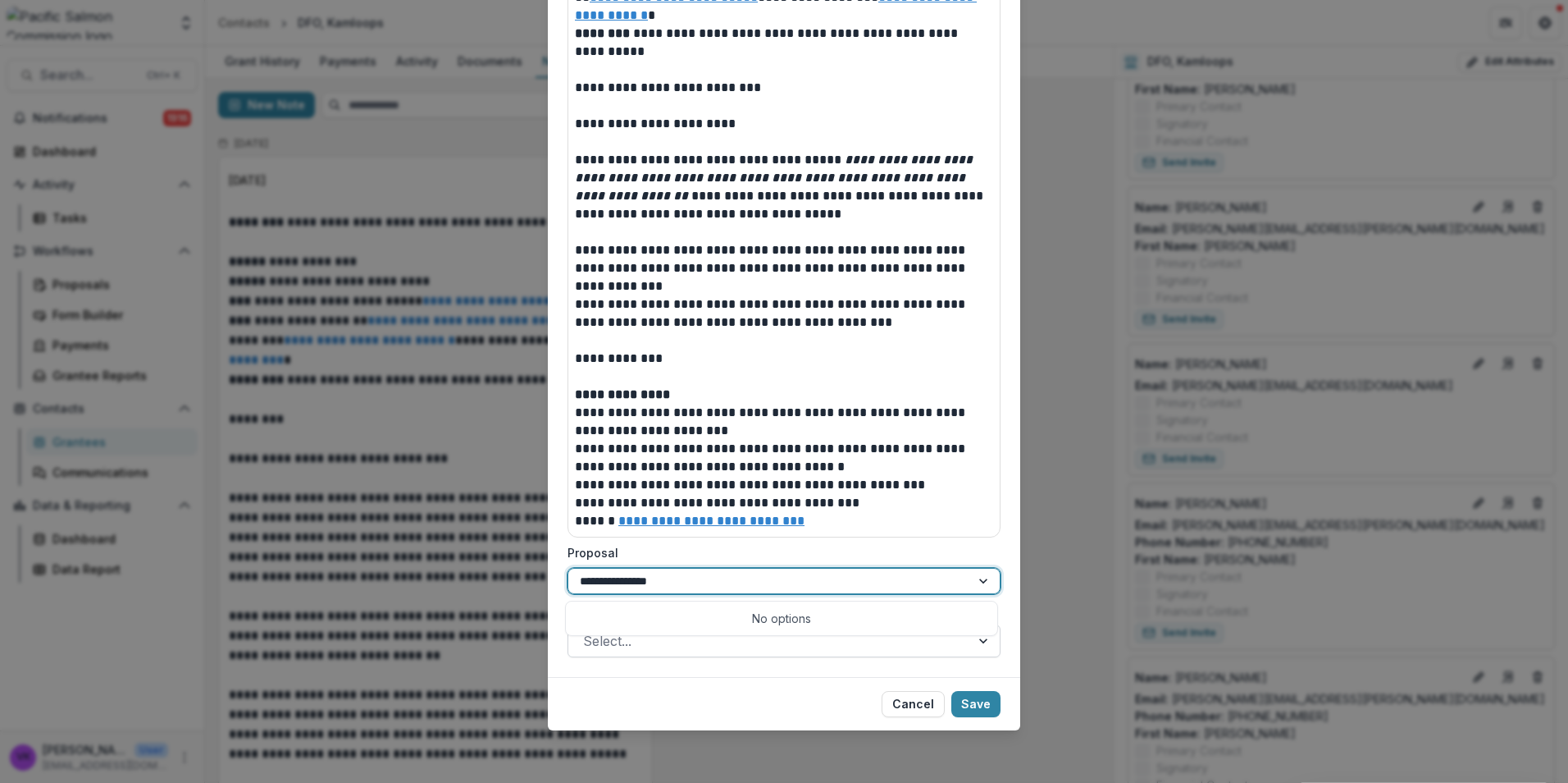
drag, startPoint x: 619, startPoint y: 575, endPoint x: 668, endPoint y: 642, distance: 83.0
click at [620, 579] on input "**********" at bounding box center [627, 581] width 94 height 17
type input "**********"
drag, startPoint x: 681, startPoint y: 579, endPoint x: 691, endPoint y: 605, distance: 27.9
click at [681, 578] on div at bounding box center [770, 581] width 379 height 21
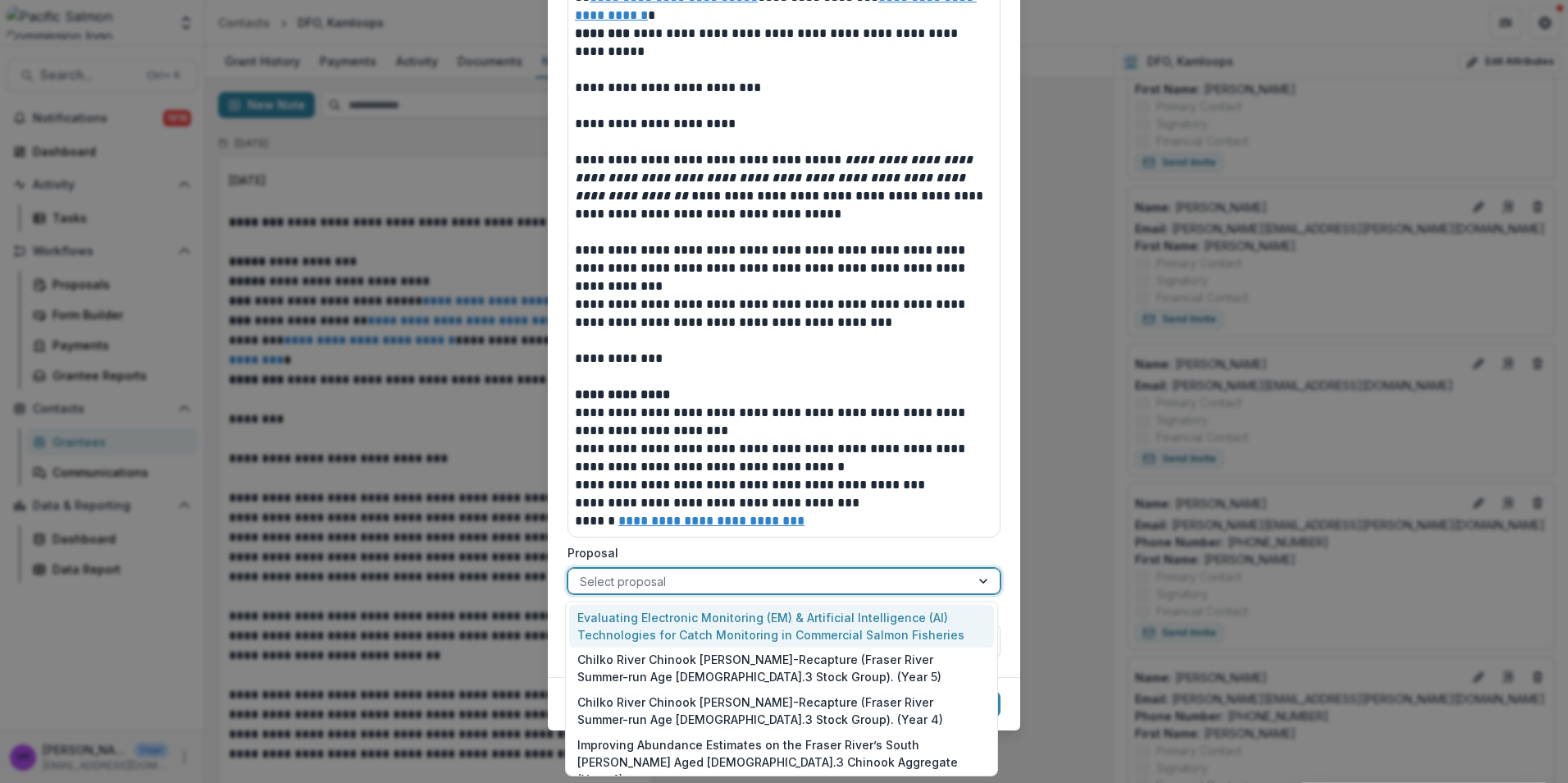
click at [718, 578] on div at bounding box center [770, 581] width 379 height 21
drag, startPoint x: 680, startPoint y: 579, endPoint x: 702, endPoint y: 584, distance: 22.6
click at [680, 580] on div at bounding box center [770, 581] width 379 height 21
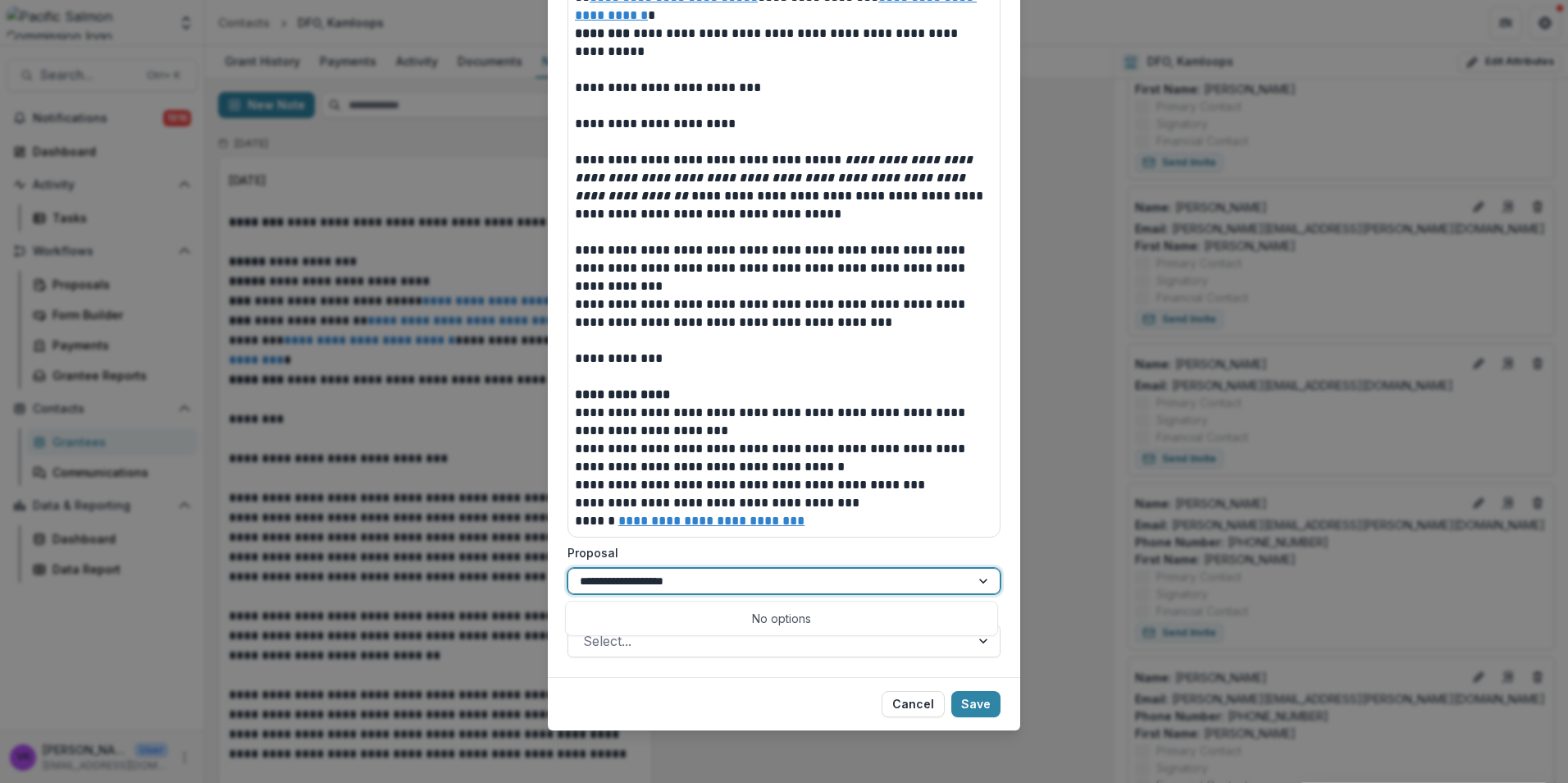
type input "**********"
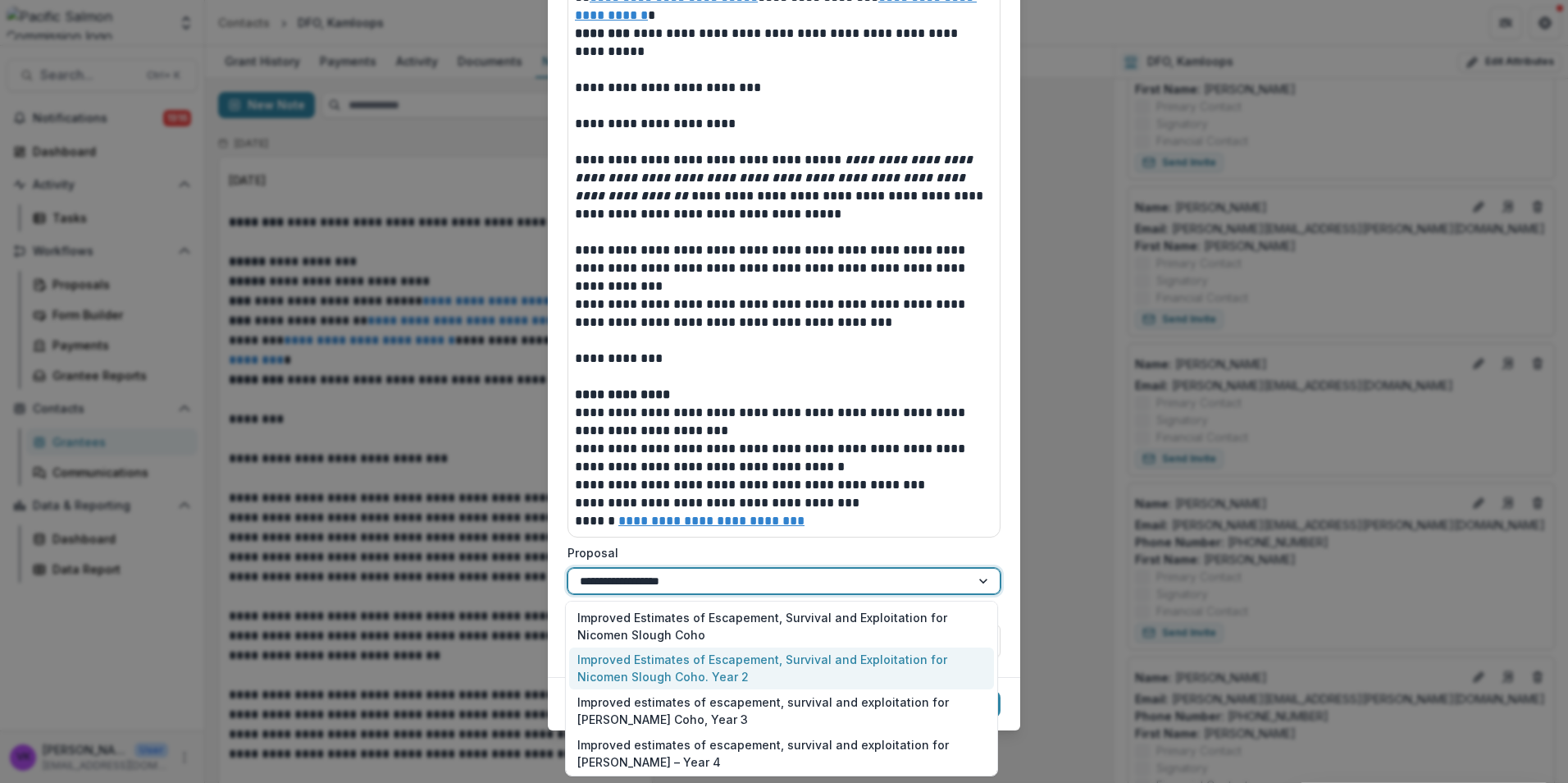
scroll to position [45, 0]
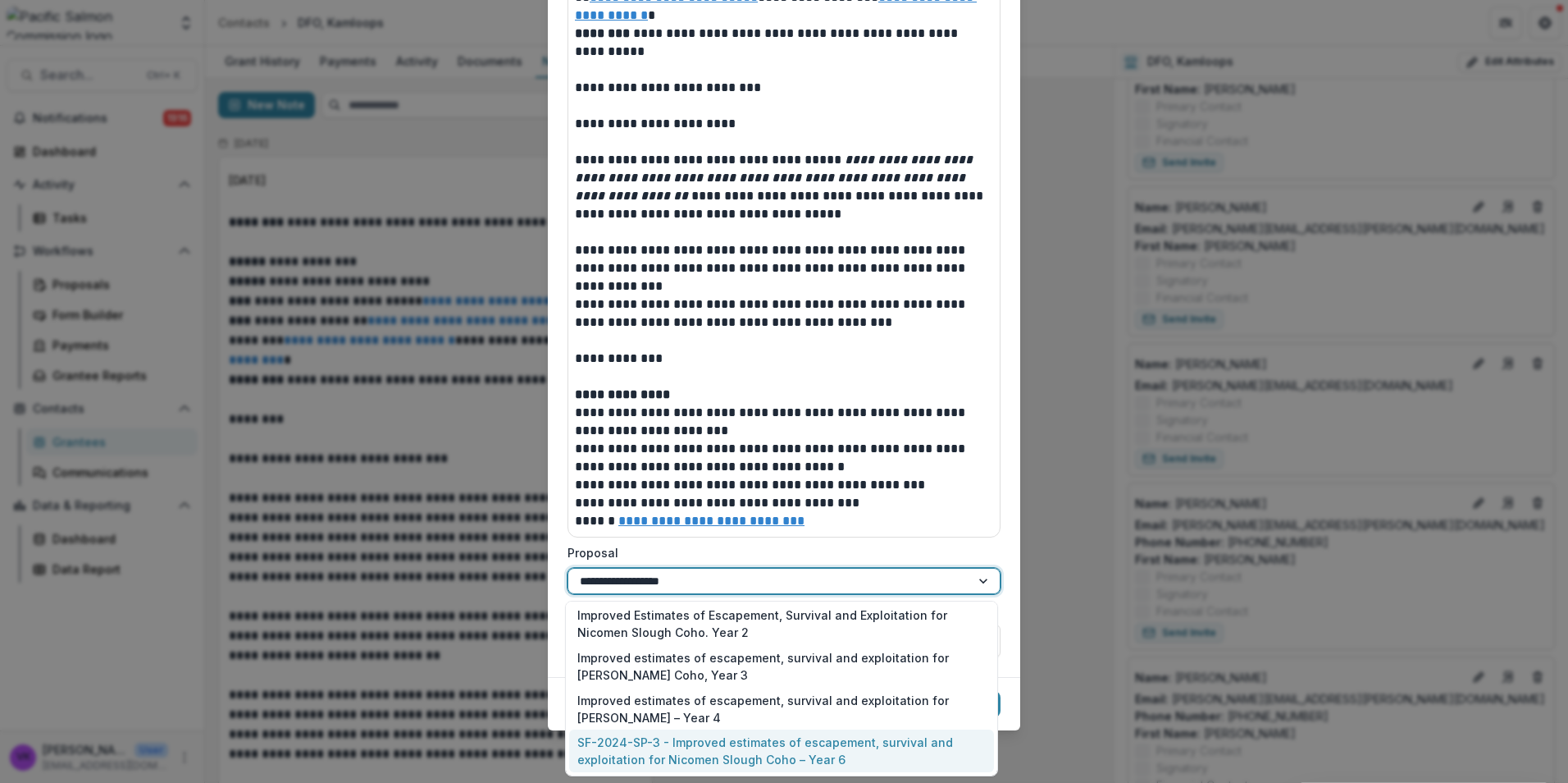
drag, startPoint x: 779, startPoint y: 746, endPoint x: 842, endPoint y: 776, distance: 69.8
click at [781, 748] on div "SF-2024-SP-3 - Improved estimates of escapement, survival and exploitation for …" at bounding box center [781, 751] width 424 height 43
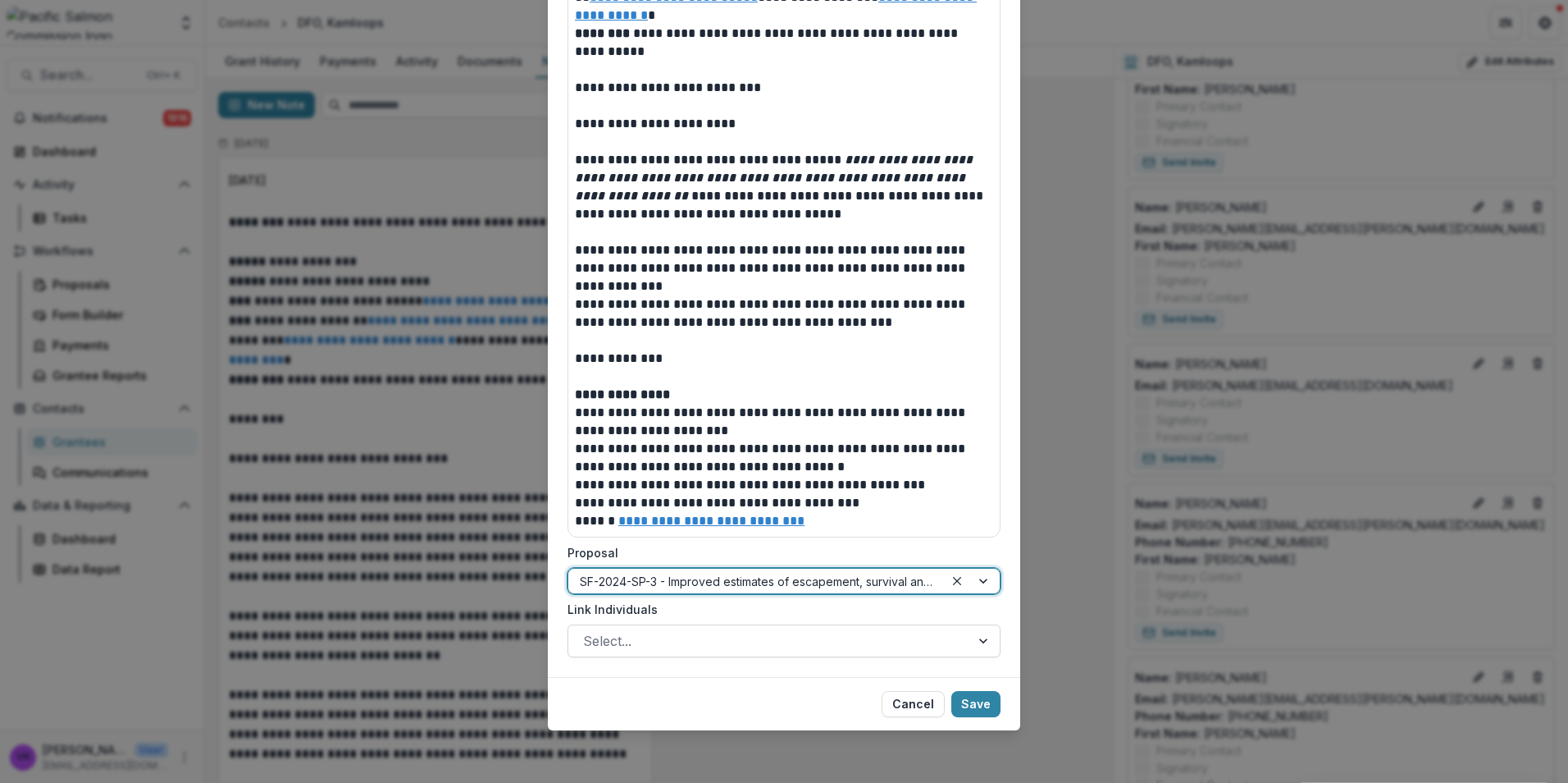
click at [868, 645] on div at bounding box center [770, 641] width 372 height 23
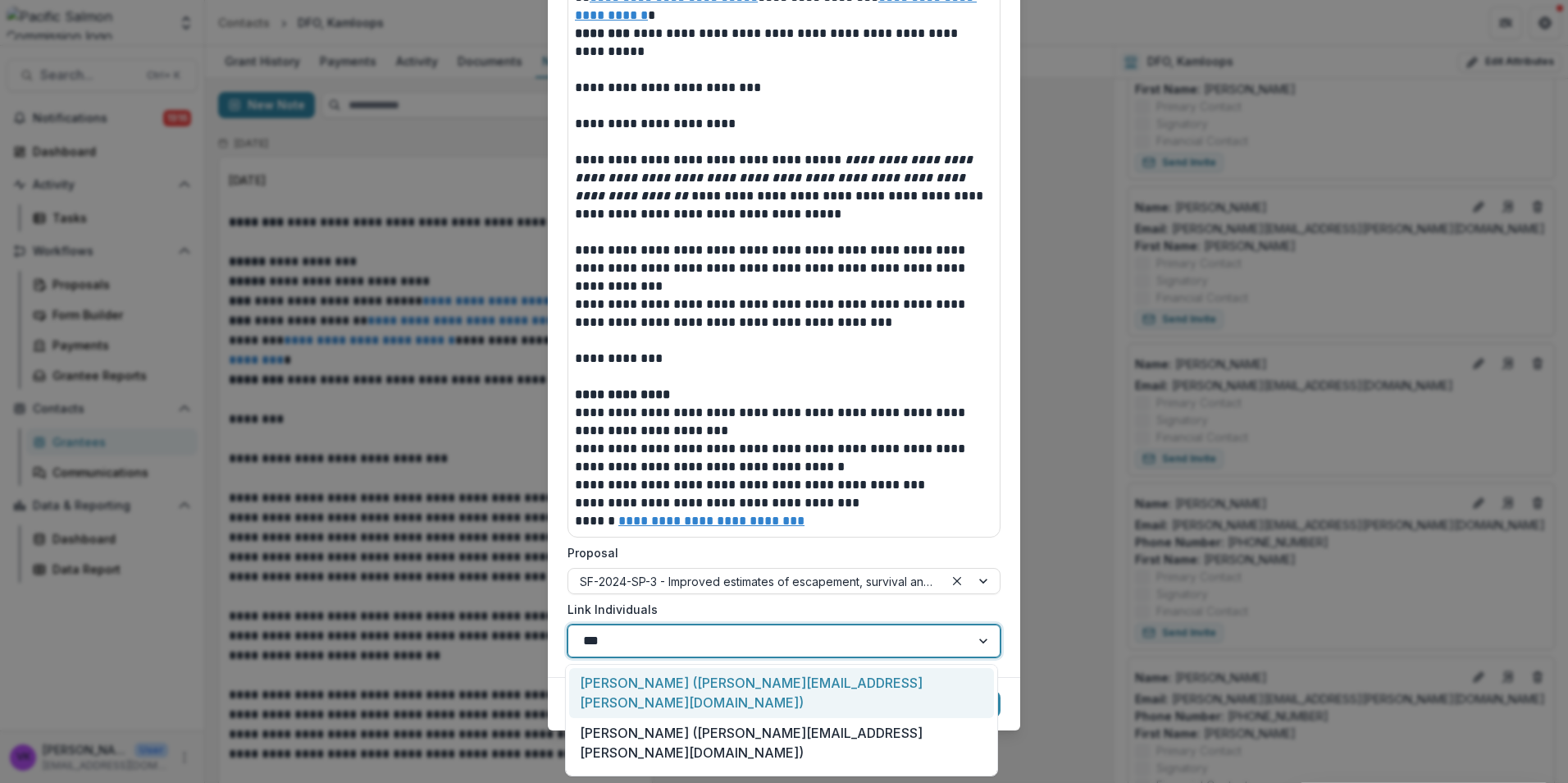
type input "****"
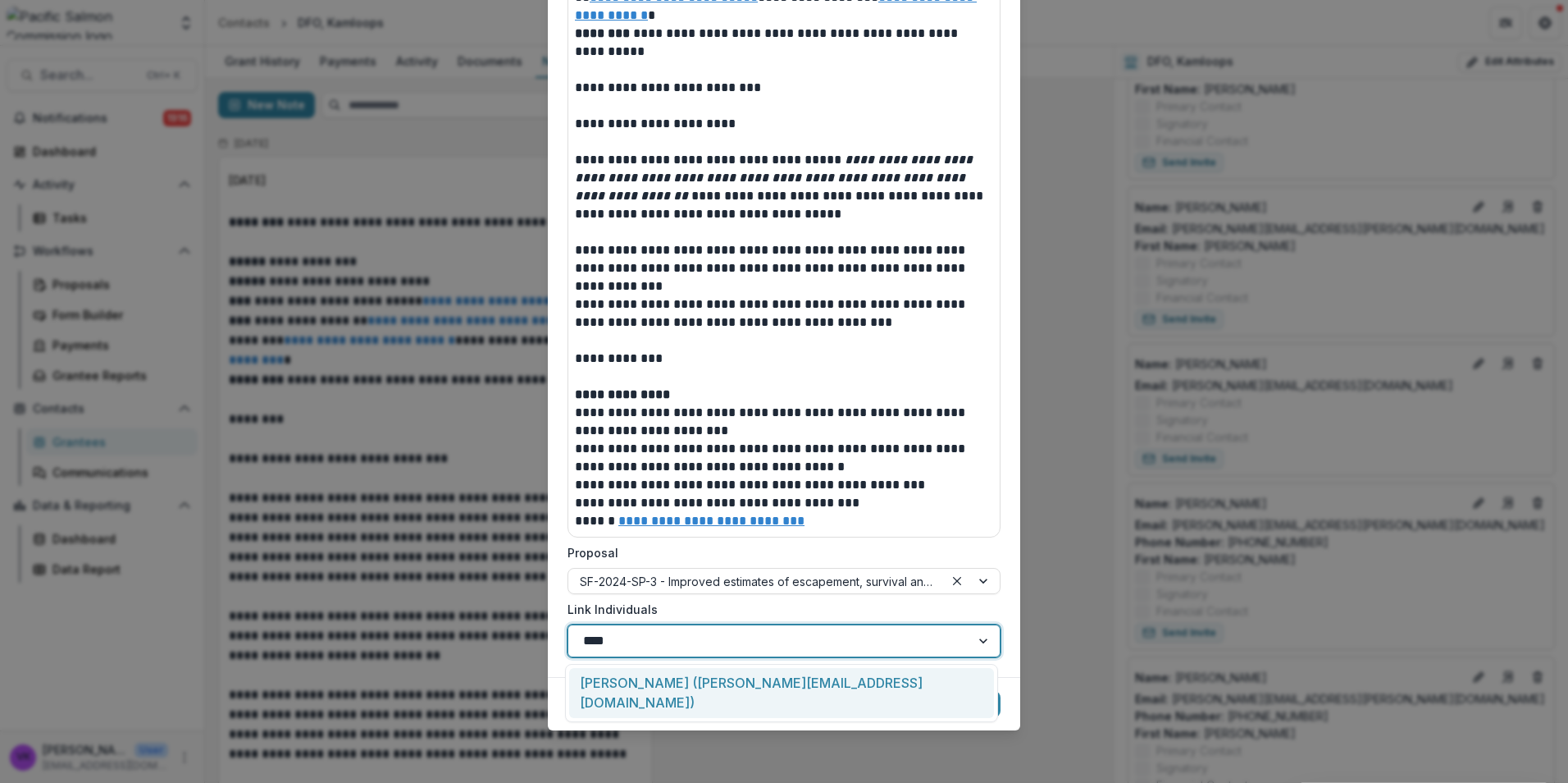
click at [740, 678] on div "Rory Cleveland (rory.cleveland@dfo-mpo.gc.ca)" at bounding box center [781, 693] width 424 height 50
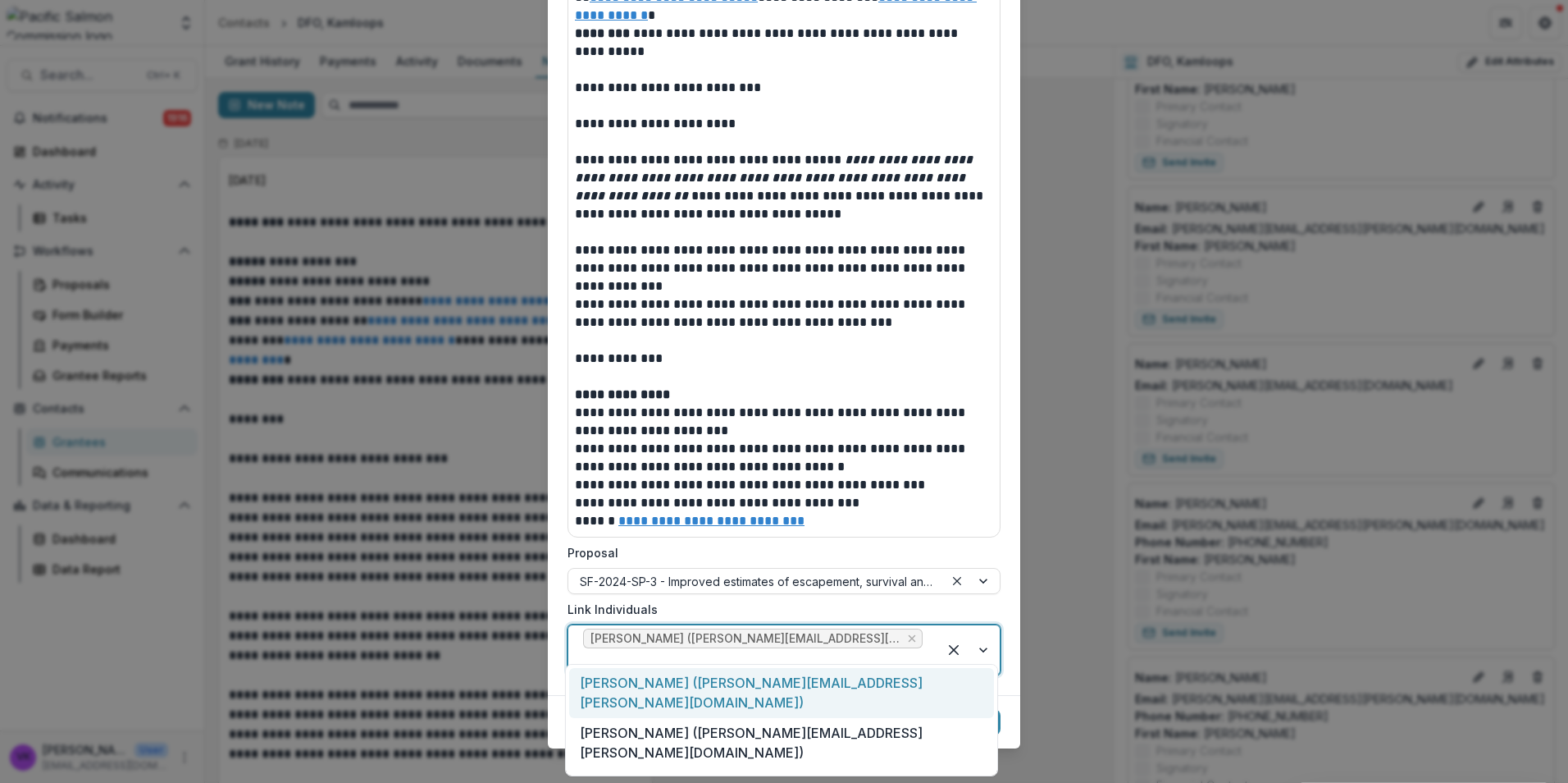
click at [979, 641] on div at bounding box center [968, 649] width 62 height 49
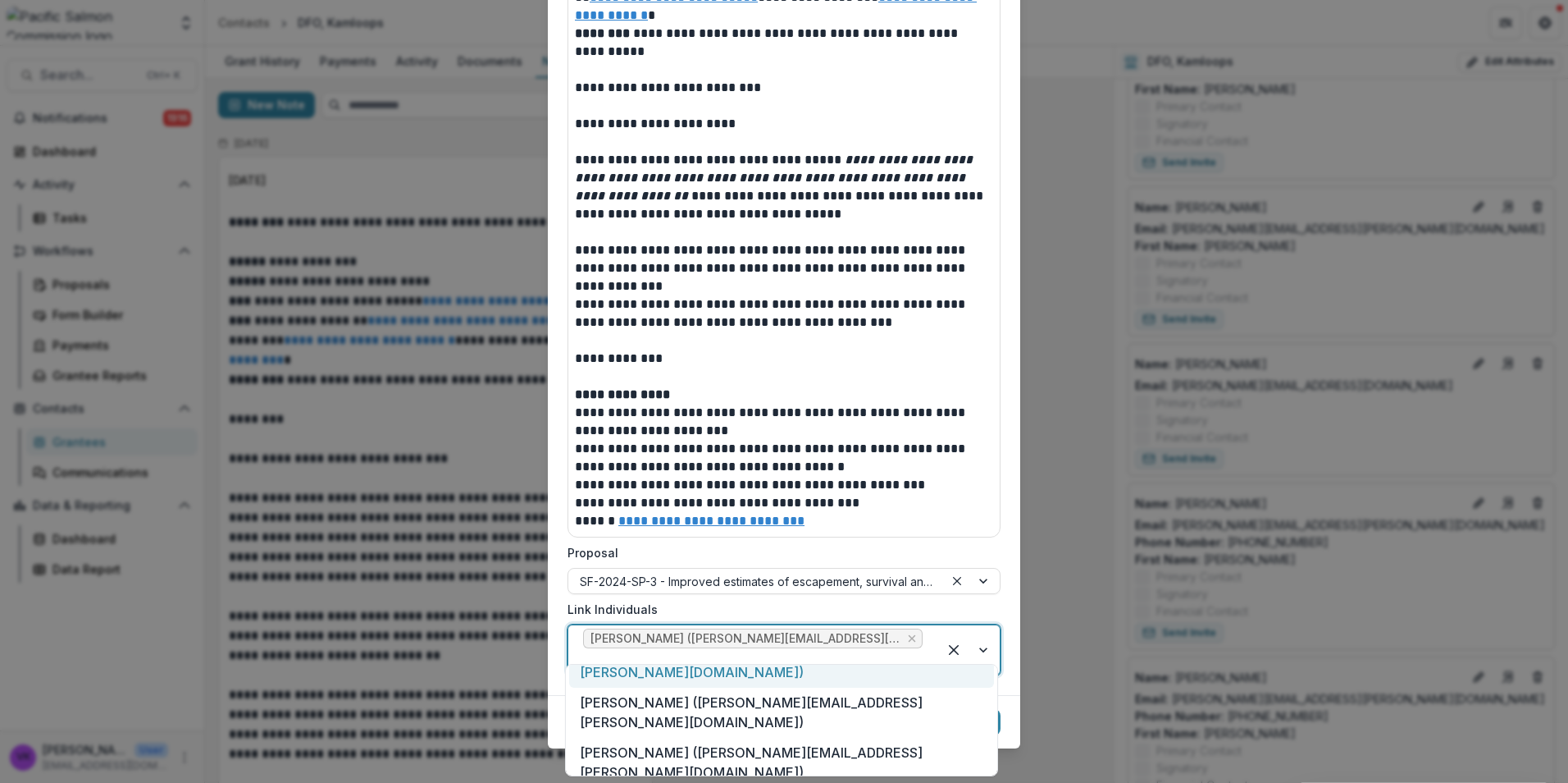
scroll to position [0, 0]
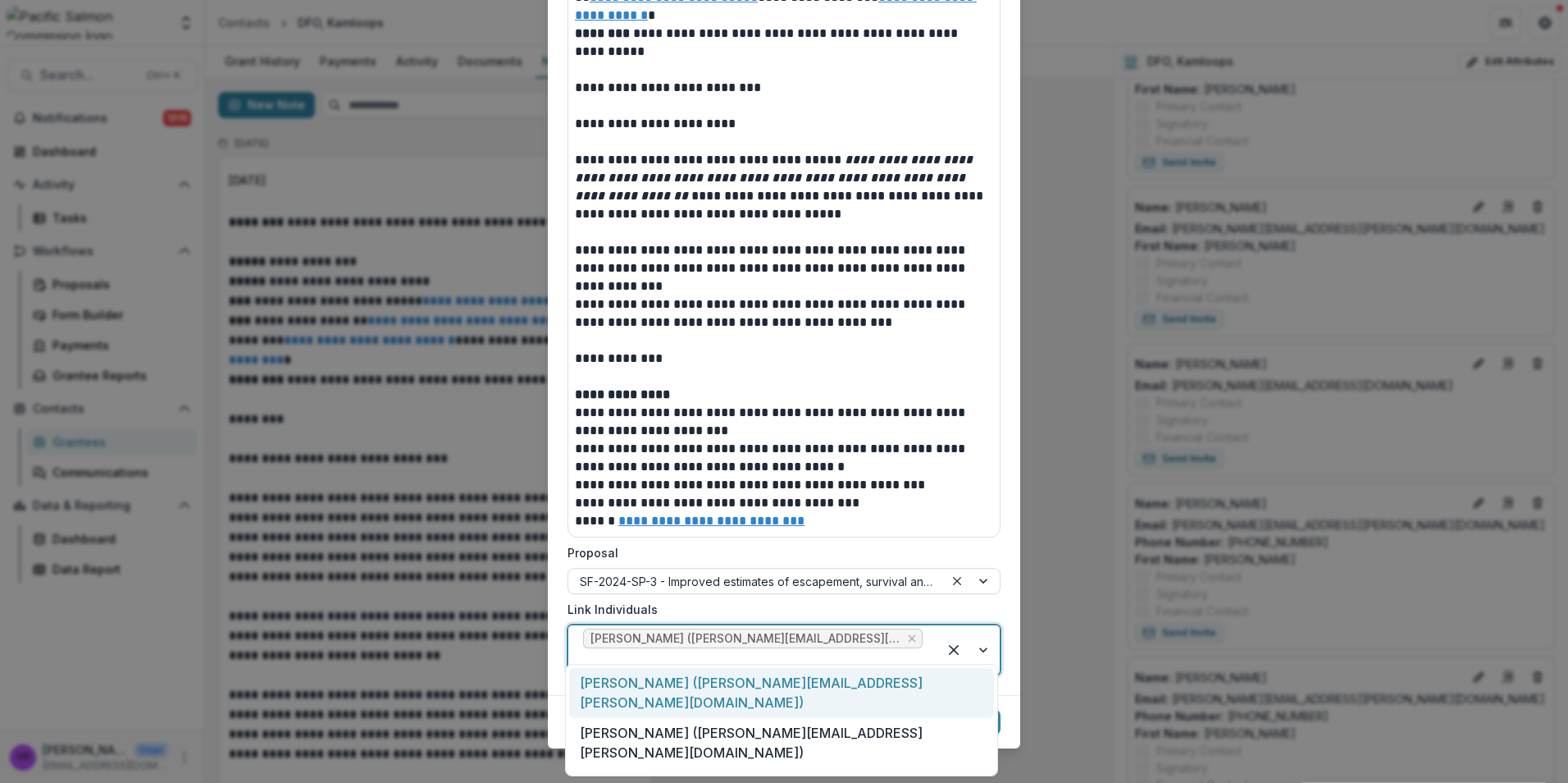
click at [981, 644] on div at bounding box center [968, 649] width 62 height 49
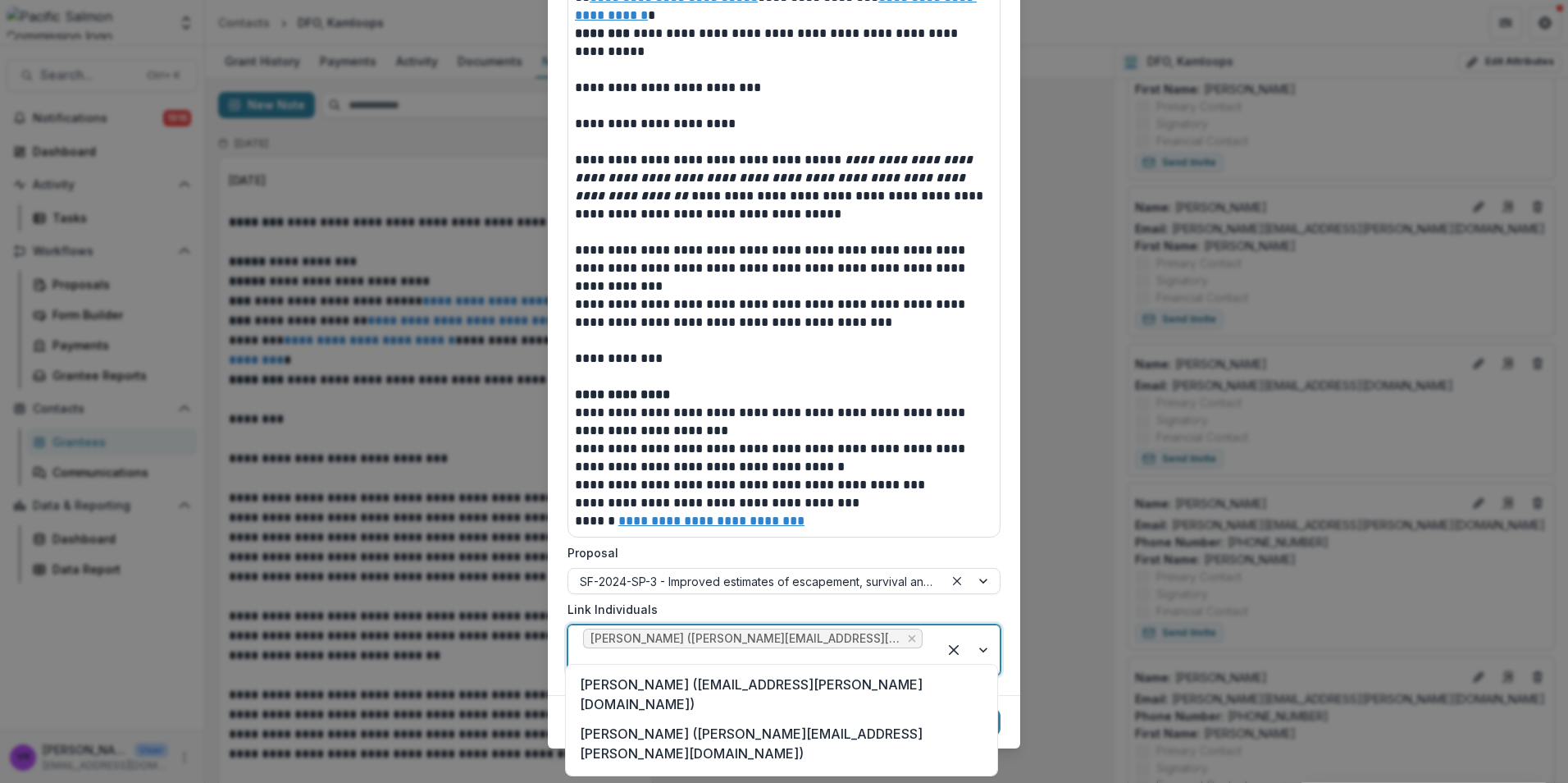
scroll to position [484, 0]
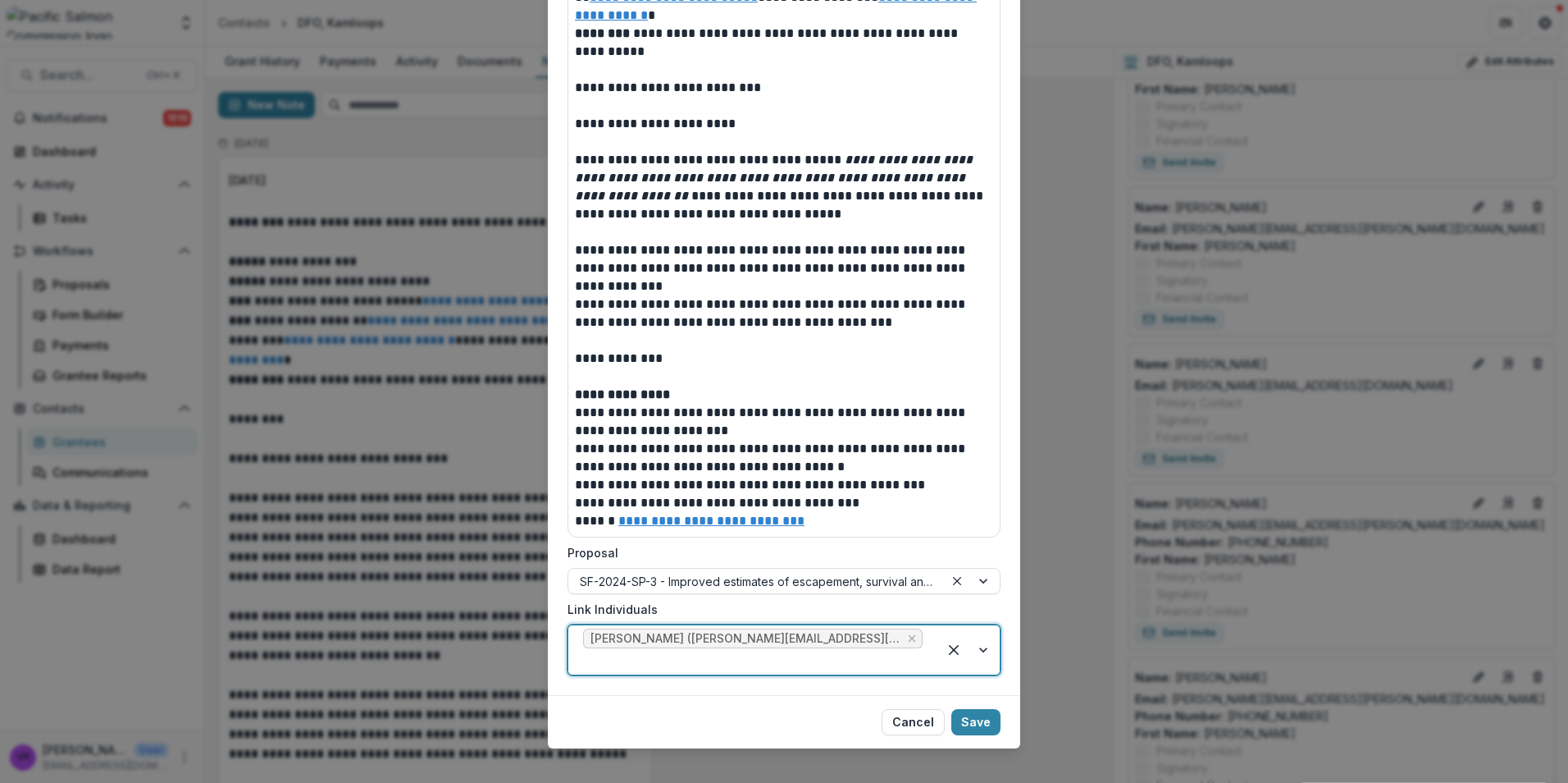
click at [979, 641] on div at bounding box center [968, 649] width 62 height 49
click at [980, 642] on div at bounding box center [968, 649] width 62 height 49
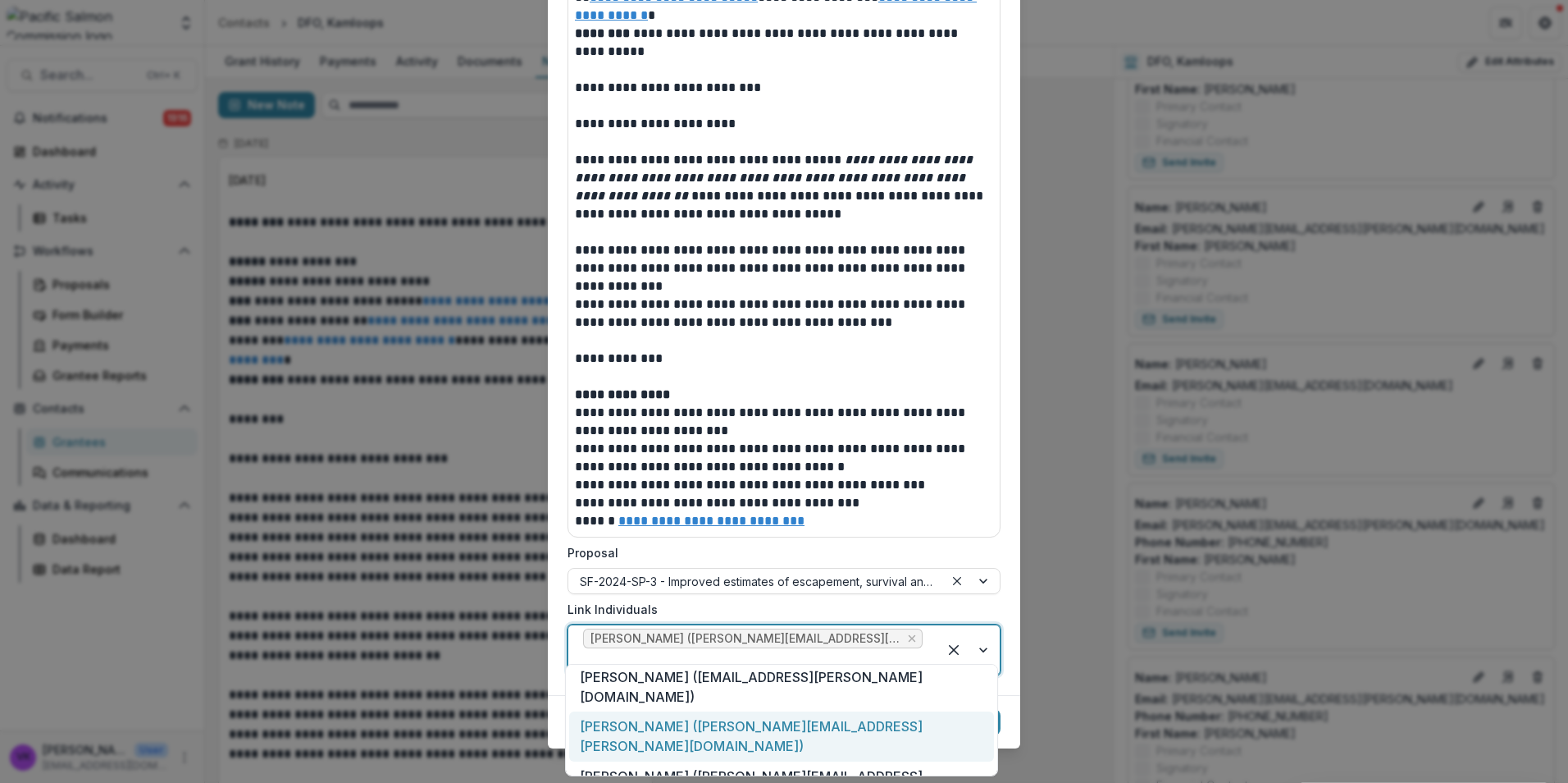
scroll to position [406, 0]
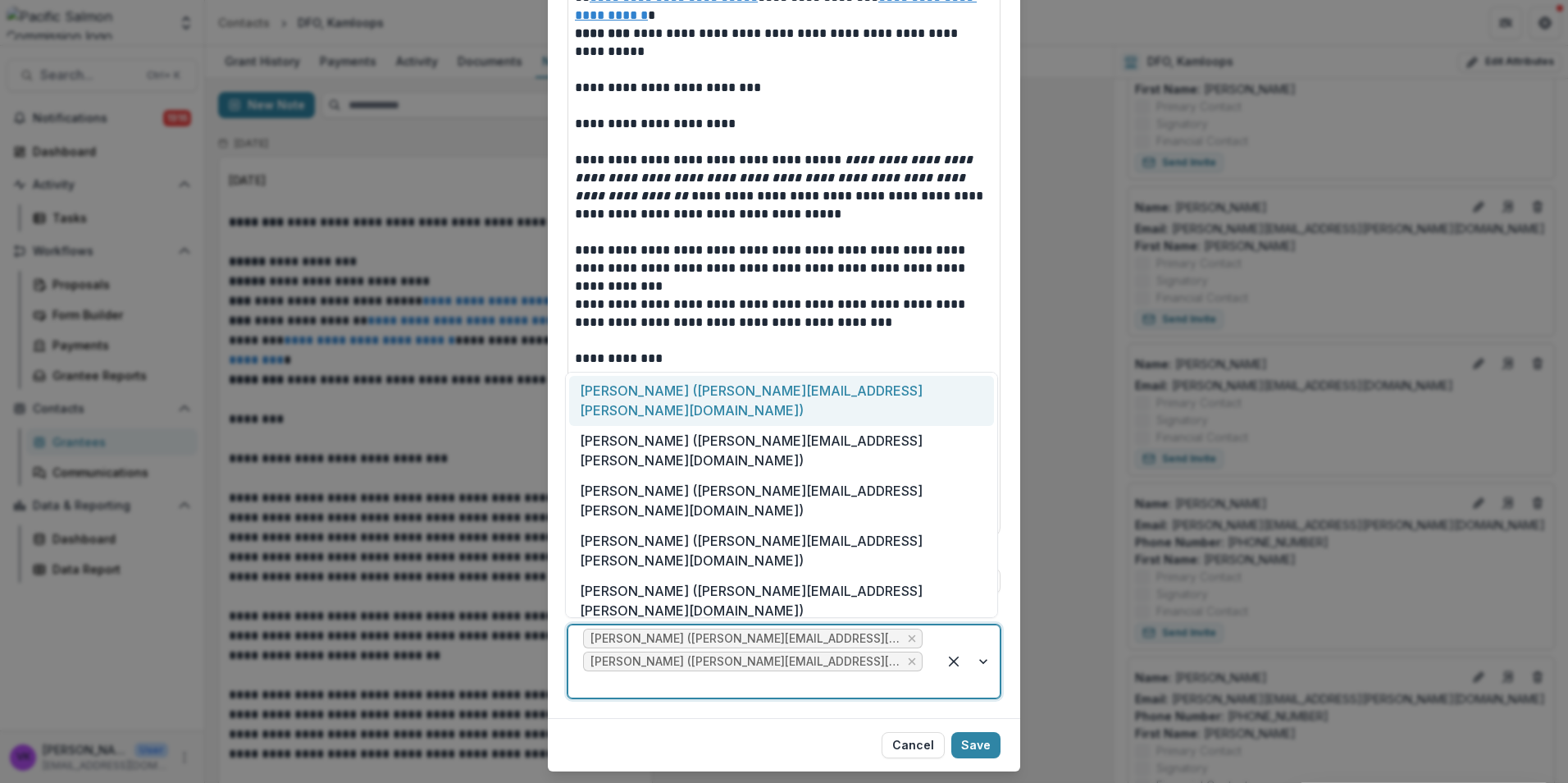
click at [983, 654] on div at bounding box center [968, 661] width 62 height 72
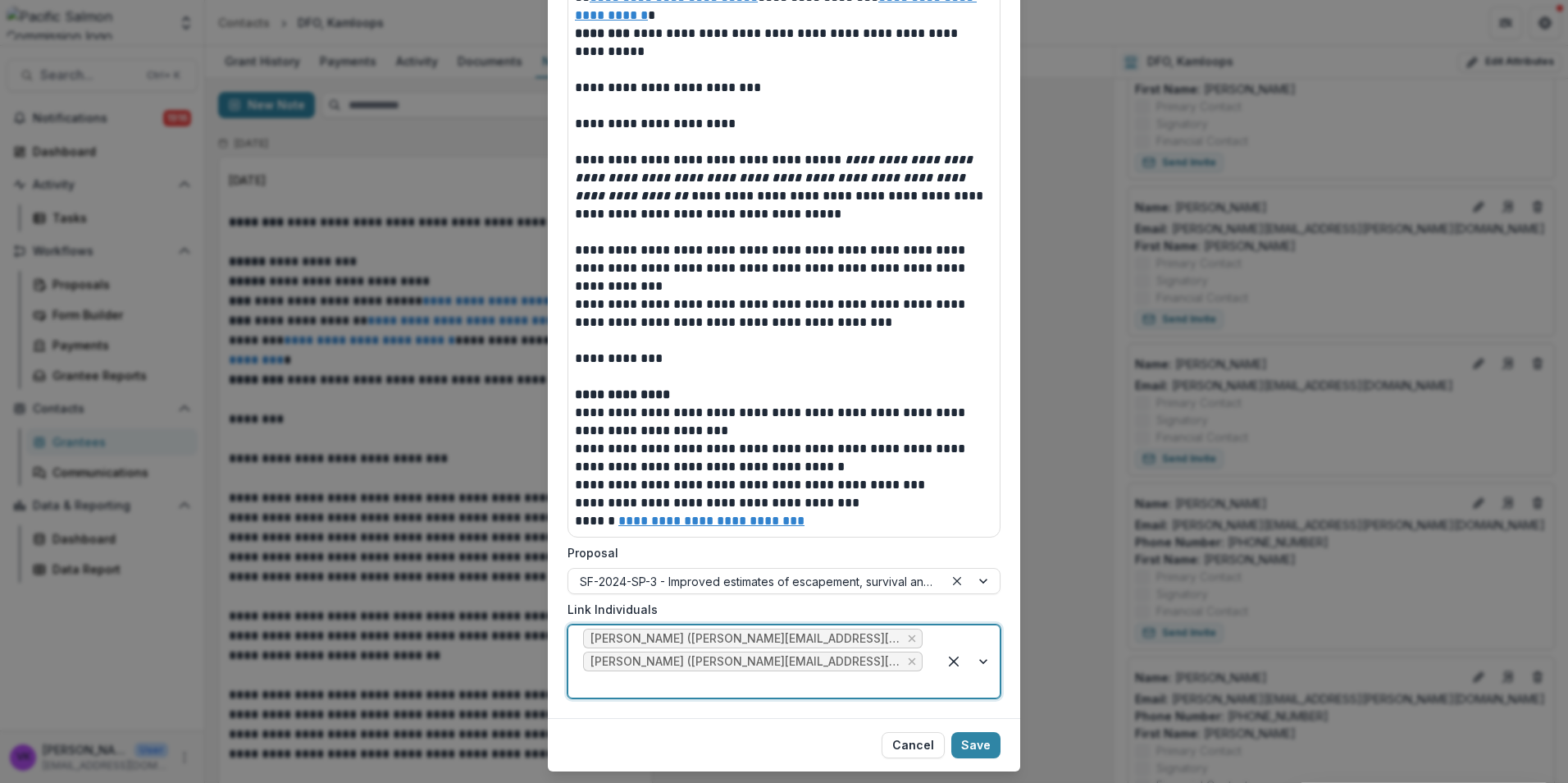
click at [977, 650] on div at bounding box center [968, 661] width 62 height 72
click at [982, 648] on div at bounding box center [968, 661] width 62 height 72
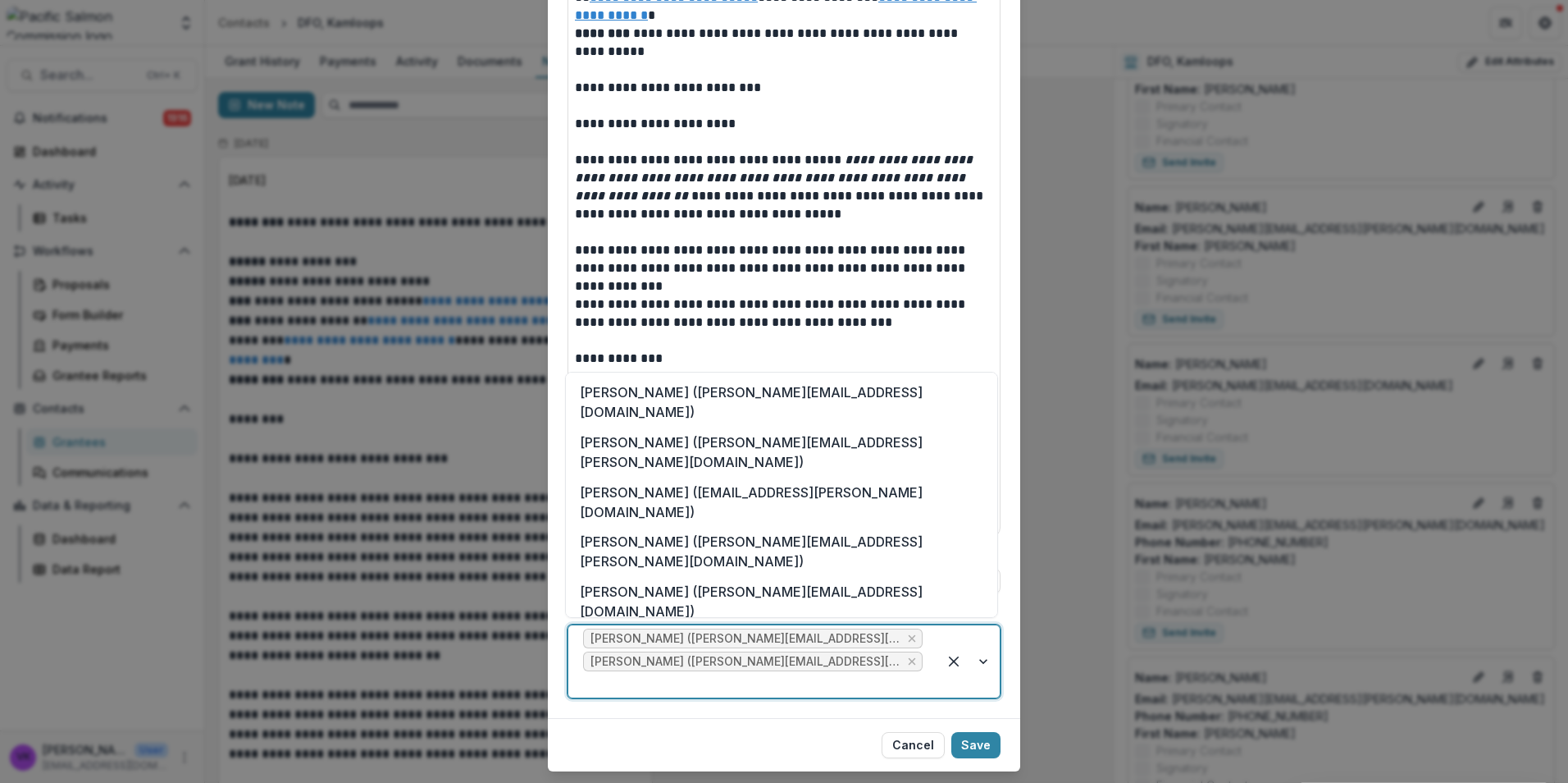
scroll to position [419, 0]
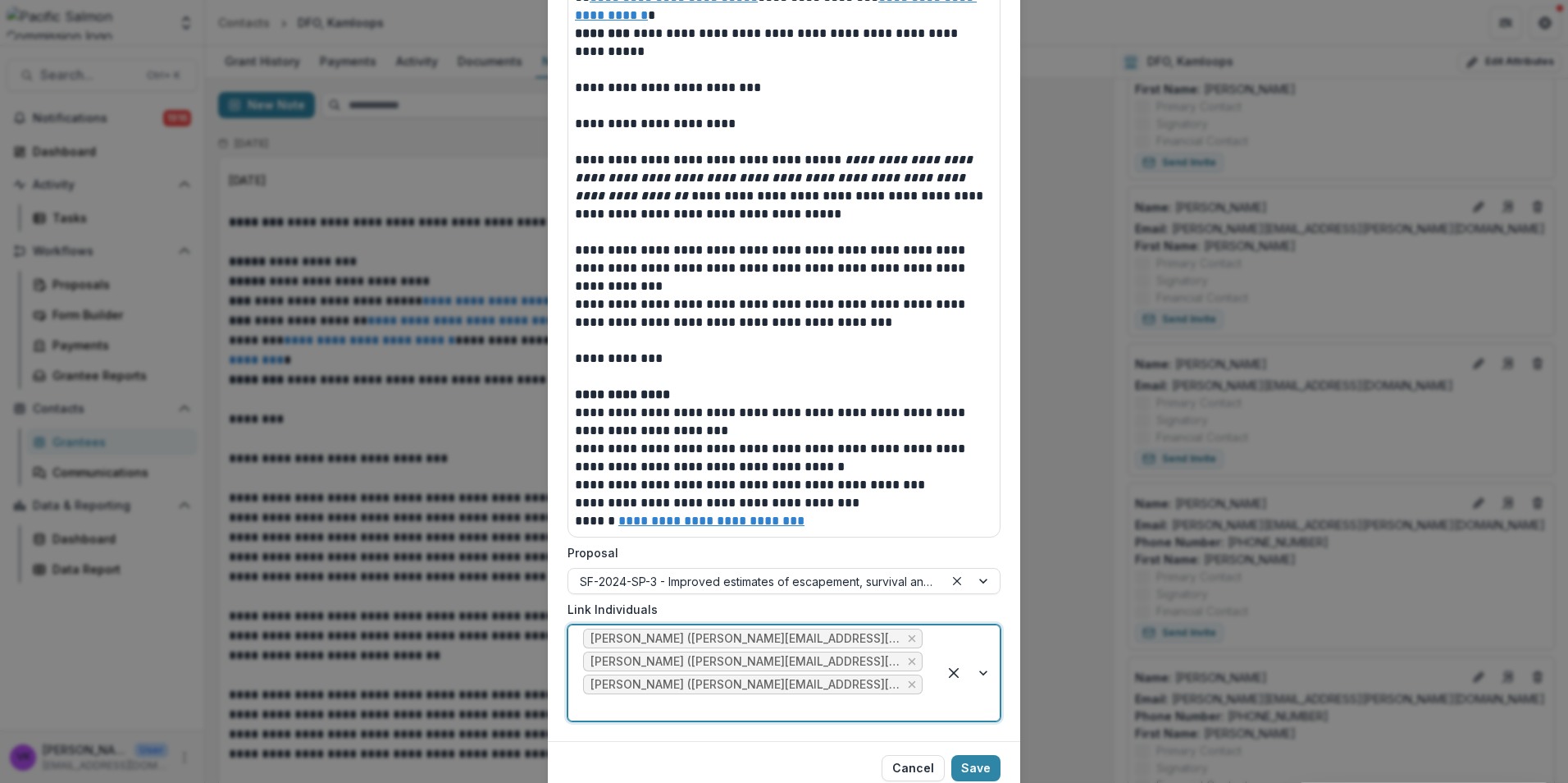
click at [980, 661] on div at bounding box center [968, 672] width 62 height 95
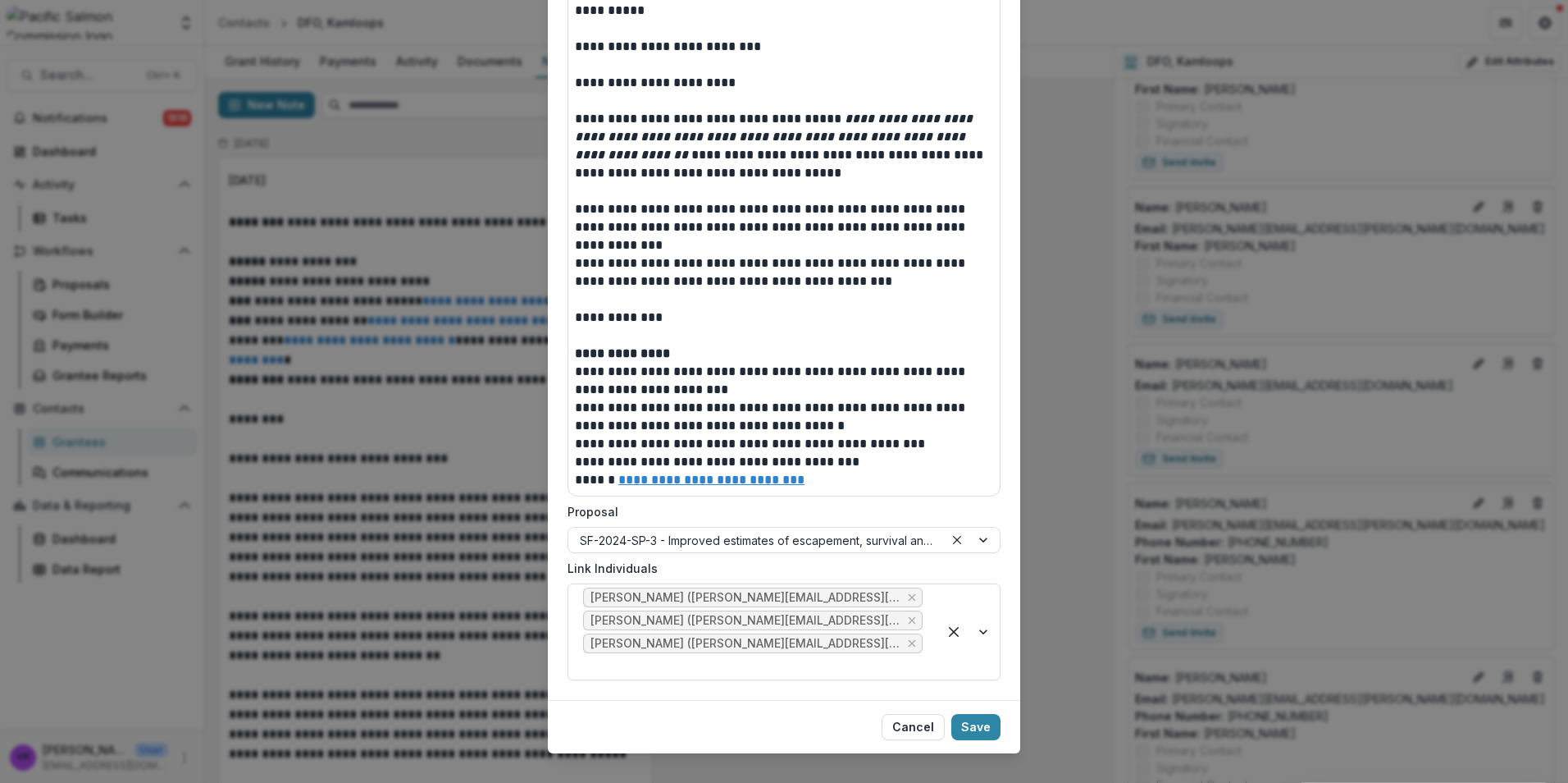
scroll to position [920, 0]
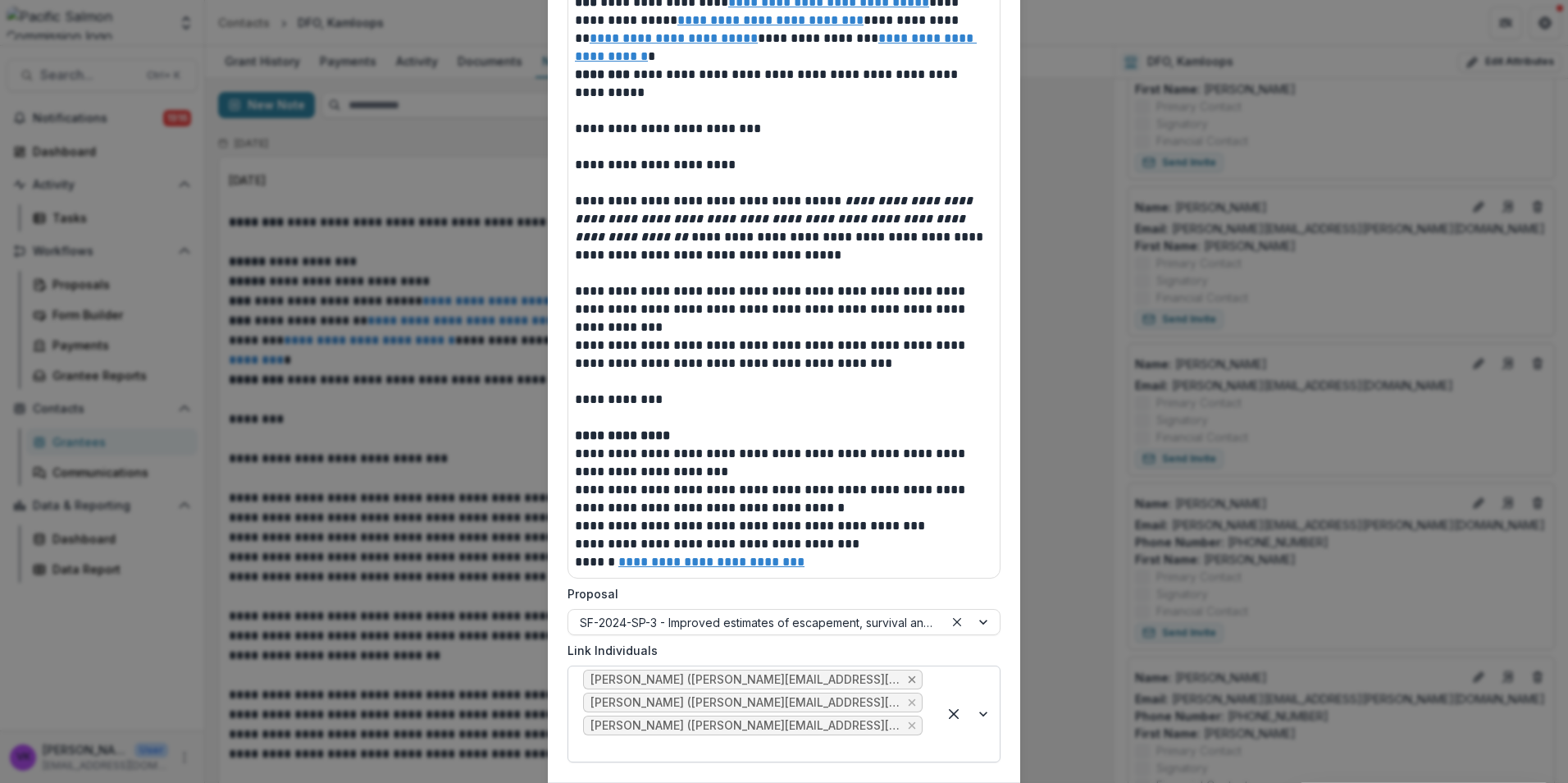
click at [905, 679] on icon "Remove Nicole Trouton (nicole.trouton@dfo-mpo.gc.ca)" at bounding box center [912, 680] width 13 height 13
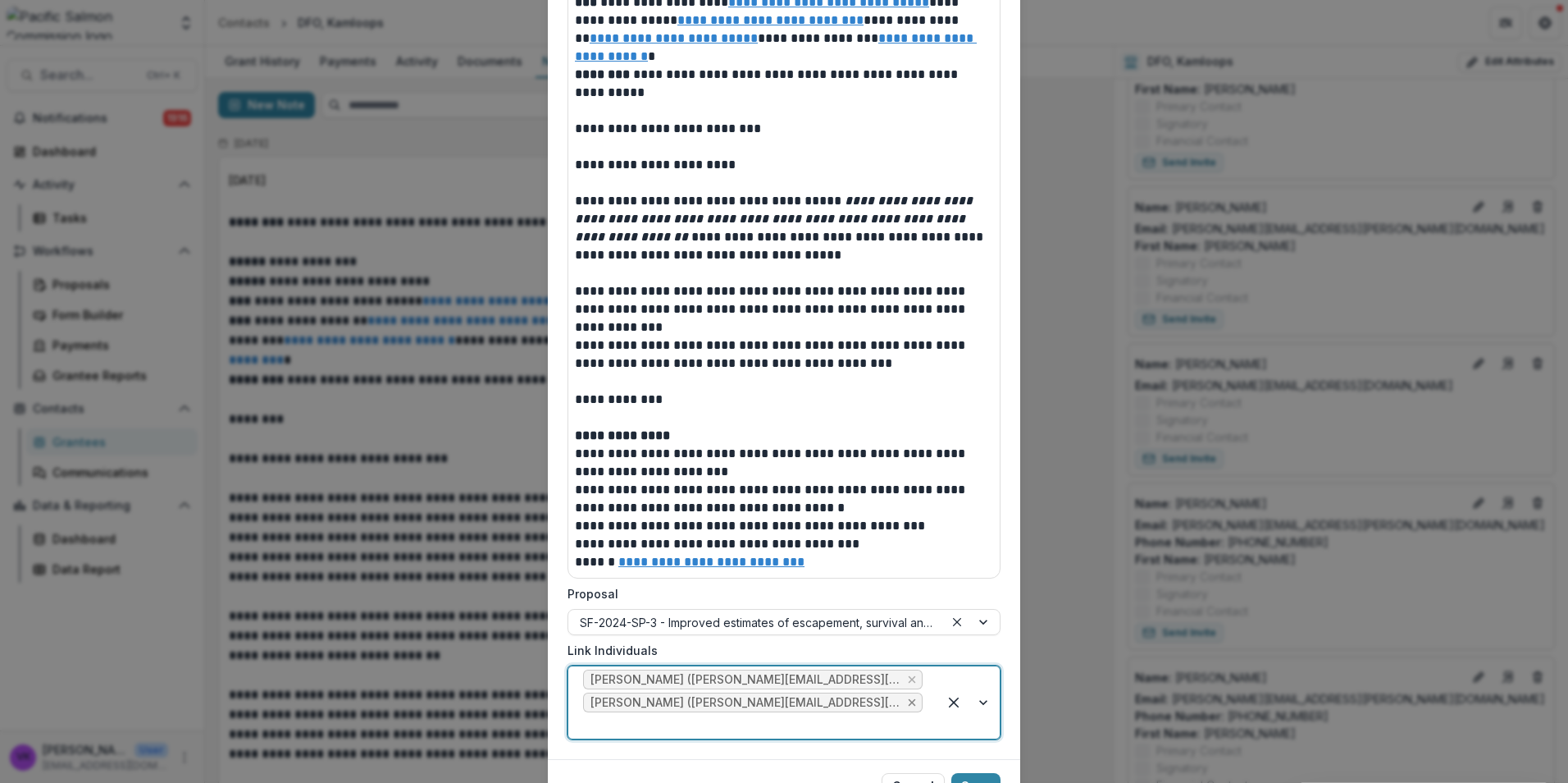
click at [905, 698] on icon "Remove Sara Martin (sara.martin@dfo-mpo.gc.ca)" at bounding box center [912, 703] width 13 height 13
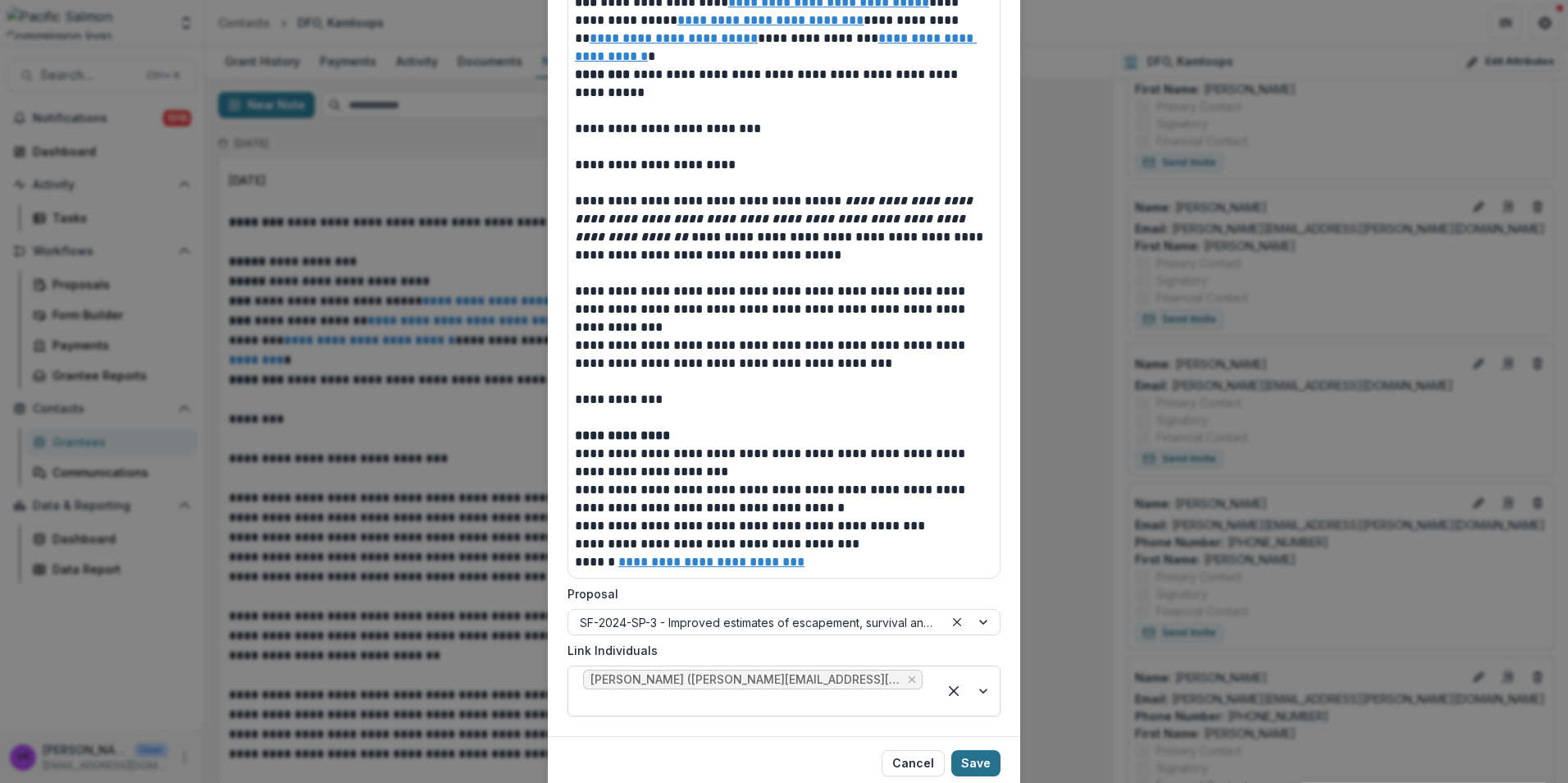
drag, startPoint x: 971, startPoint y: 742, endPoint x: 988, endPoint y: 751, distance: 19.2
click at [971, 750] on button "Save" at bounding box center [976, 763] width 49 height 26
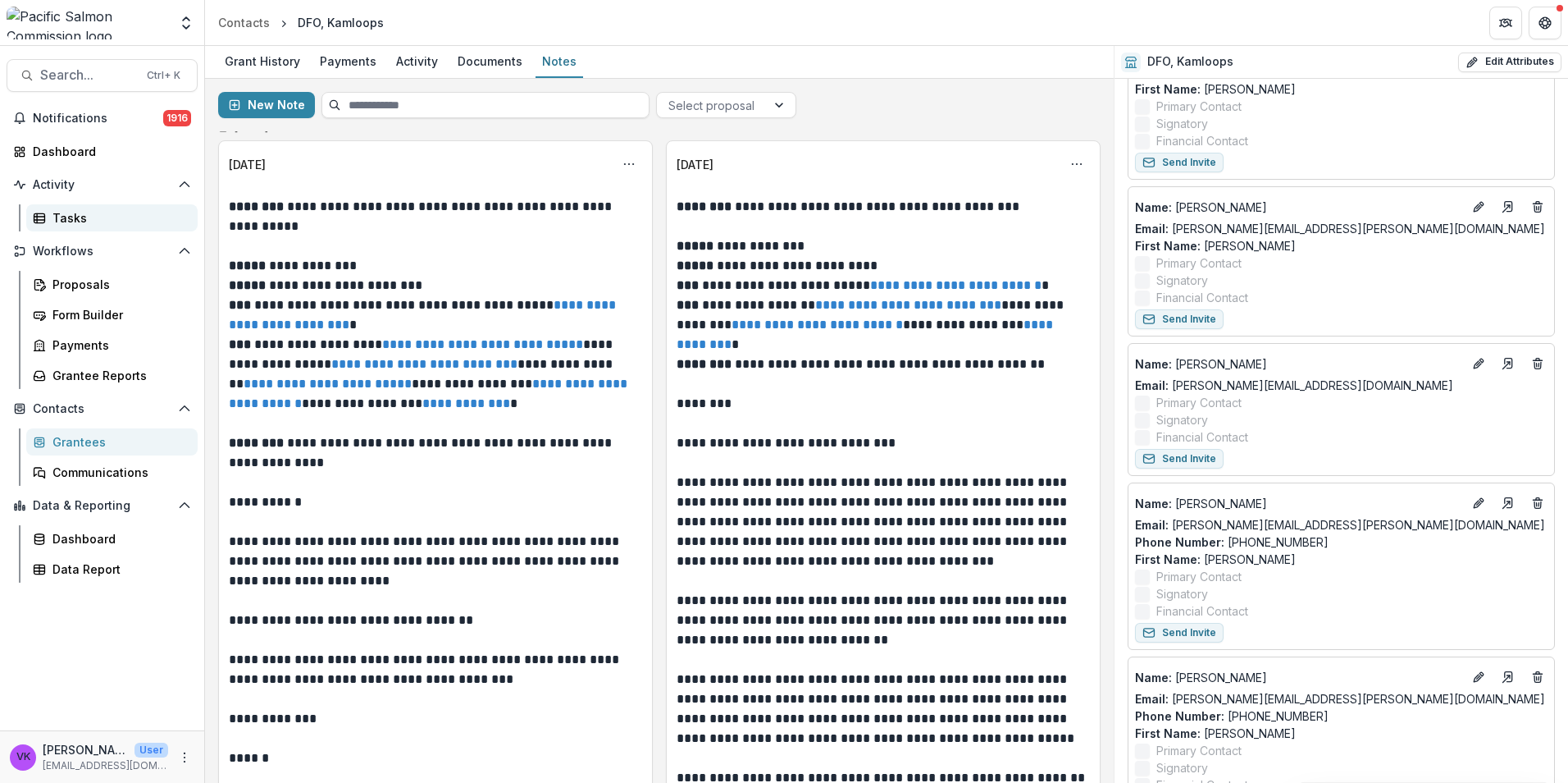
scroll to position [0, 0]
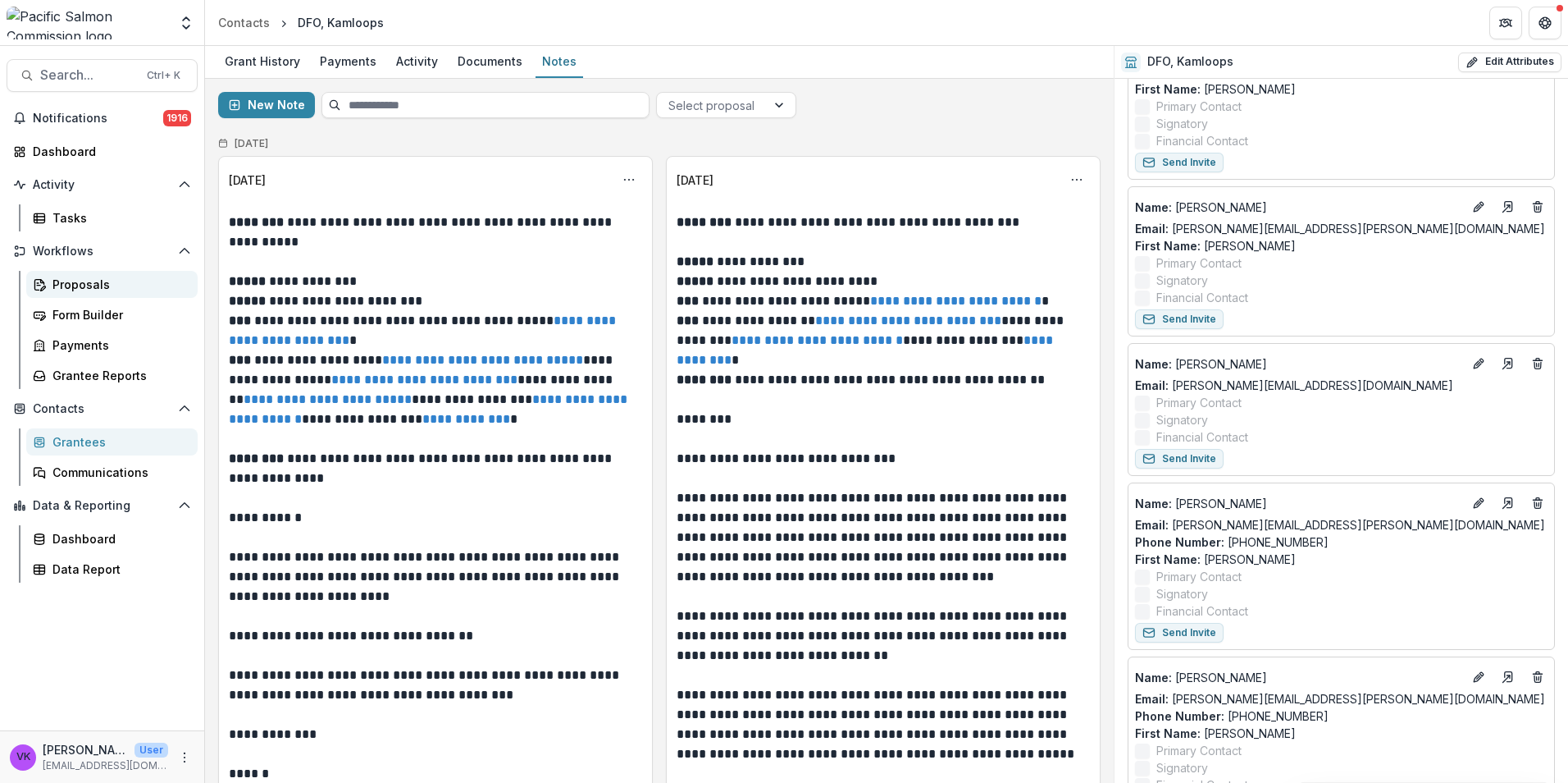
click at [68, 282] on div "Proposals" at bounding box center [118, 284] width 132 height 17
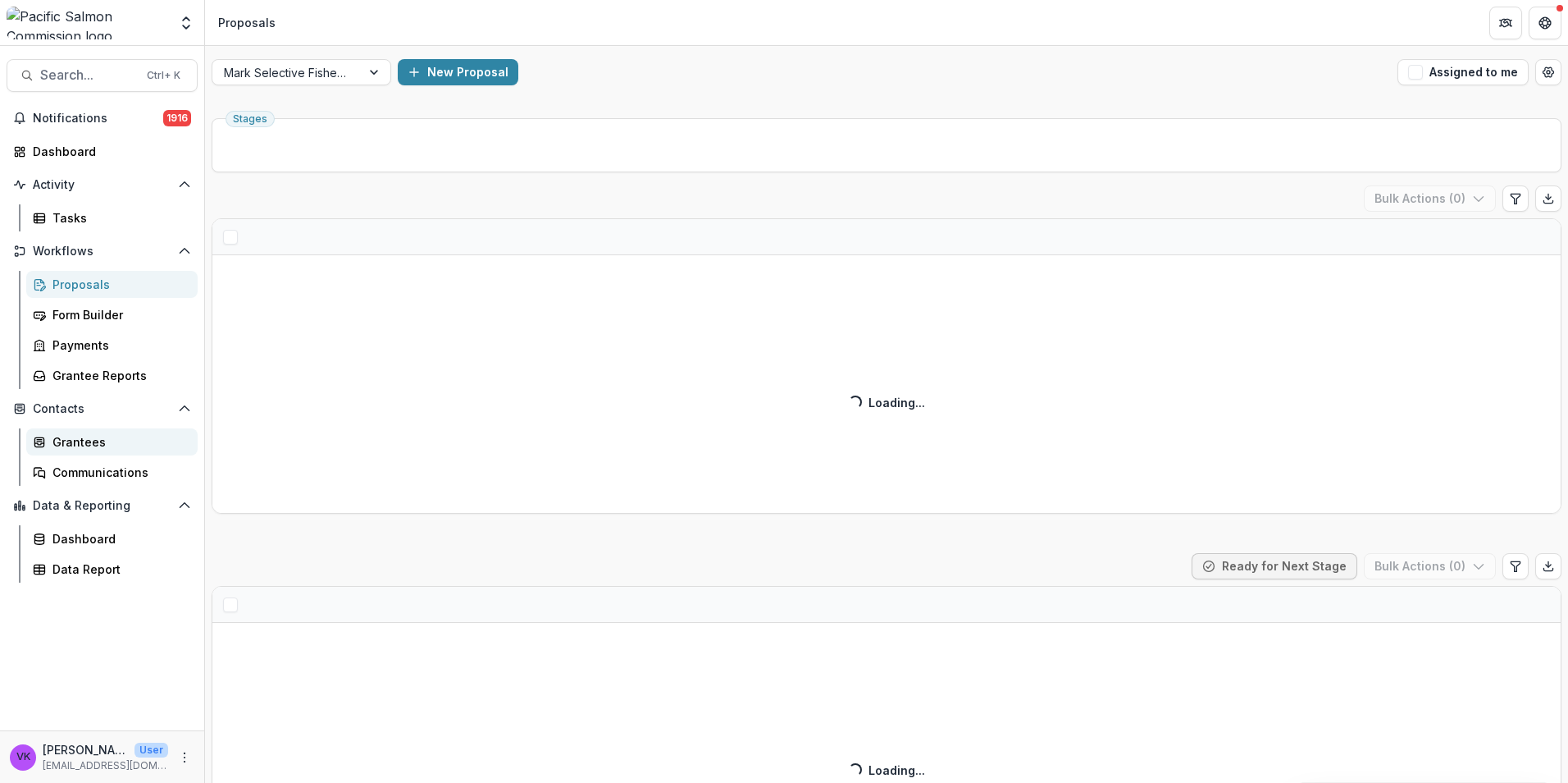
click at [92, 439] on div "Grantees" at bounding box center [118, 441] width 132 height 17
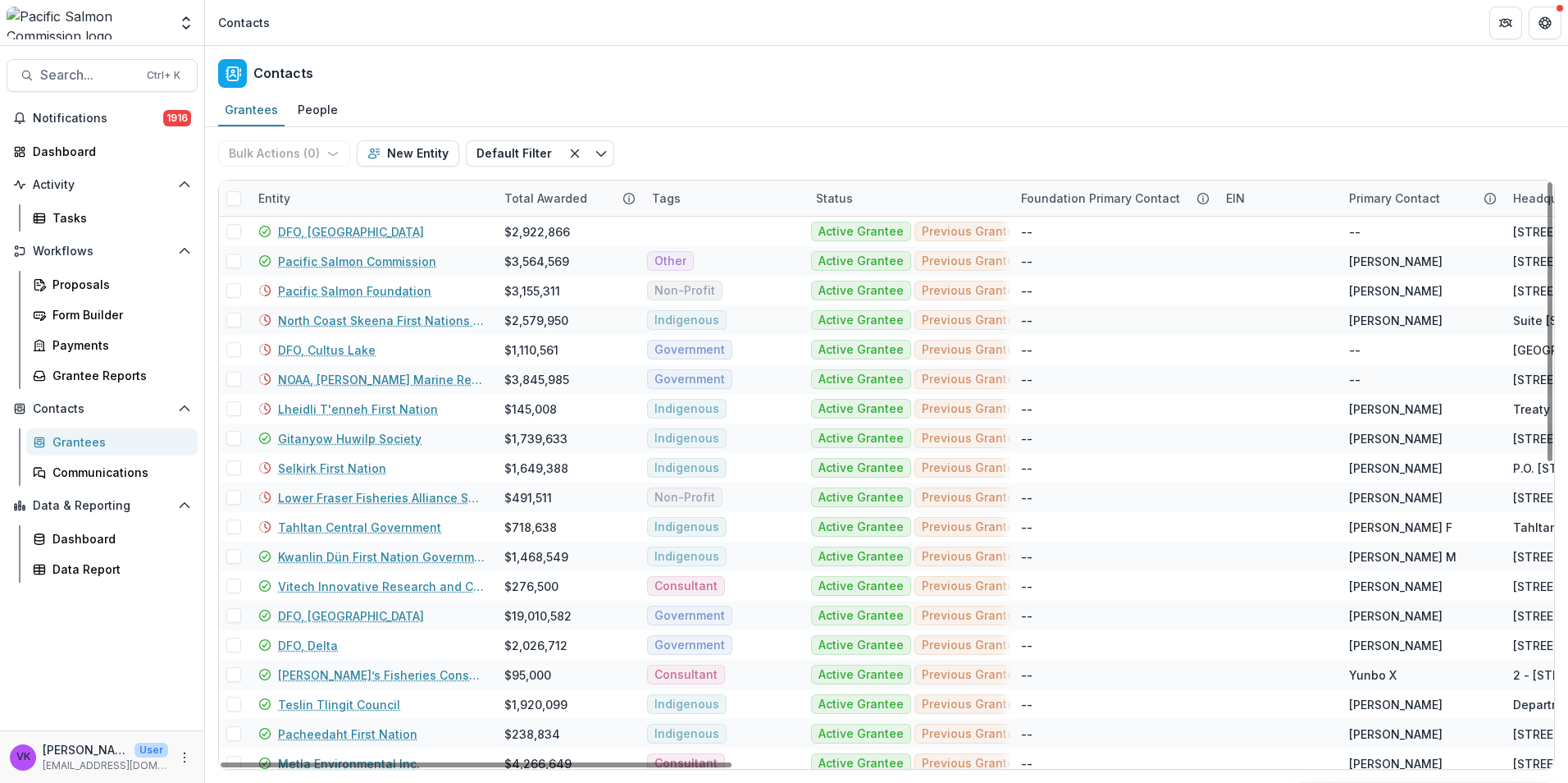
click at [376, 186] on div "Entity" at bounding box center [371, 198] width 246 height 36
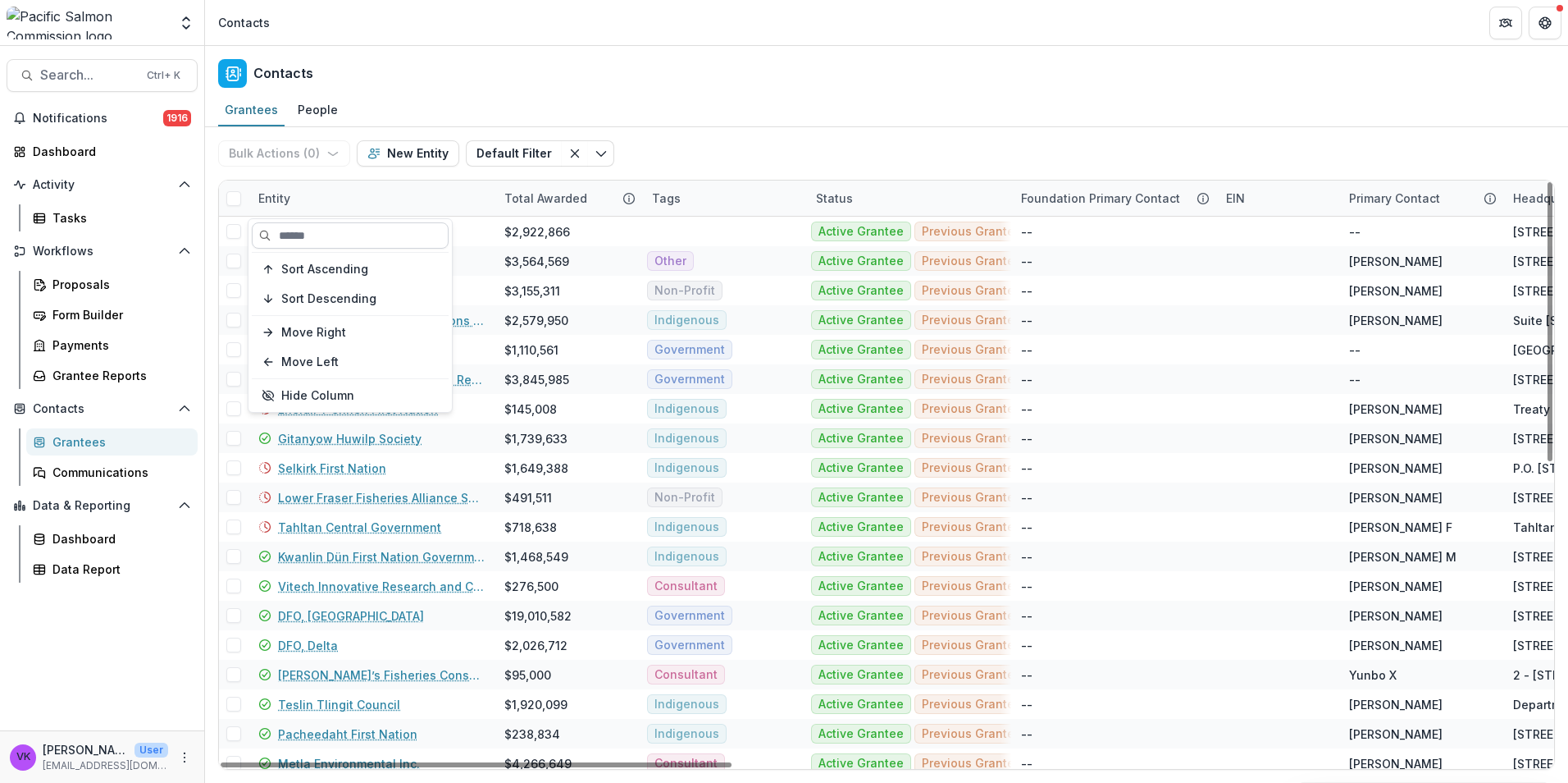
drag, startPoint x: 346, startPoint y: 224, endPoint x: 362, endPoint y: 233, distance: 18.4
click at [345, 224] on input at bounding box center [350, 236] width 197 height 26
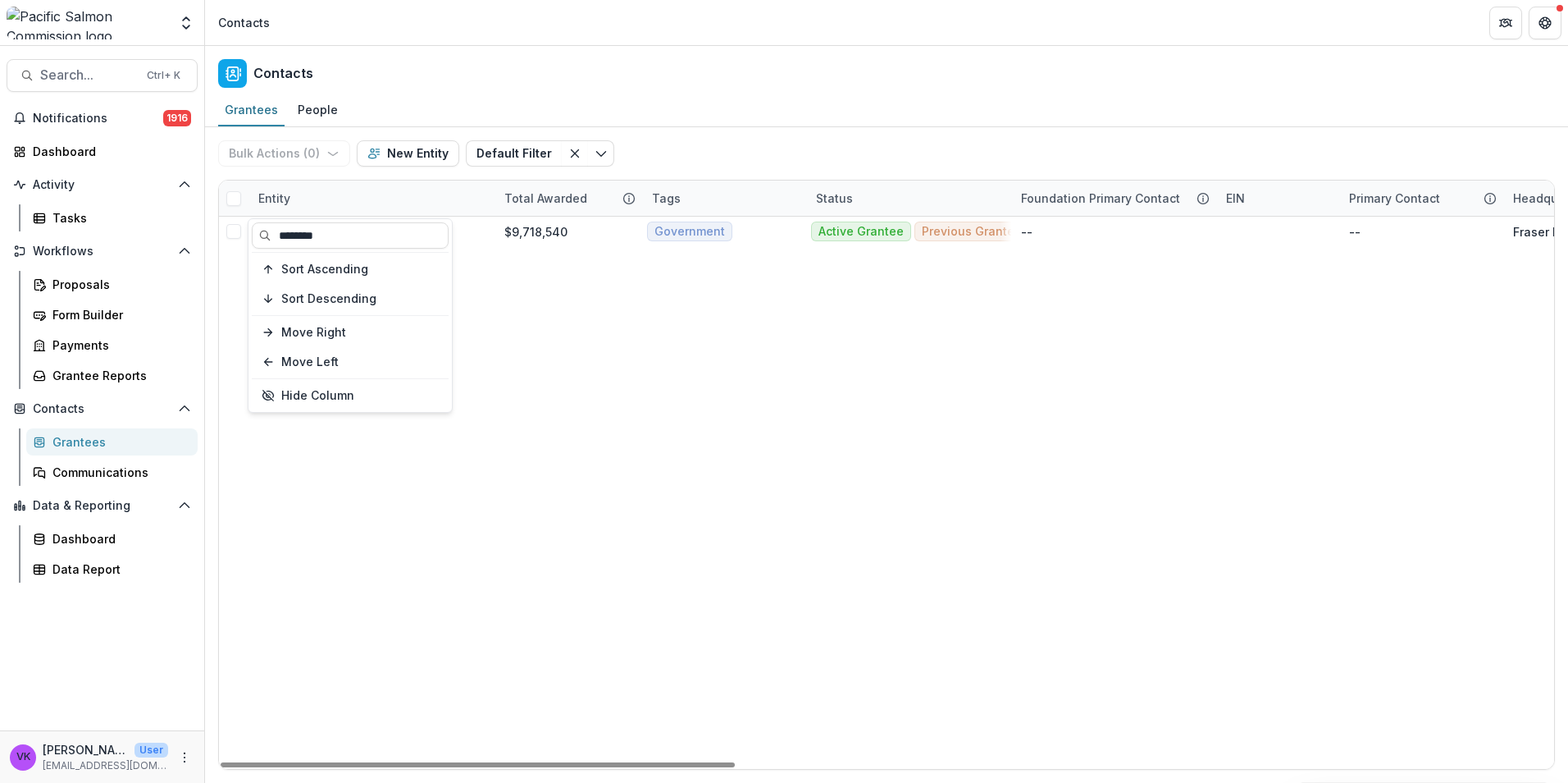
type input "********"
drag, startPoint x: 338, startPoint y: 232, endPoint x: 375, endPoint y: 253, distance: 42.5
click at [340, 233] on link "DFO, Kamloops" at bounding box center [321, 232] width 86 height 17
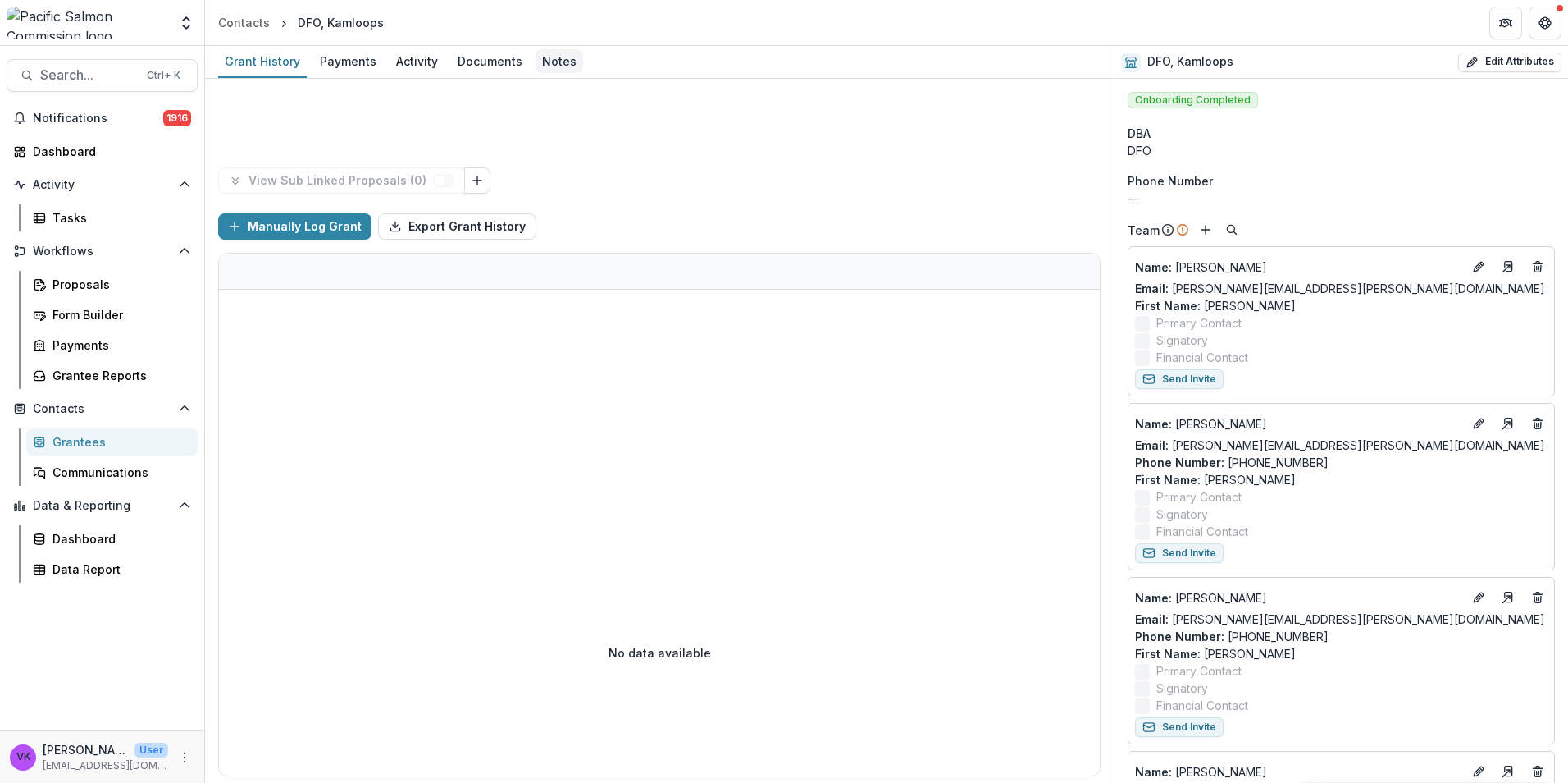
click at [558, 57] on div "Notes" at bounding box center [559, 60] width 47 height 24
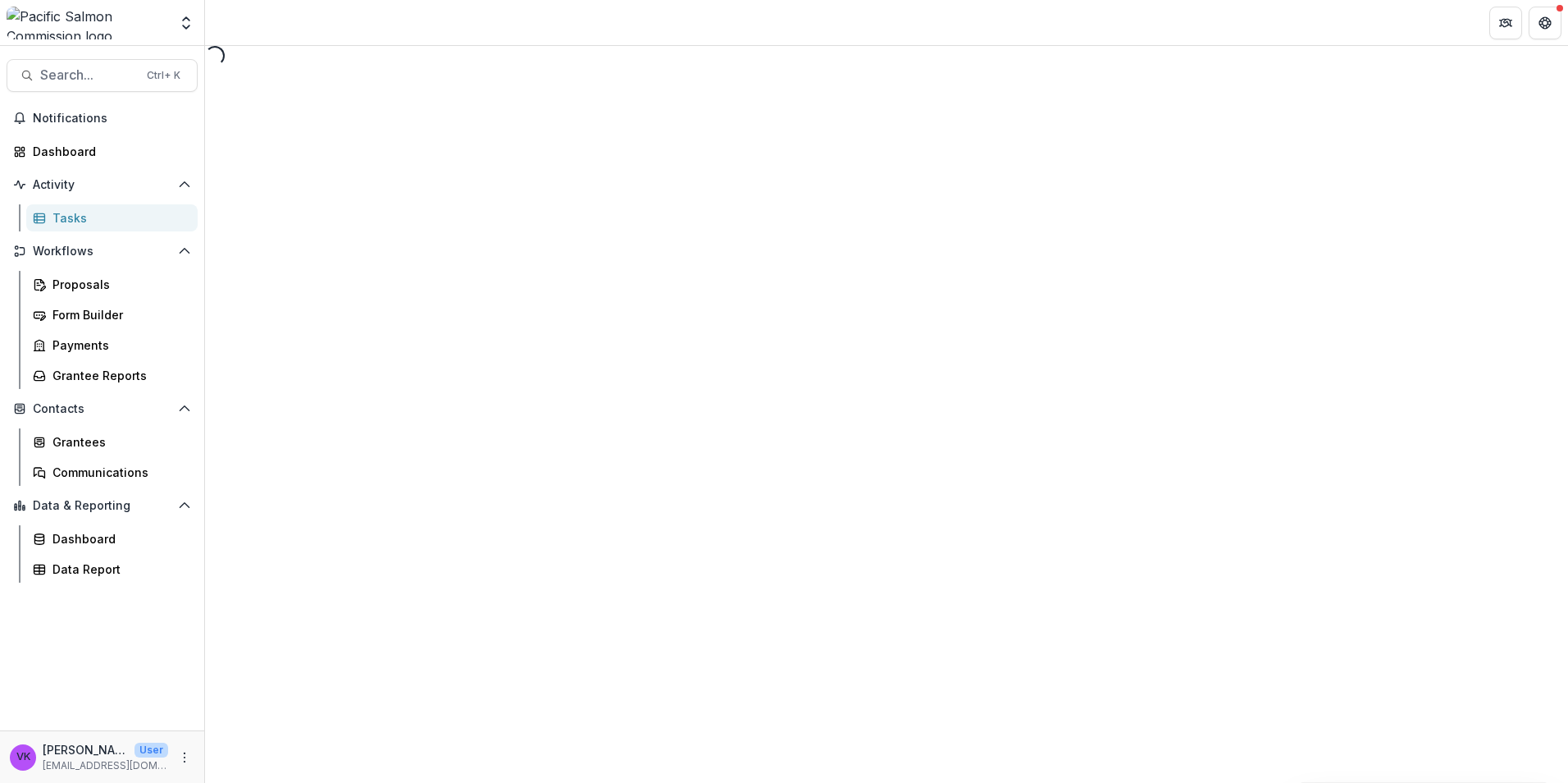
select select "********"
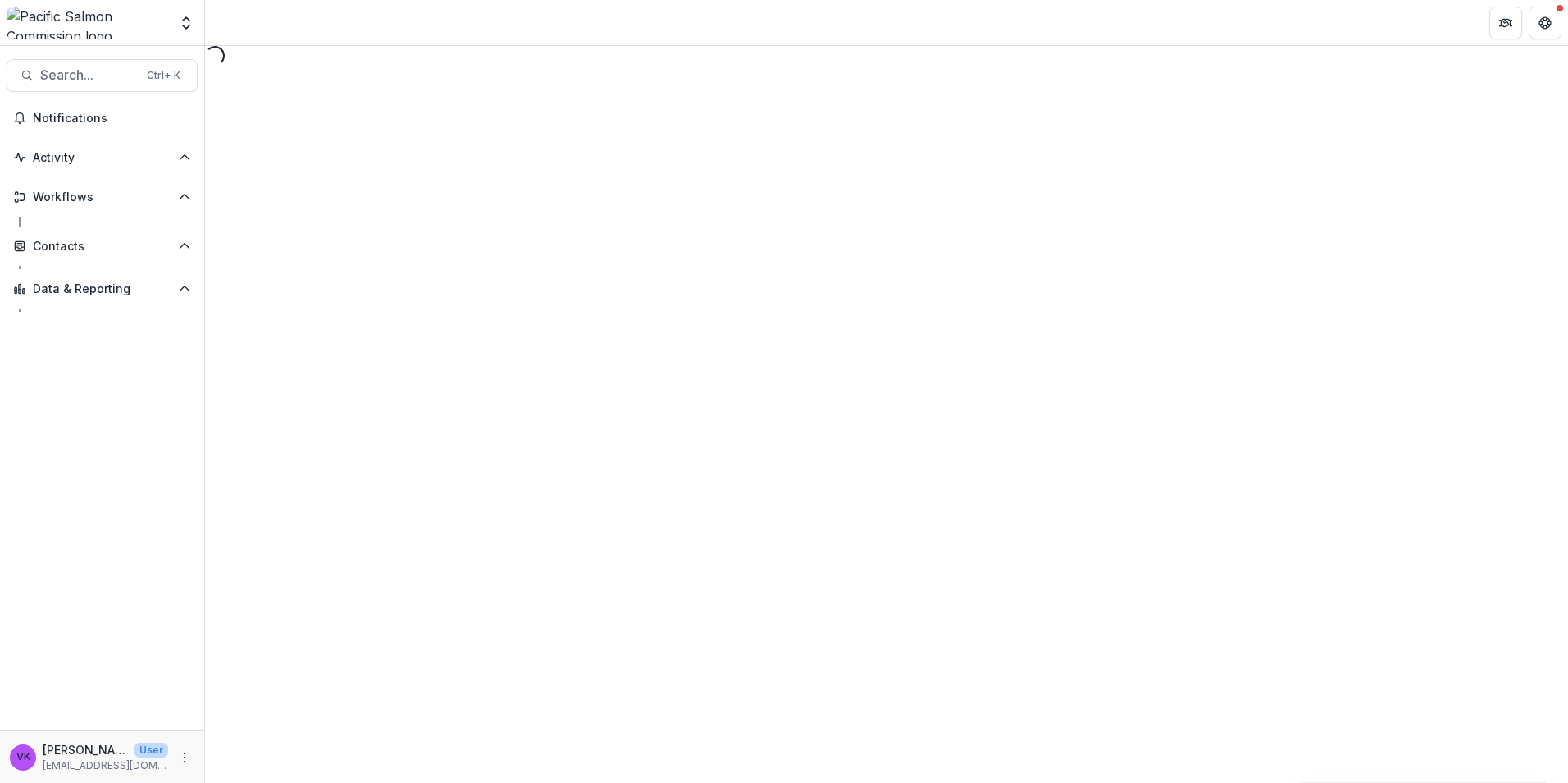
select select "********"
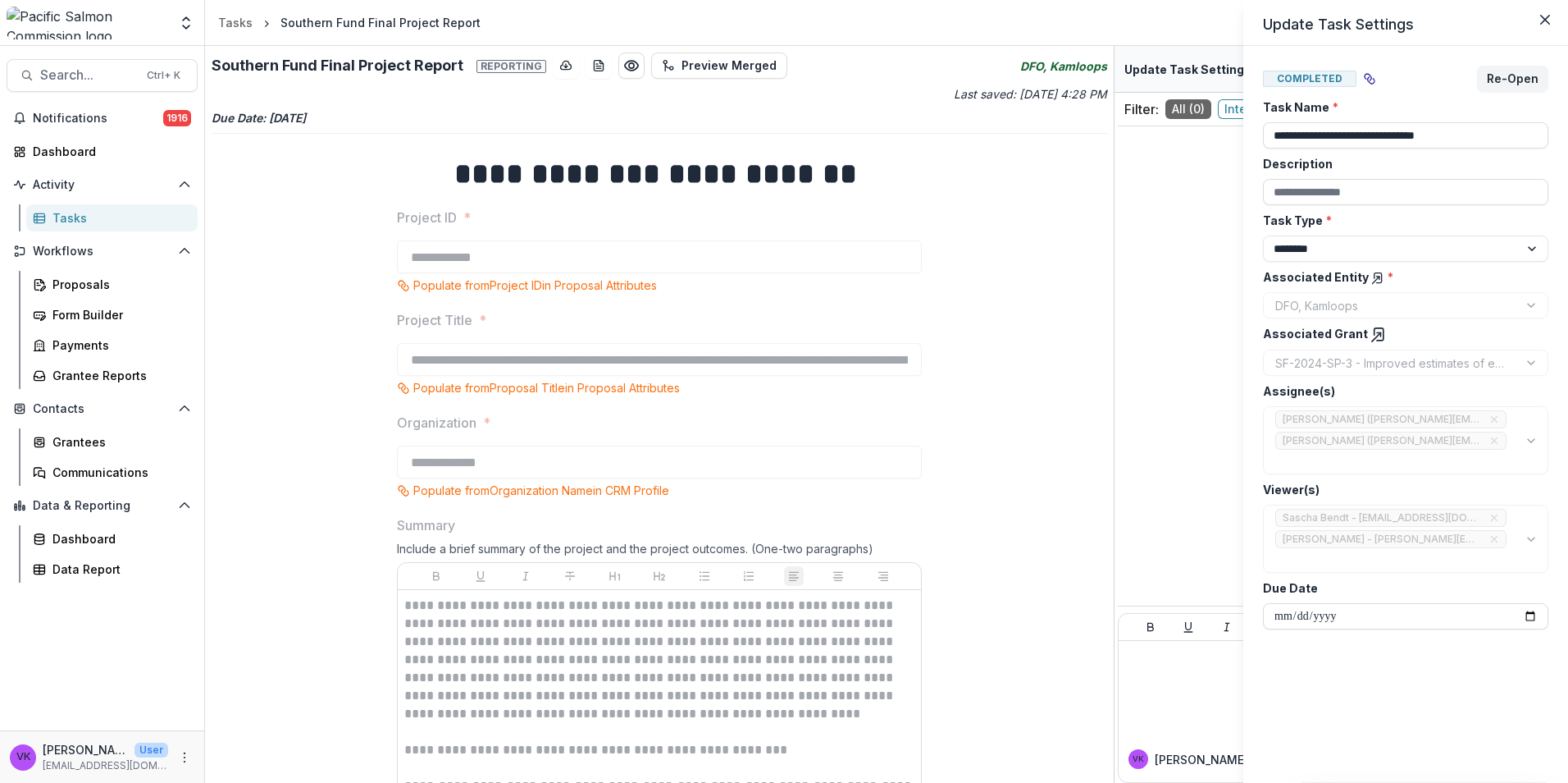
click at [851, 464] on div "**********" at bounding box center [784, 392] width 1568 height 783
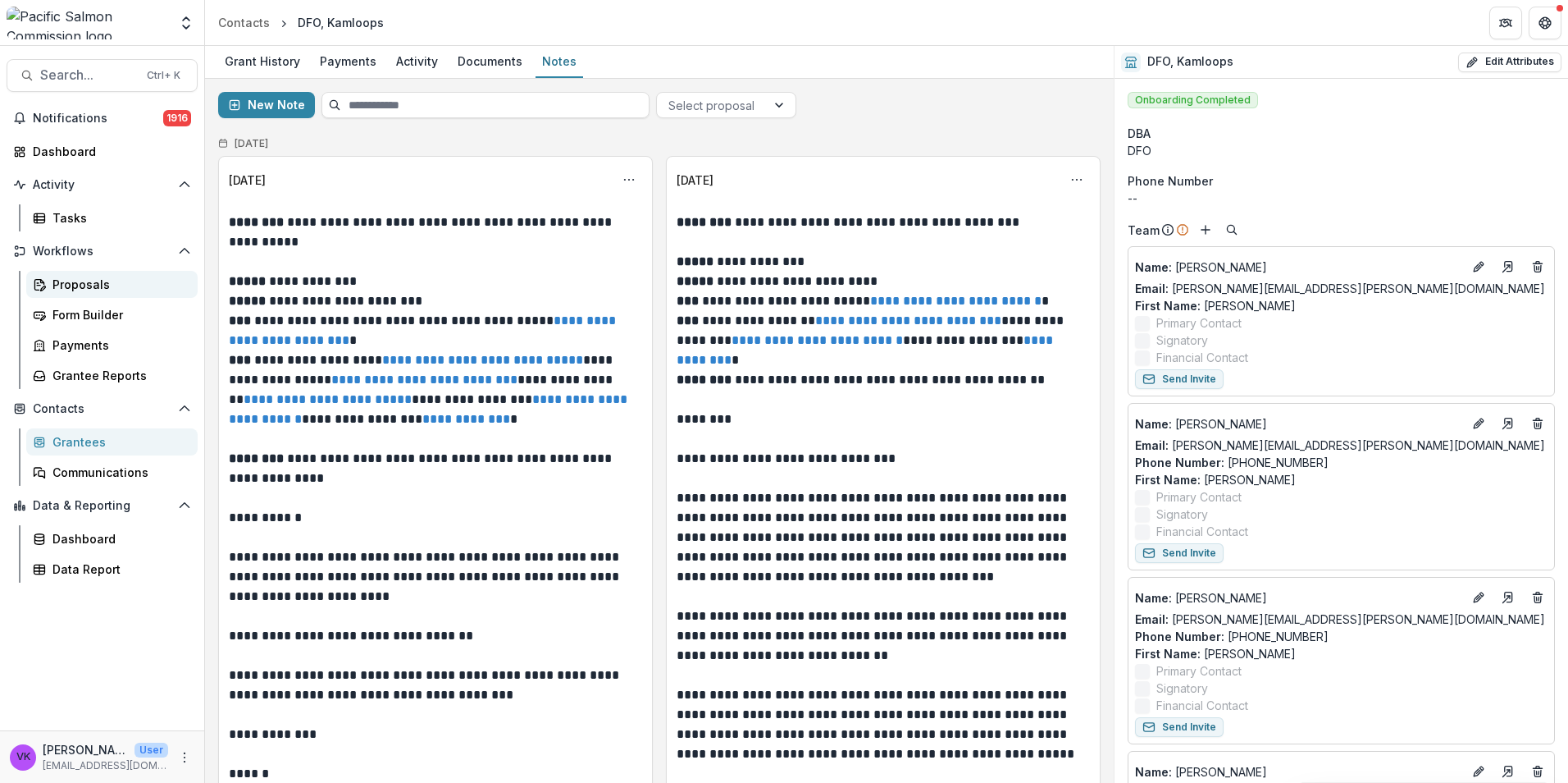
click at [91, 281] on div "Proposals" at bounding box center [118, 284] width 132 height 17
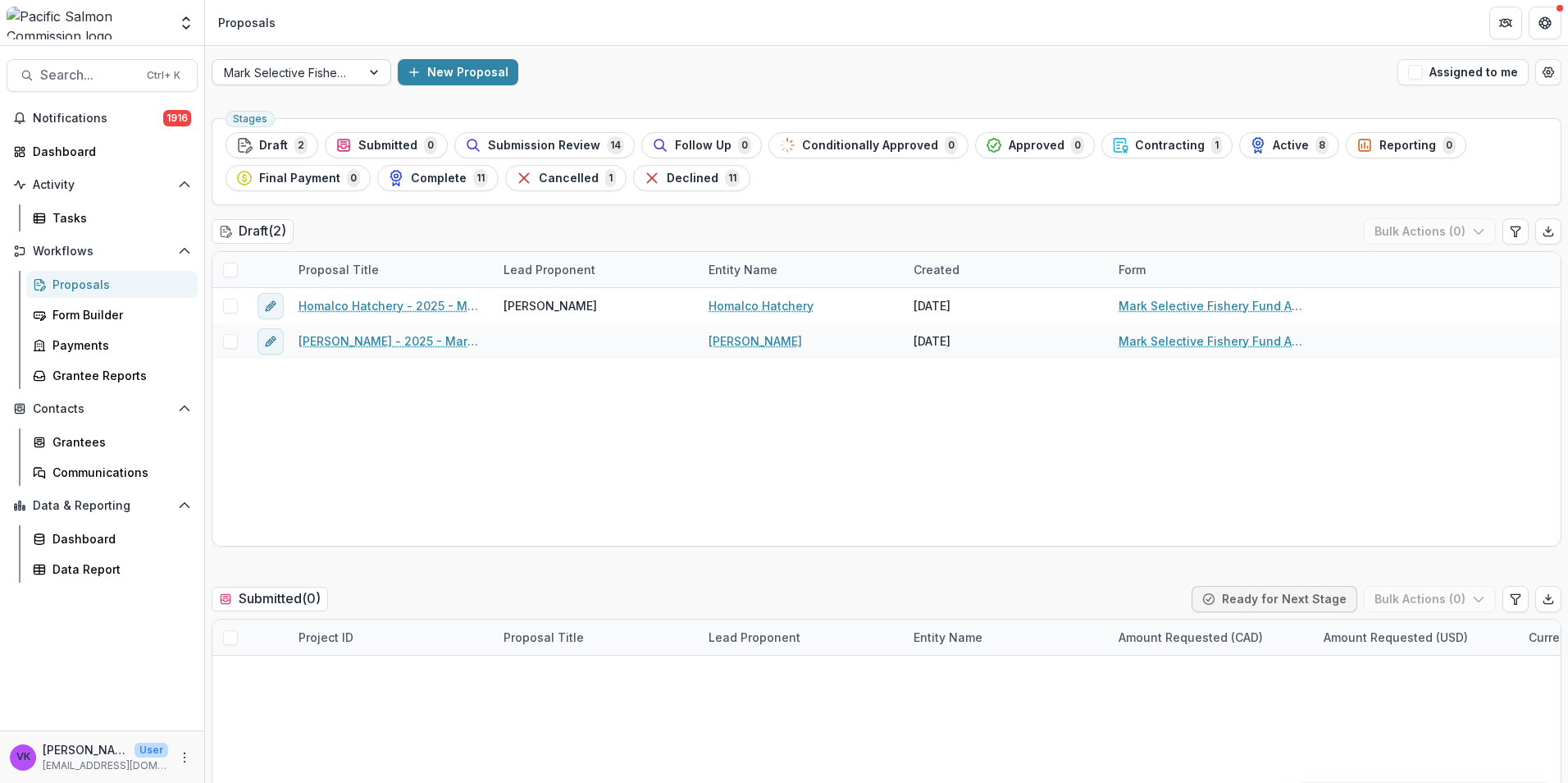
click at [378, 76] on div at bounding box center [376, 72] width 30 height 25
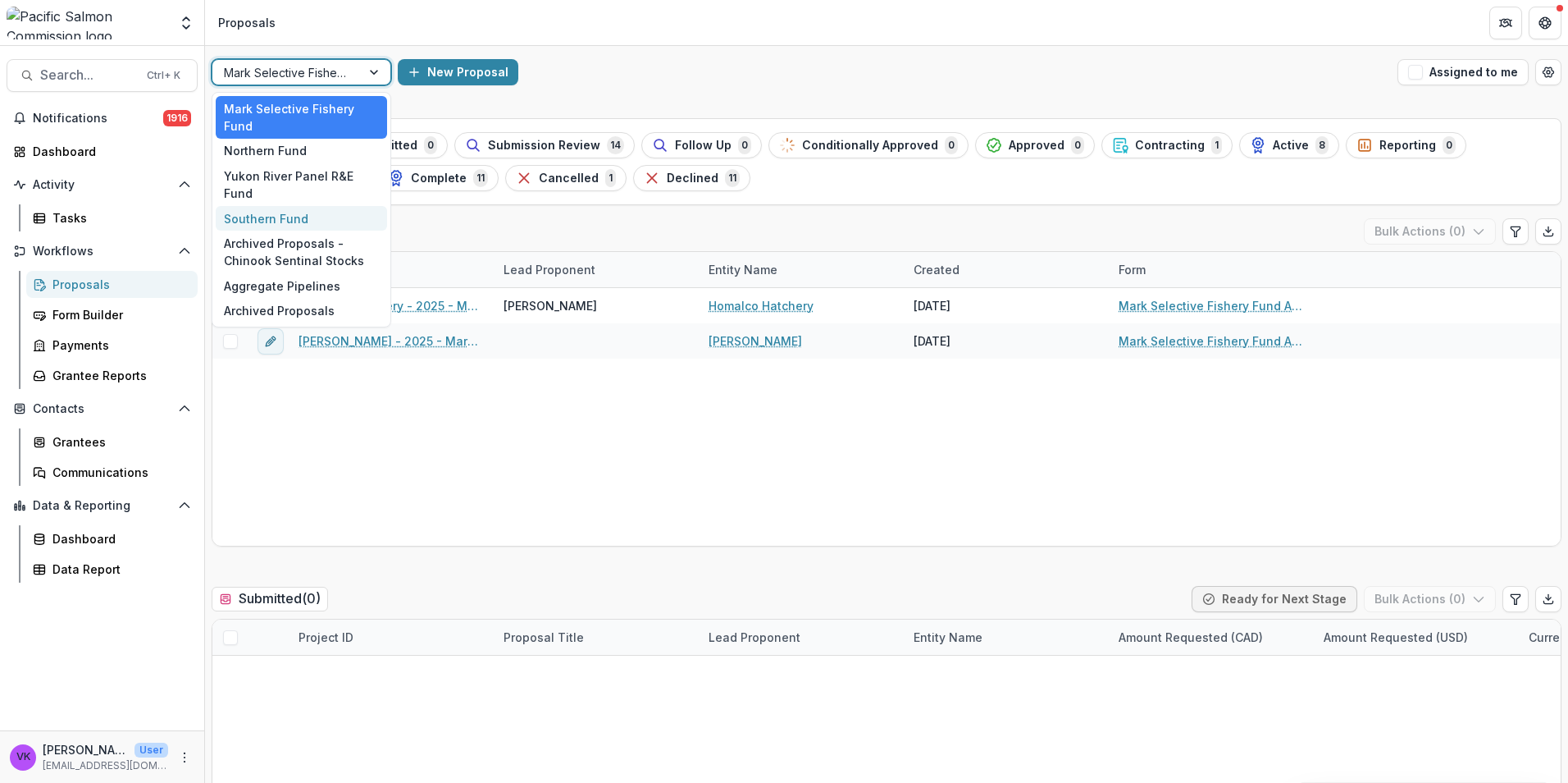
click at [282, 206] on div "Southern Fund" at bounding box center [301, 219] width 171 height 26
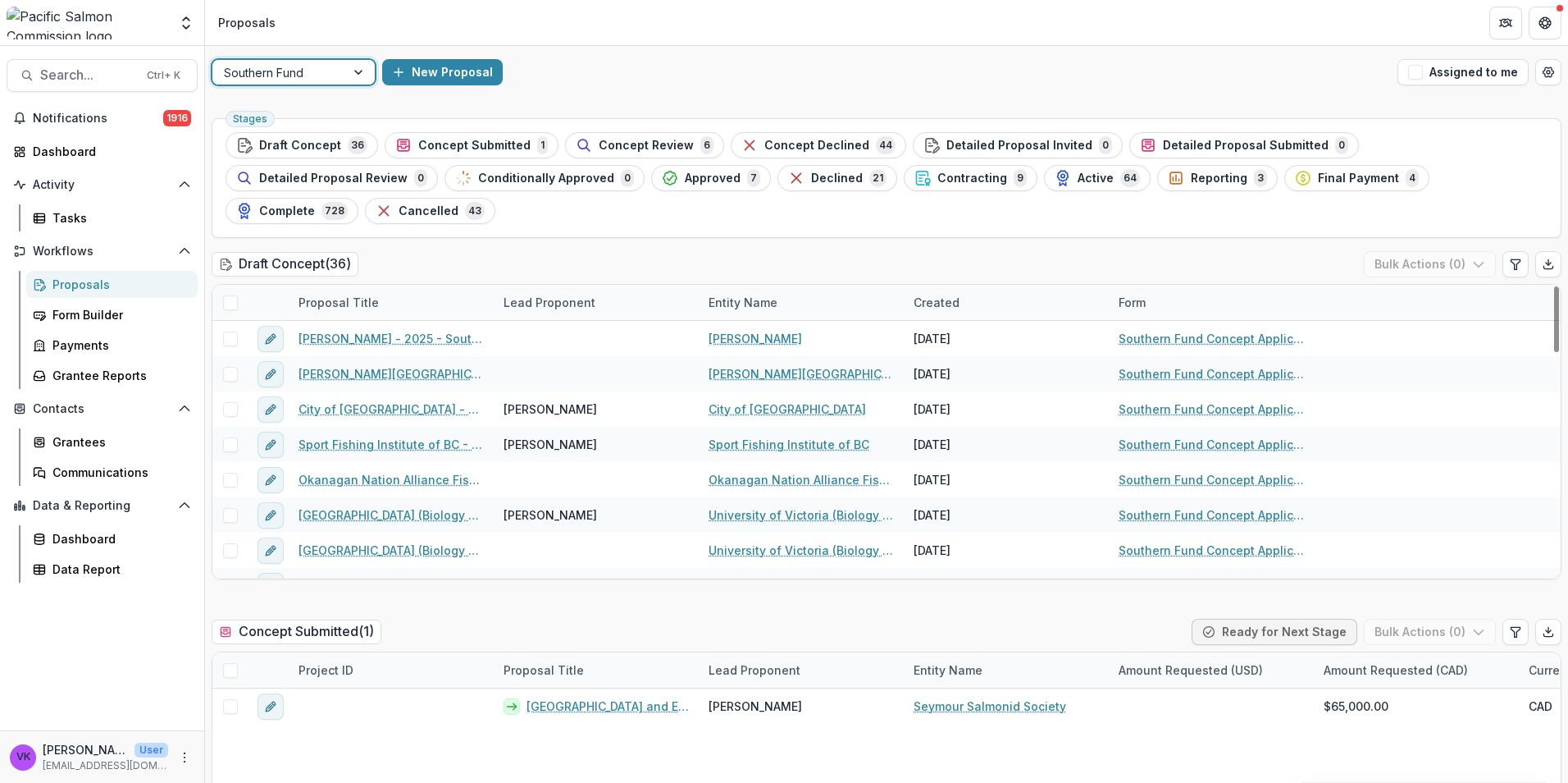
click at [1077, 175] on span "Active" at bounding box center [1096, 178] width 36 height 14
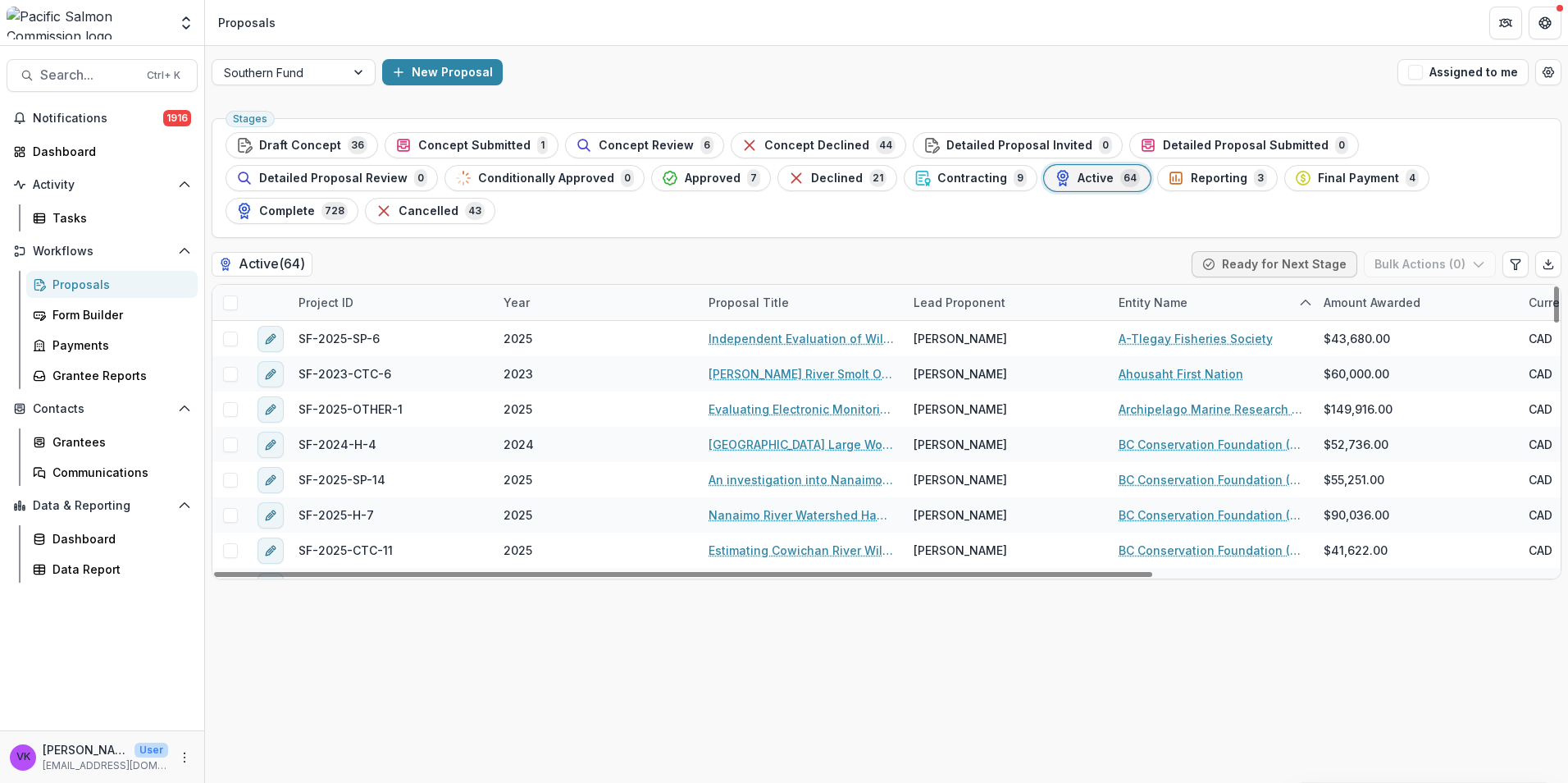
click at [373, 285] on div "Project ID" at bounding box center [391, 302] width 205 height 36
click at [381, 298] on input at bounding box center [391, 307] width 197 height 26
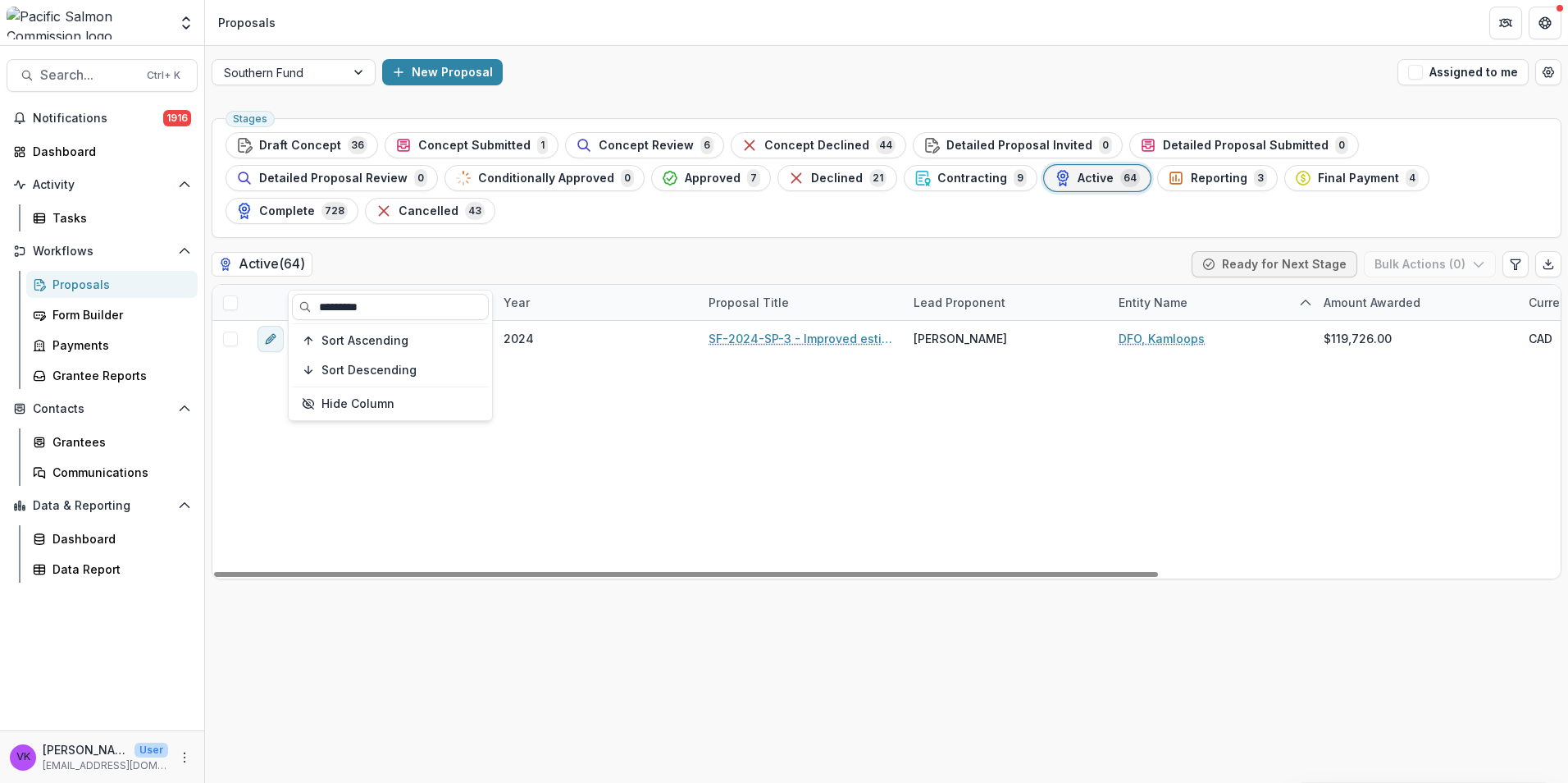
type input "*********"
drag, startPoint x: 976, startPoint y: 487, endPoint x: 975, endPoint y: 505, distance: 18.0
click at [976, 488] on div "SF-2024-SP-3 2024 SF-2024-SP-3 - Improved estimates of escapement, survival and…" at bounding box center [1173, 449] width 1921 height 257
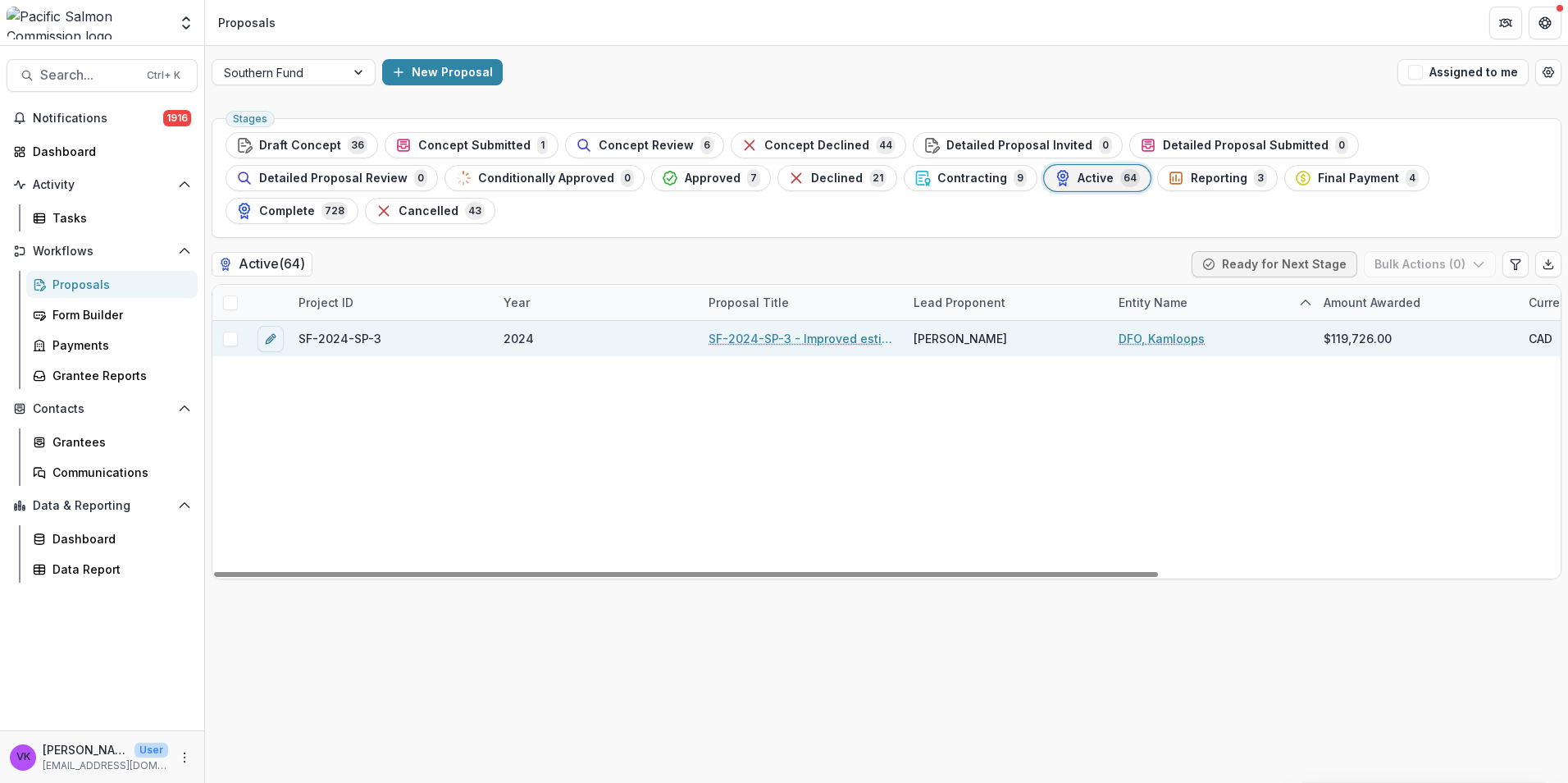
click at [763, 329] on link "SF-2024-SP-3 - Improved estimates of escapement, survival and exploitation for …" at bounding box center [801, 338] width 185 height 17
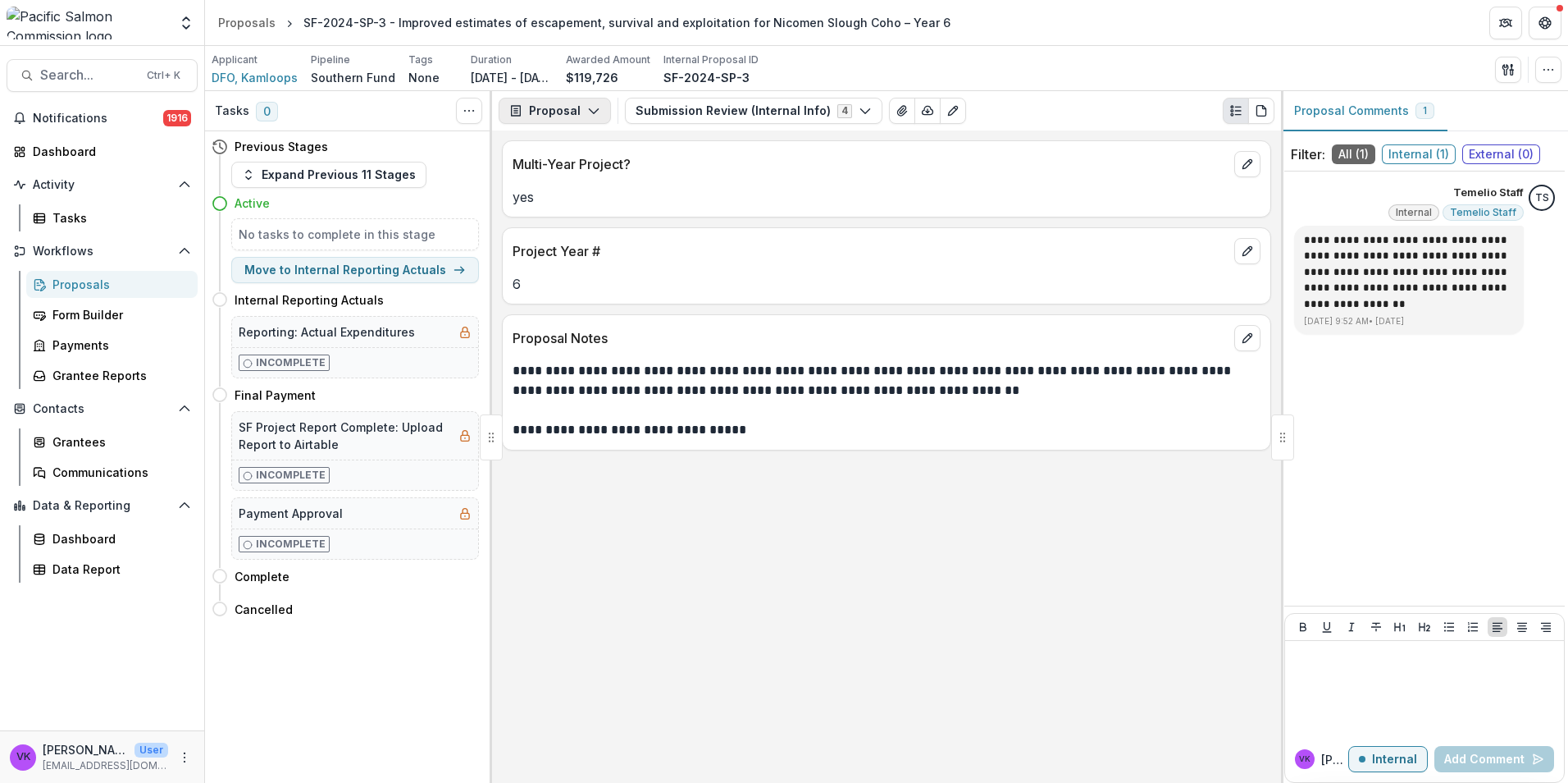
click at [587, 111] on icon "button" at bounding box center [594, 111] width 13 height 13
drag, startPoint x: 576, startPoint y: 204, endPoint x: 607, endPoint y: 210, distance: 31.6
click at [577, 204] on div "Reports" at bounding box center [606, 202] width 150 height 17
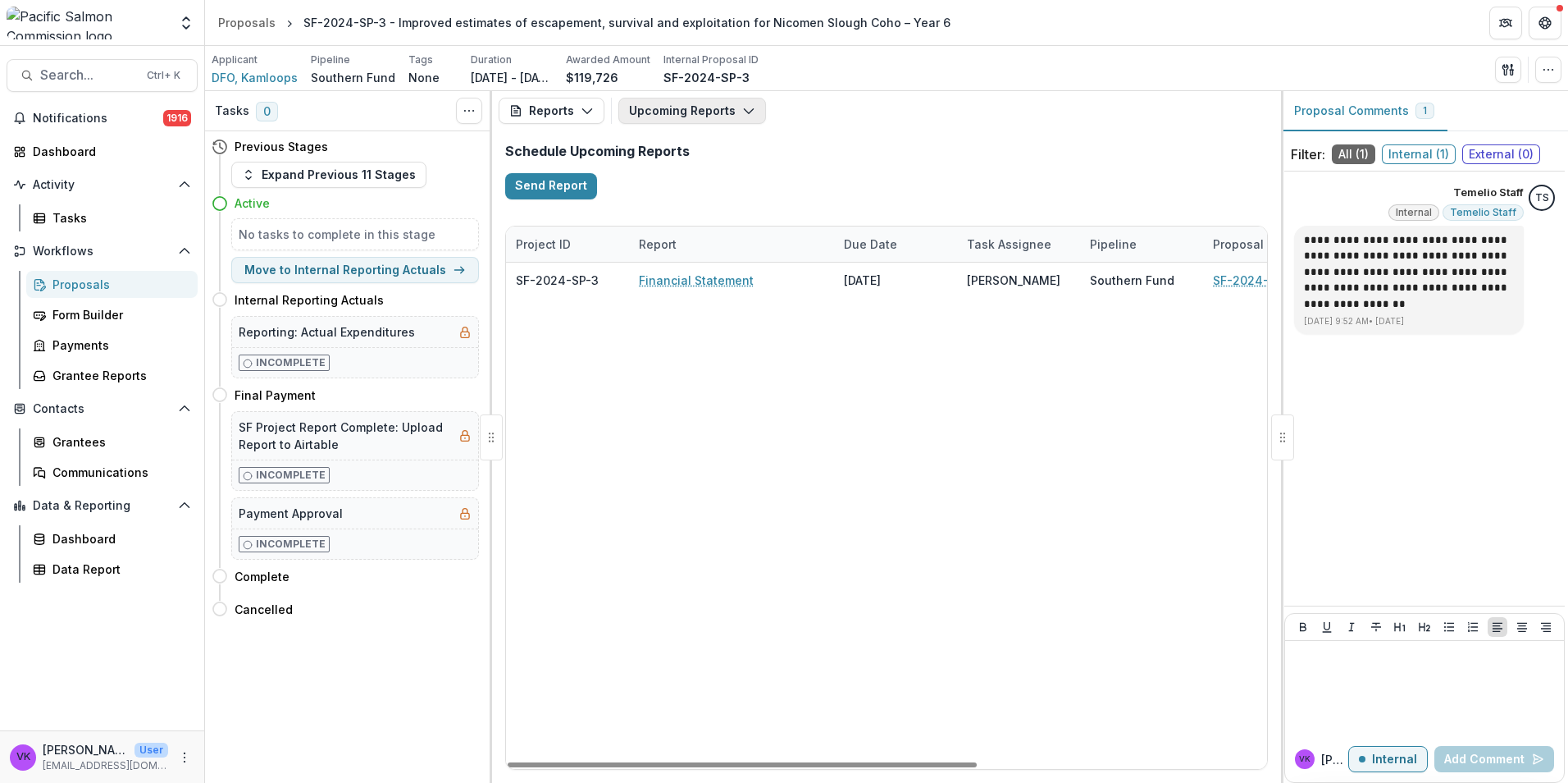
click at [742, 109] on icon "button" at bounding box center [749, 111] width 13 height 13
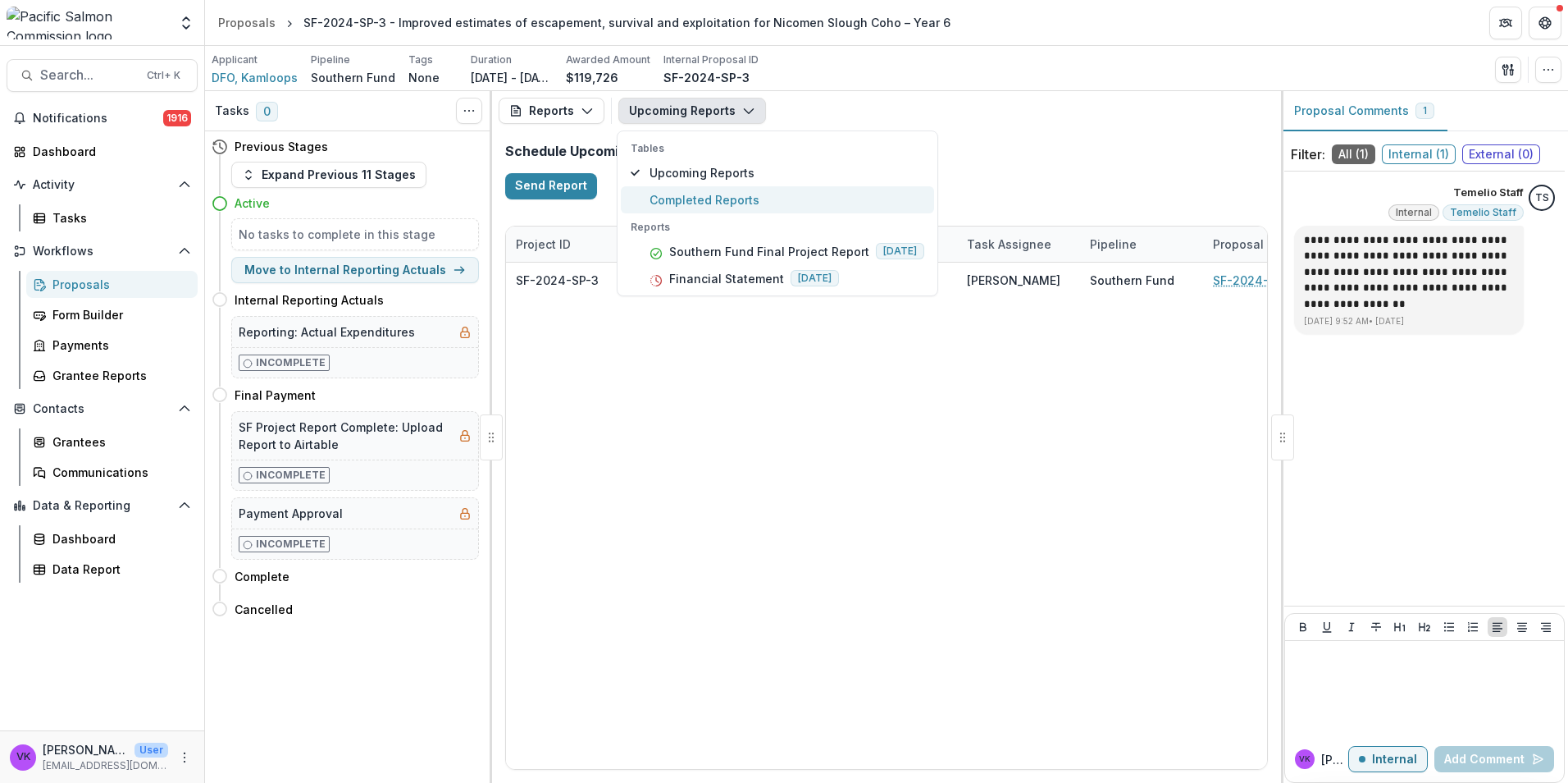
click at [702, 196] on span "Completed Reports" at bounding box center [787, 199] width 275 height 17
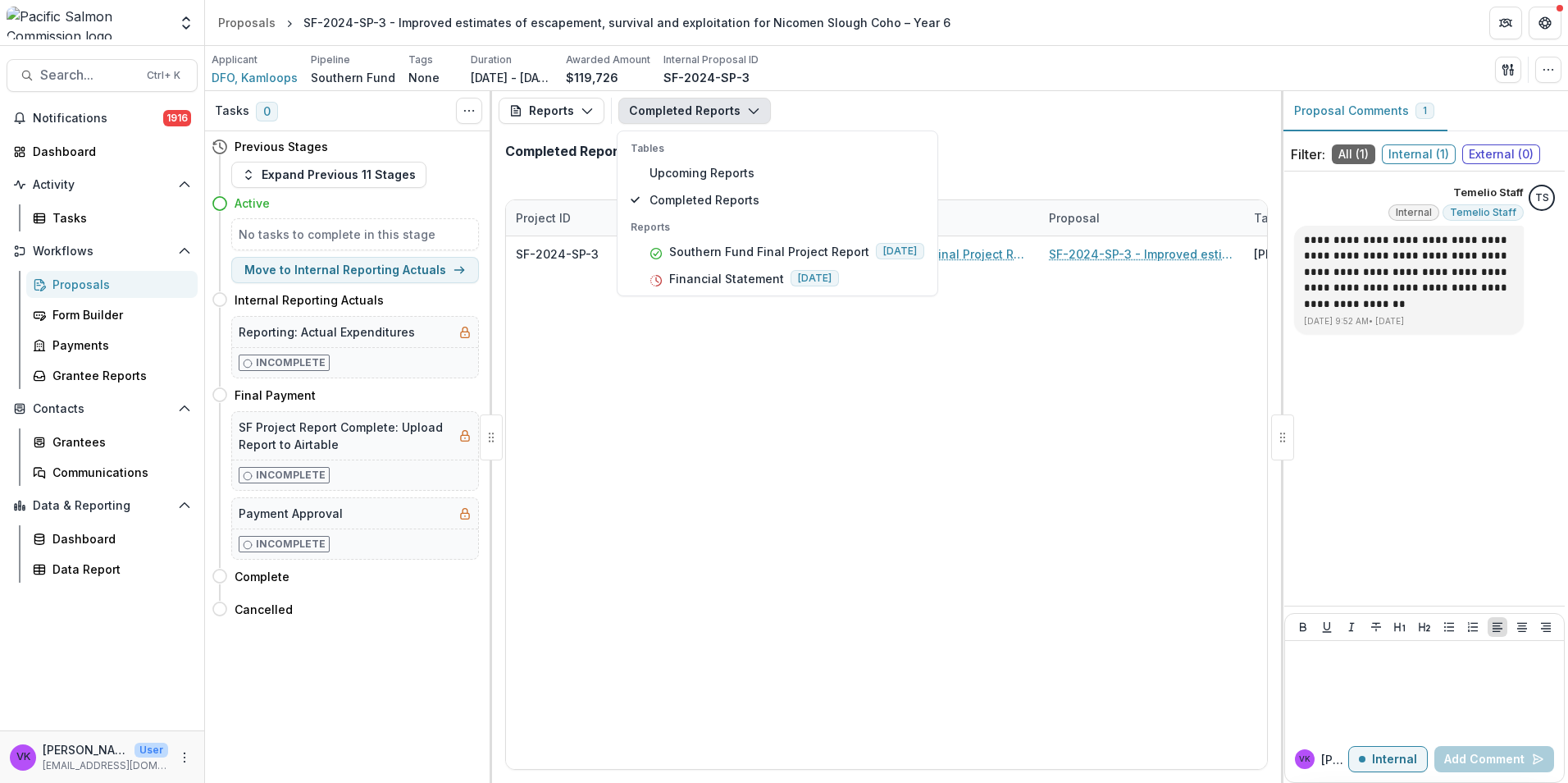
click at [1002, 557] on div "SF-2024-SP-3 DFO, Kamloops Southern Fund Final Project Report SF-2024-SP-3 - Im…" at bounding box center [1142, 502] width 1271 height 532
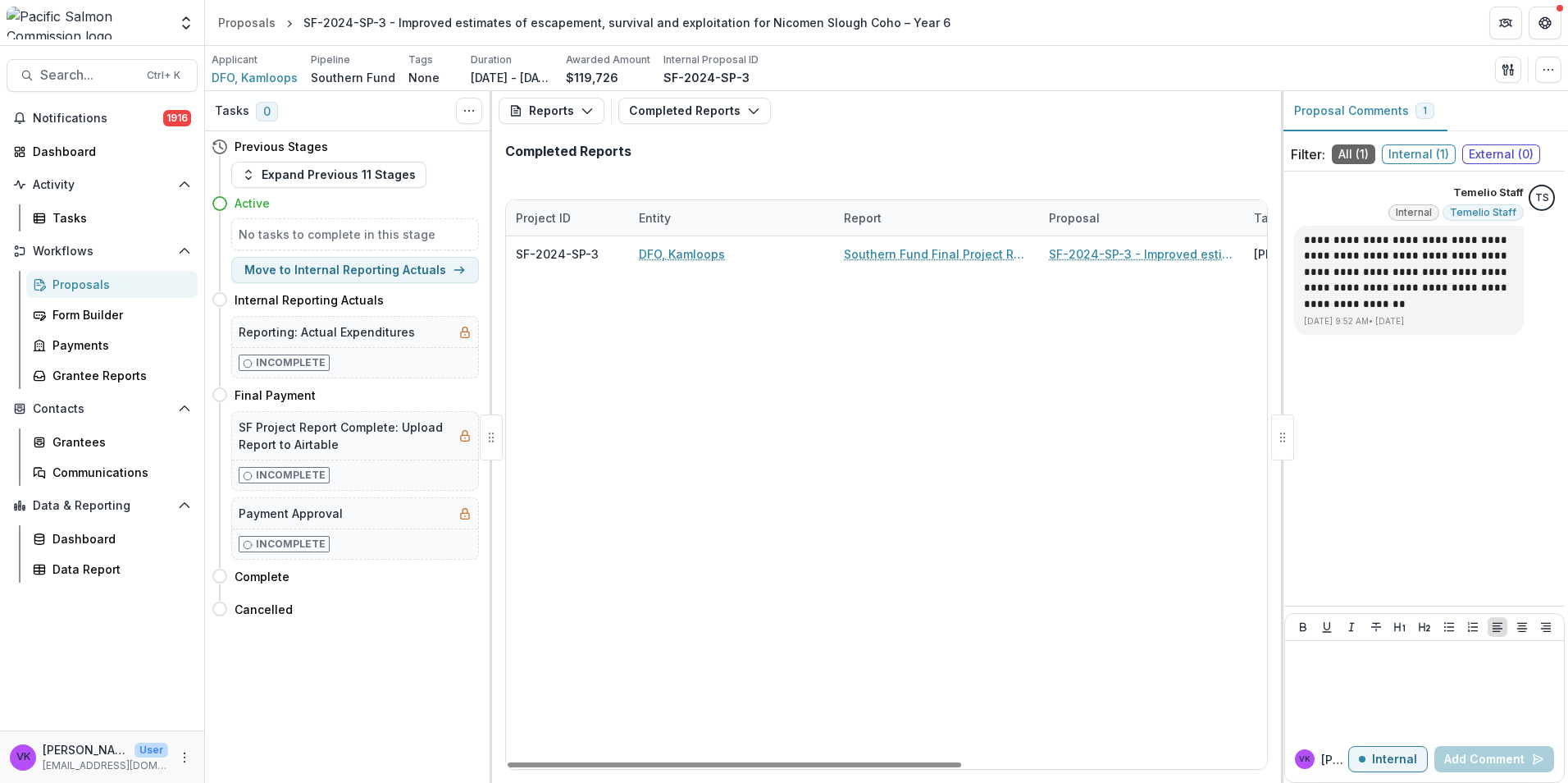
drag, startPoint x: 892, startPoint y: 763, endPoint x: 538, endPoint y: 673, distance: 365.3
click at [540, 762] on div at bounding box center [735, 765] width 453 height 5
drag, startPoint x: 933, startPoint y: 253, endPoint x: 1239, endPoint y: 401, distance: 339.9
click at [933, 254] on link "Southern Fund Final Project Report" at bounding box center [937, 253] width 185 height 17
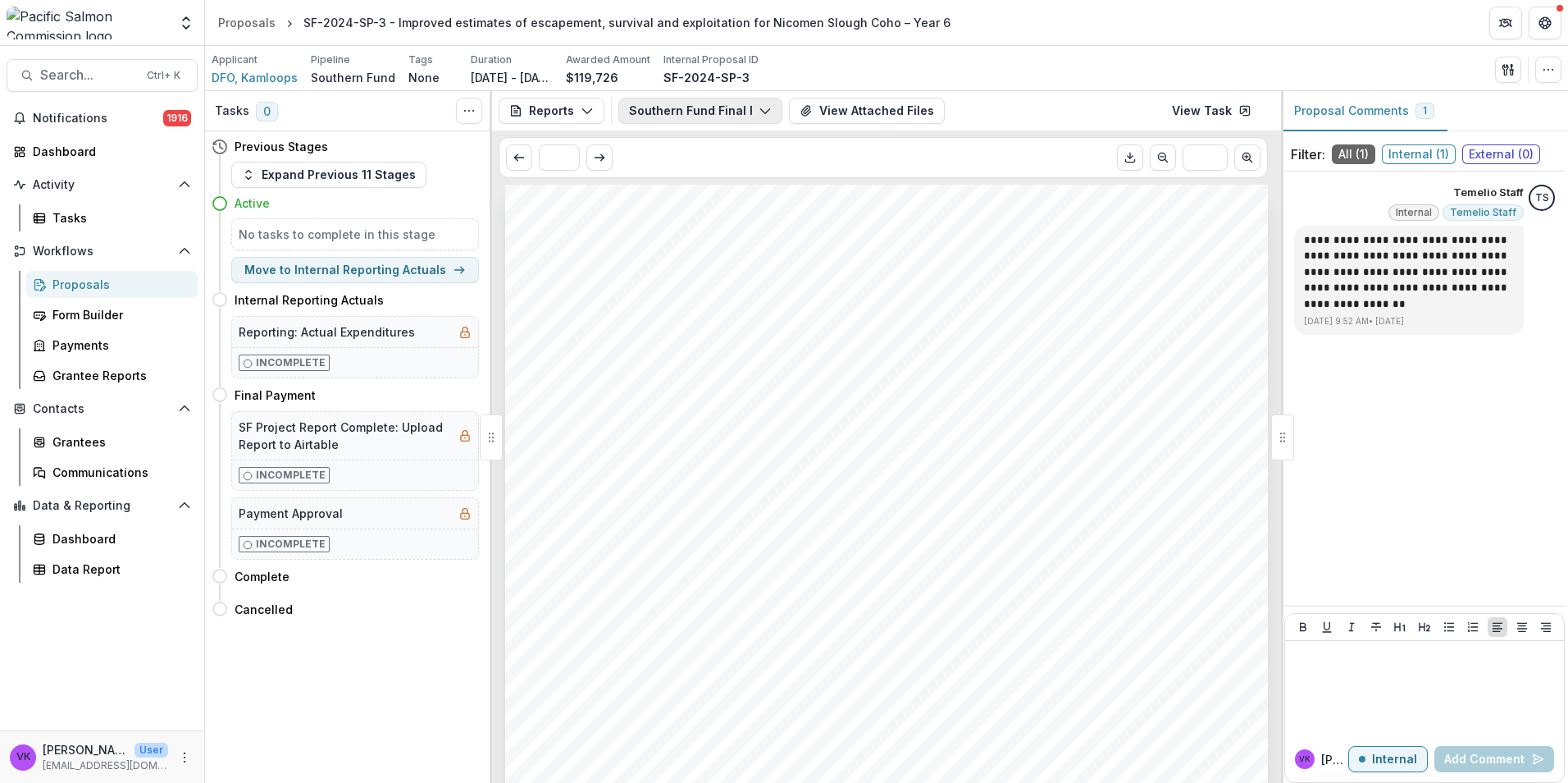
click at [770, 110] on icon "button" at bounding box center [765, 111] width 13 height 13
click at [1049, 274] on div "Submission Responses Southern Fund Final Report Project ID SF-2024-SP-3 Project…" at bounding box center [887, 724] width 763 height 1079
click at [771, 109] on button "Southern Fund Final Project Report" at bounding box center [700, 111] width 164 height 26
drag, startPoint x: 718, startPoint y: 204, endPoint x: 779, endPoint y: 218, distance: 62.6
click at [718, 204] on span "Completed Reports" at bounding box center [787, 199] width 275 height 17
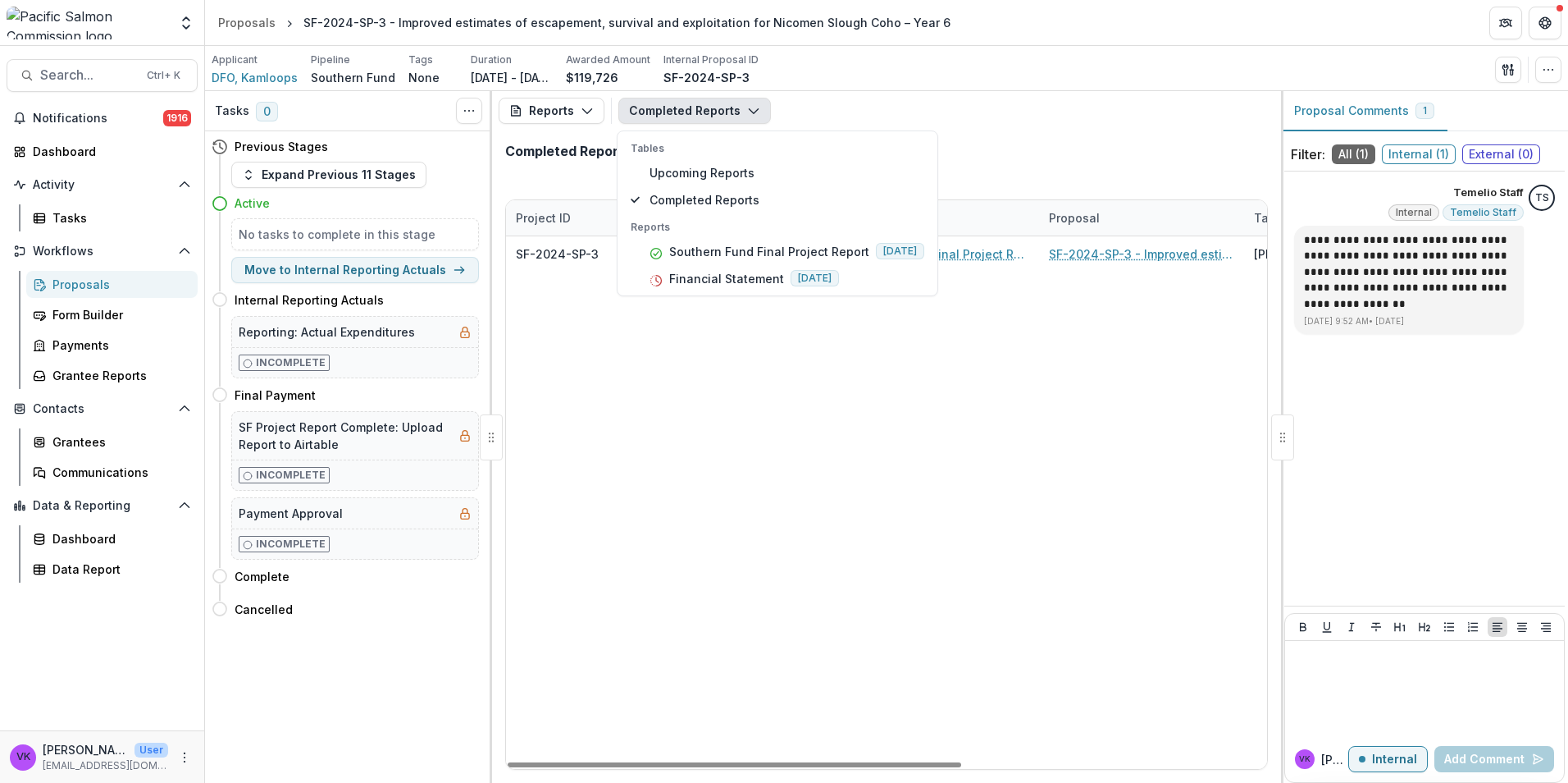
click at [998, 460] on div "SF-2024-SP-3 DFO, Kamloops Southern Fund Final Project Report SF-2024-SP-3 - Im…" at bounding box center [1142, 502] width 1271 height 532
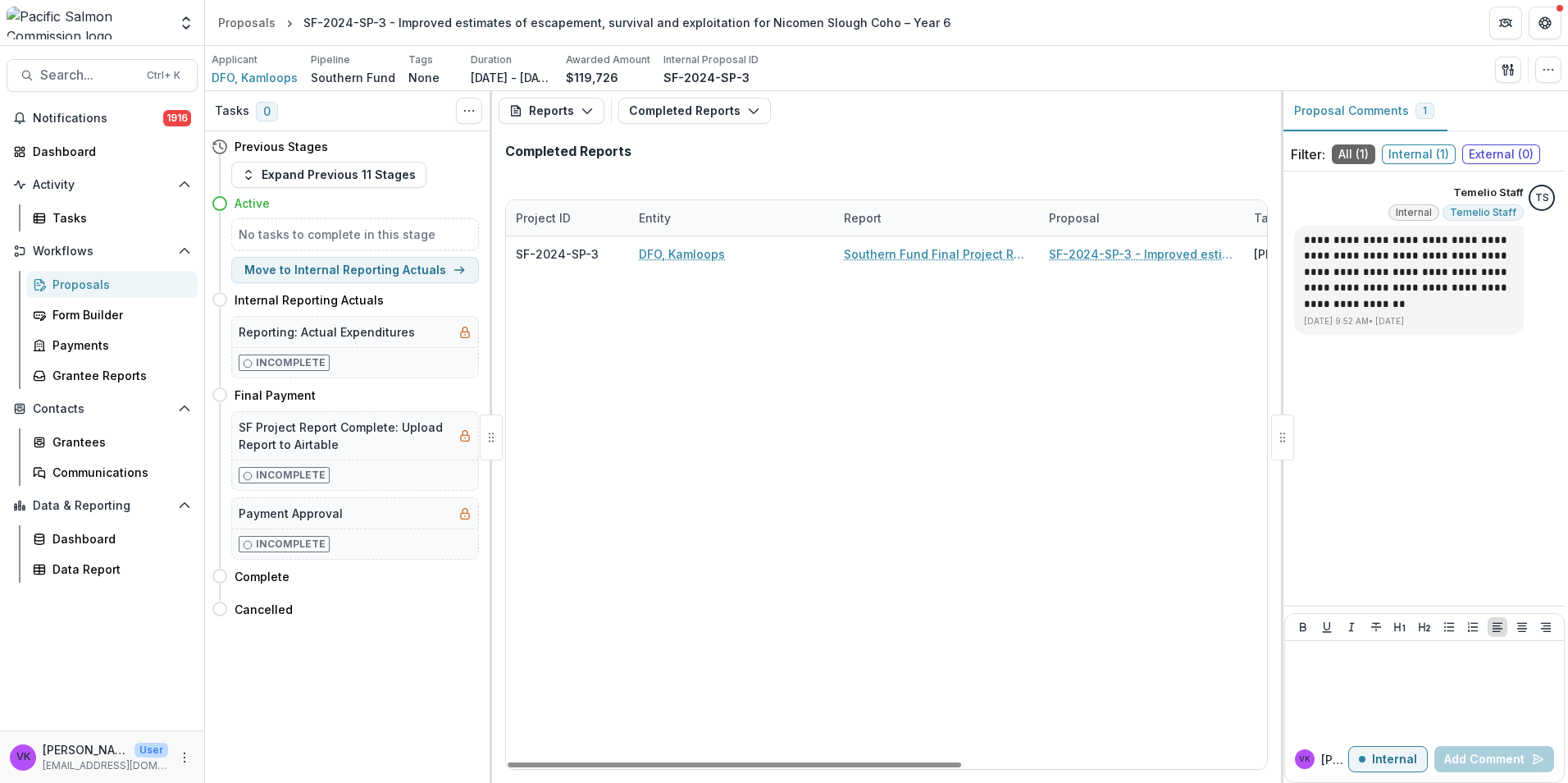
drag, startPoint x: 937, startPoint y: 761, endPoint x: 674, endPoint y: 644, distance: 287.9
click at [679, 762] on div at bounding box center [735, 765] width 453 height 5
click at [583, 111] on polyline "button" at bounding box center [587, 112] width 9 height 5
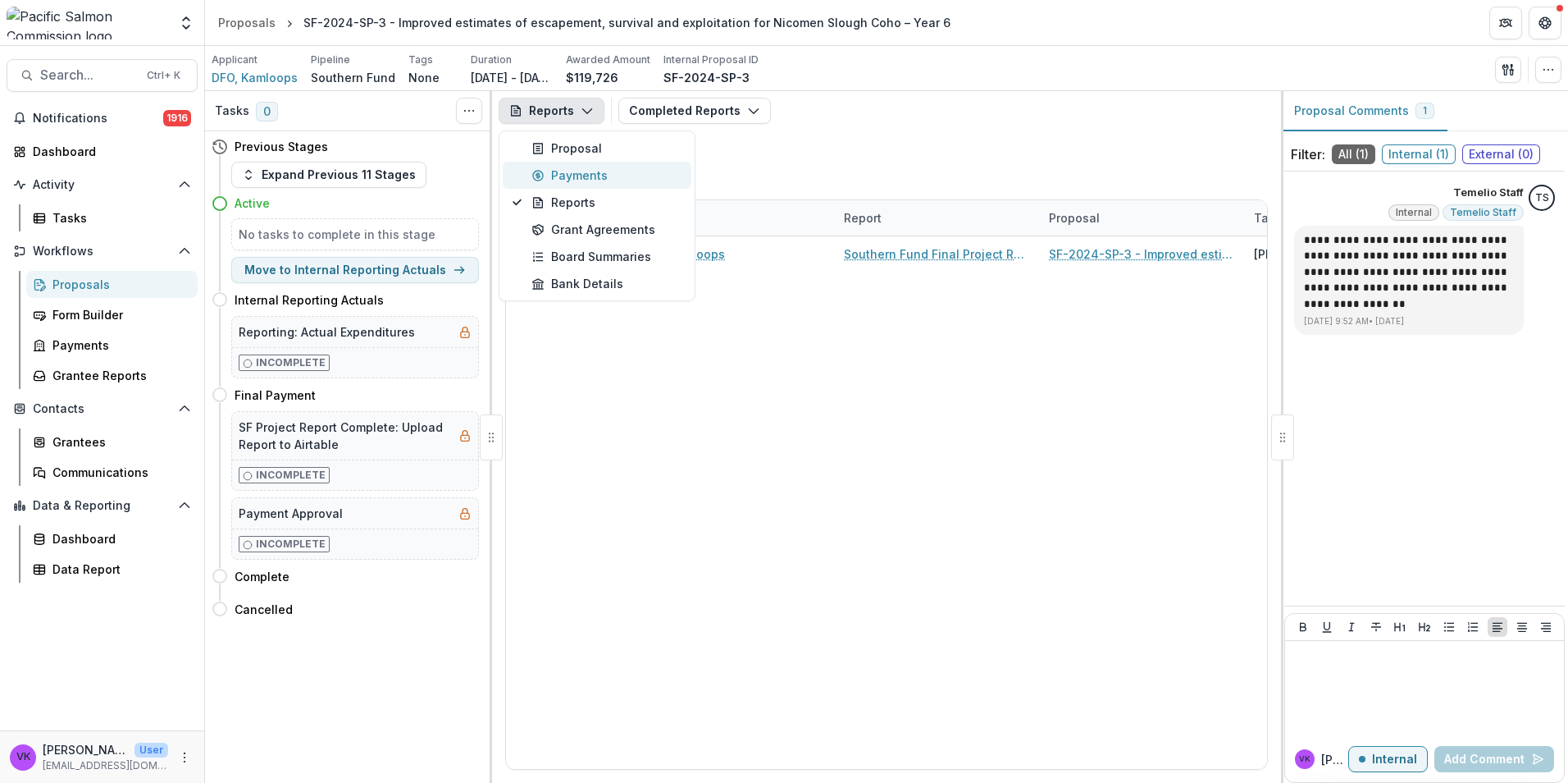
click at [567, 173] on div "Payments" at bounding box center [606, 175] width 150 height 17
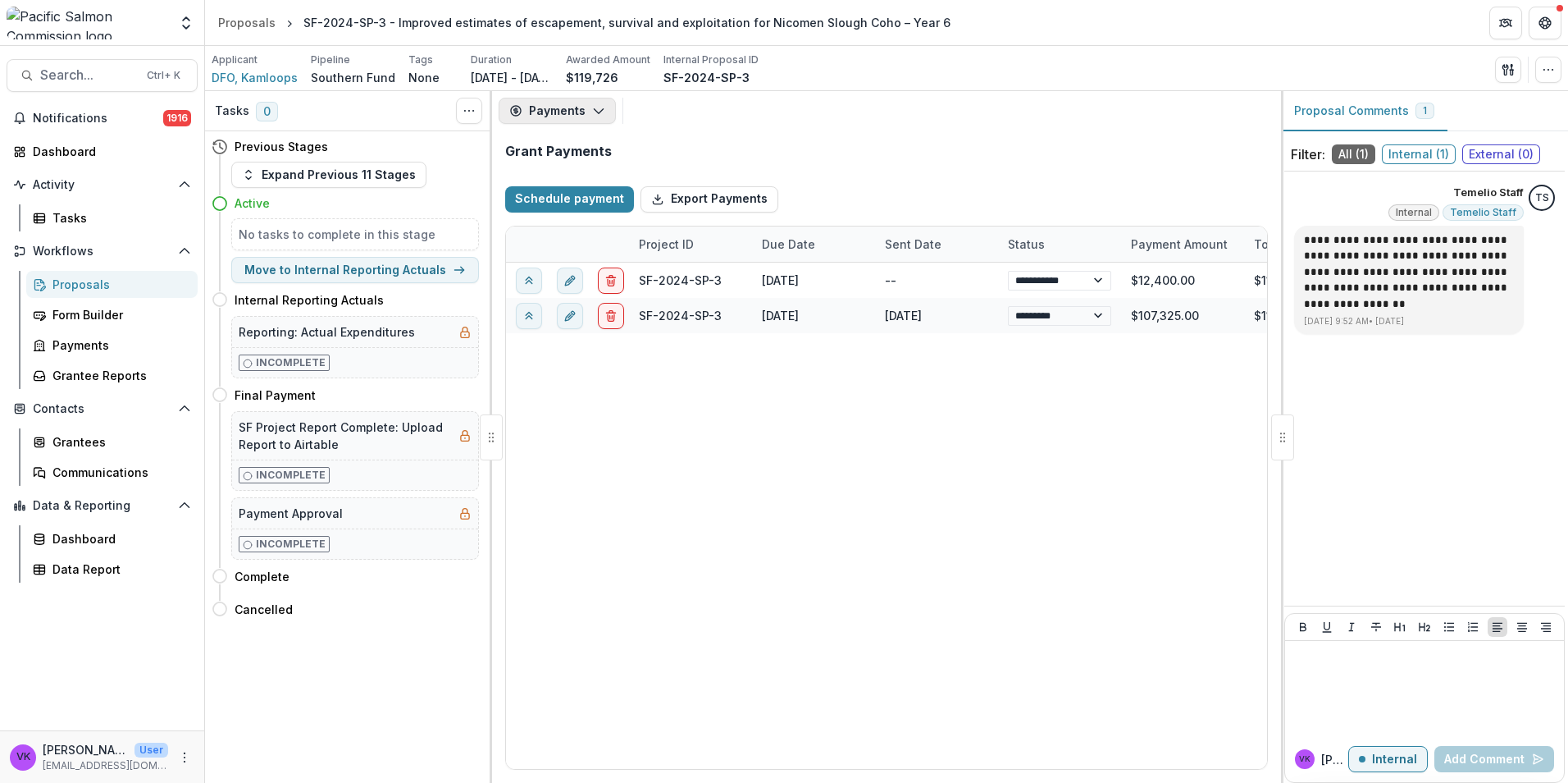
select select "****"
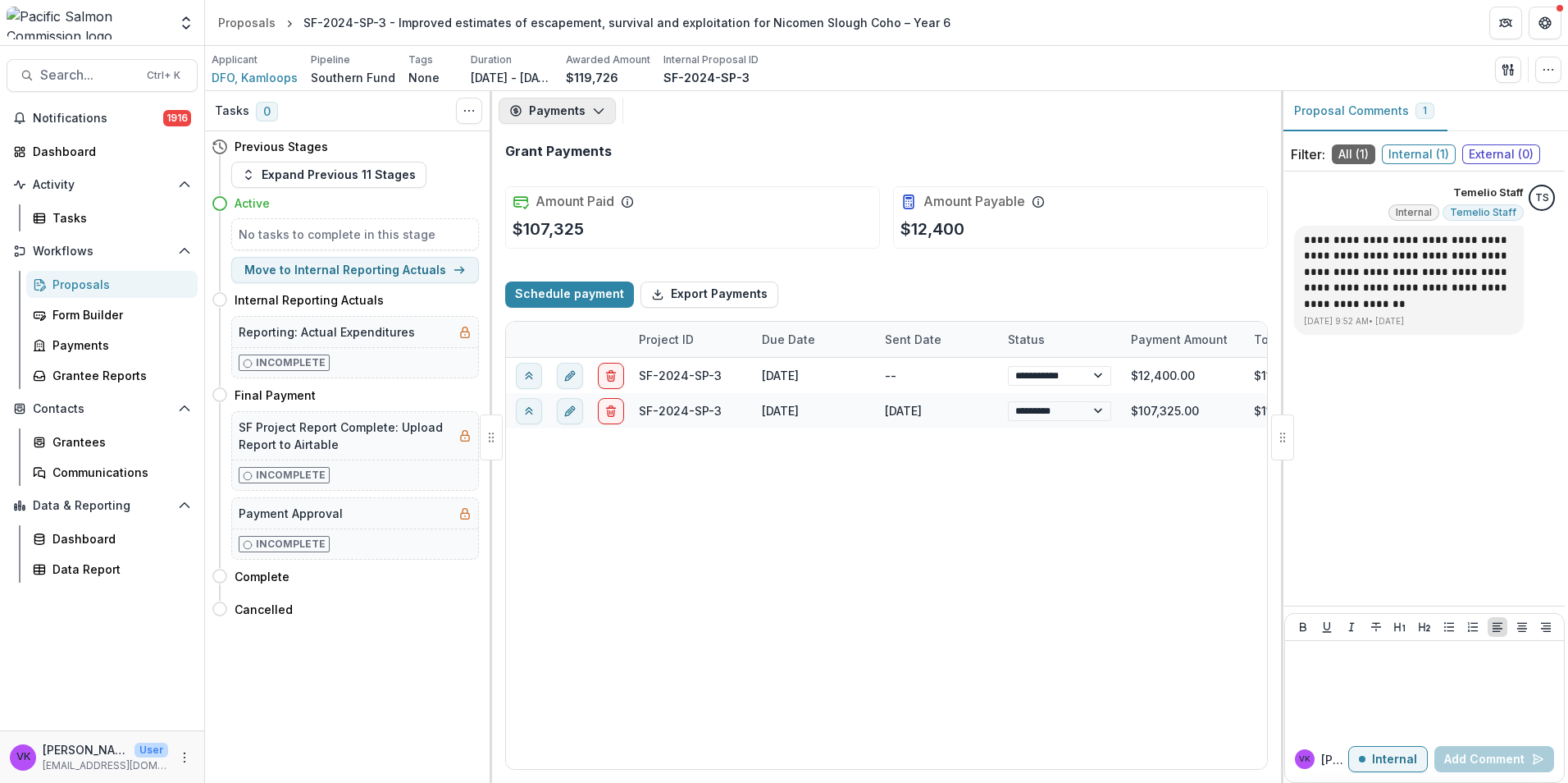
click at [598, 113] on polyline "button" at bounding box center [598, 112] width 9 height 5
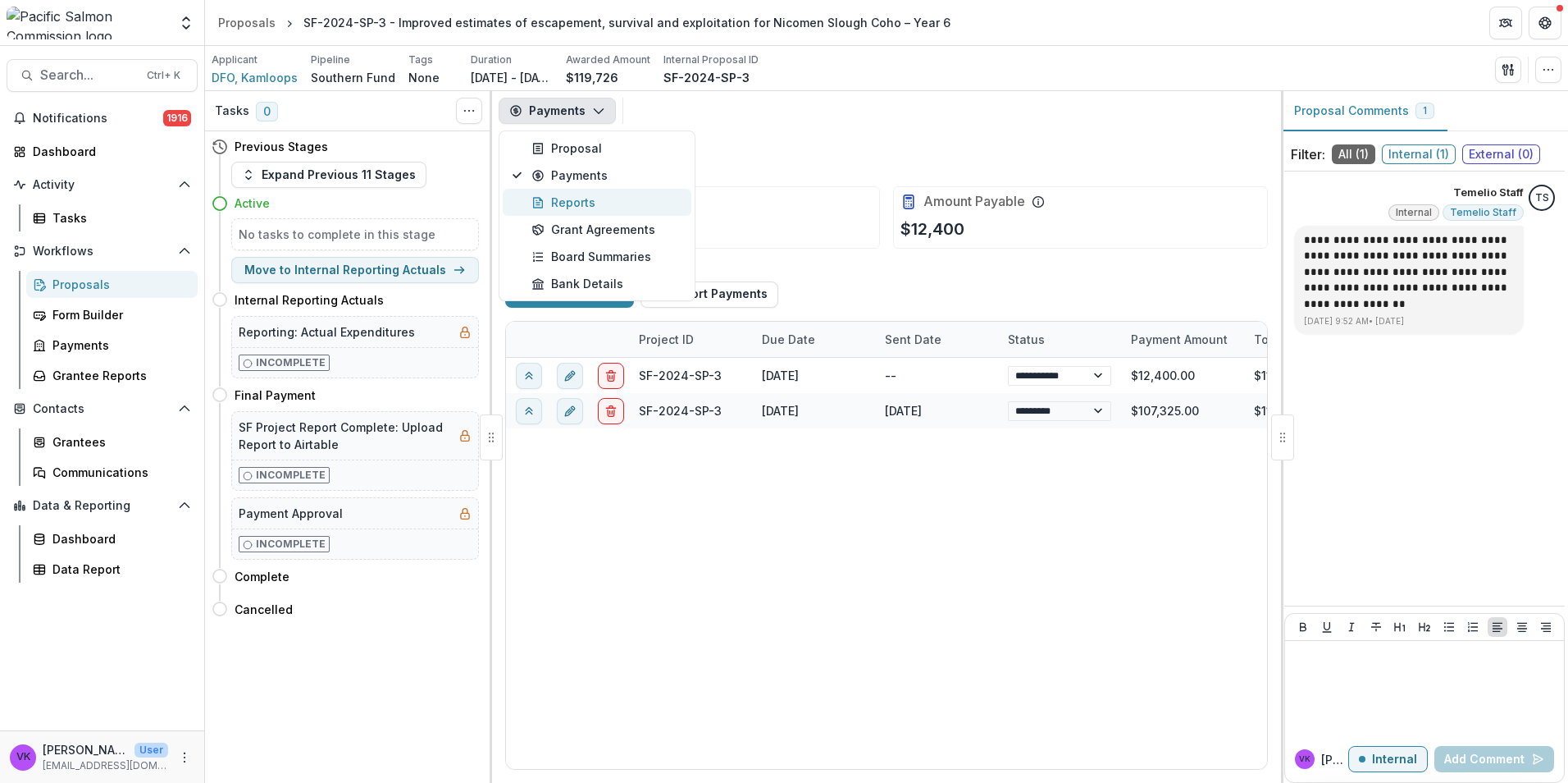
drag, startPoint x: 577, startPoint y: 205, endPoint x: 956, endPoint y: 625, distance: 565.7
click at [578, 207] on div "Reports" at bounding box center [606, 202] width 150 height 17
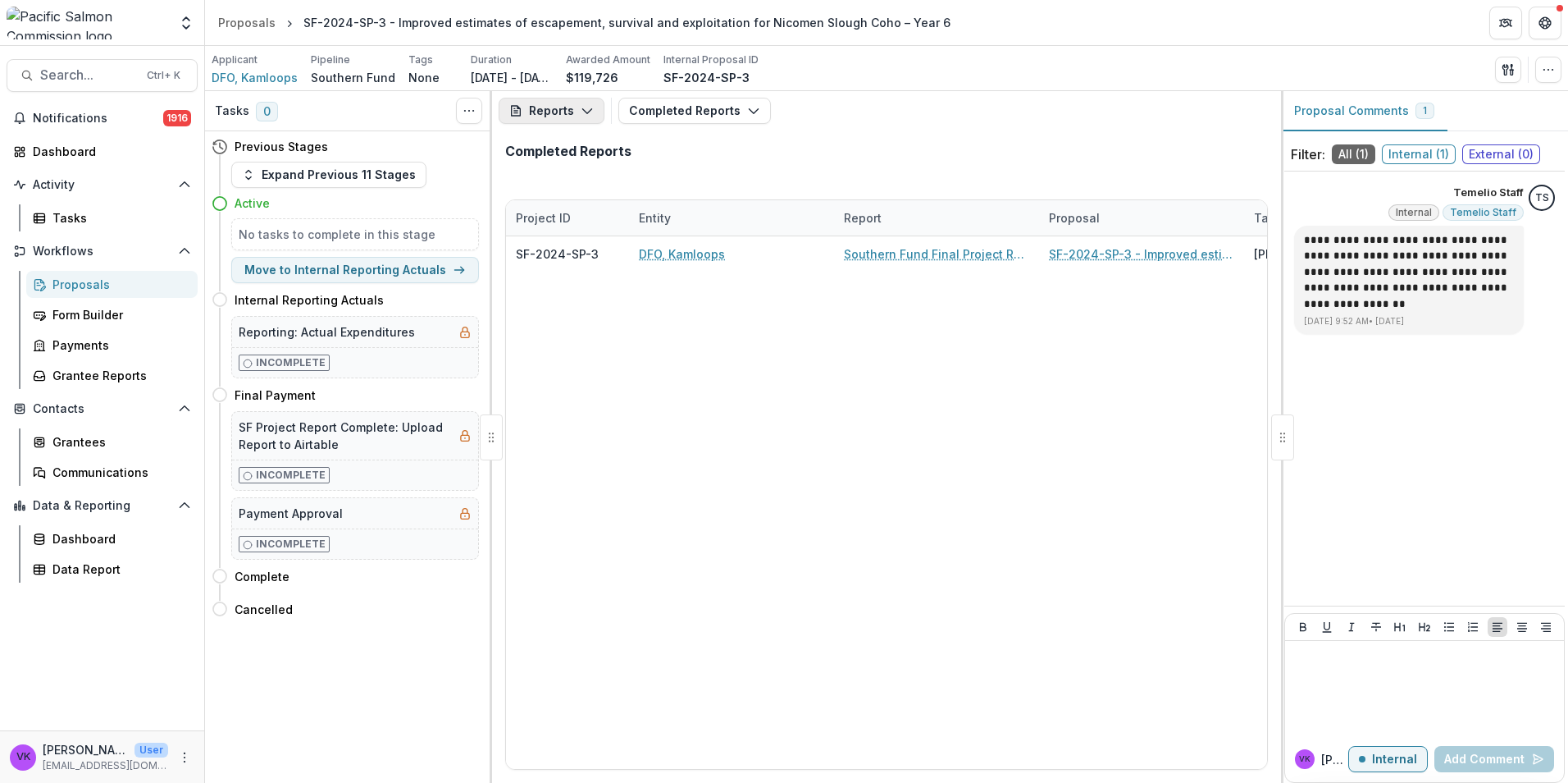
click at [585, 106] on icon "button" at bounding box center [587, 111] width 13 height 13
drag, startPoint x: 577, startPoint y: 199, endPoint x: 745, endPoint y: 225, distance: 170.0
click at [578, 199] on div "Reports" at bounding box center [606, 202] width 150 height 17
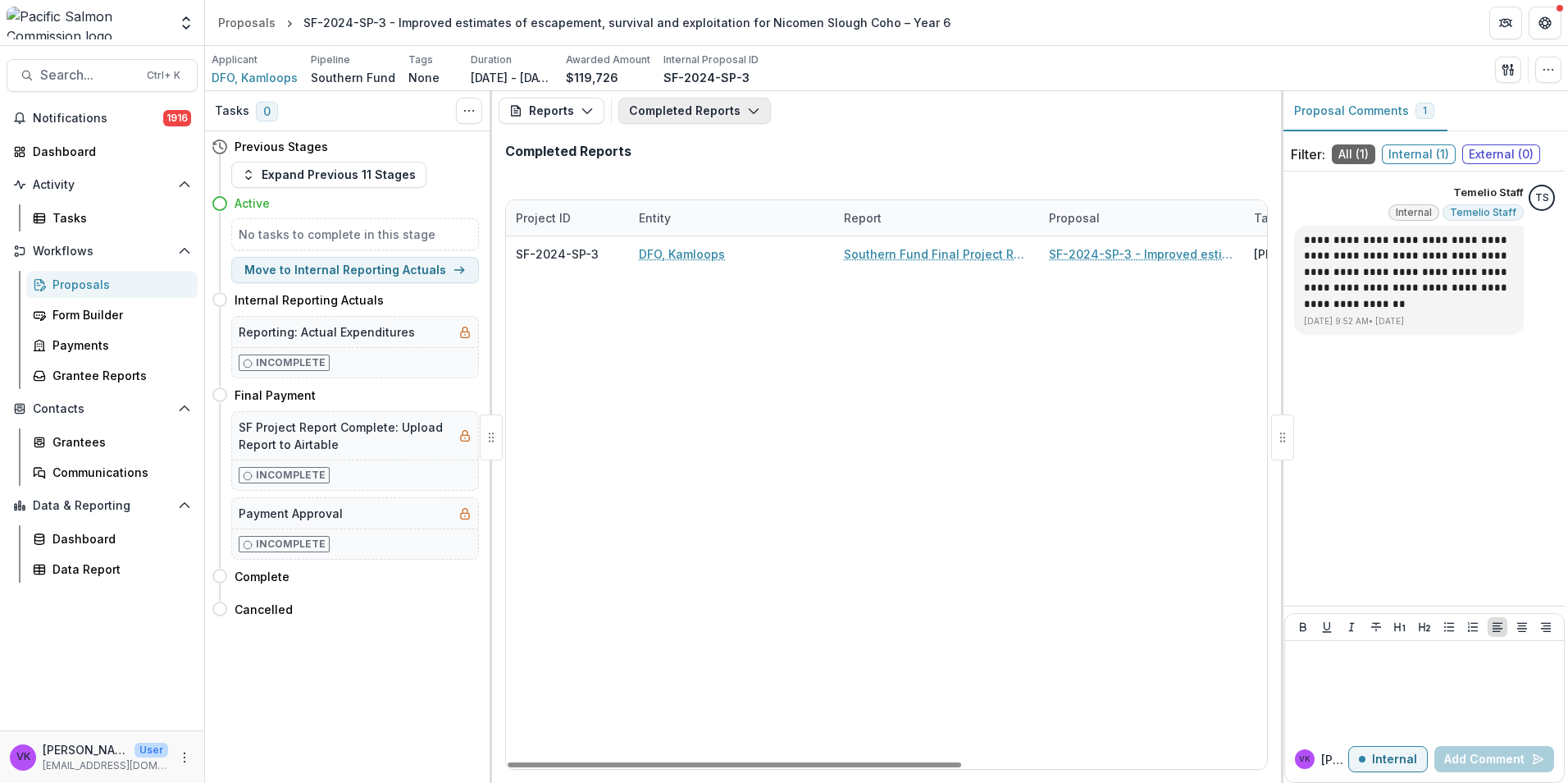
click at [751, 103] on button "Completed Reports" at bounding box center [694, 111] width 152 height 26
click at [749, 113] on icon "button" at bounding box center [754, 111] width 13 height 13
click at [750, 113] on icon "button" at bounding box center [754, 111] width 13 height 13
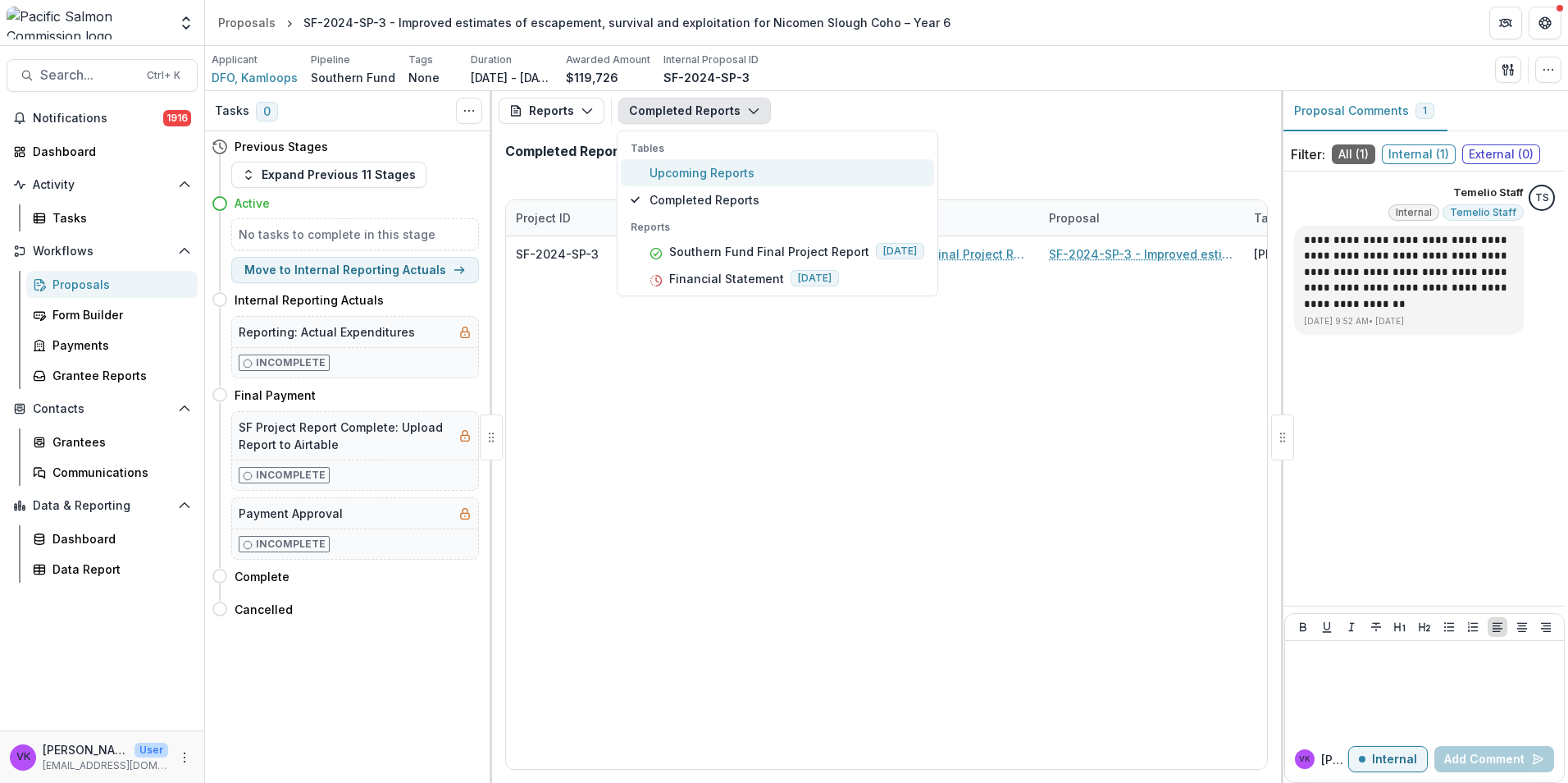
click at [723, 170] on span "Upcoming Reports" at bounding box center [787, 172] width 275 height 17
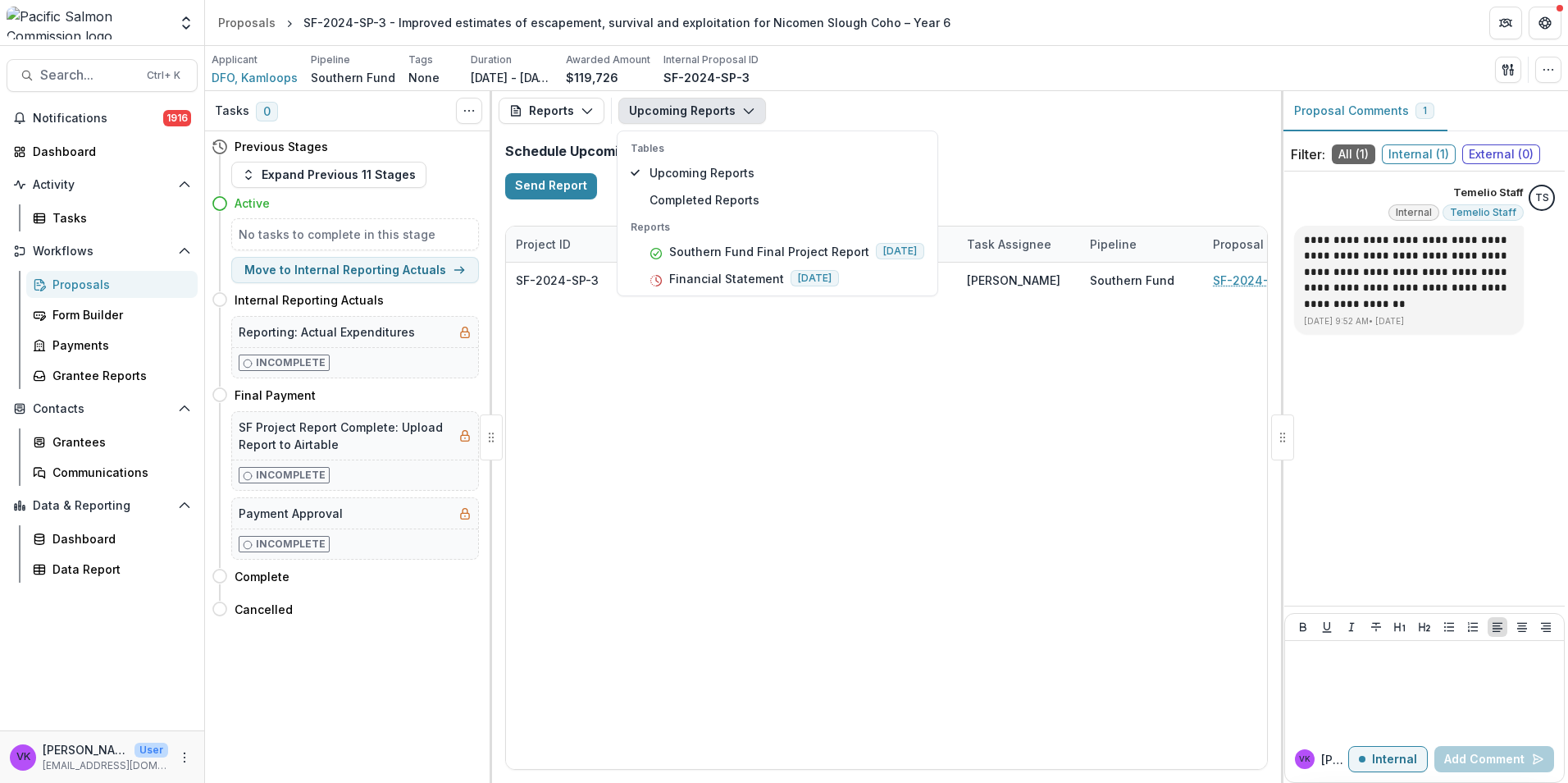
click at [1057, 496] on div "SF-2024-SP-3 Financial Statement [DATE] [PERSON_NAME] Southern Fund SF-2024-SP-…" at bounding box center [1121, 516] width 1230 height 507
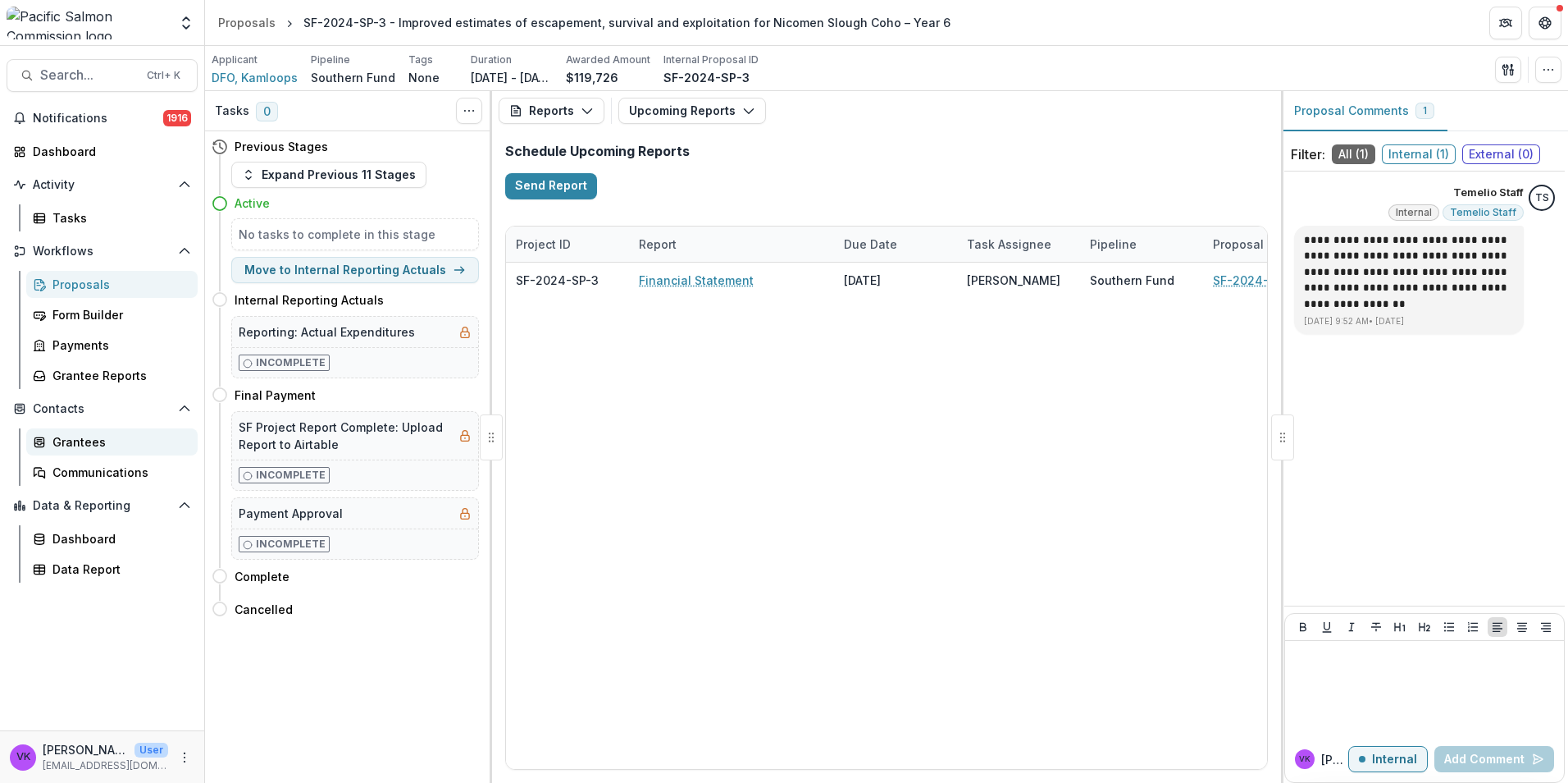
click at [80, 443] on div "Grantees" at bounding box center [118, 441] width 132 height 17
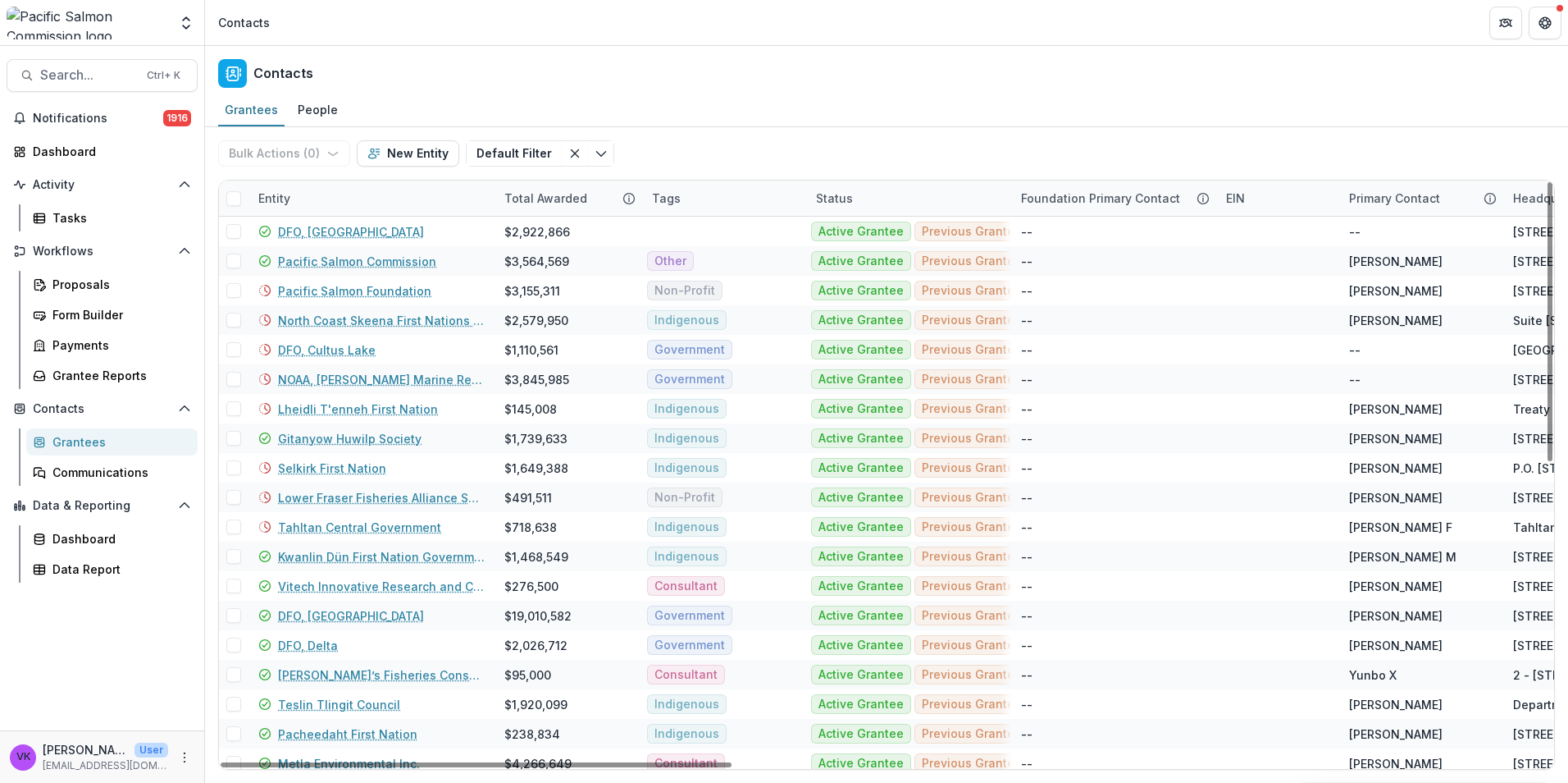
click at [324, 186] on div "Entity" at bounding box center [371, 198] width 246 height 36
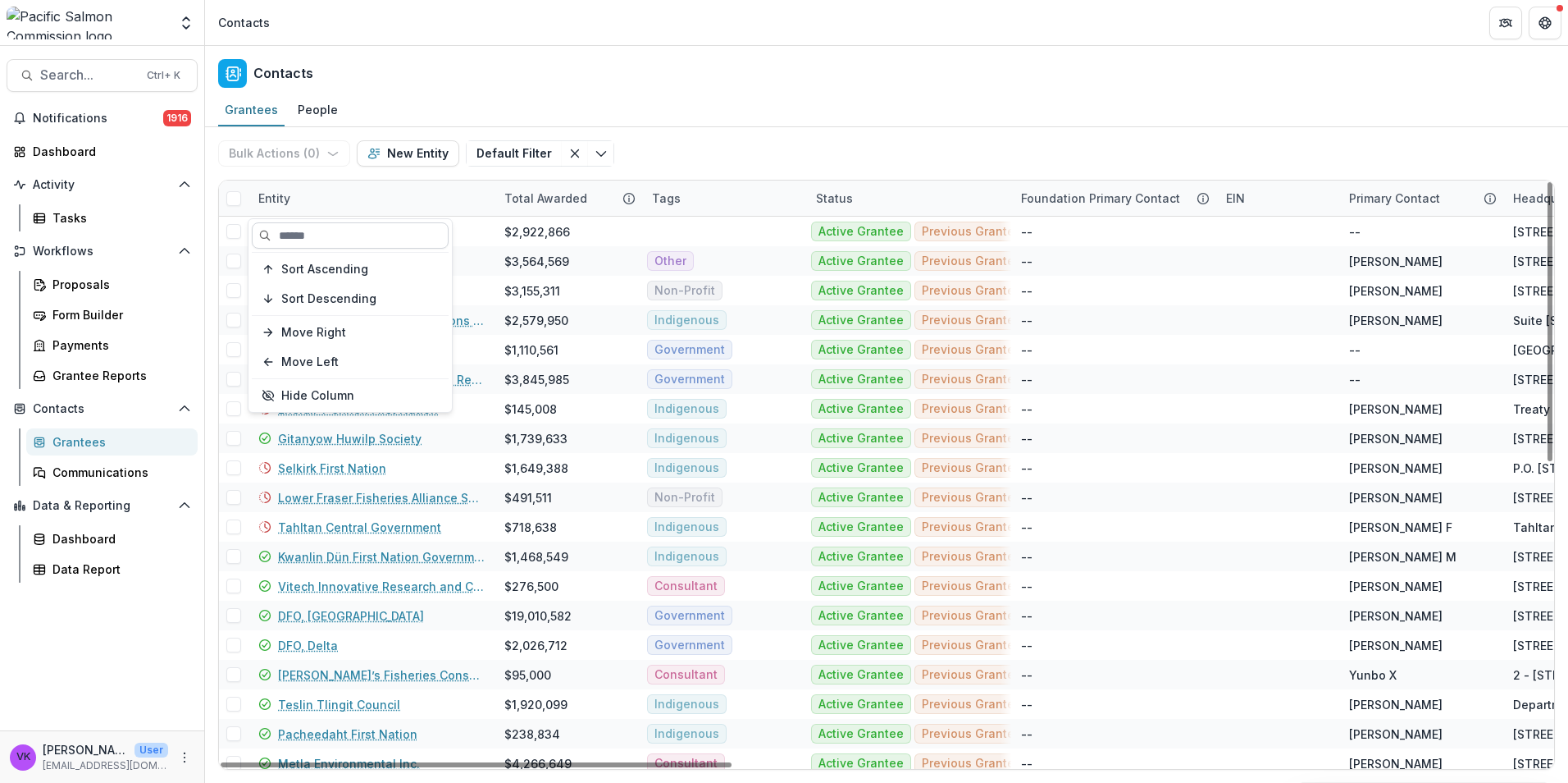
click at [312, 238] on input at bounding box center [350, 236] width 197 height 26
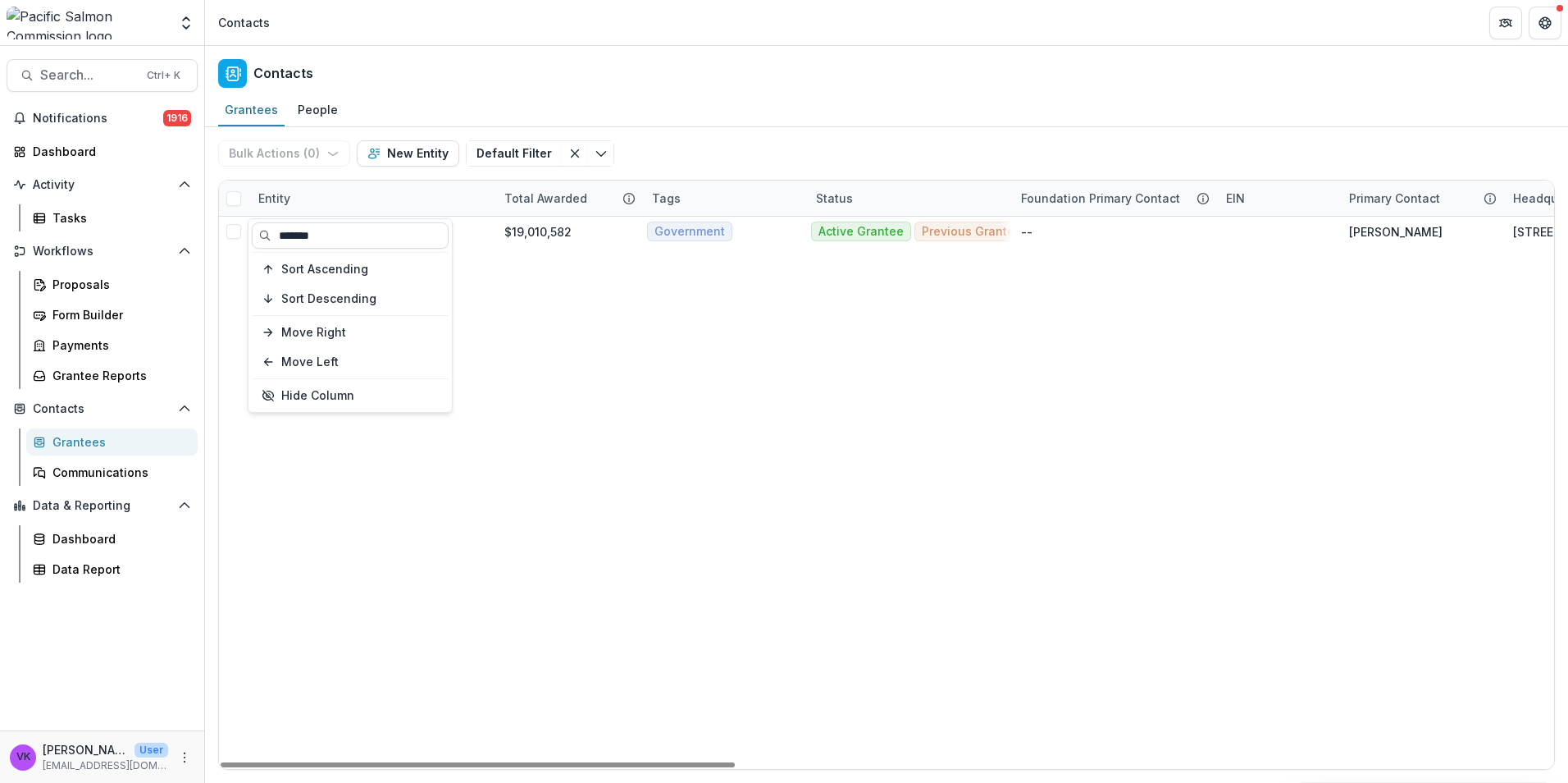
type input "*******"
click at [741, 142] on div "Bulk Actions ( 0 ) Send Email Create Proposals Create Tasks New Entity Default …" at bounding box center [887, 153] width 1337 height 52
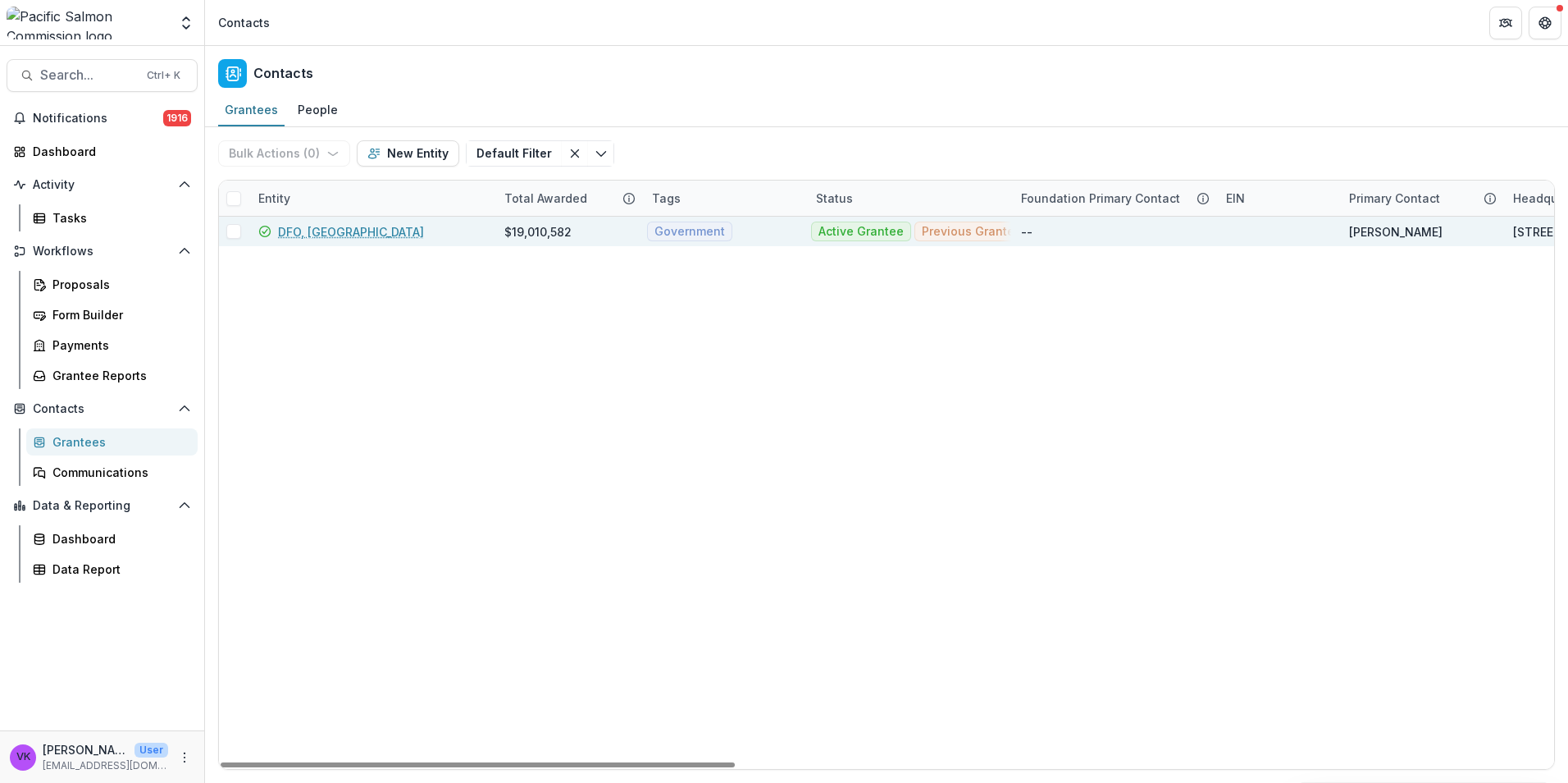
click at [315, 231] on link "DFO, [GEOGRAPHIC_DATA]" at bounding box center [351, 232] width 146 height 17
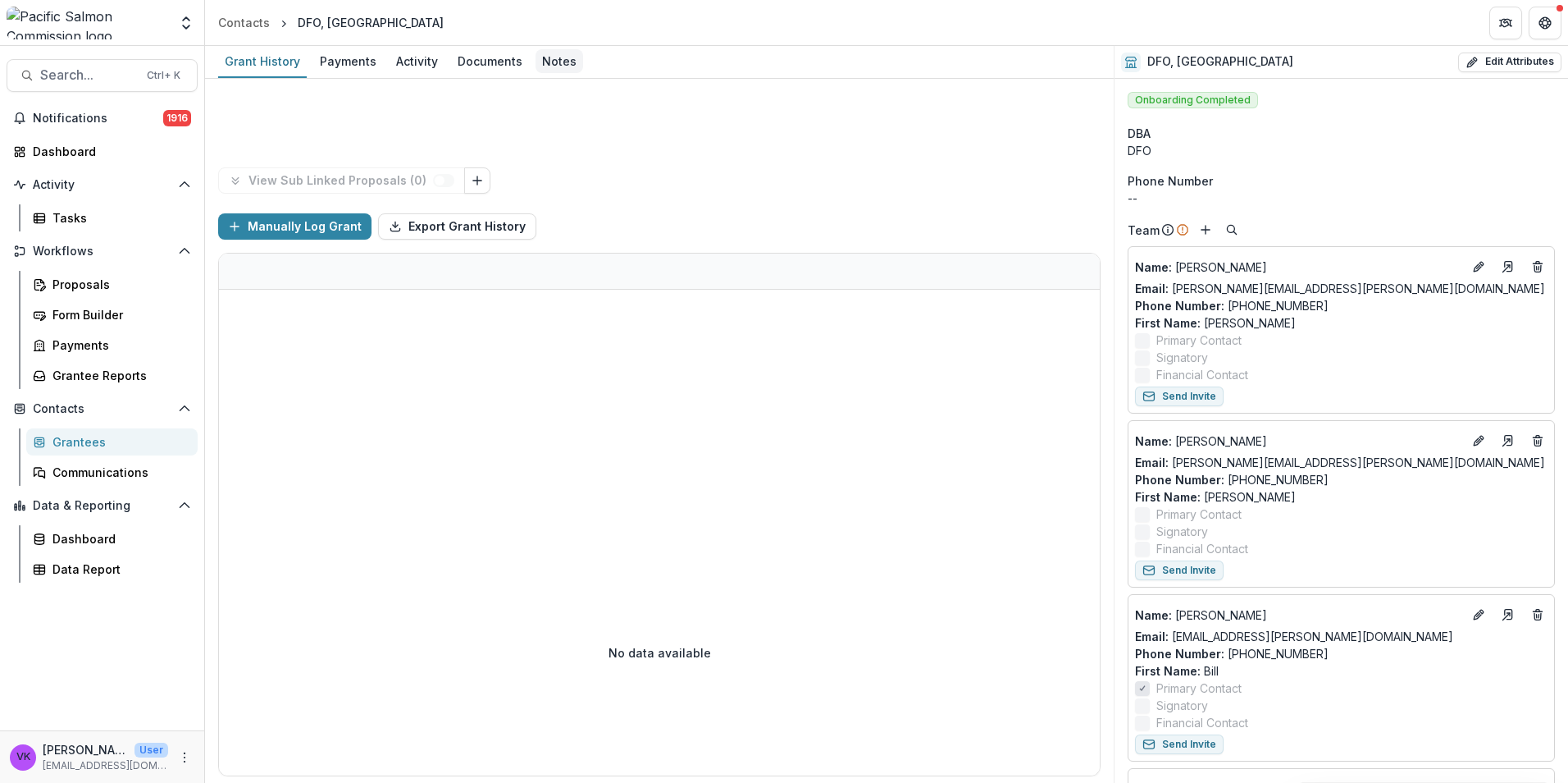
click at [552, 53] on div "Notes" at bounding box center [559, 60] width 47 height 24
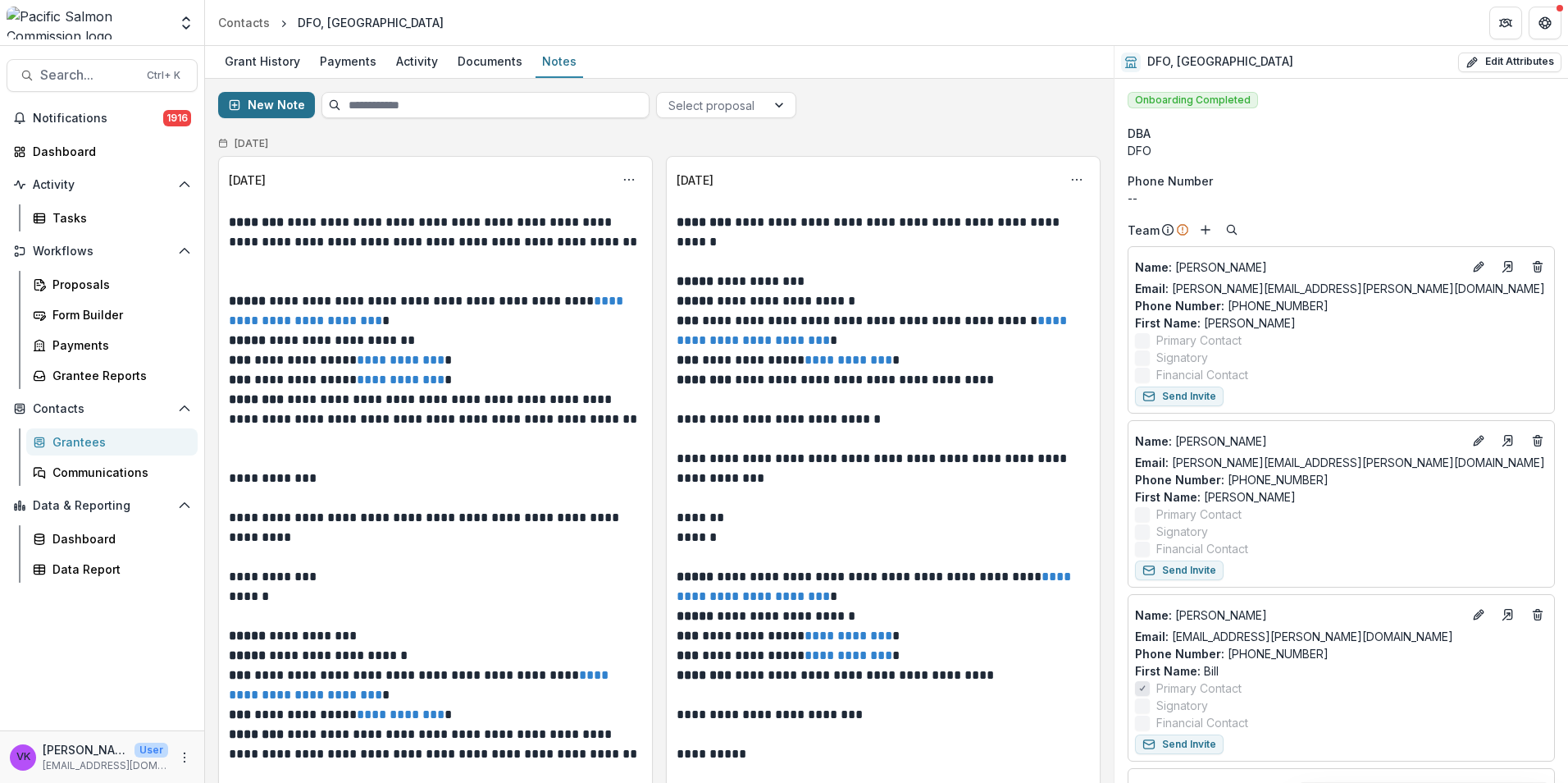
click at [259, 103] on button "New Note" at bounding box center [266, 105] width 97 height 26
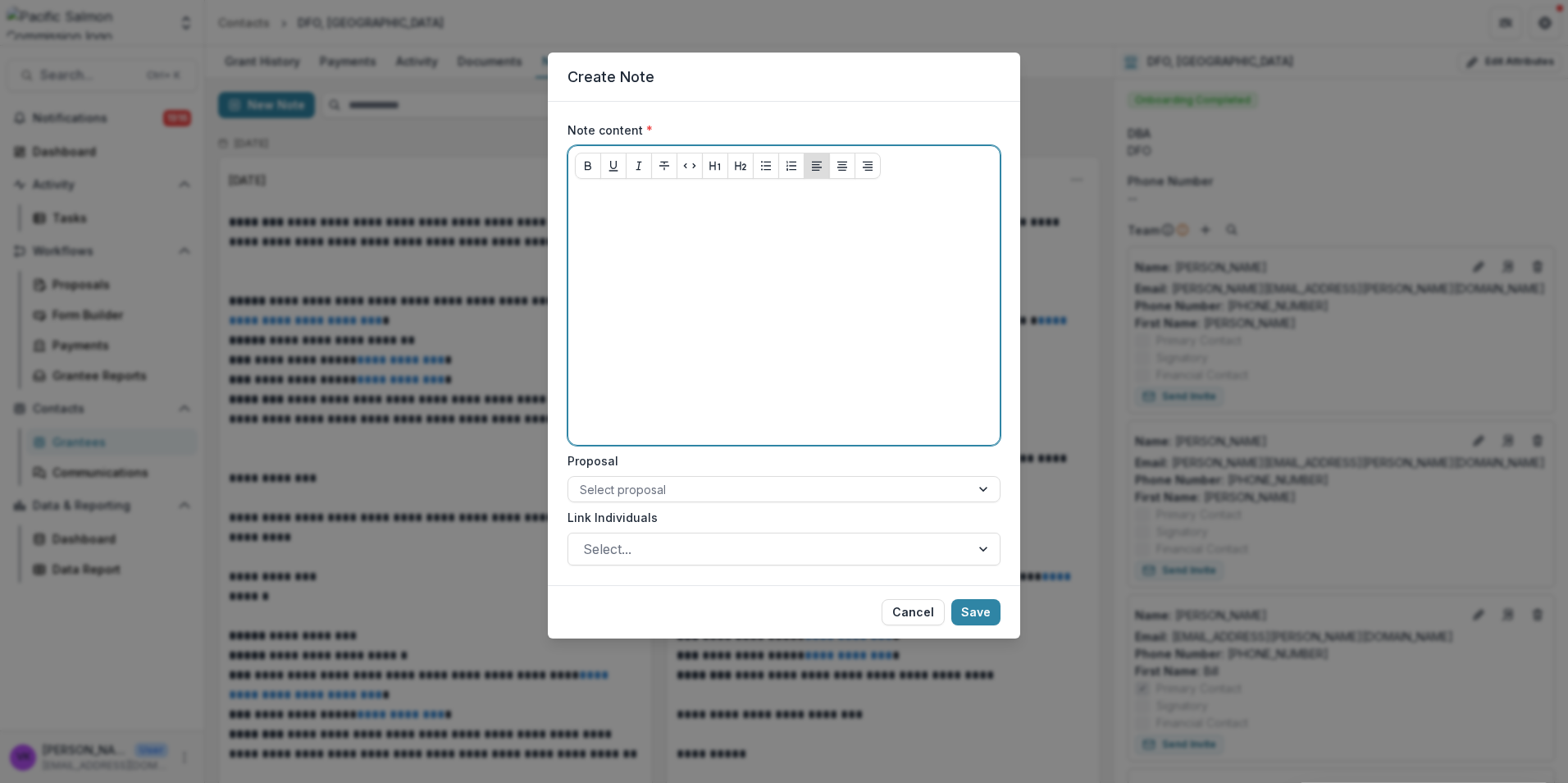
click at [634, 215] on div at bounding box center [784, 315] width 419 height 246
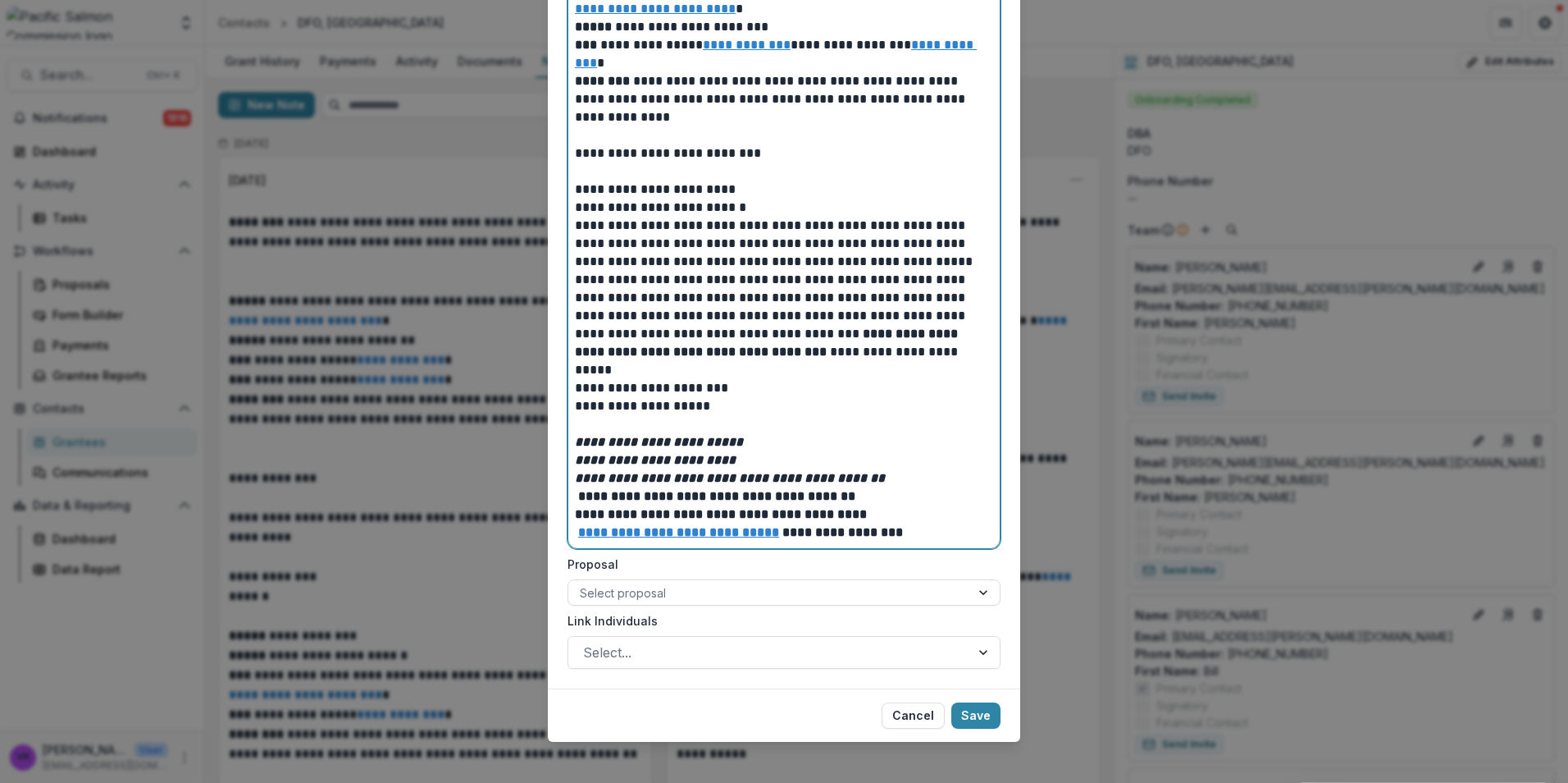
scroll to position [853, 0]
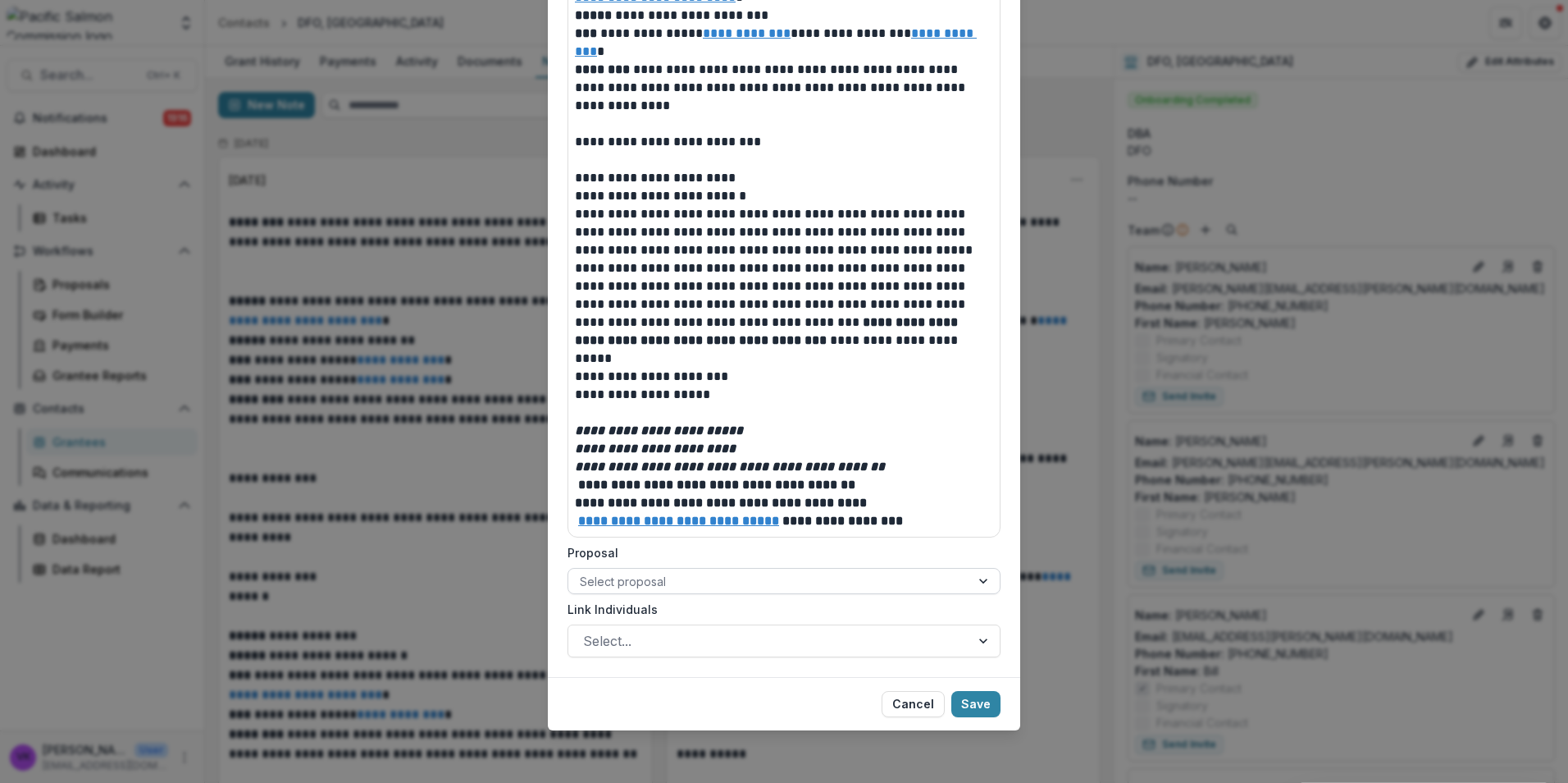
click at [971, 578] on div at bounding box center [985, 581] width 30 height 25
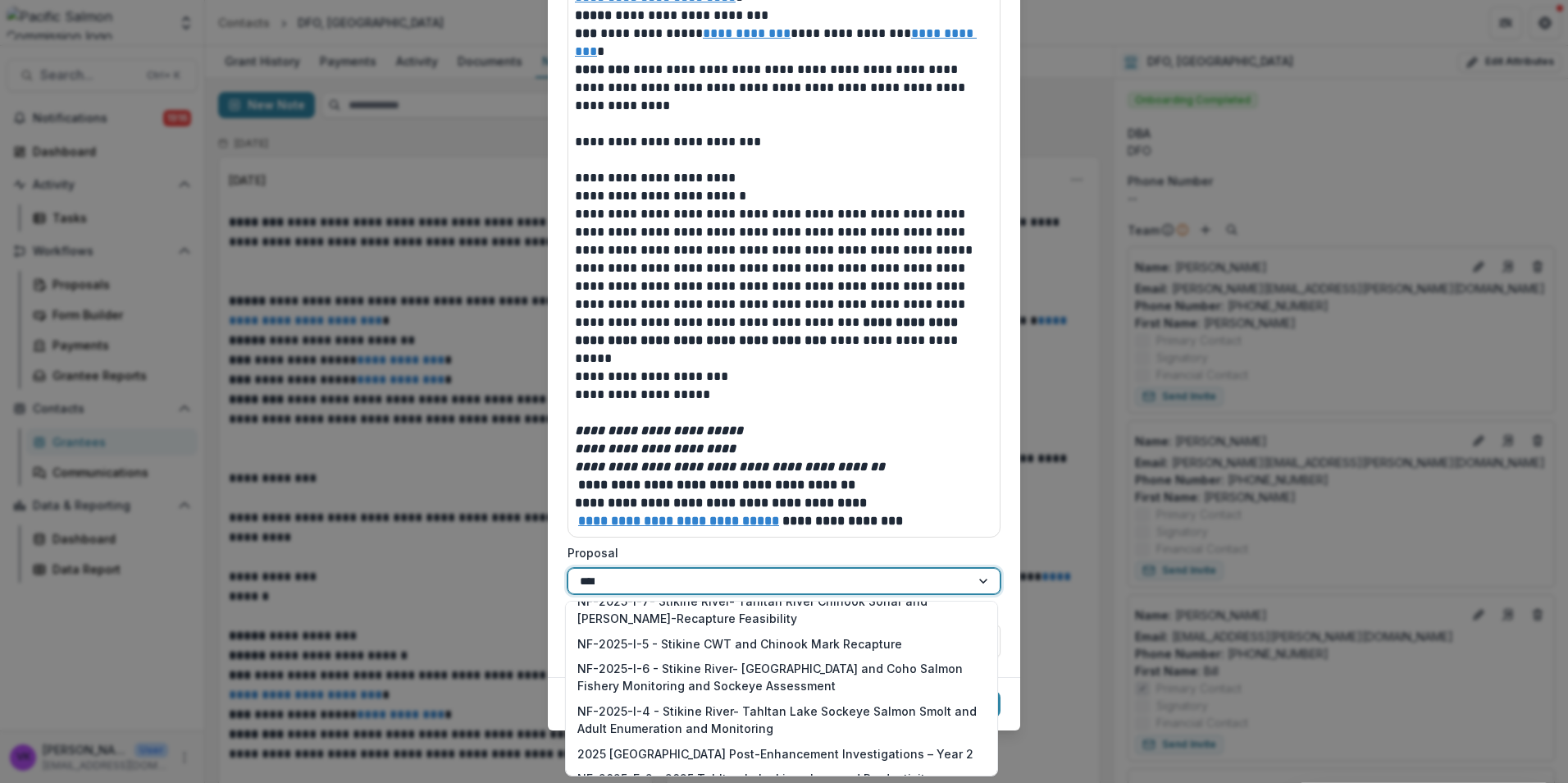
scroll to position [2021, 0]
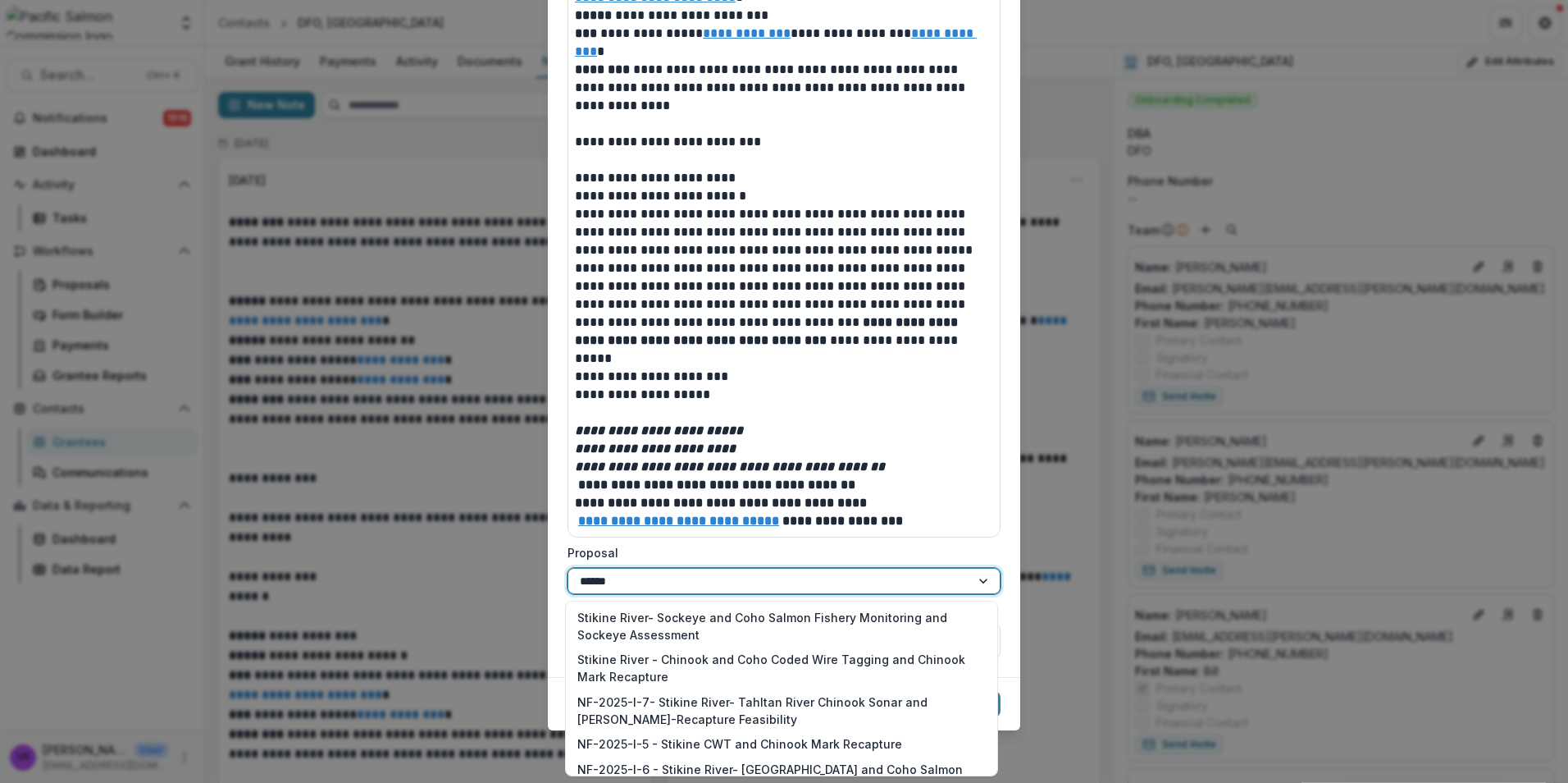
type input "*******"
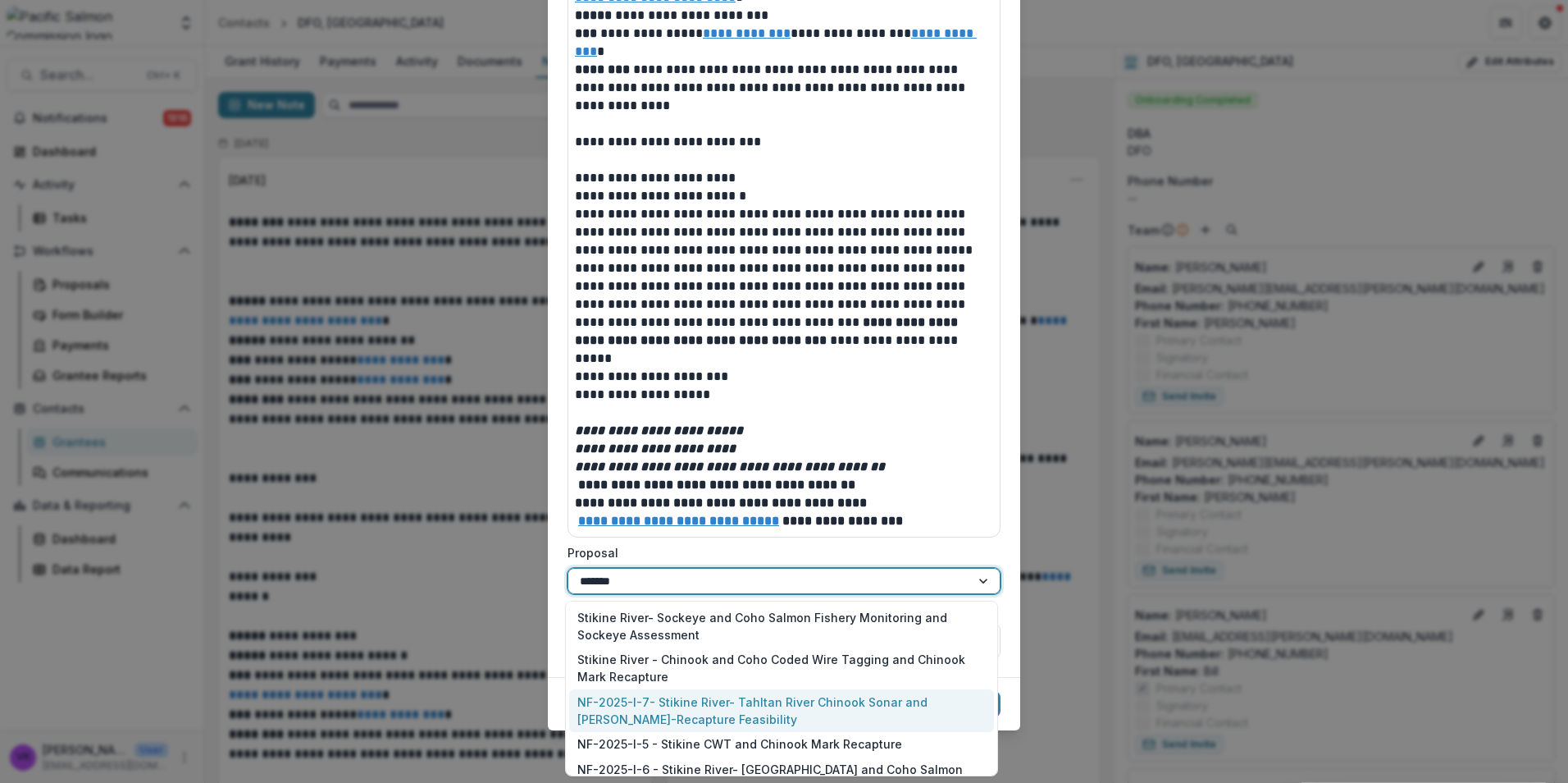
click at [685, 689] on div "NF-2025-I-7- Stikine River- Tahltan River Chinook Sonar and [PERSON_NAME]-Recap…" at bounding box center [781, 711] width 424 height 43
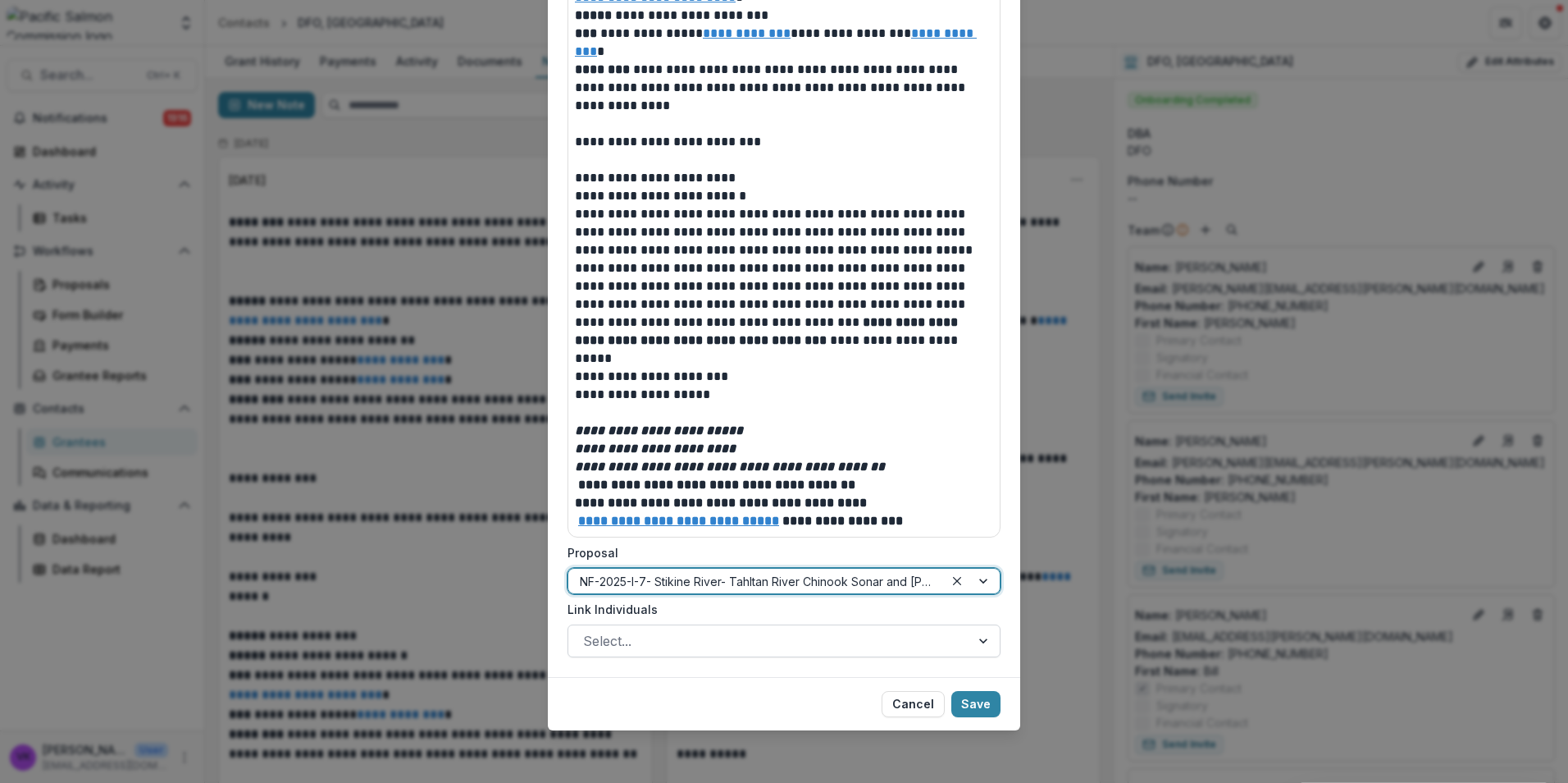
click at [771, 635] on div at bounding box center [770, 641] width 372 height 23
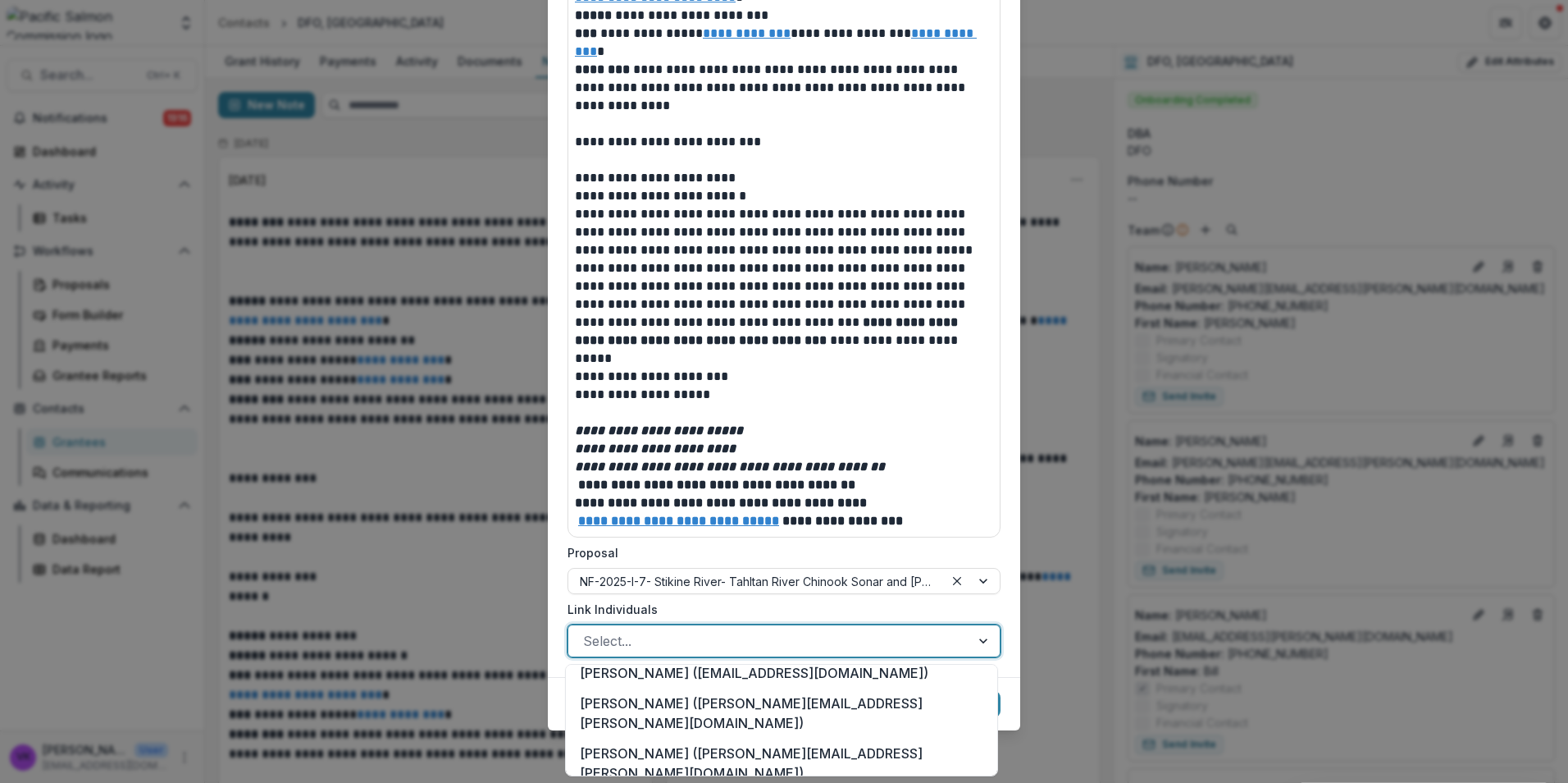
scroll to position [288, 0]
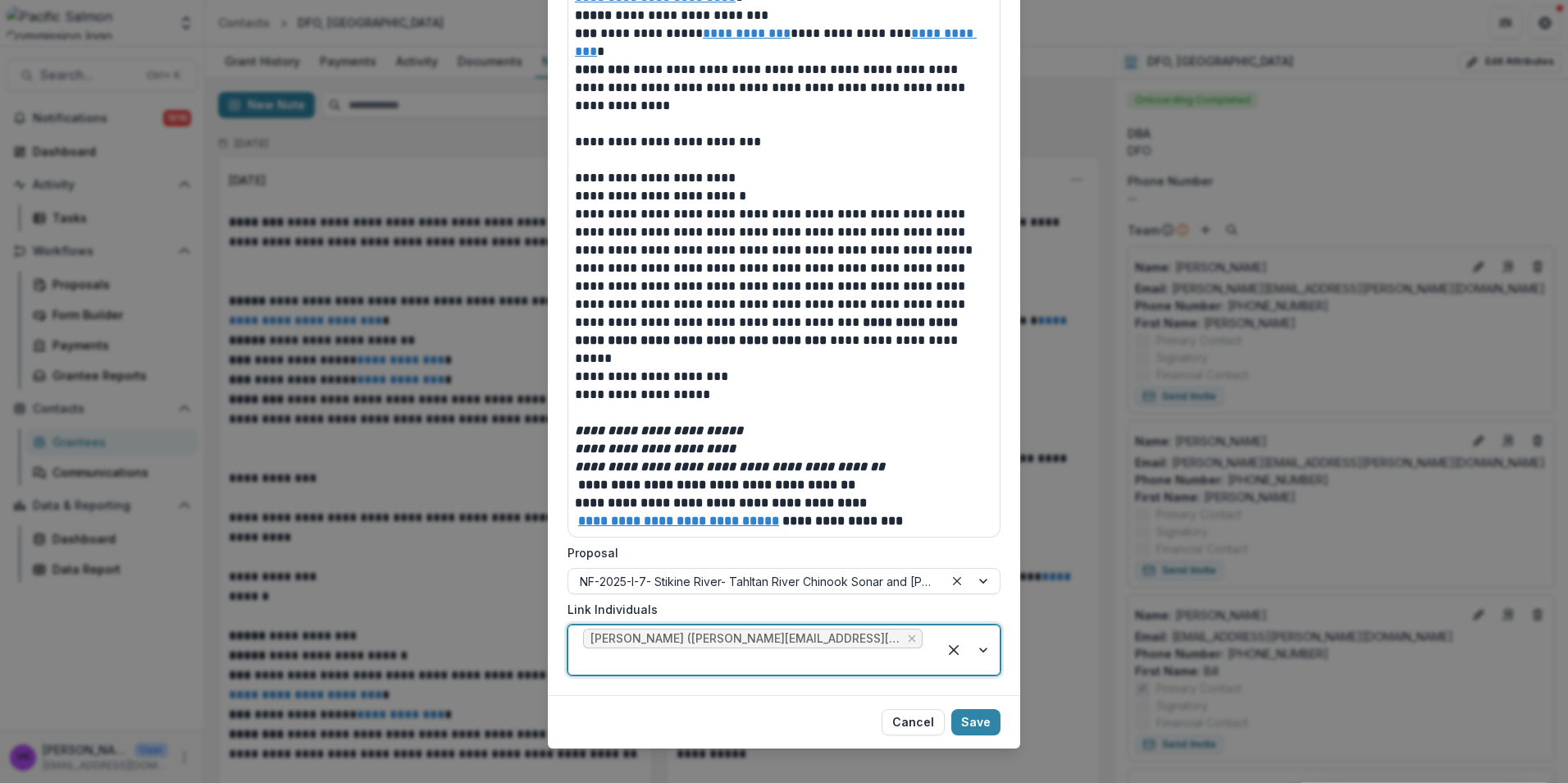
click at [977, 643] on div at bounding box center [968, 649] width 62 height 49
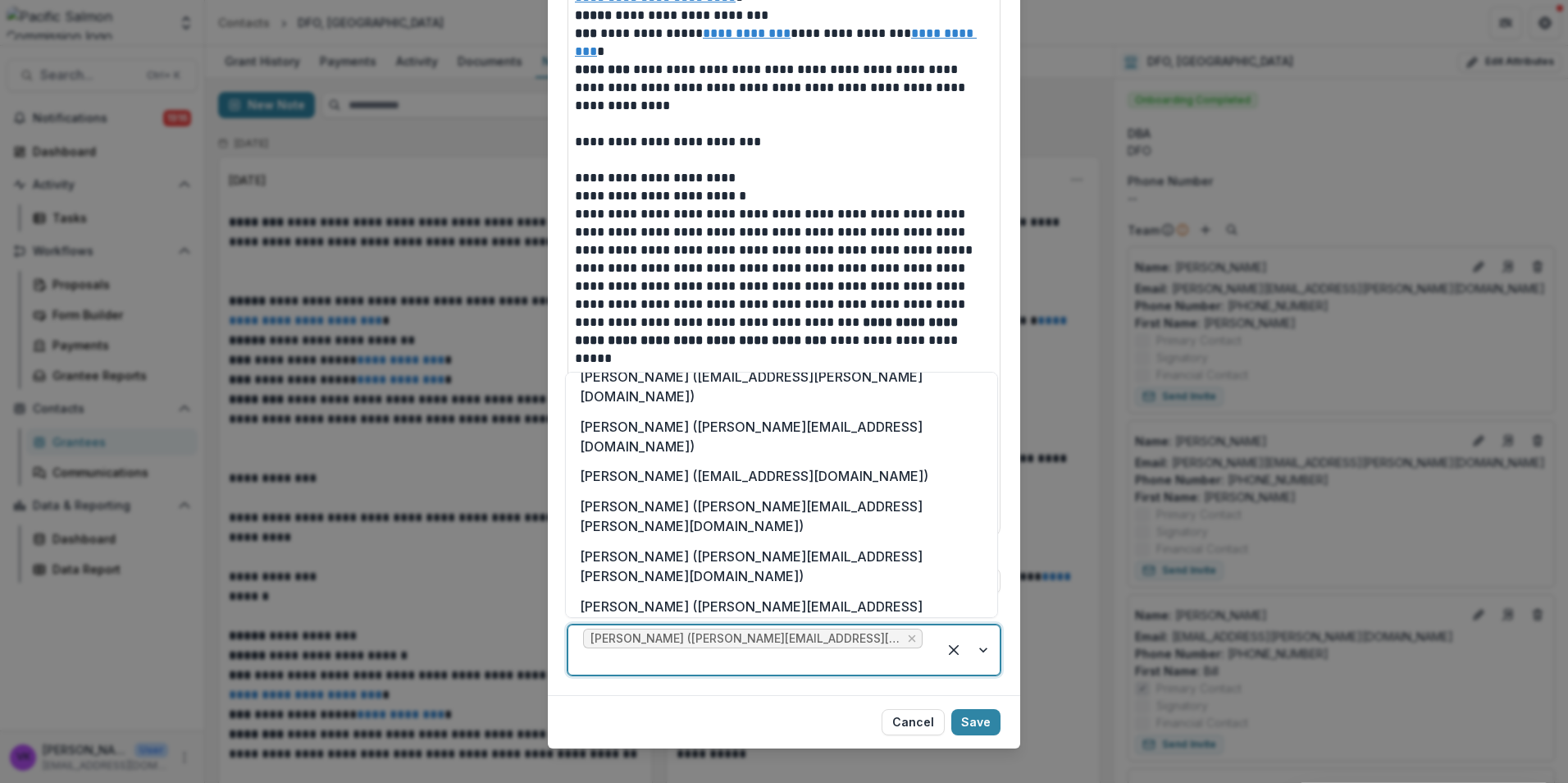
scroll to position [0, 0]
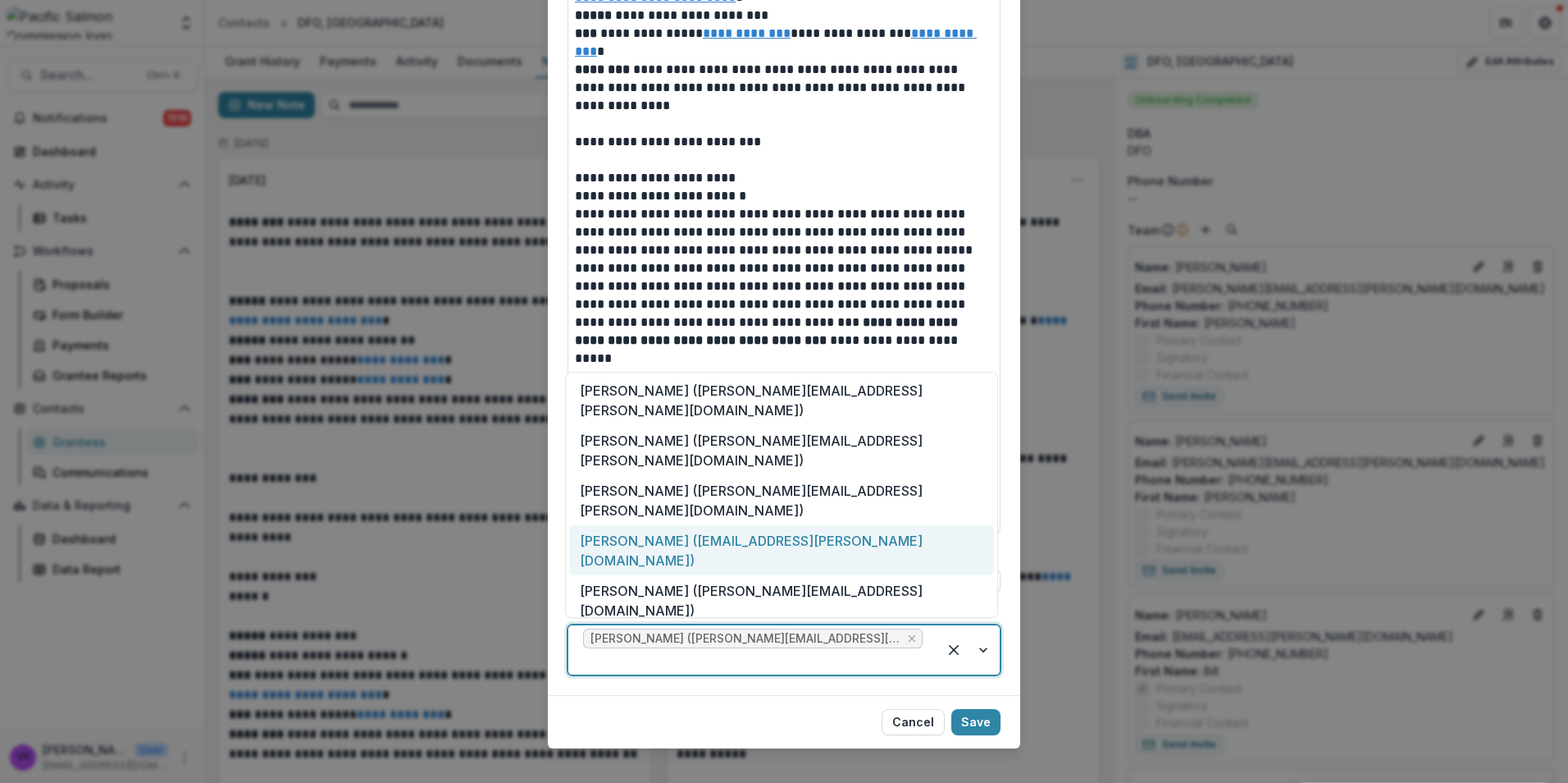
drag, startPoint x: 662, startPoint y: 485, endPoint x: 680, endPoint y: 494, distance: 20.1
click at [663, 525] on div "[PERSON_NAME] ([EMAIL_ADDRESS][PERSON_NAME][DOMAIN_NAME])" at bounding box center [781, 550] width 424 height 50
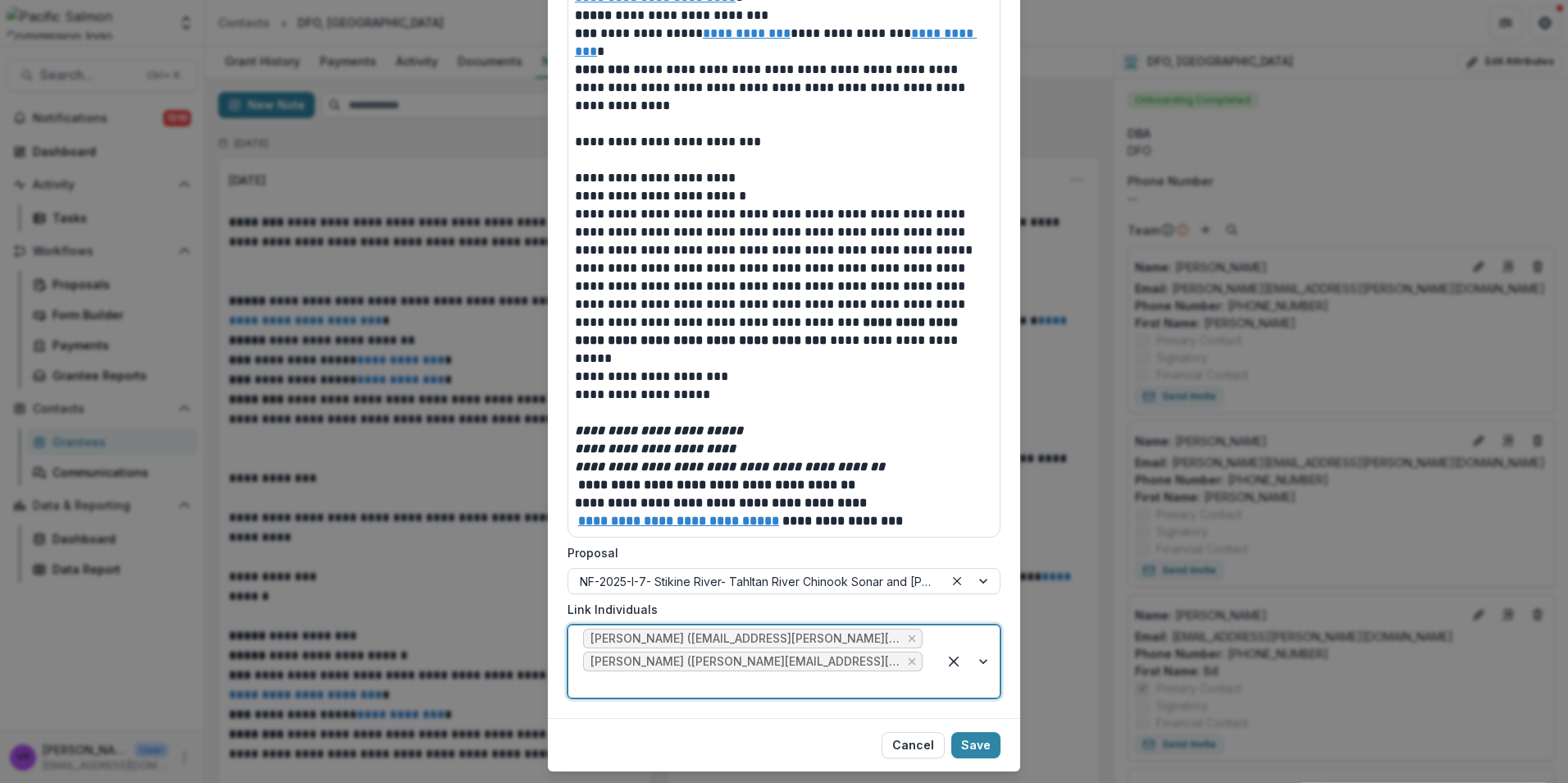
click at [977, 659] on div at bounding box center [968, 661] width 62 height 72
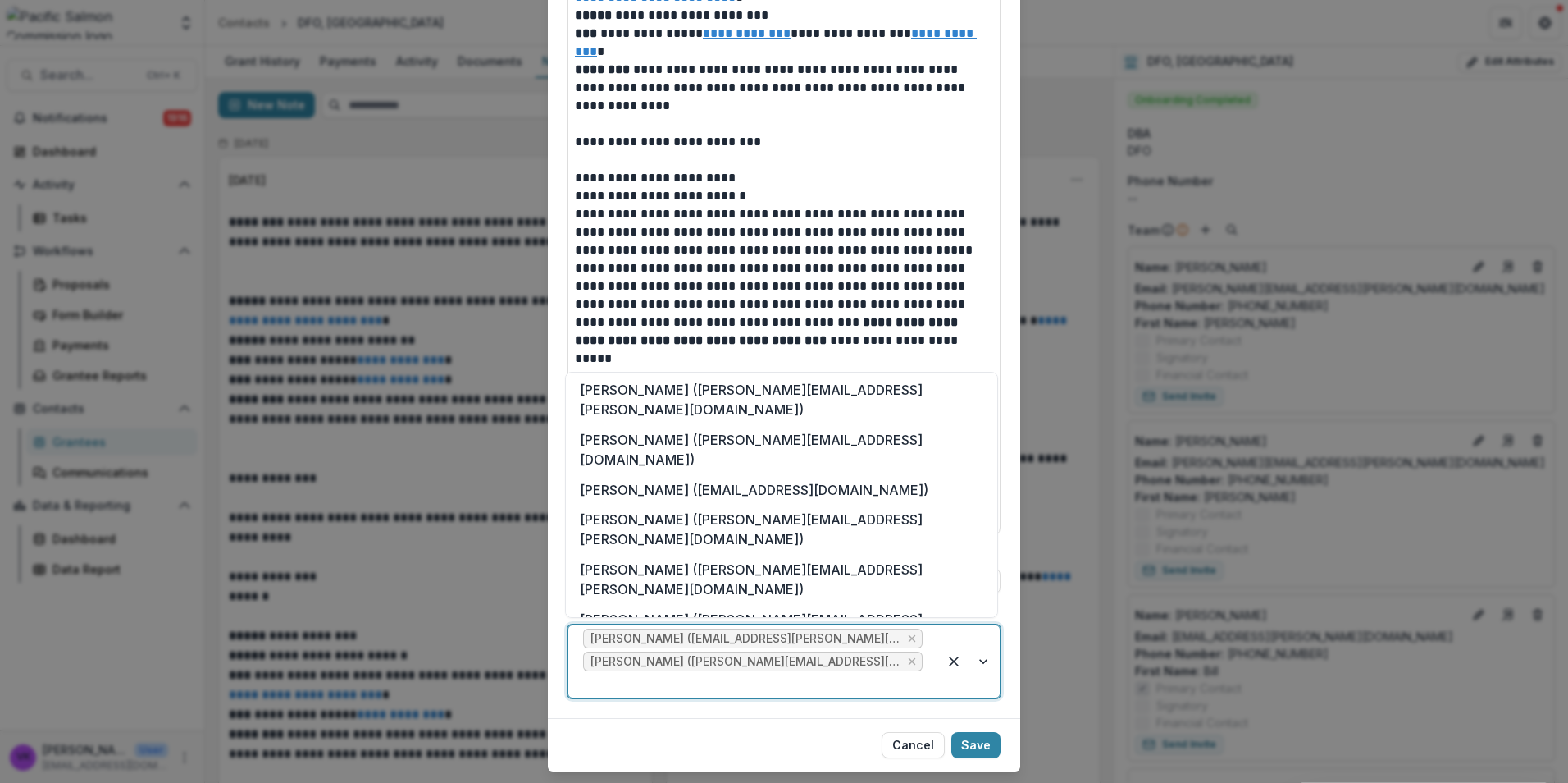
scroll to position [192, 0]
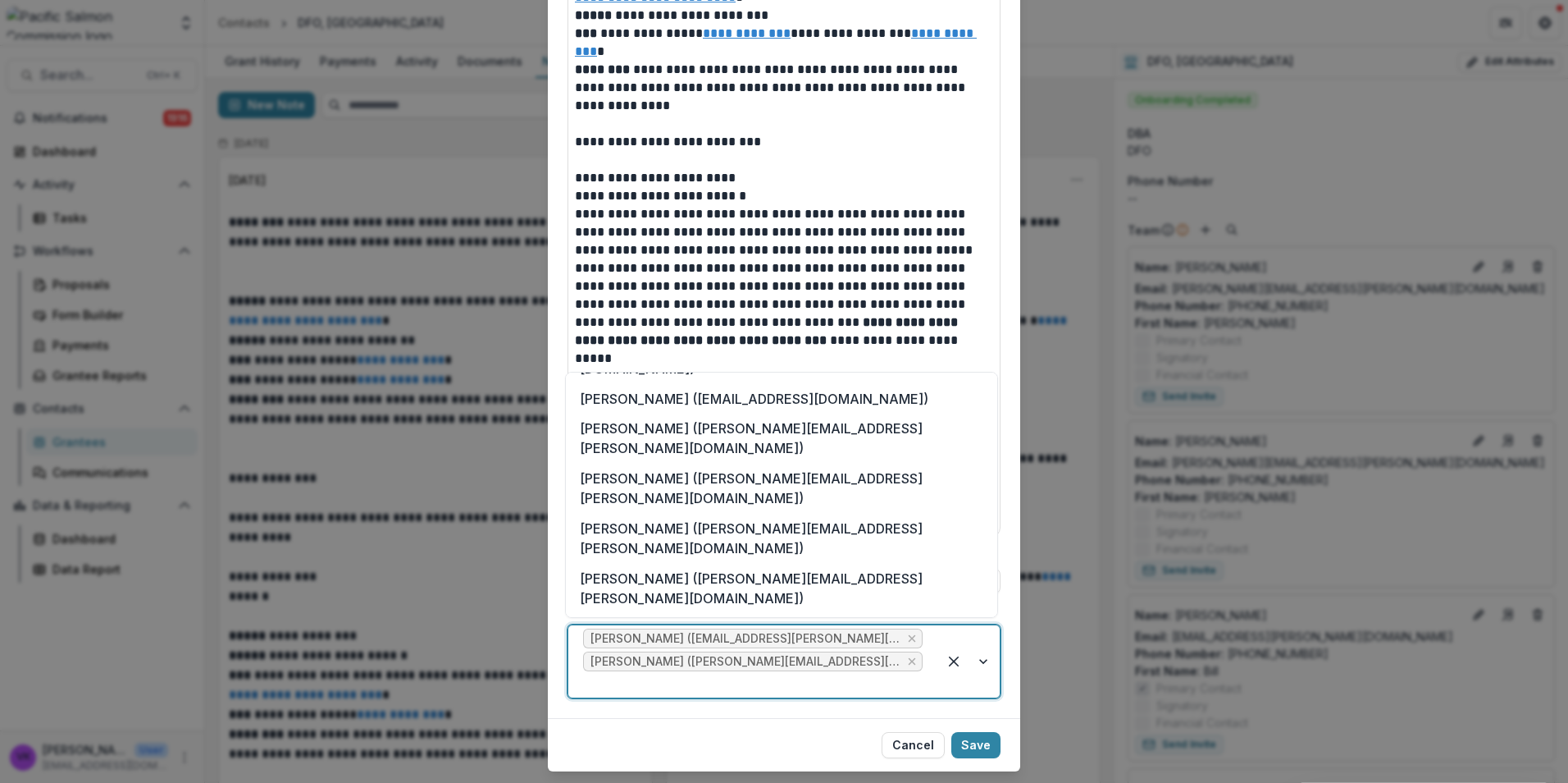
click at [695, 762] on div "[PERSON_NAME] ([PERSON_NAME][EMAIL_ADDRESS][PERSON_NAME][DOMAIN_NAME])" at bounding box center [781, 787] width 424 height 50
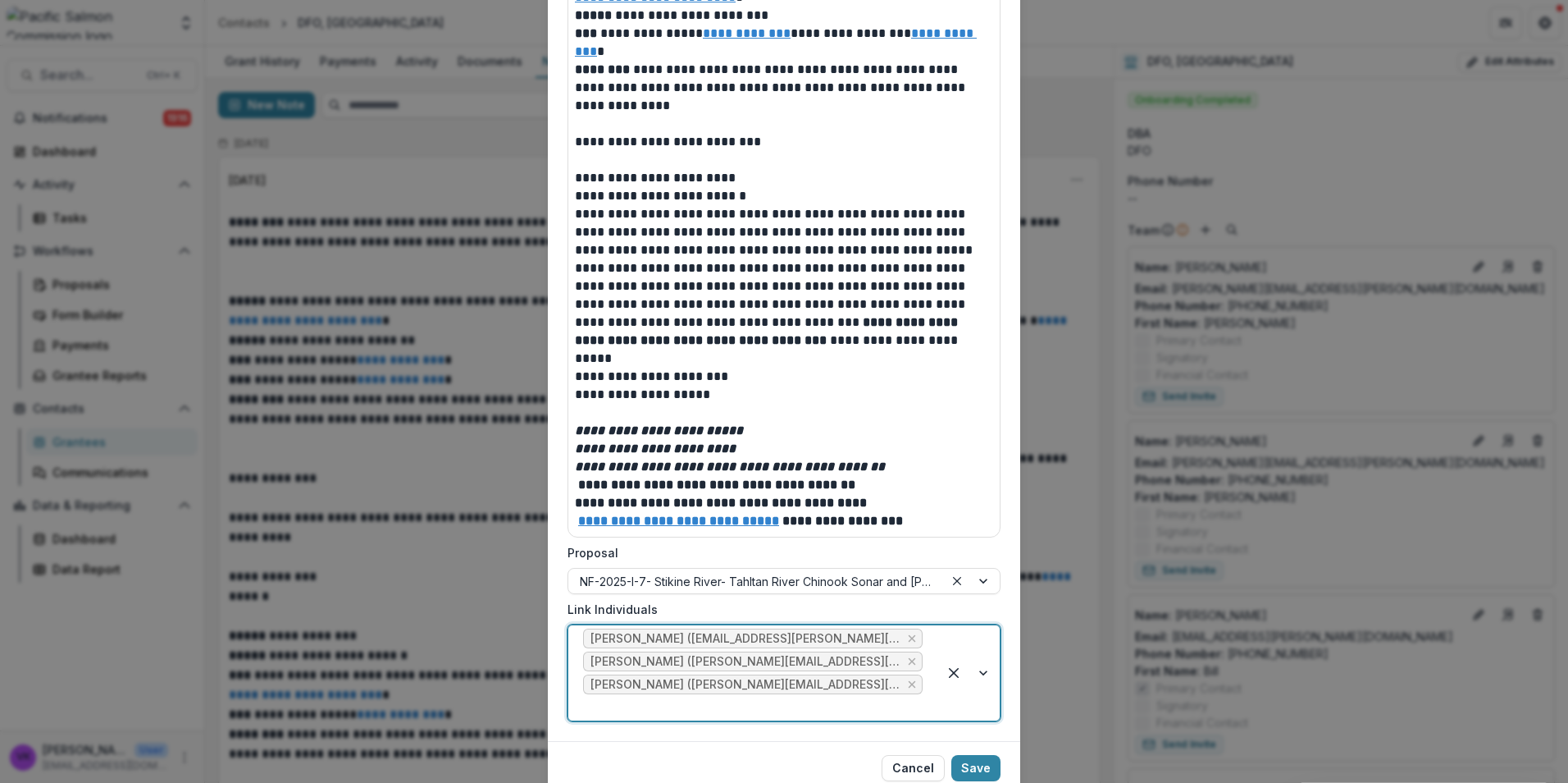
click at [978, 657] on div at bounding box center [968, 672] width 62 height 95
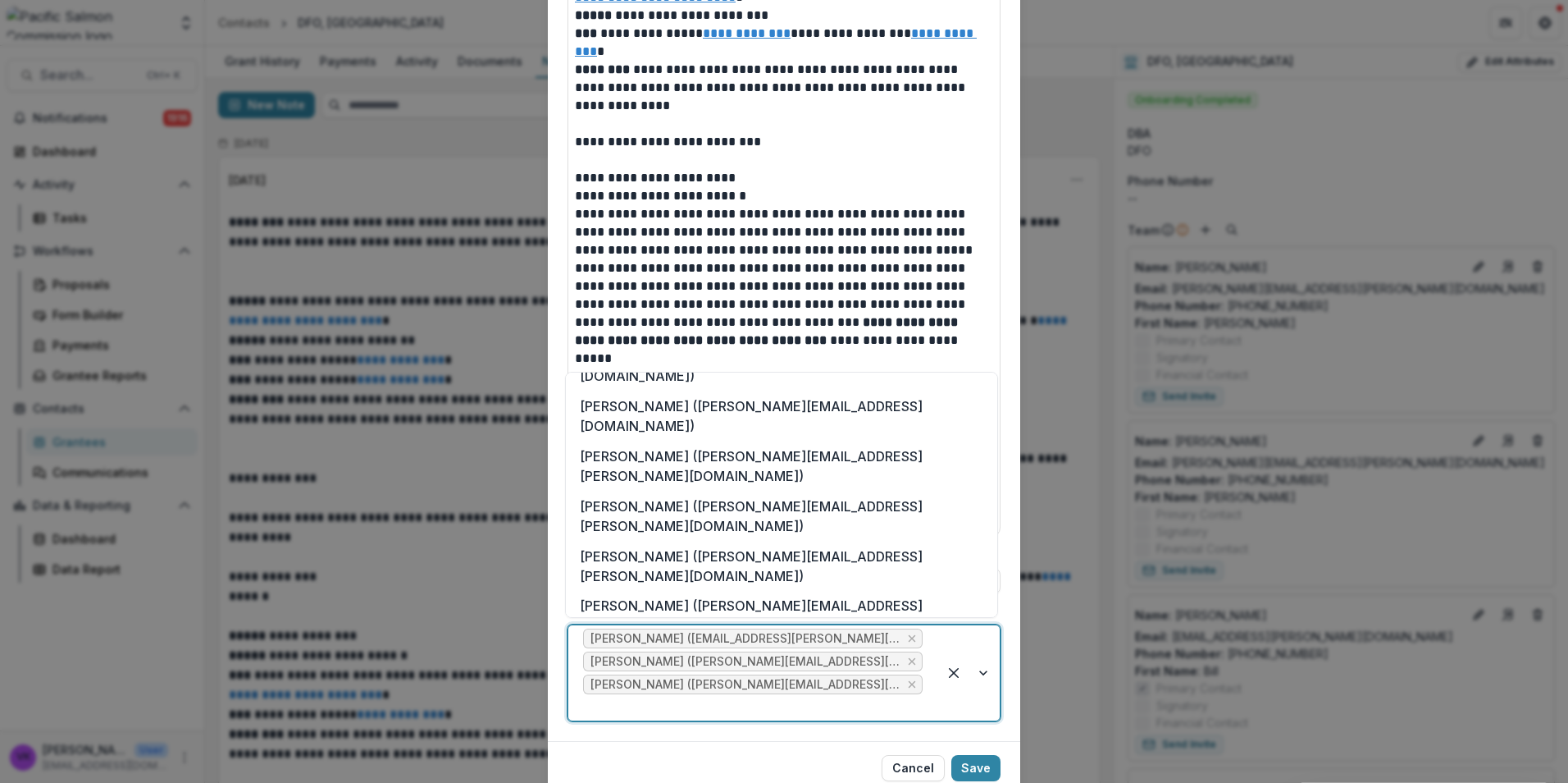
scroll to position [536, 0]
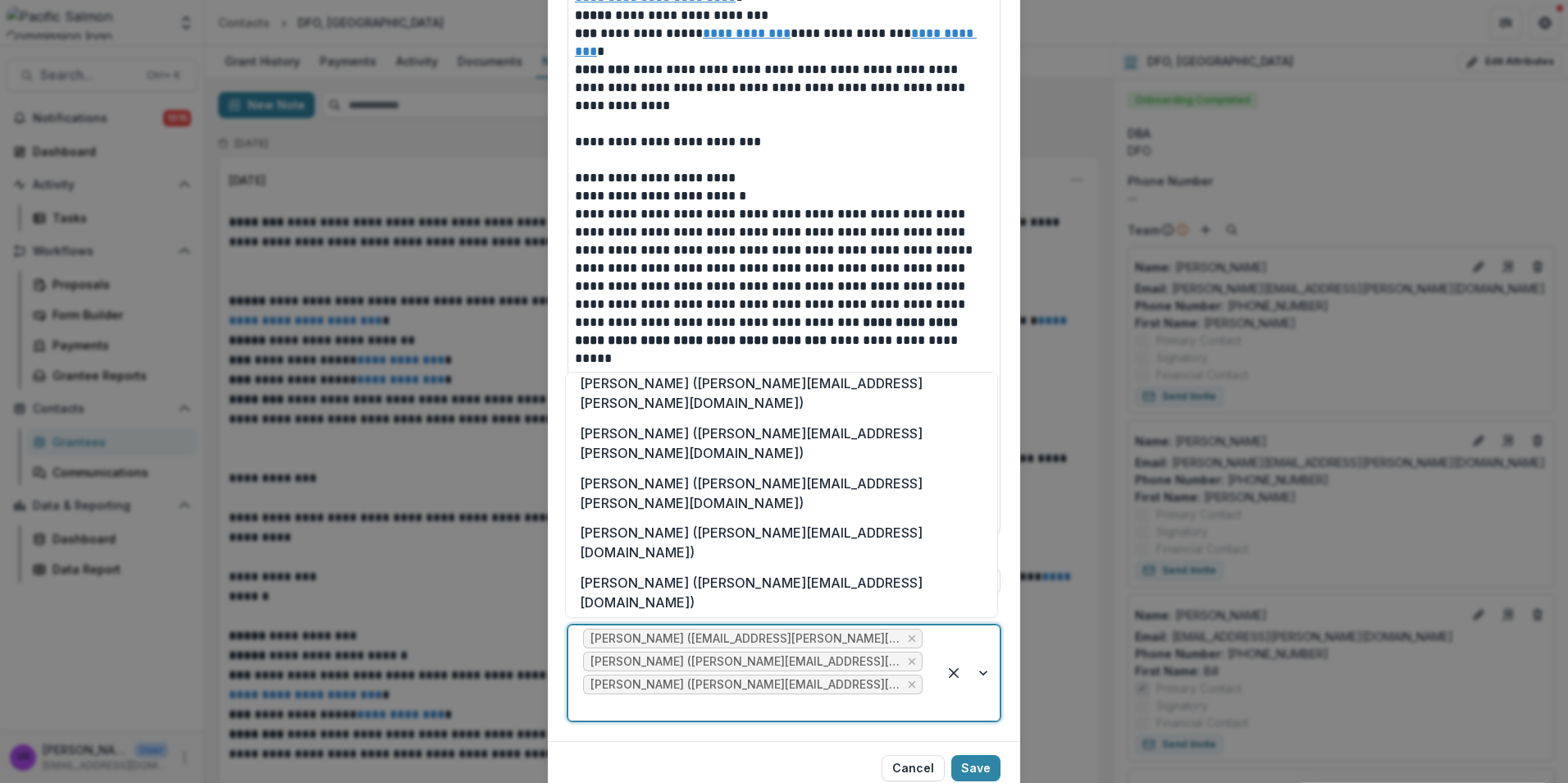
drag, startPoint x: 728, startPoint y: 597, endPoint x: 998, endPoint y: 632, distance: 272.3
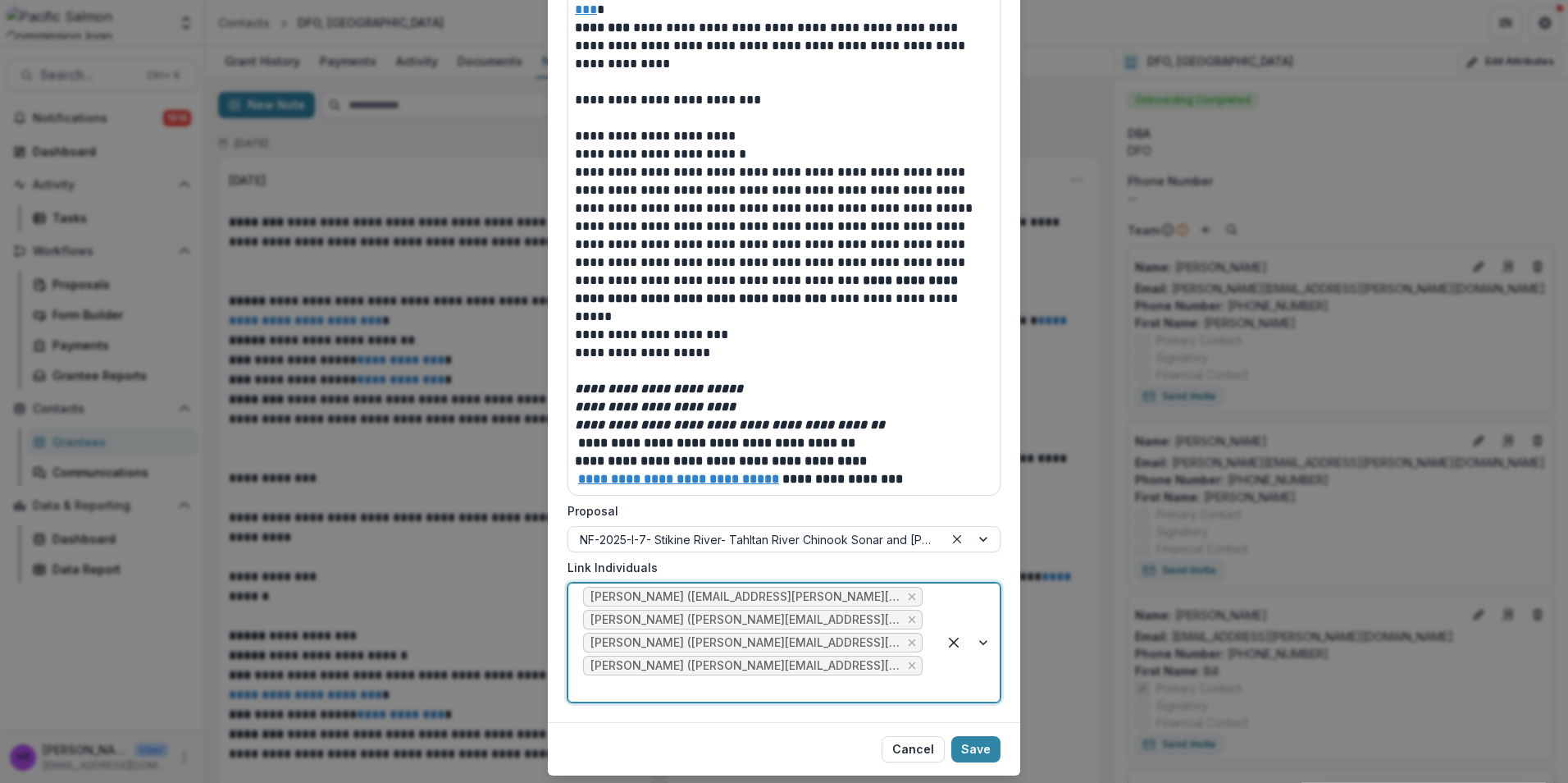
scroll to position [917, 0]
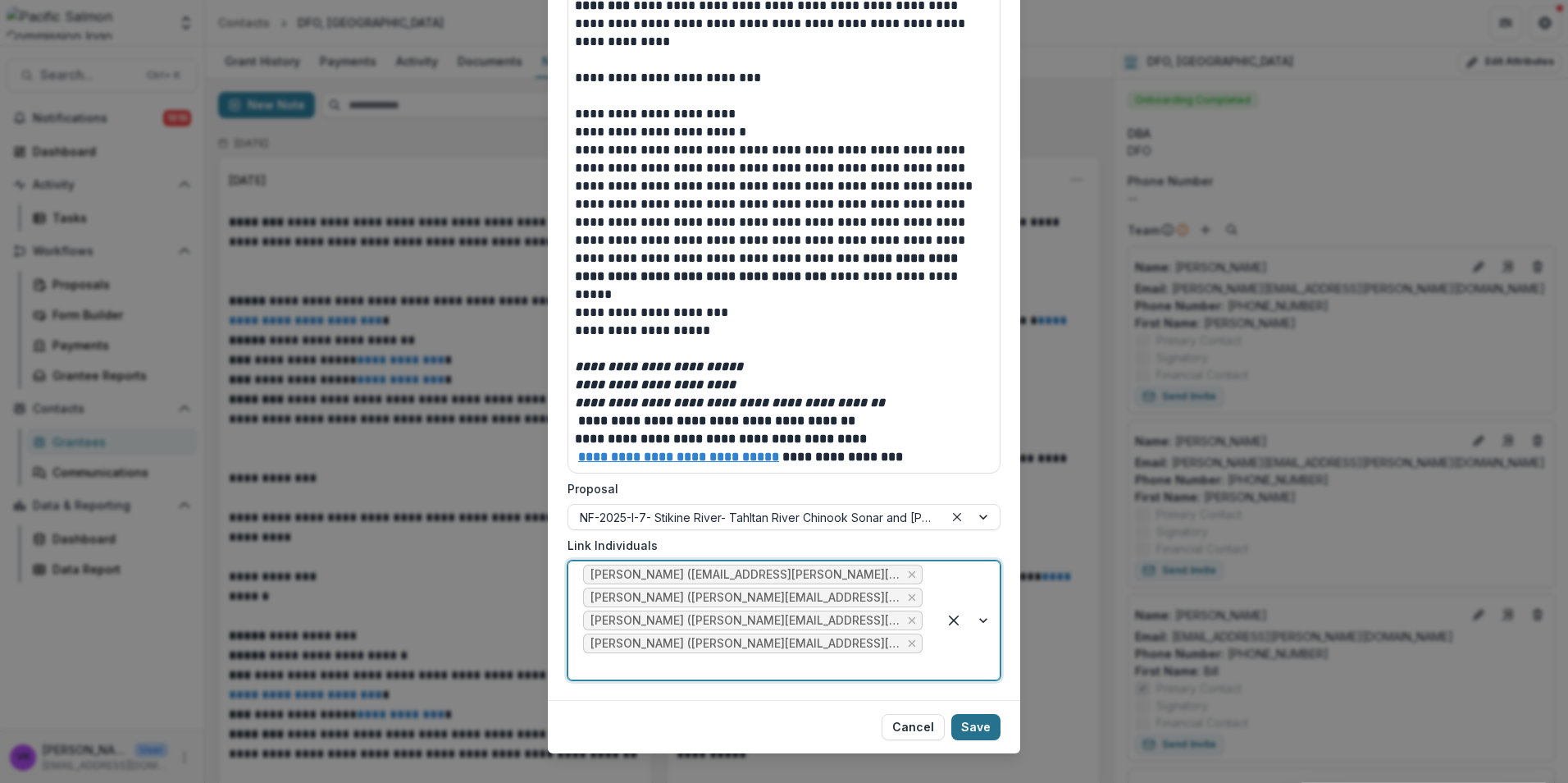
click at [977, 713] on button "Save" at bounding box center [976, 727] width 49 height 26
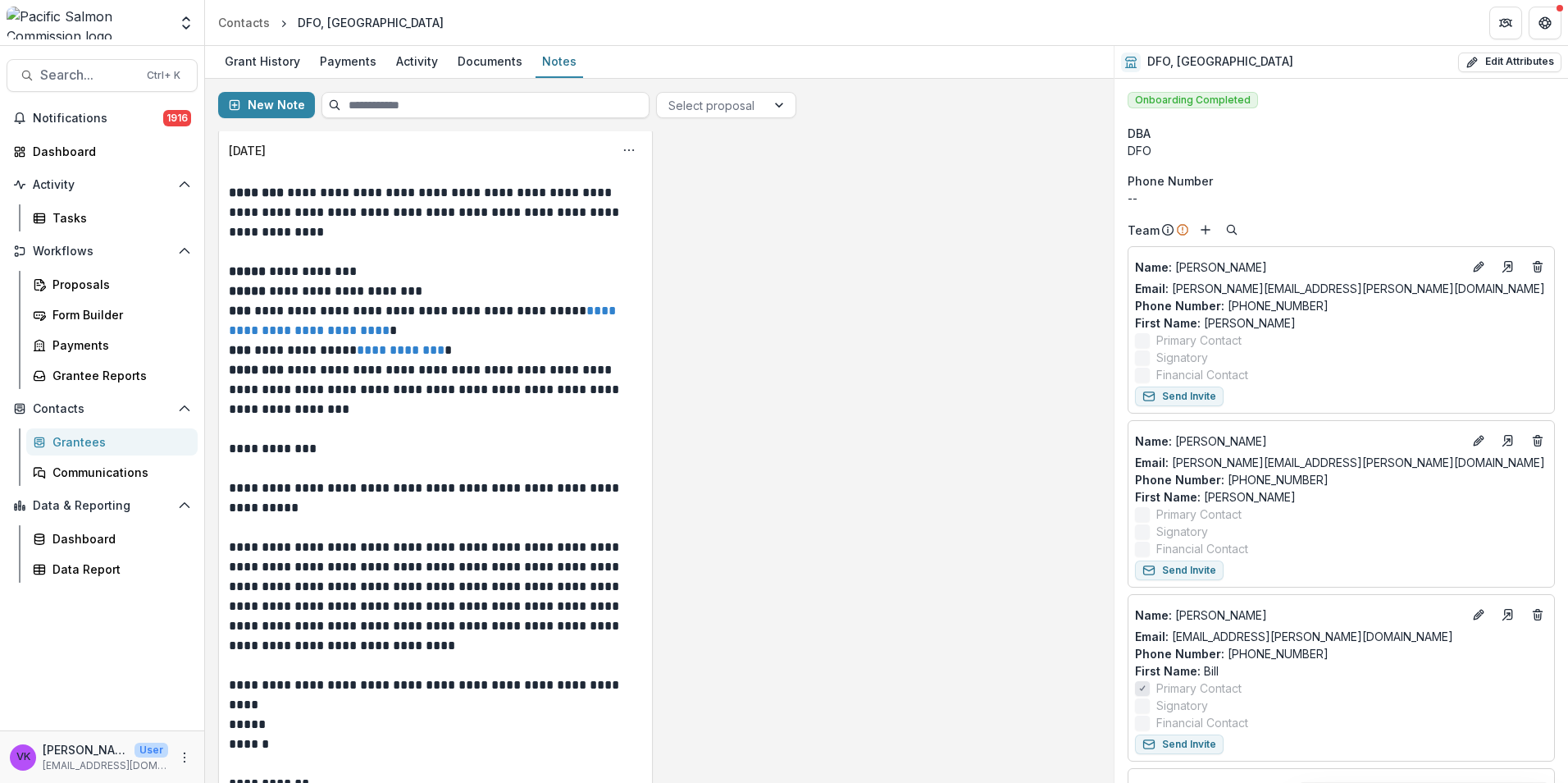
scroll to position [0, 0]
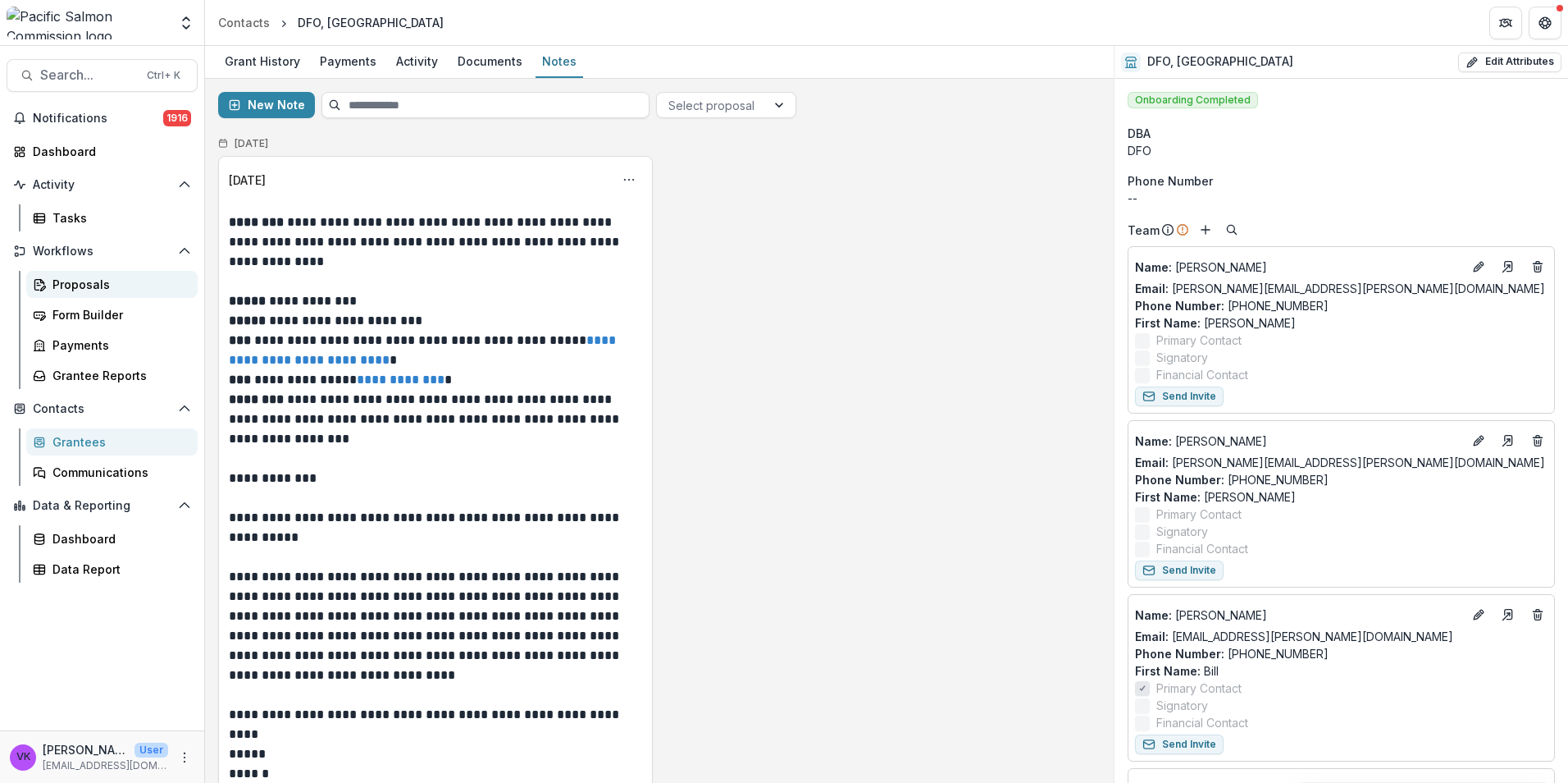
click at [85, 286] on div "Proposals" at bounding box center [118, 284] width 132 height 17
